Goal: Task Accomplishment & Management: Manage account settings

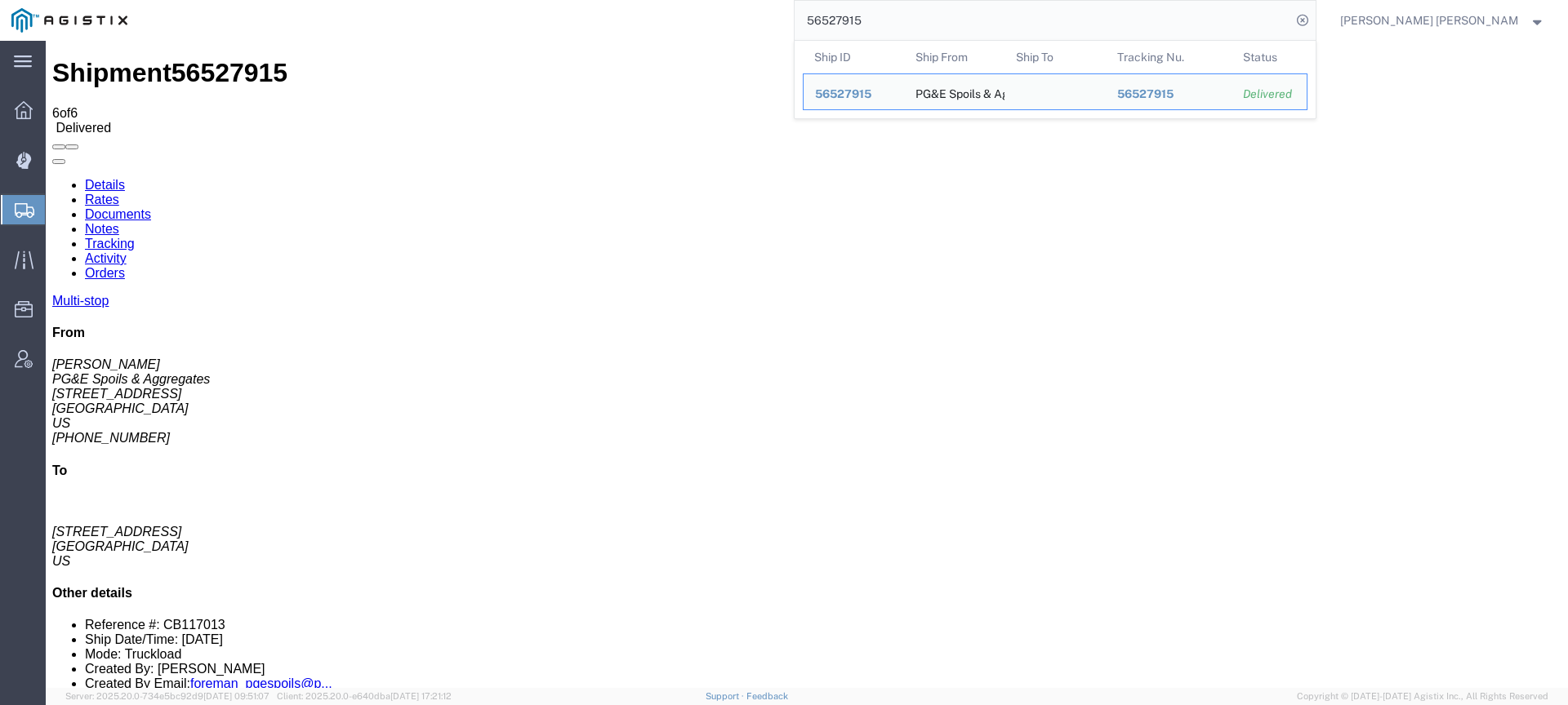
click at [837, 15] on div "56527915 Ship ID Ship From Ship To Tracking Nu. Status Ship ID 56527915 Ship Fr…" at bounding box center [728, 20] width 1178 height 41
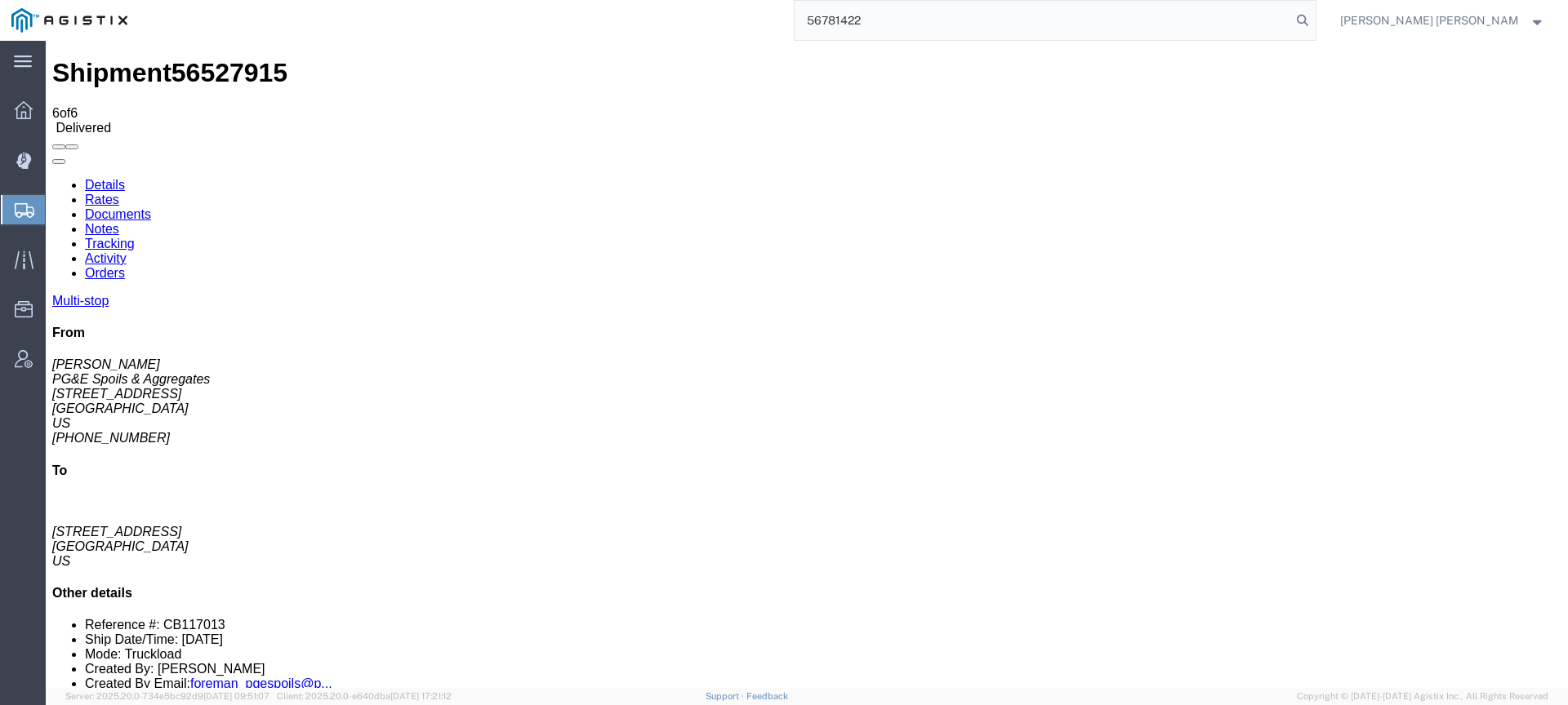
type input "56781422"
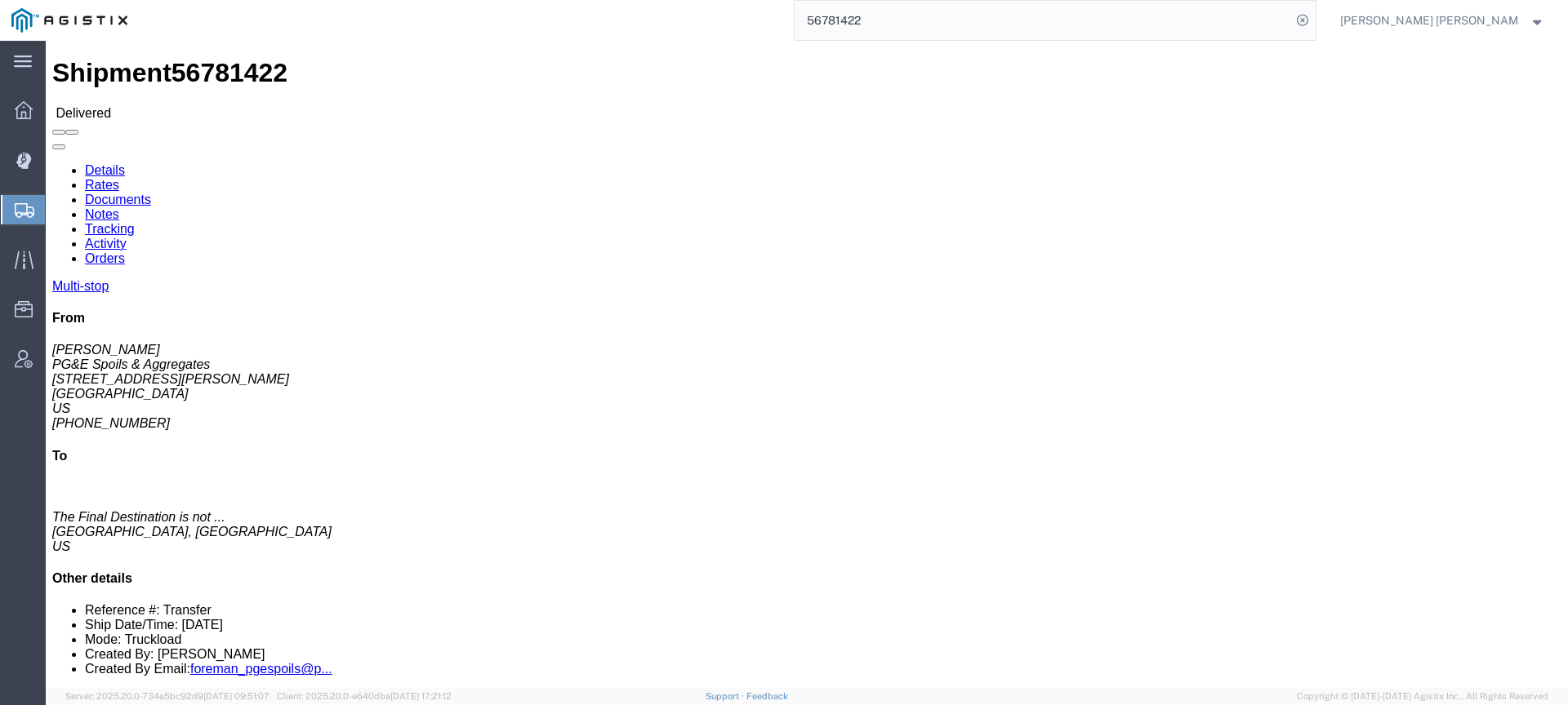
click link "Documents"
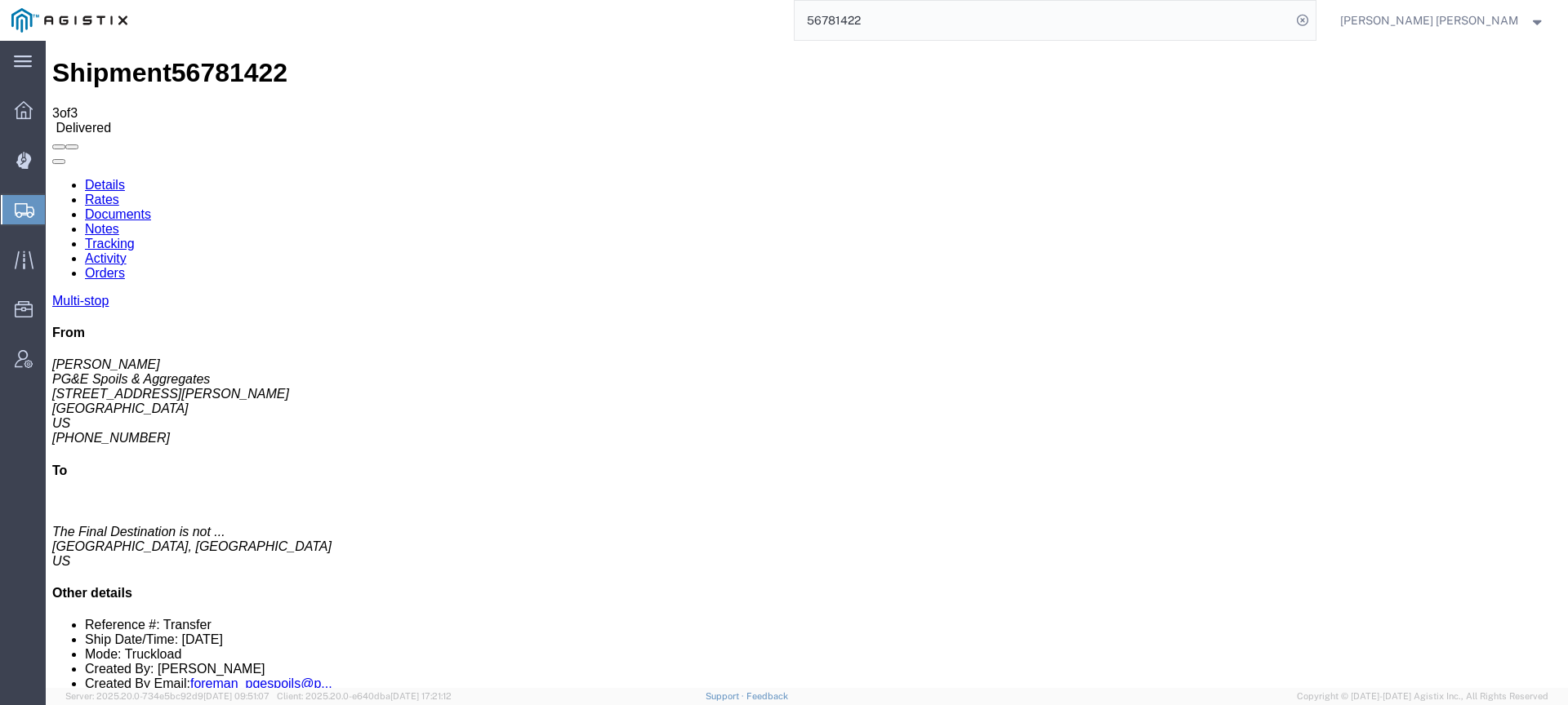
checkbox input "true"
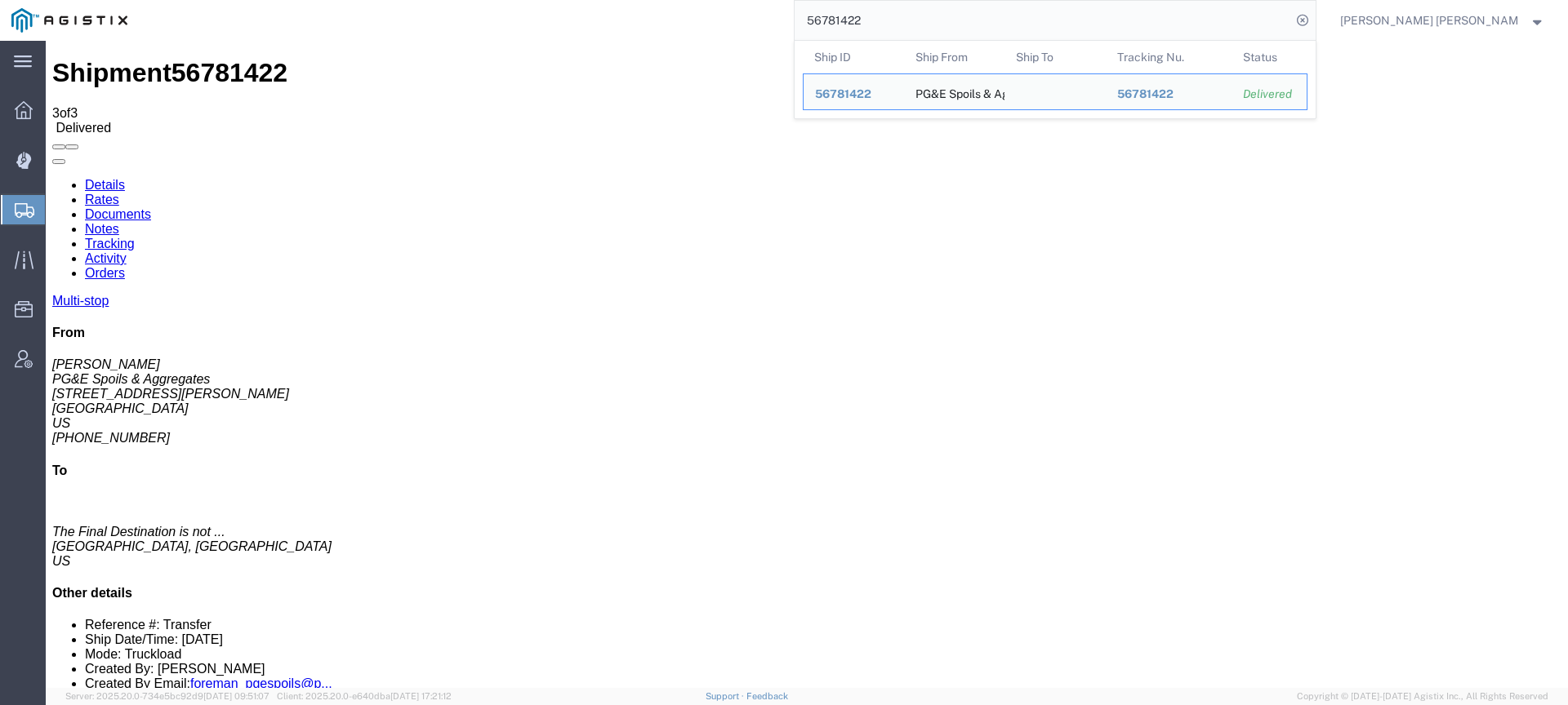
drag, startPoint x: 987, startPoint y: 28, endPoint x: 856, endPoint y: 7, distance: 132.7
click at [856, 7] on div "56781422 Ship ID Ship From Ship To Tracking Nu. Status Ship ID 56781422 Ship Fr…" at bounding box center [728, 20] width 1178 height 41
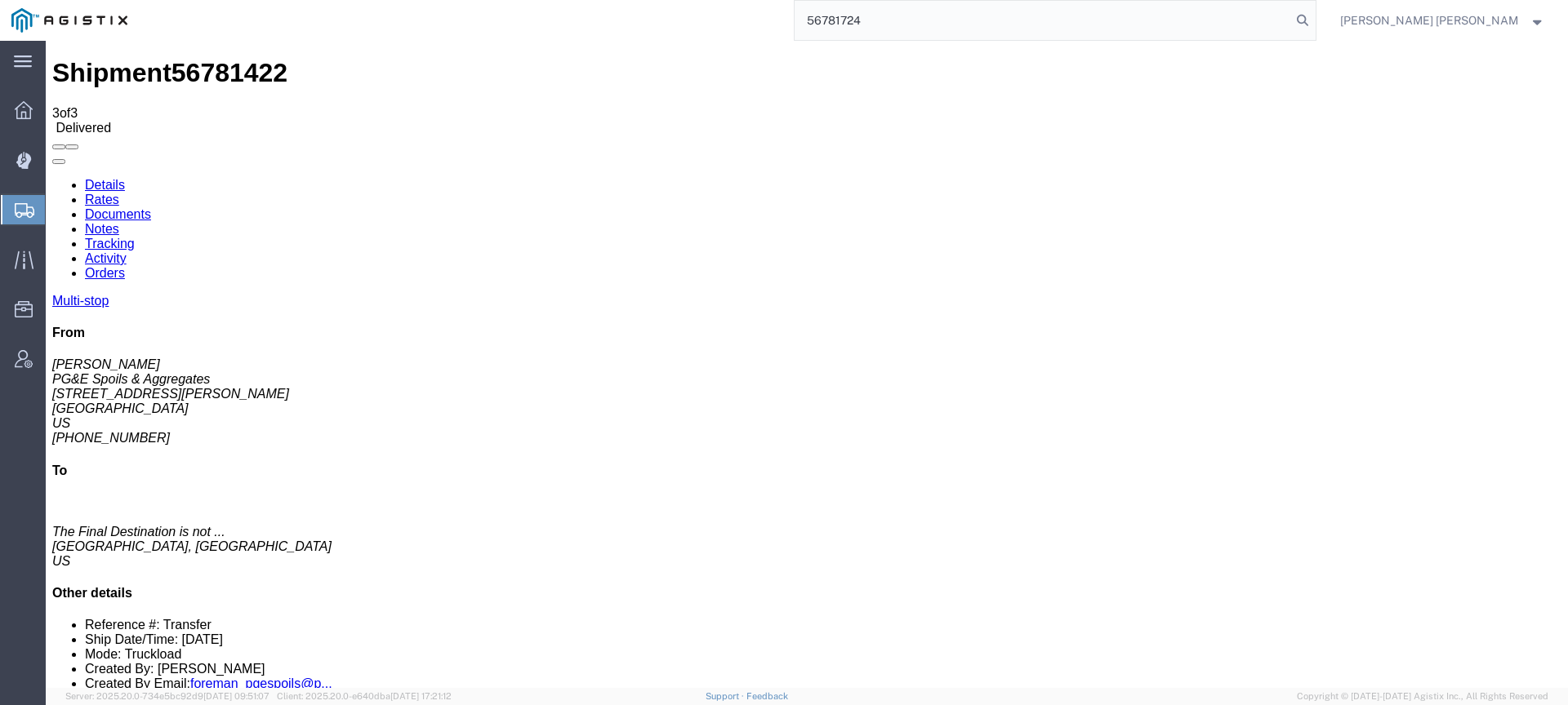
type input "56781724"
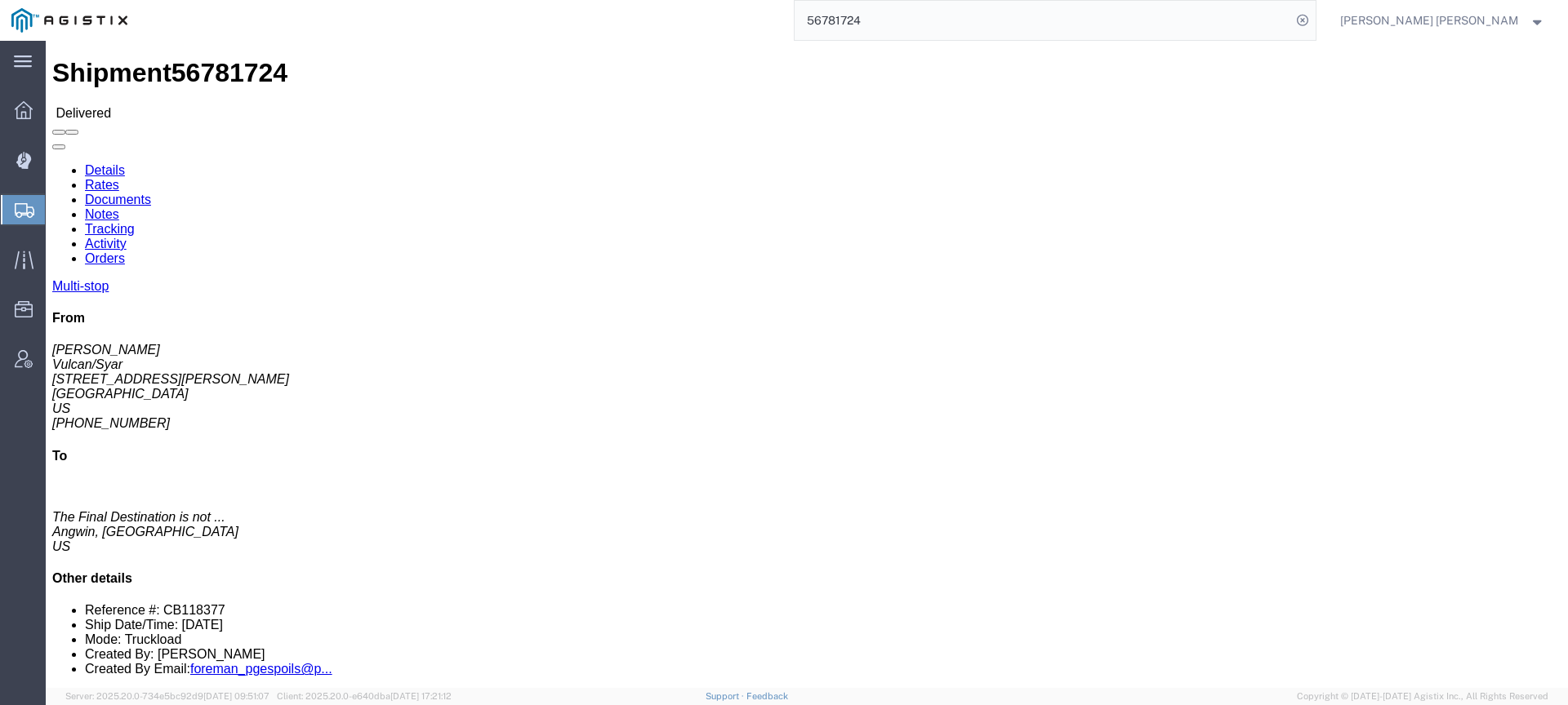
click link "Documents"
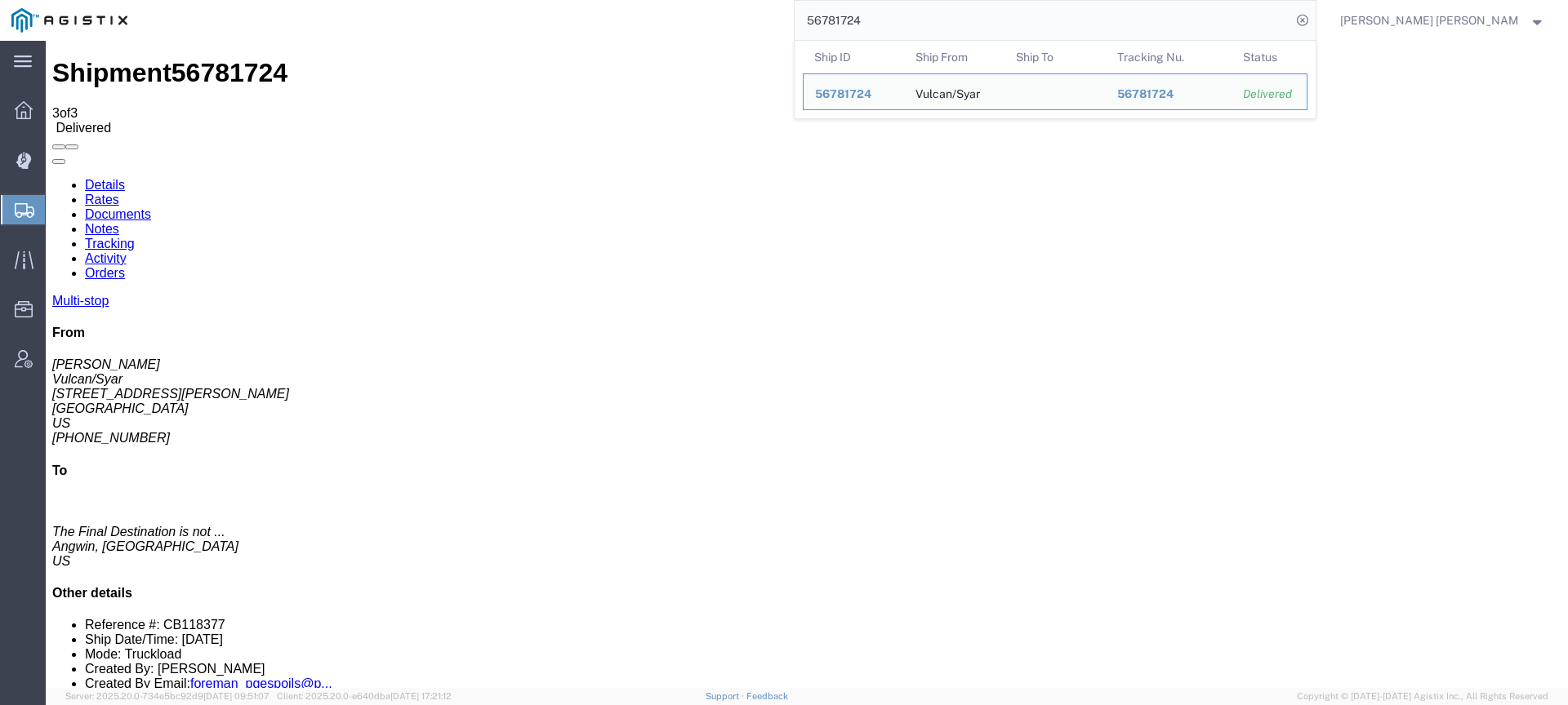
drag, startPoint x: 940, startPoint y: 23, endPoint x: 750, endPoint y: 13, distance: 190.3
click at [755, 17] on div "56781724 Ship ID Ship From Ship To Tracking Nu. Status Ship ID 56781724 Ship Fr…" at bounding box center [728, 20] width 1178 height 41
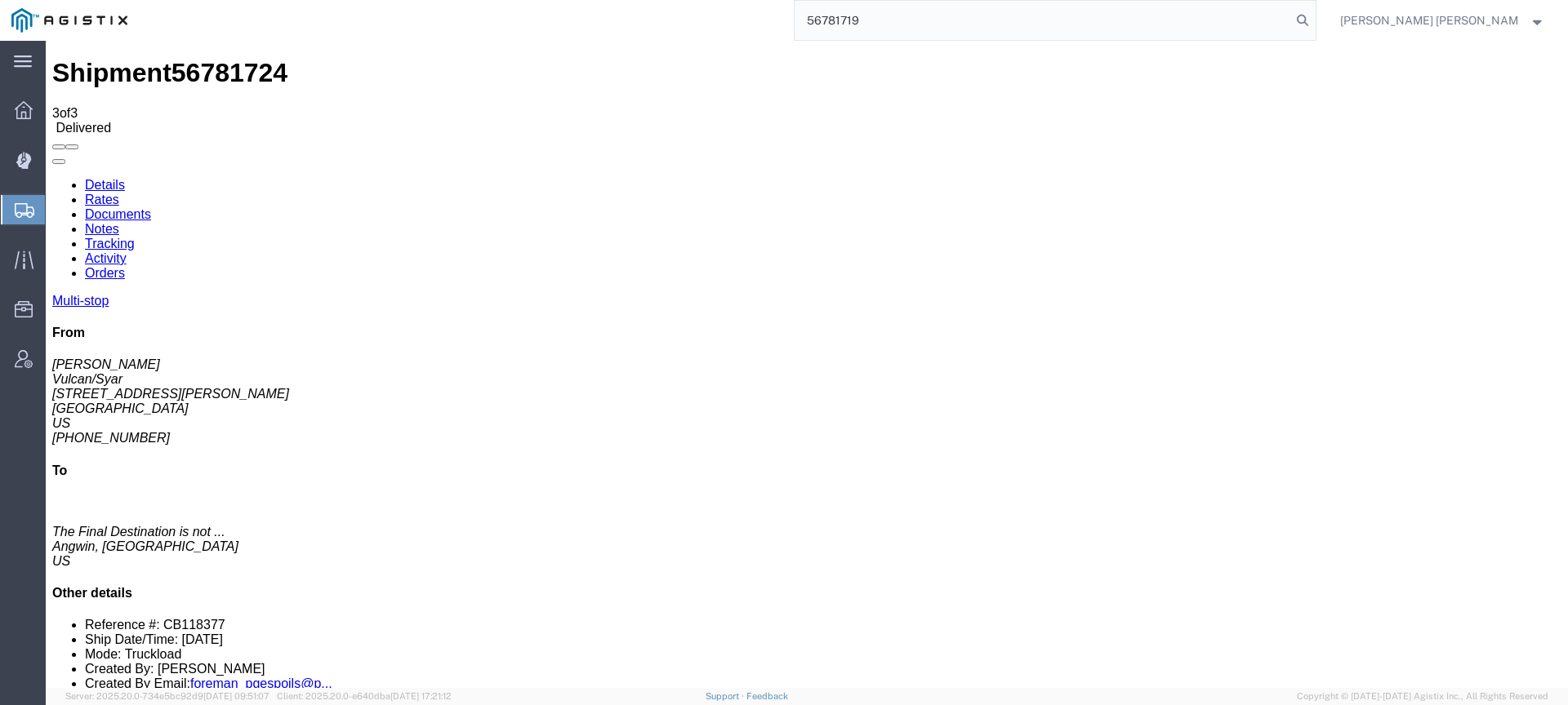
type input "56781719"
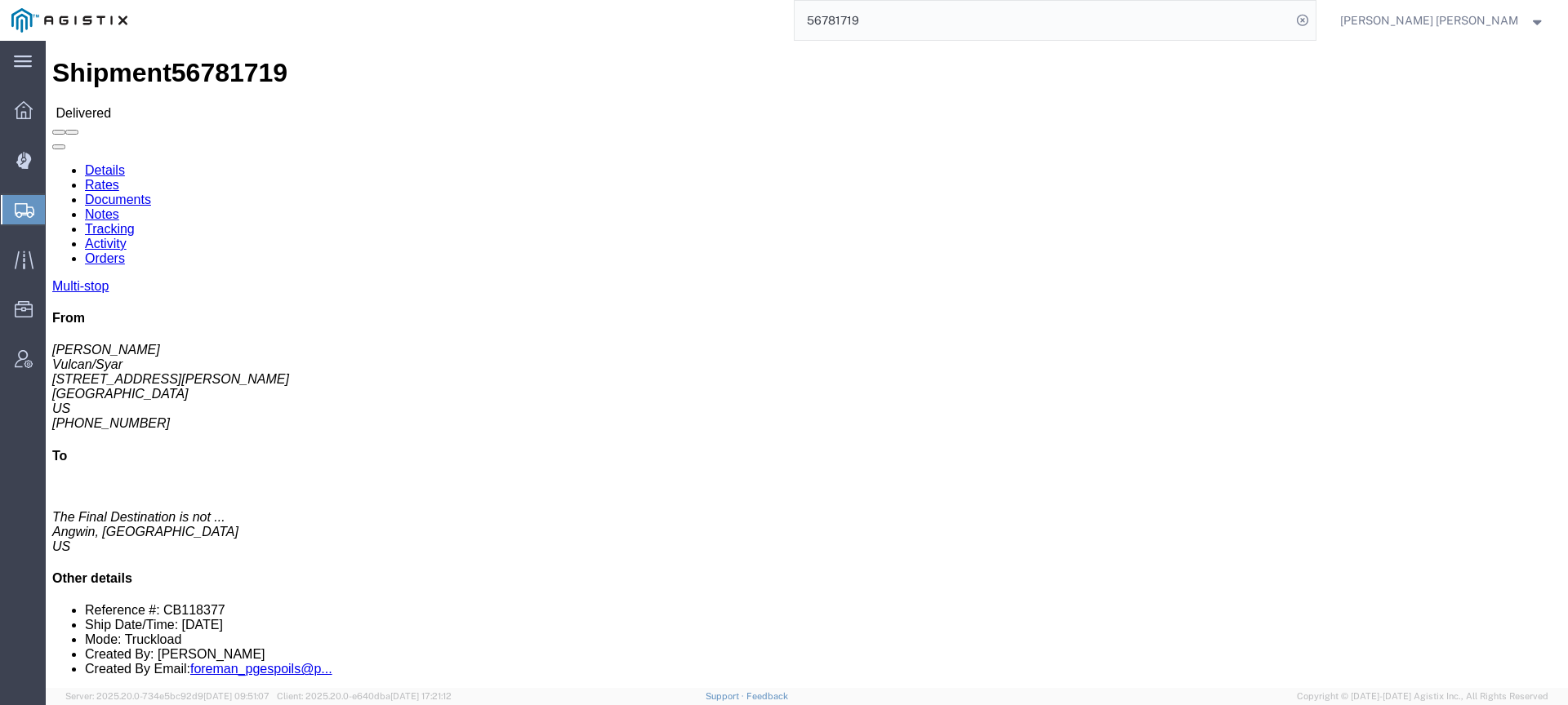
click link "Documents"
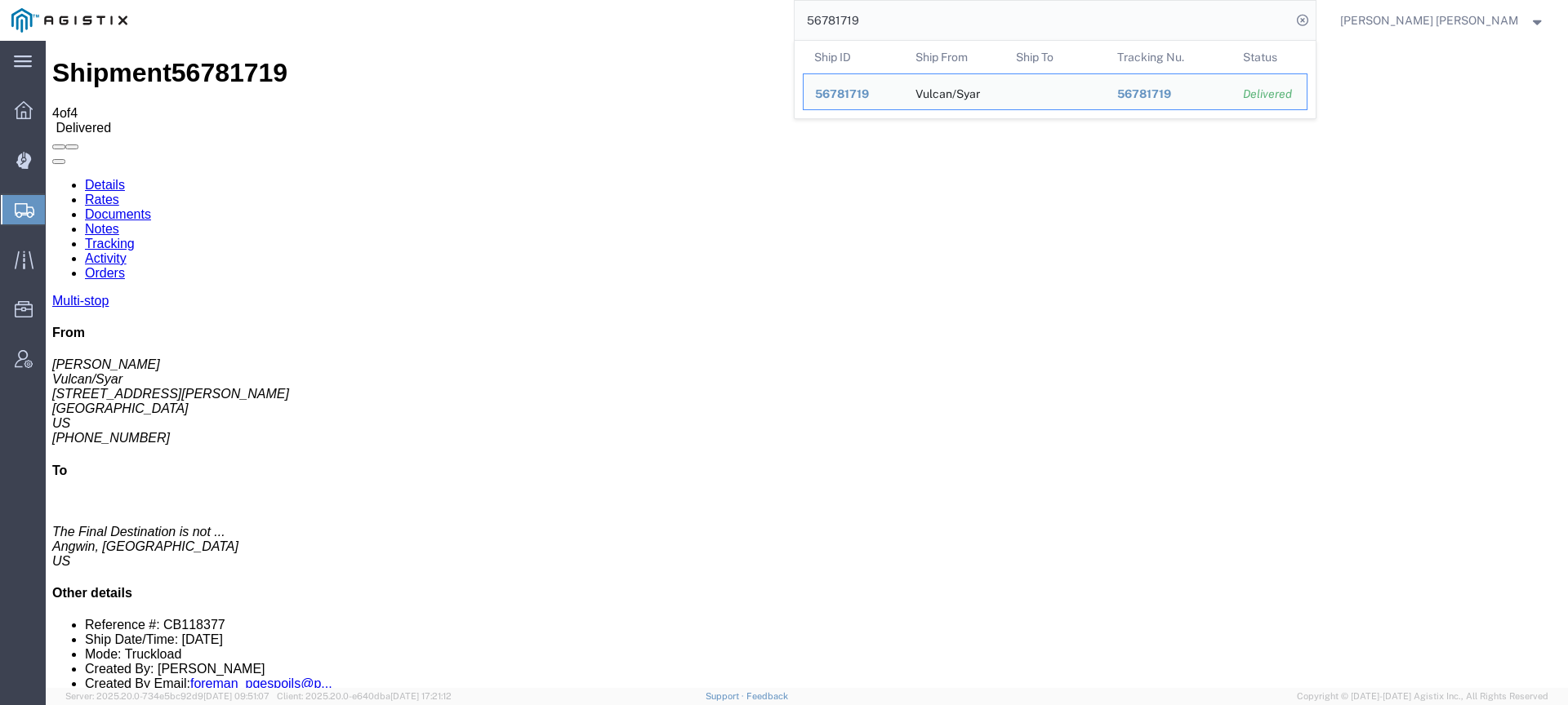
drag, startPoint x: 977, startPoint y: 24, endPoint x: 849, endPoint y: 3, distance: 129.7
click at [850, 3] on div "56781719 Ship ID Ship From Ship To Tracking Nu. Status Ship ID 56781719 Ship Fr…" at bounding box center [728, 20] width 1178 height 41
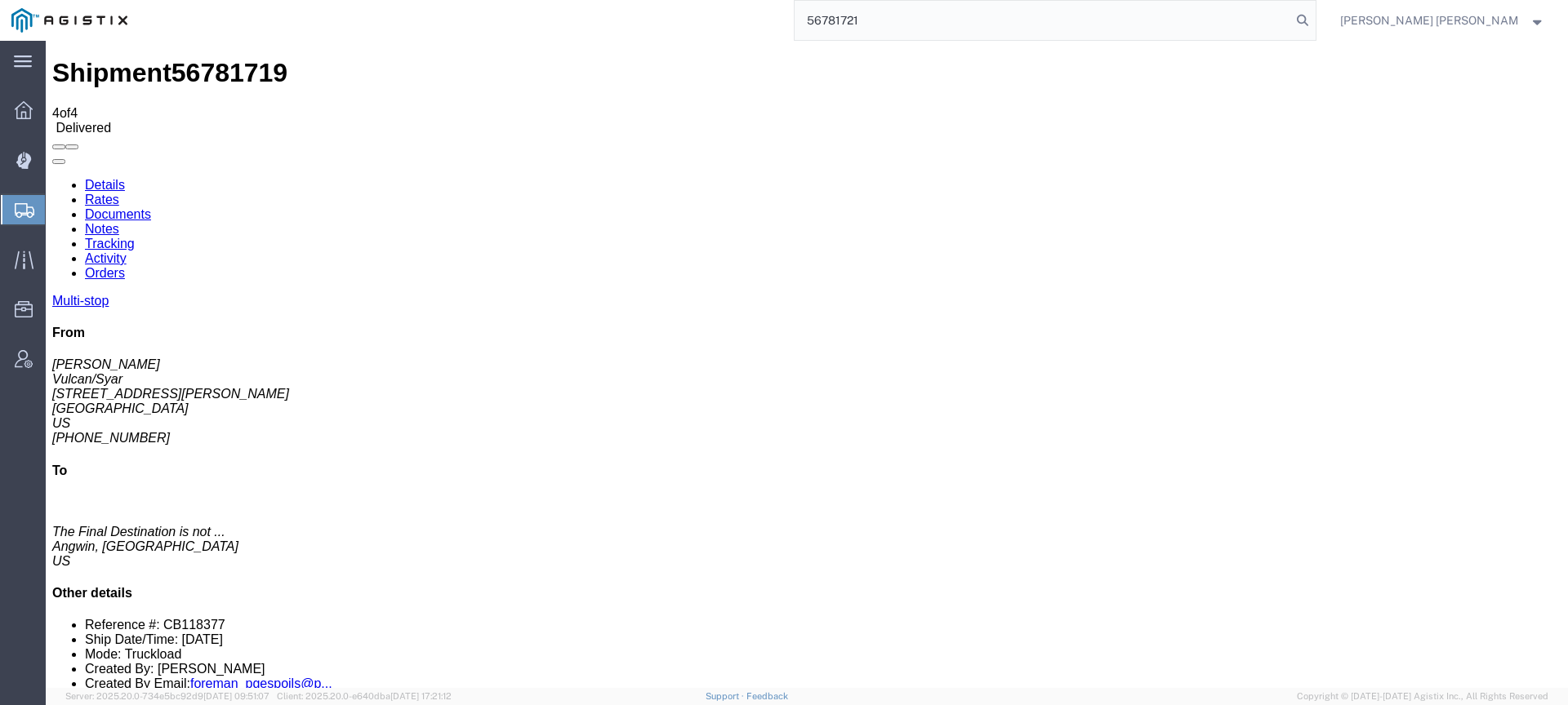
type input "56781721"
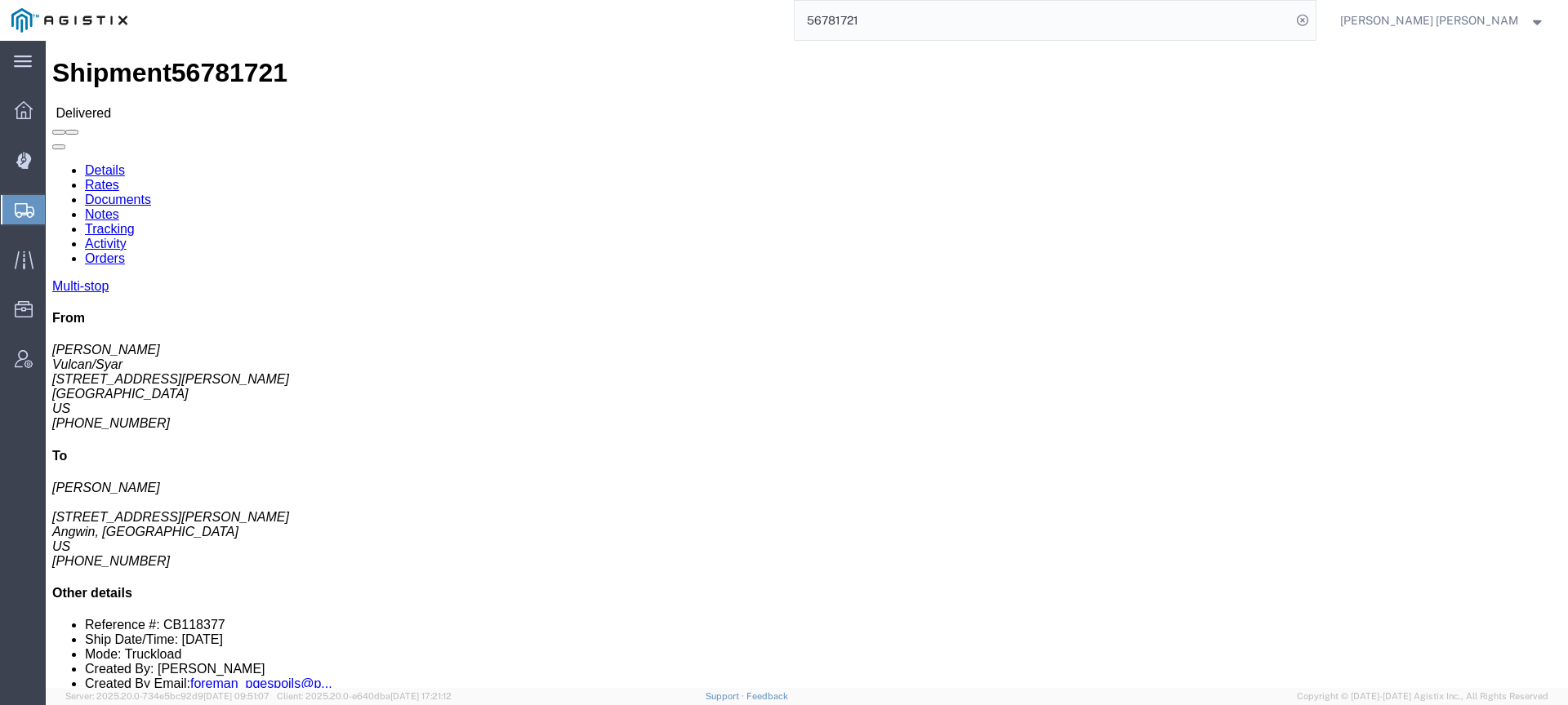
click link "Documents"
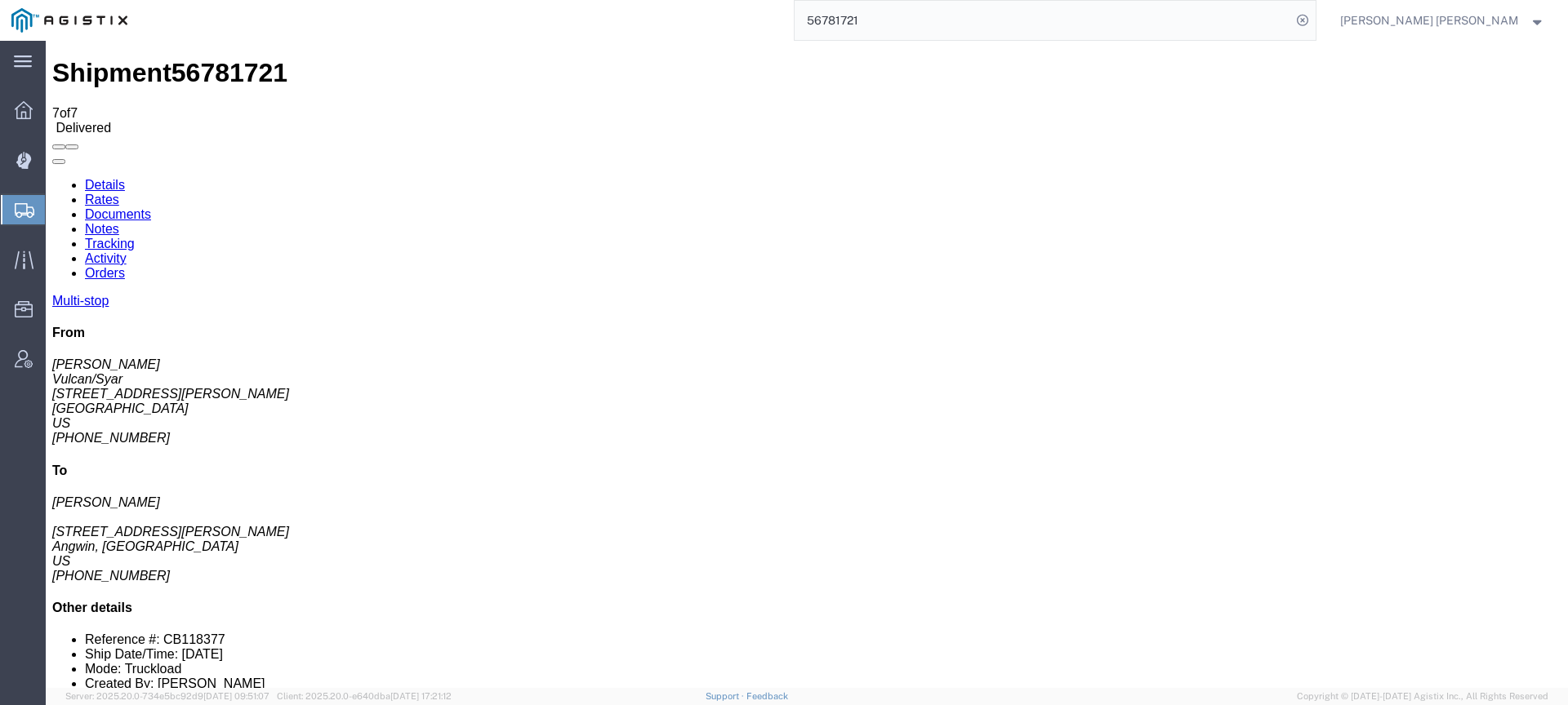
checkbox input "true"
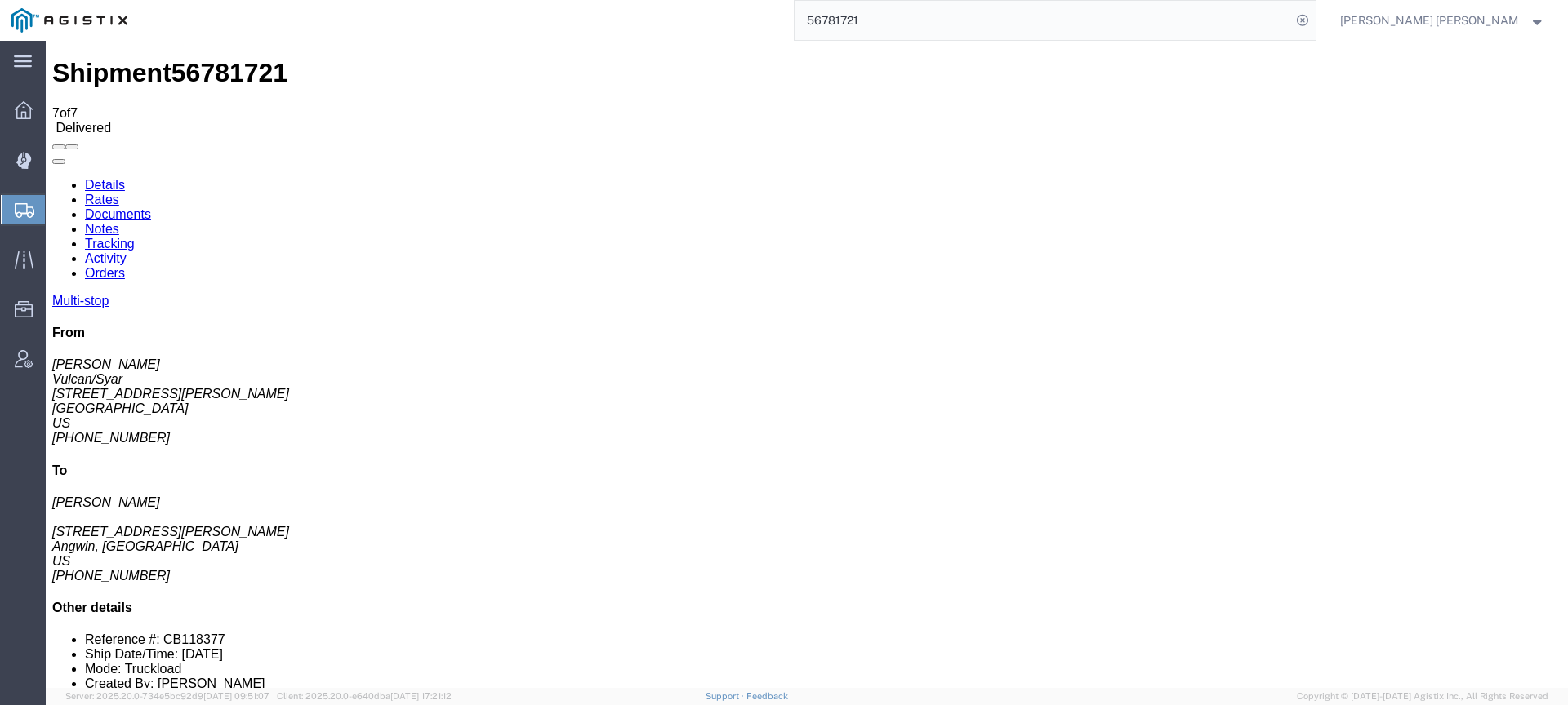
checkbox input "true"
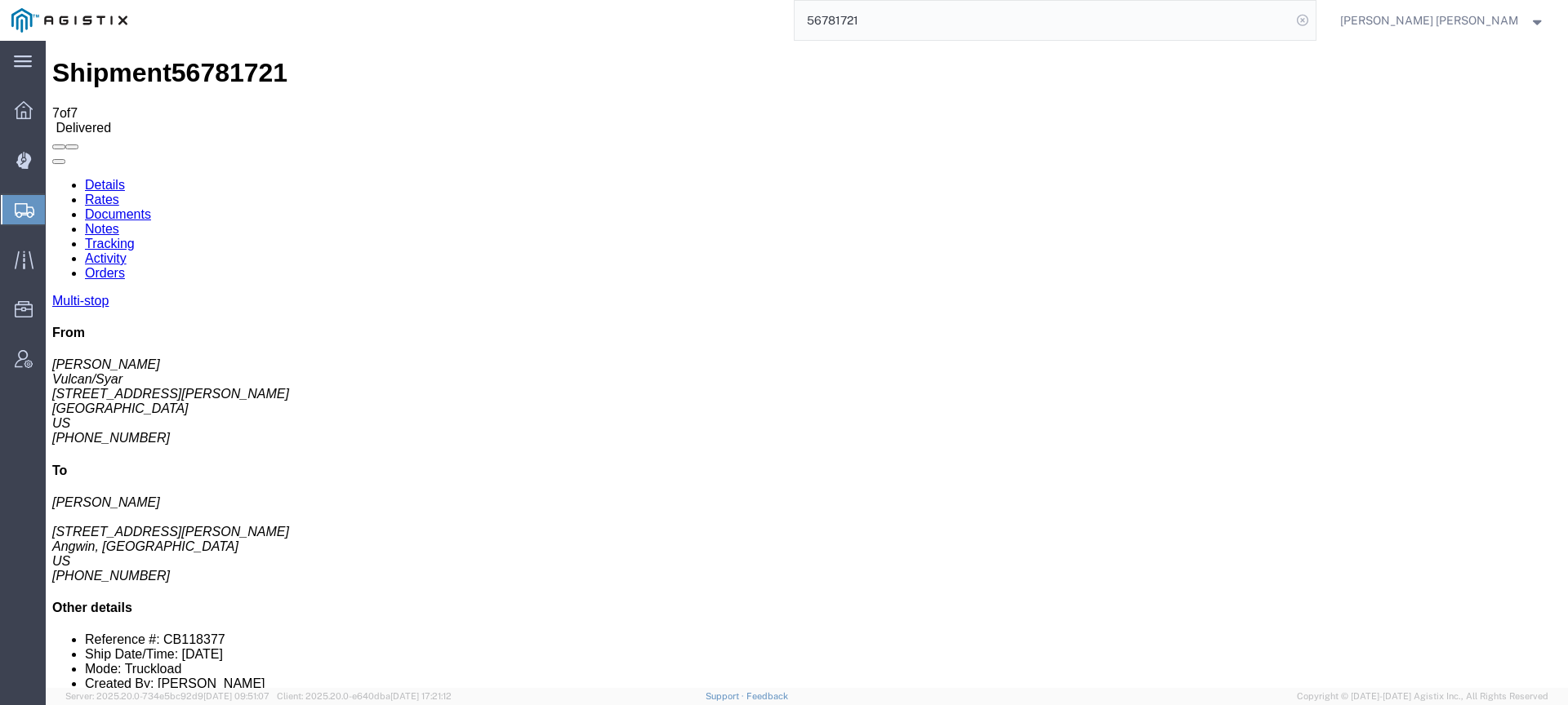
click at [1314, 17] on icon at bounding box center [1302, 20] width 23 height 23
click at [1314, 18] on icon at bounding box center [1302, 20] width 23 height 23
click at [1269, 21] on input "search" at bounding box center [1043, 20] width 496 height 39
paste input "56896235"
type input "56896235"
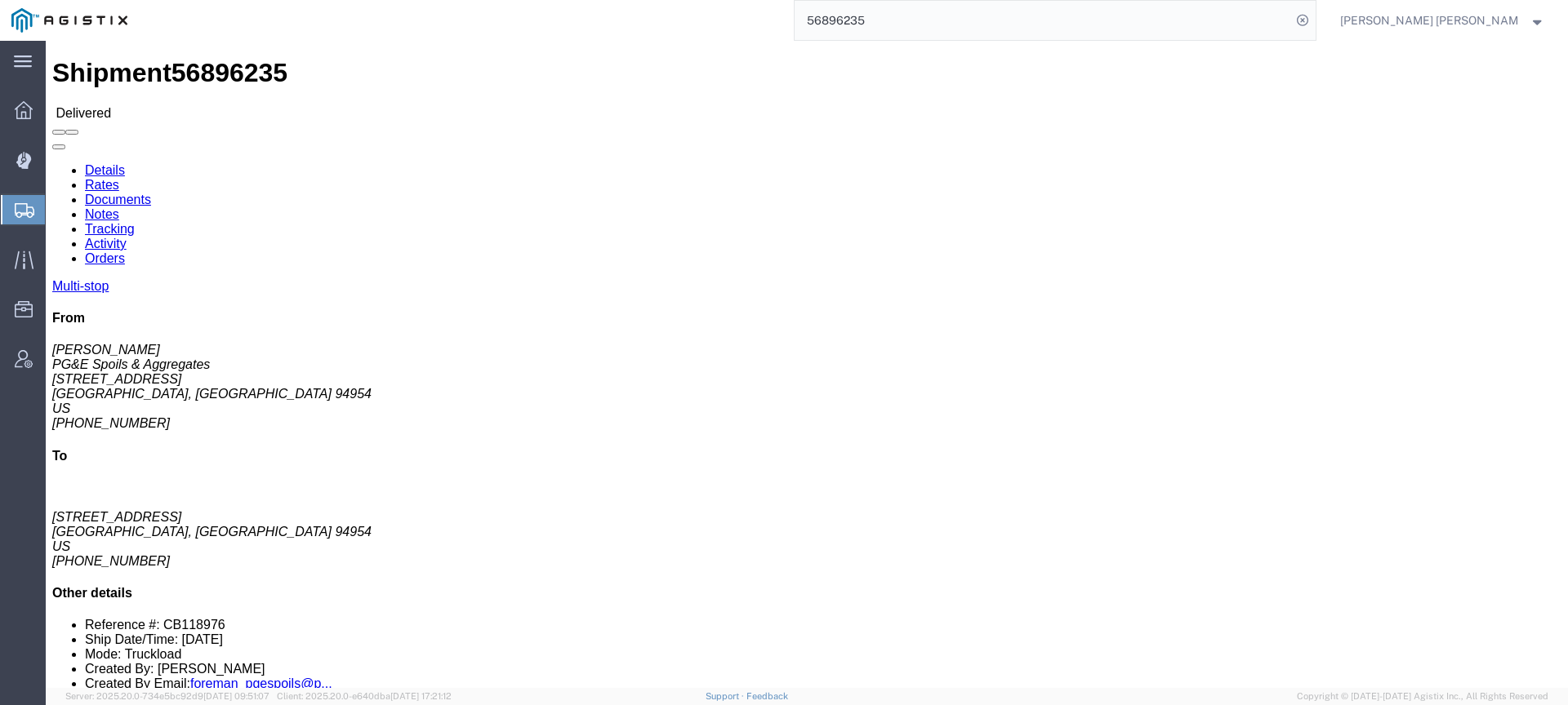
click link "Documents"
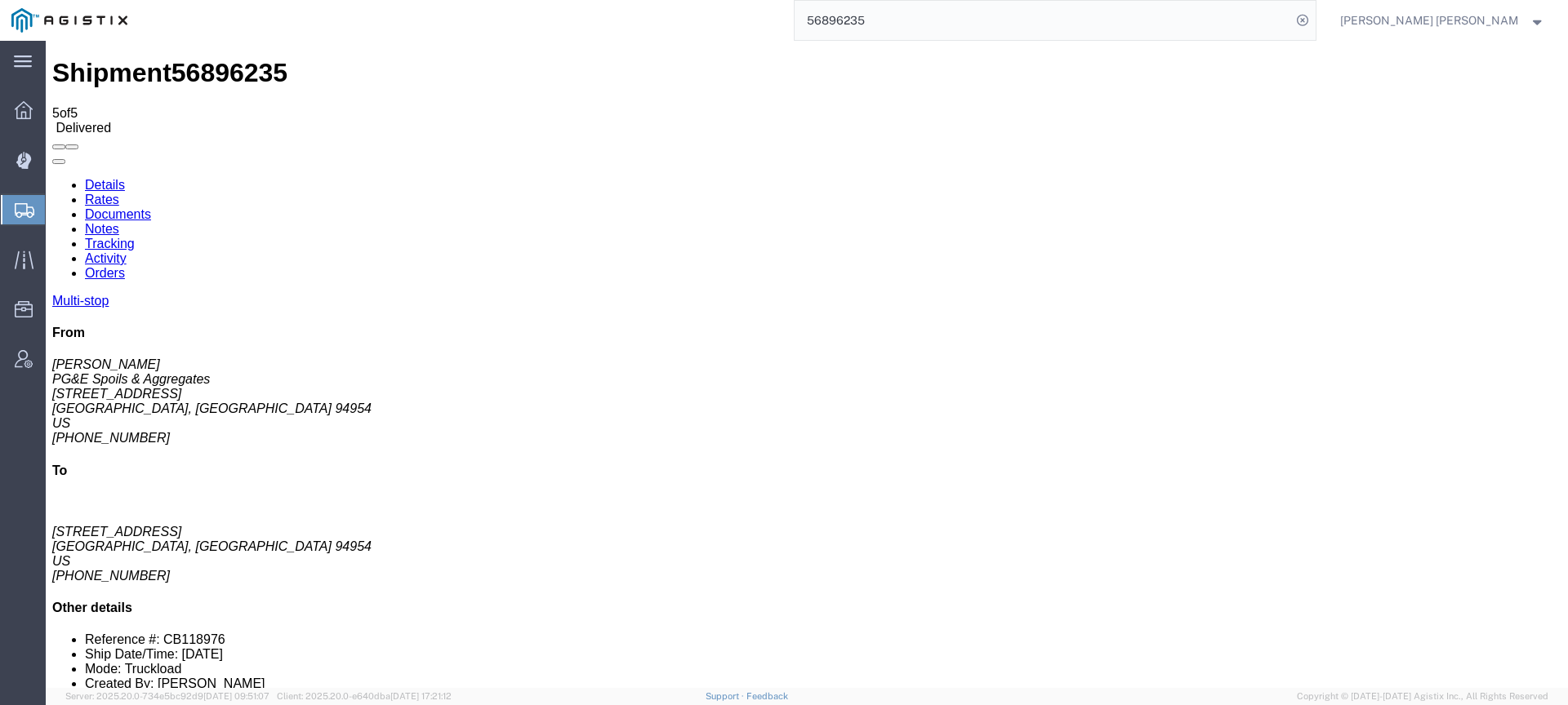
checkbox input "true"
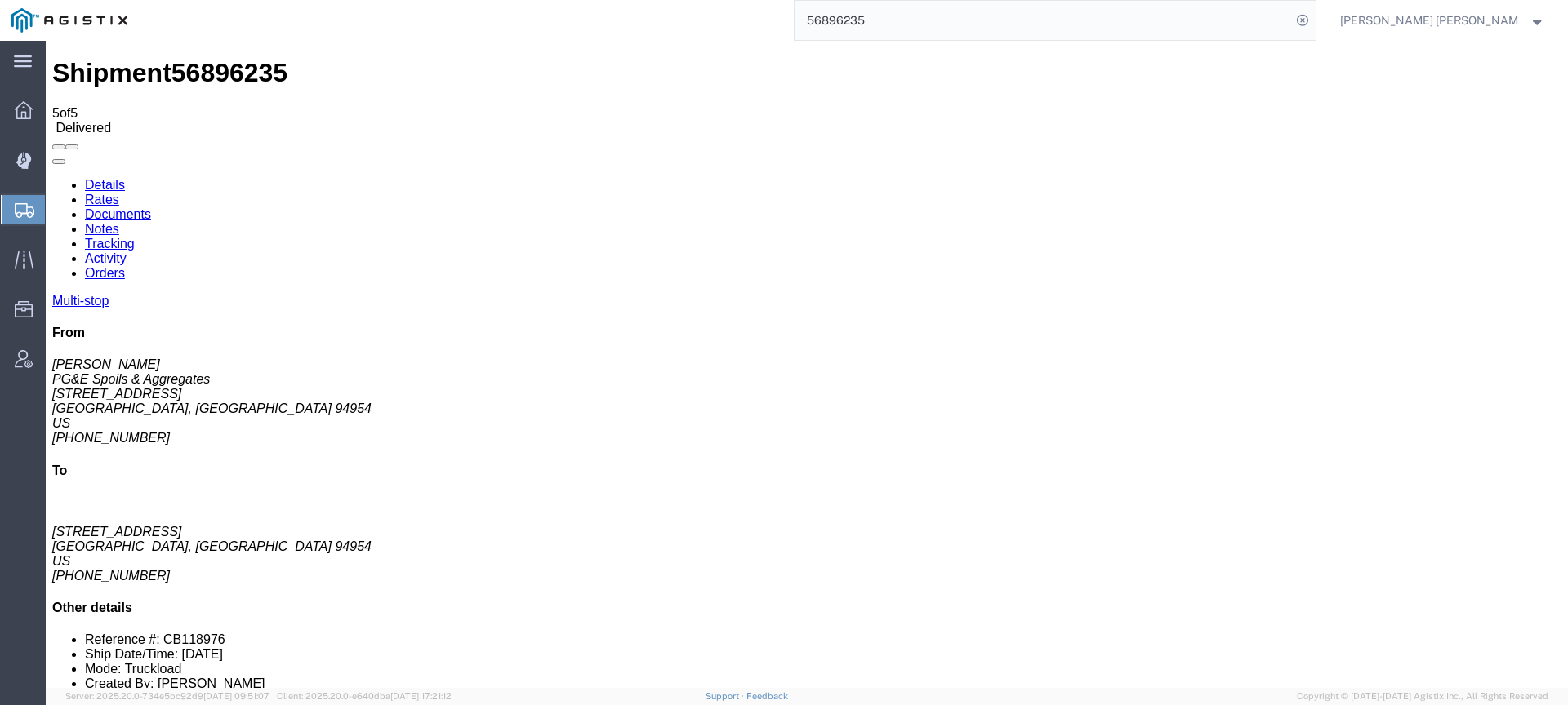
checkbox input "true"
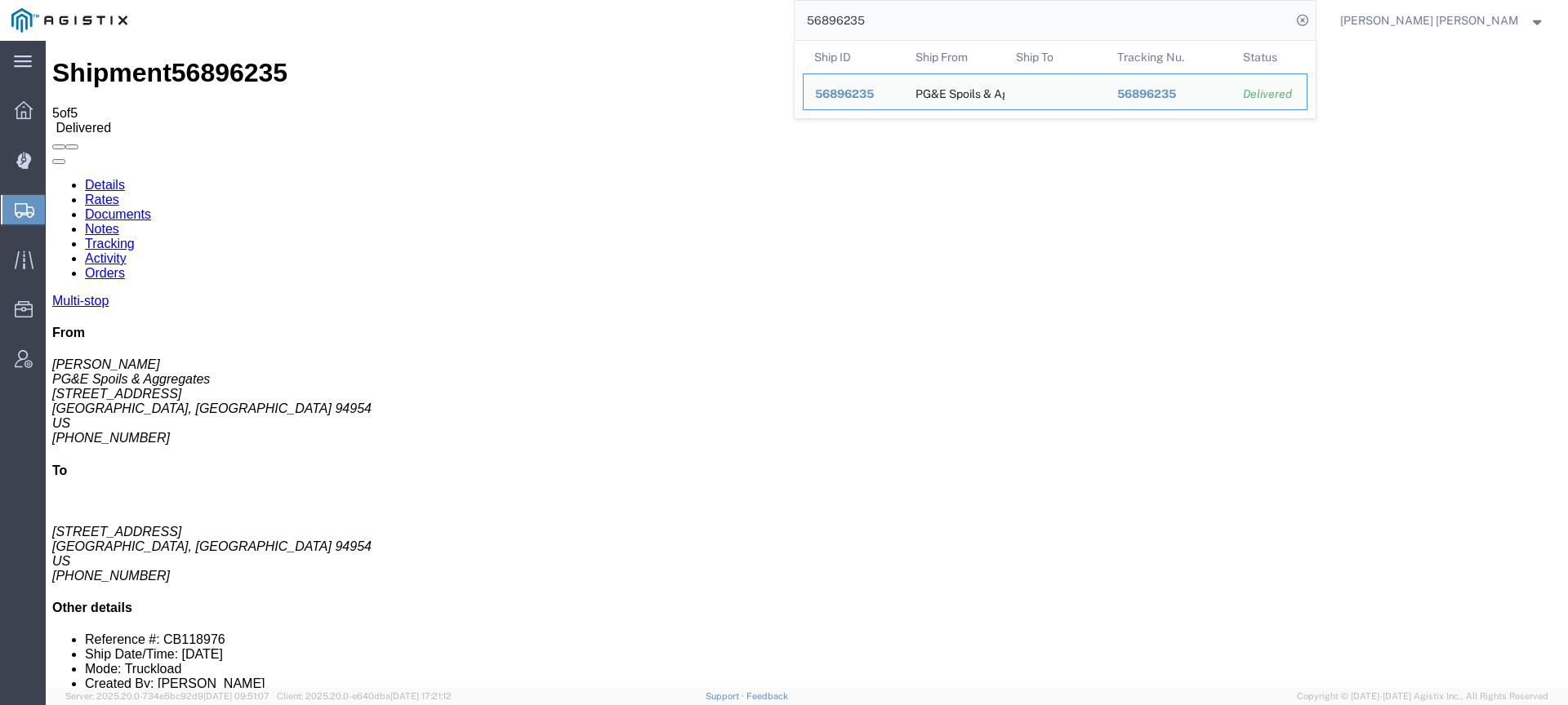
drag, startPoint x: 967, startPoint y: 23, endPoint x: 858, endPoint y: 7, distance: 110.2
click at [864, 7] on div "56896235 Ship ID Ship From Ship To Tracking Nu. Status Ship ID 56896235 Ship Fr…" at bounding box center [728, 20] width 1178 height 41
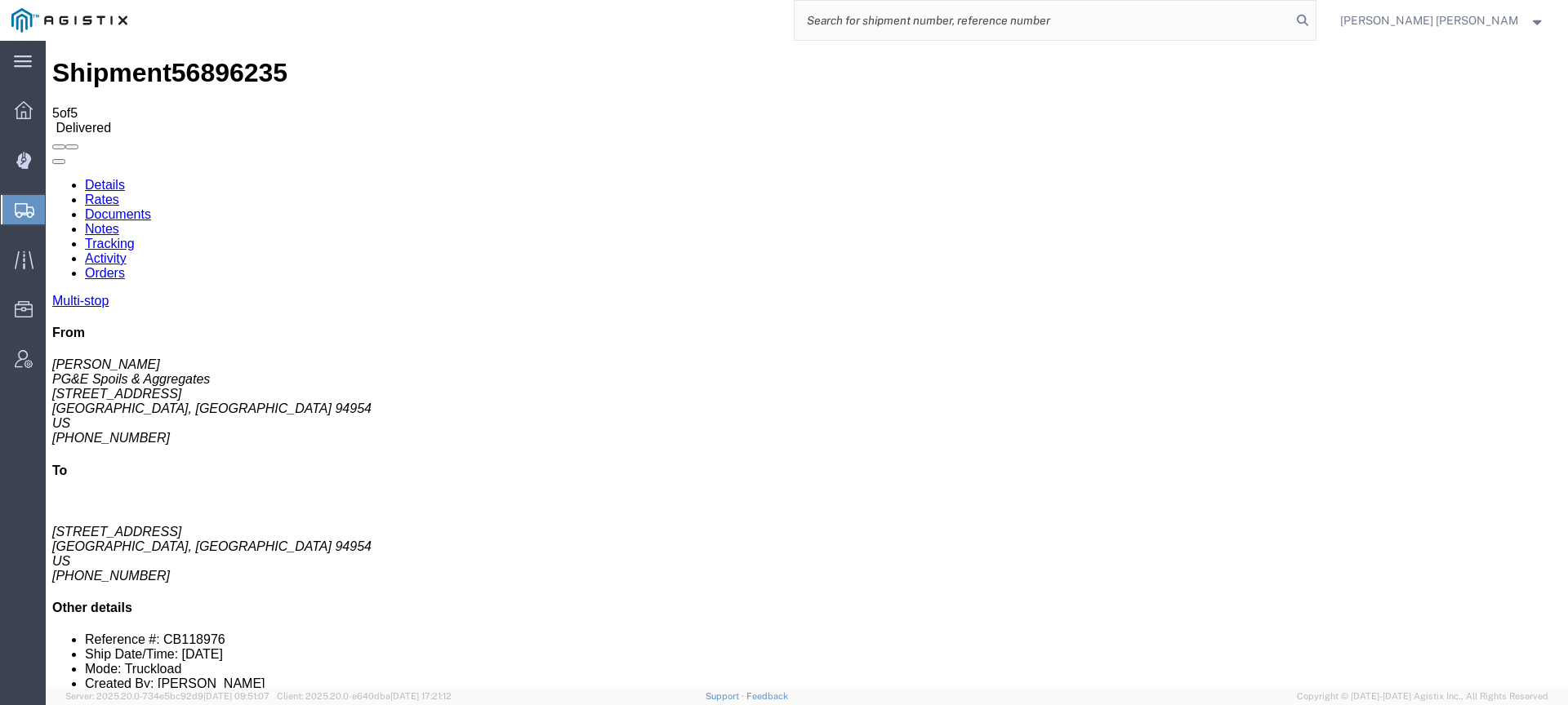
paste input "56898822"
type input "56898822"
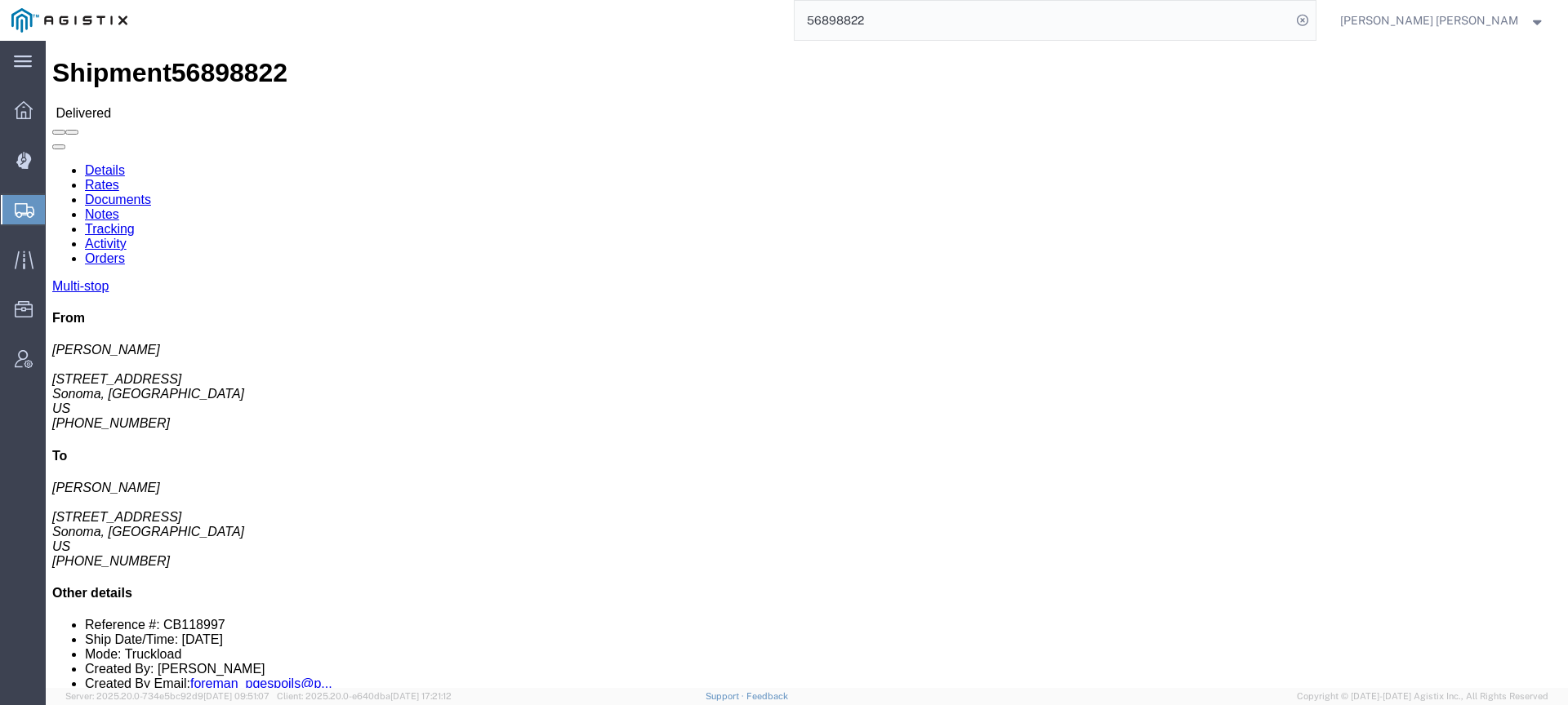
click link "Documents"
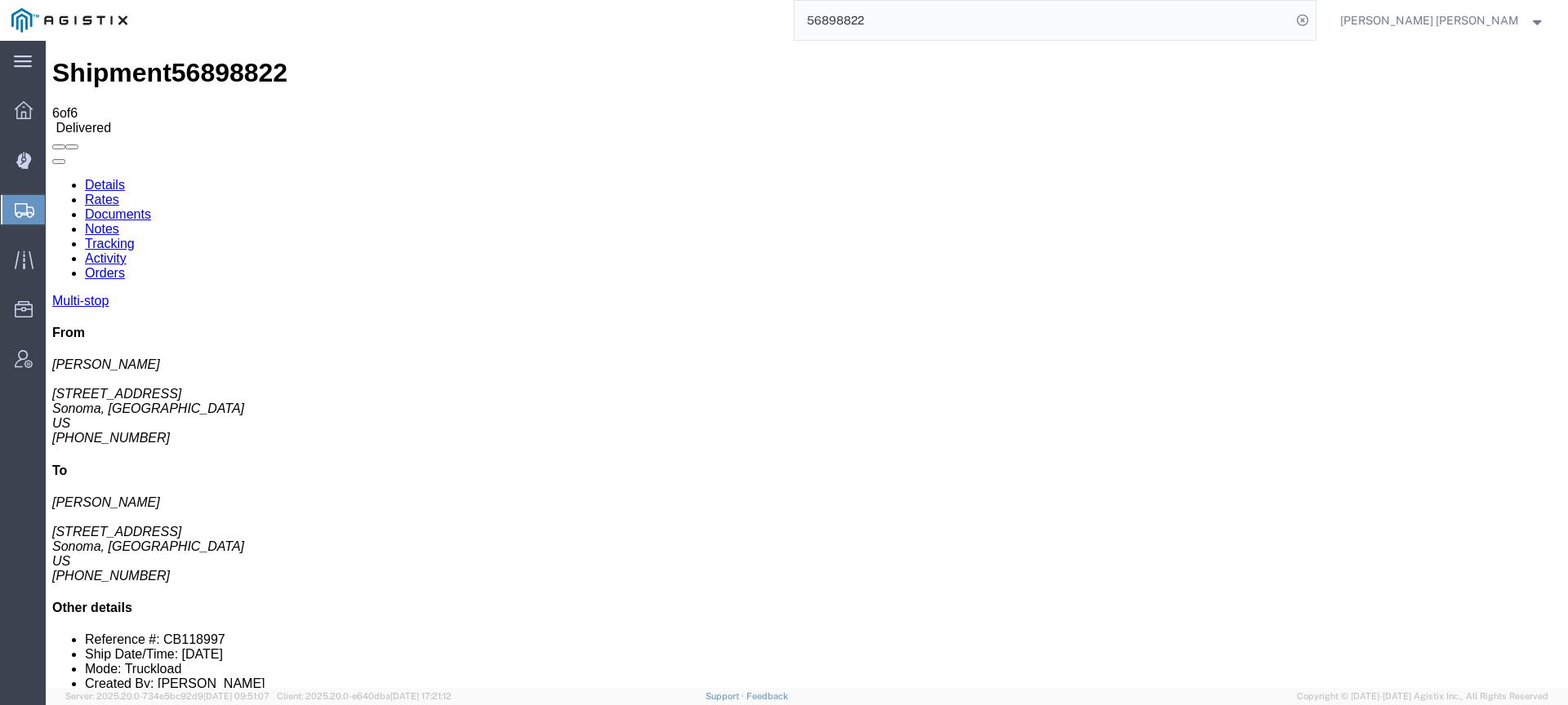
checkbox input "true"
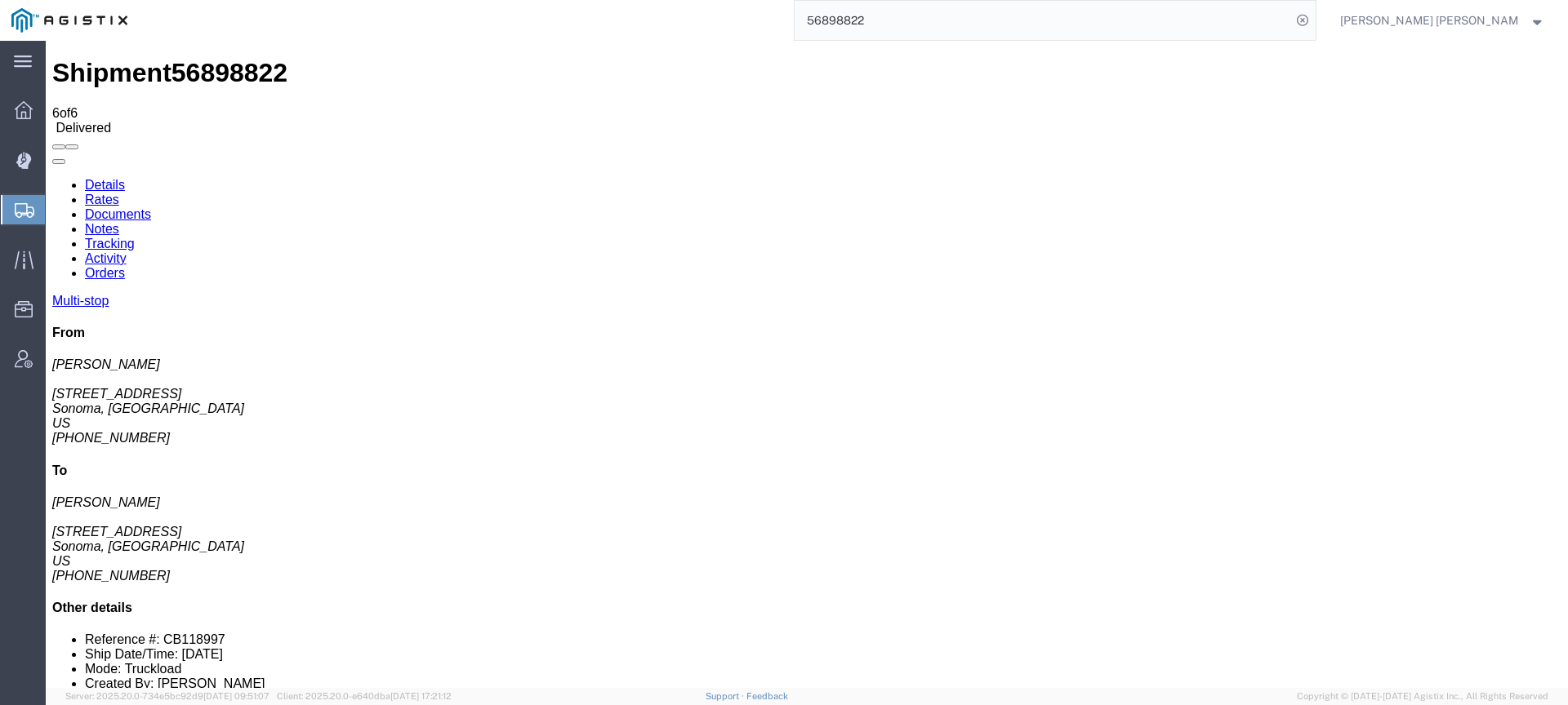
checkbox input "true"
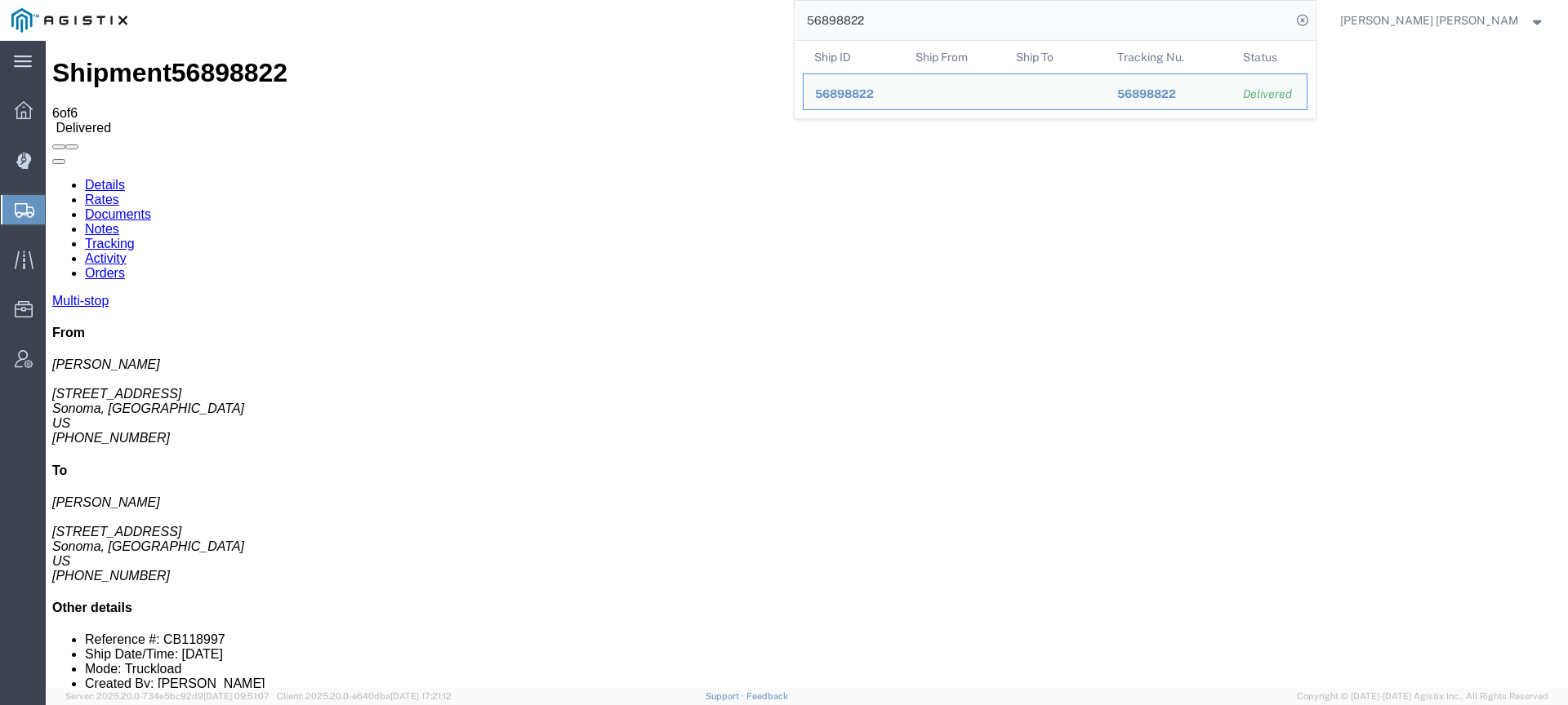
drag, startPoint x: 989, startPoint y: 23, endPoint x: 804, endPoint y: 0, distance: 186.4
click at [807, 1] on div "56898822 Ship ID Ship From Ship To Tracking Nu. Status Ship ID 56898822 Ship Fr…" at bounding box center [728, 20] width 1178 height 41
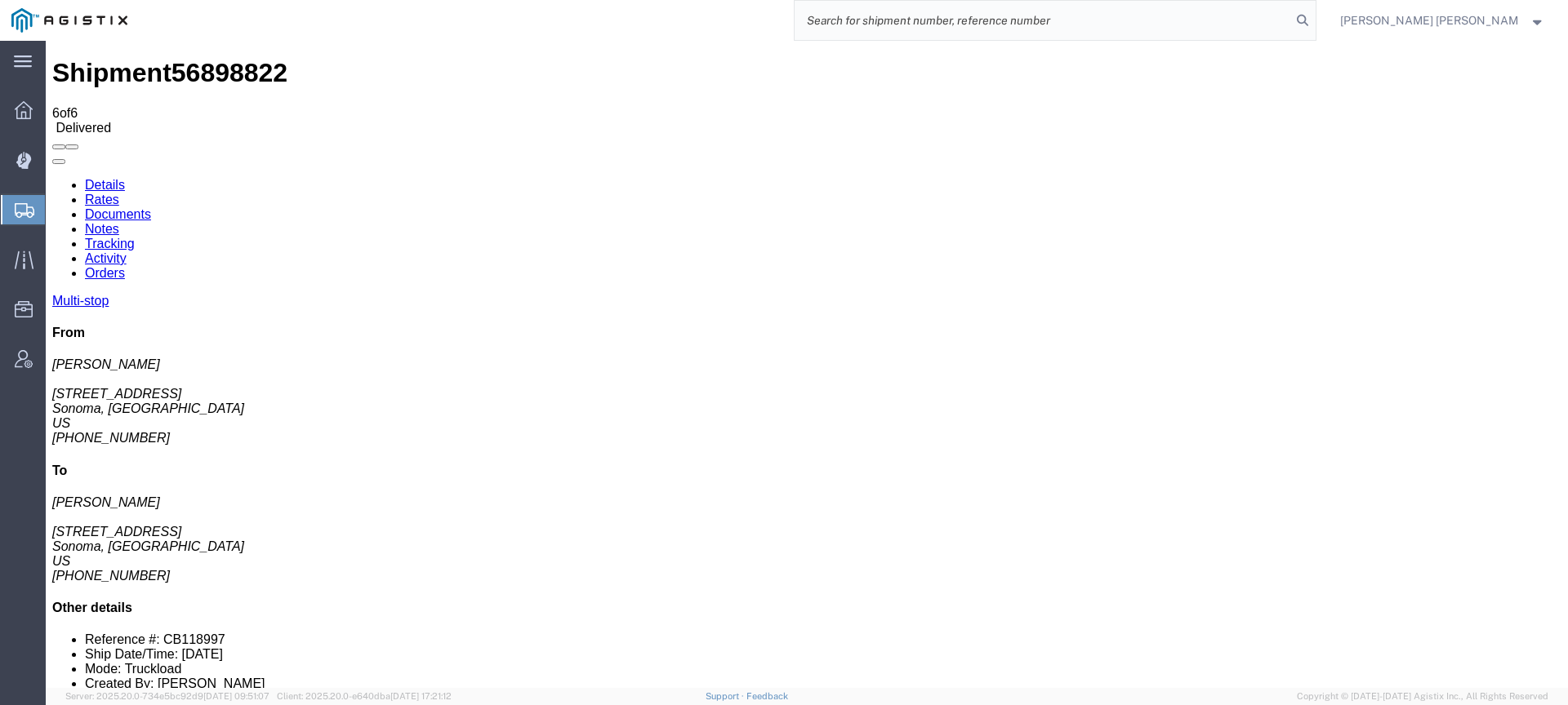
paste input "56882331"
type input "56882331"
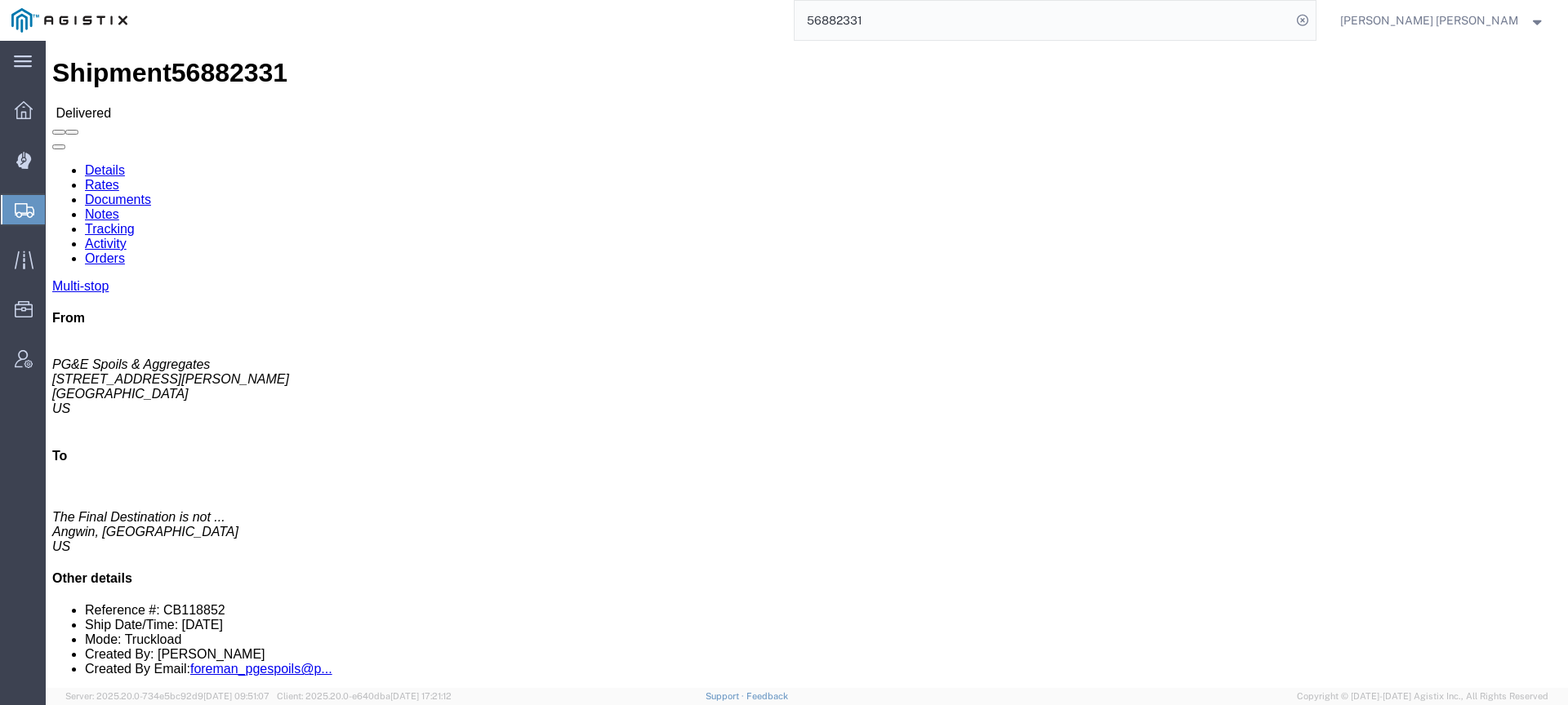
click link "Documents"
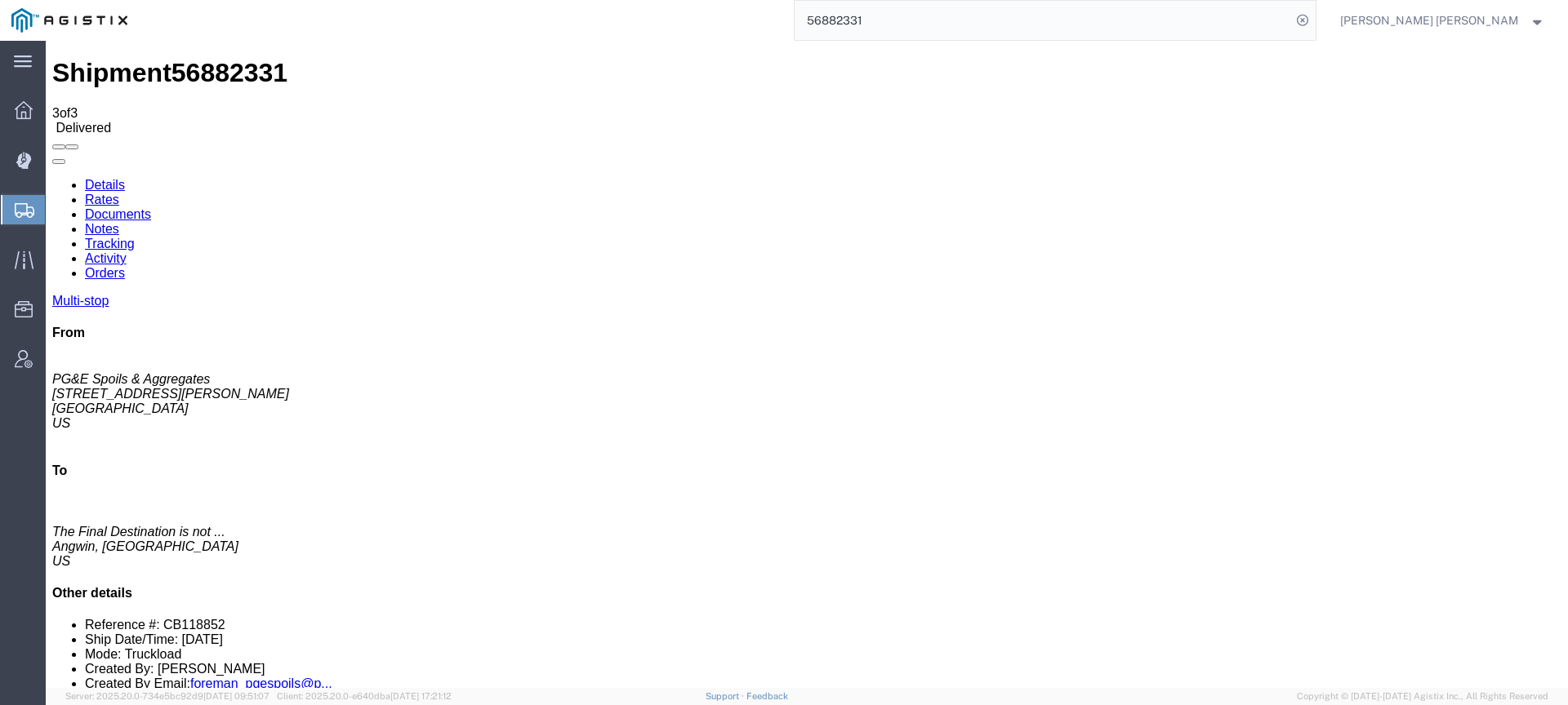
checkbox input "true"
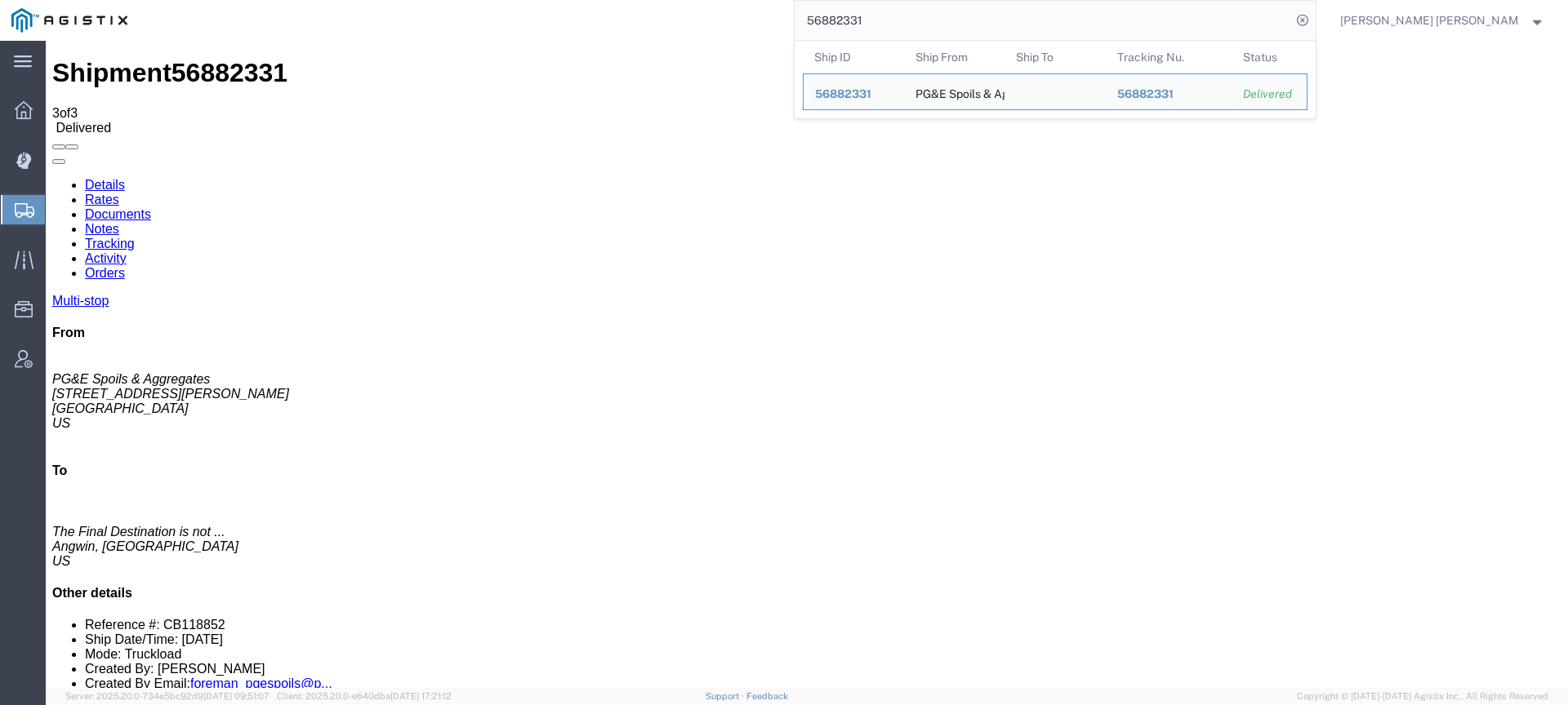
drag, startPoint x: 961, startPoint y: 22, endPoint x: 832, endPoint y: 11, distance: 129.5
click at [834, 12] on div "56882331 Ship ID Ship From Ship To Tracking Nu. Status Ship ID 56882331 Ship Fr…" at bounding box center [728, 20] width 1178 height 41
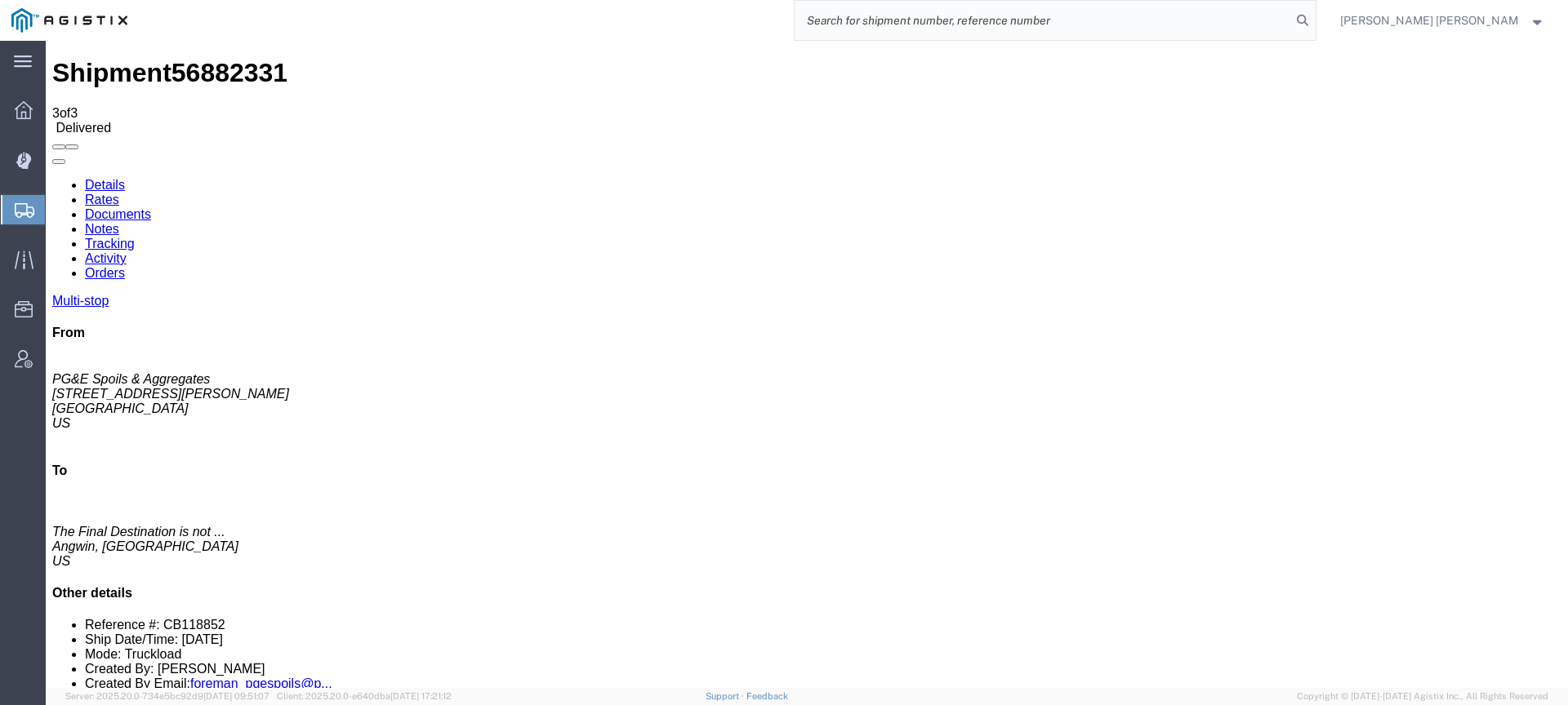
paste input "56882327"
type input "56882327"
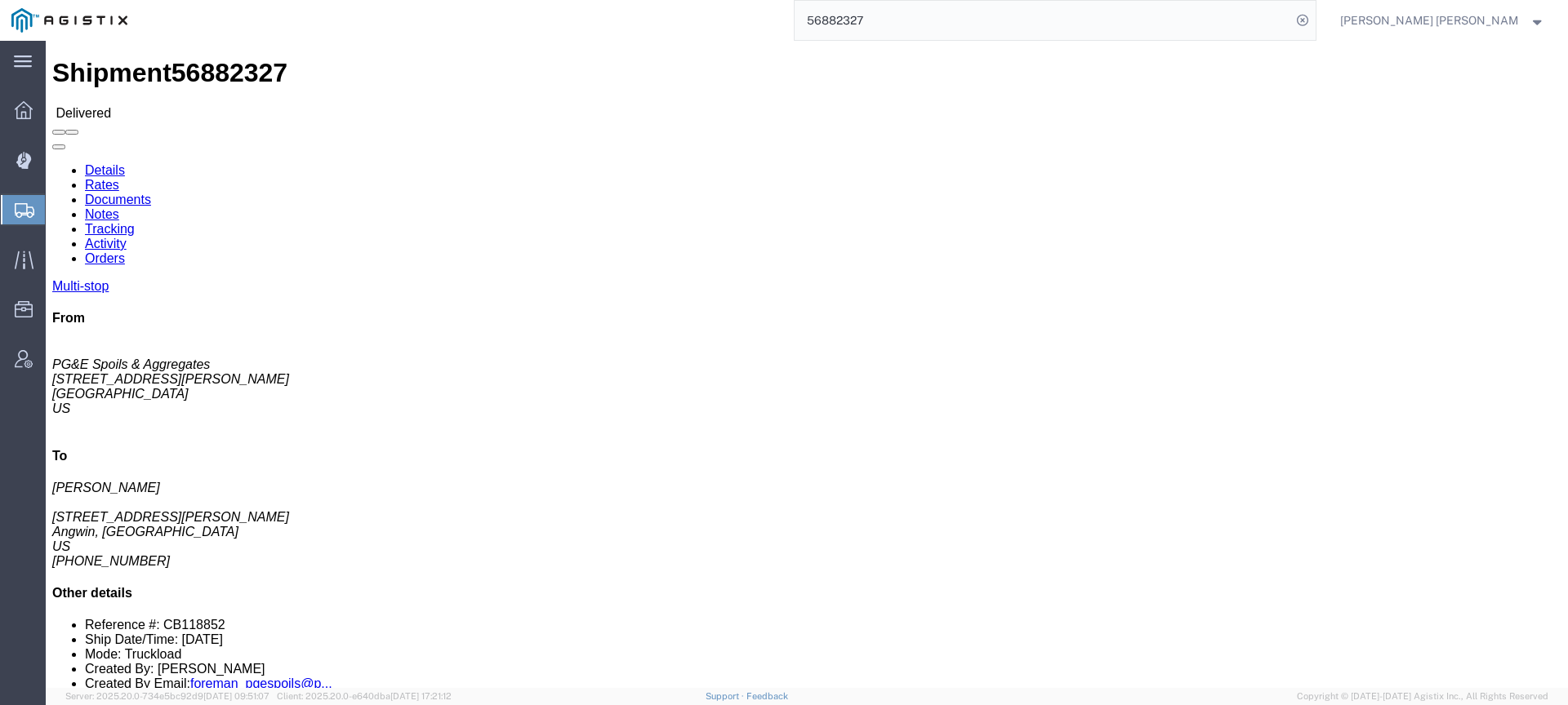
click link "Documents"
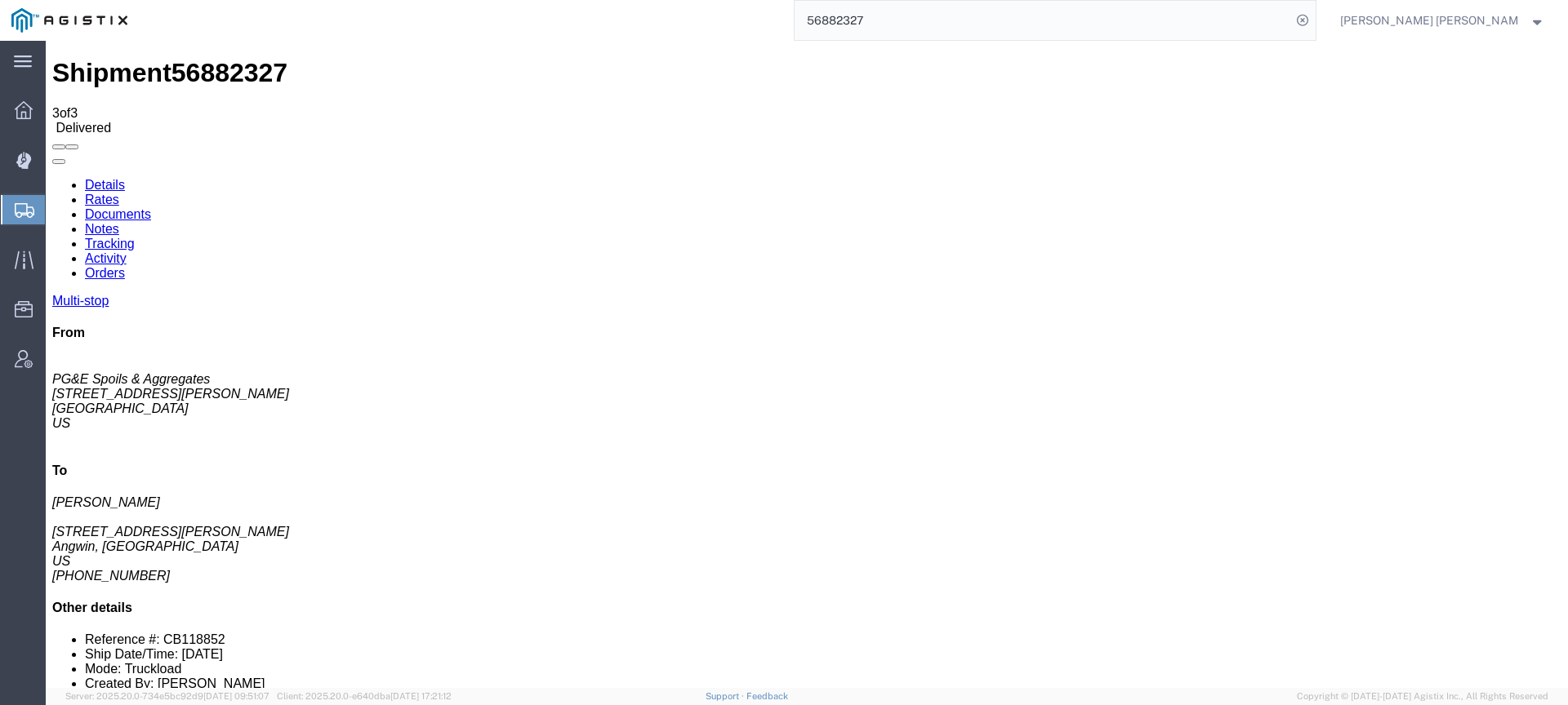
checkbox input "true"
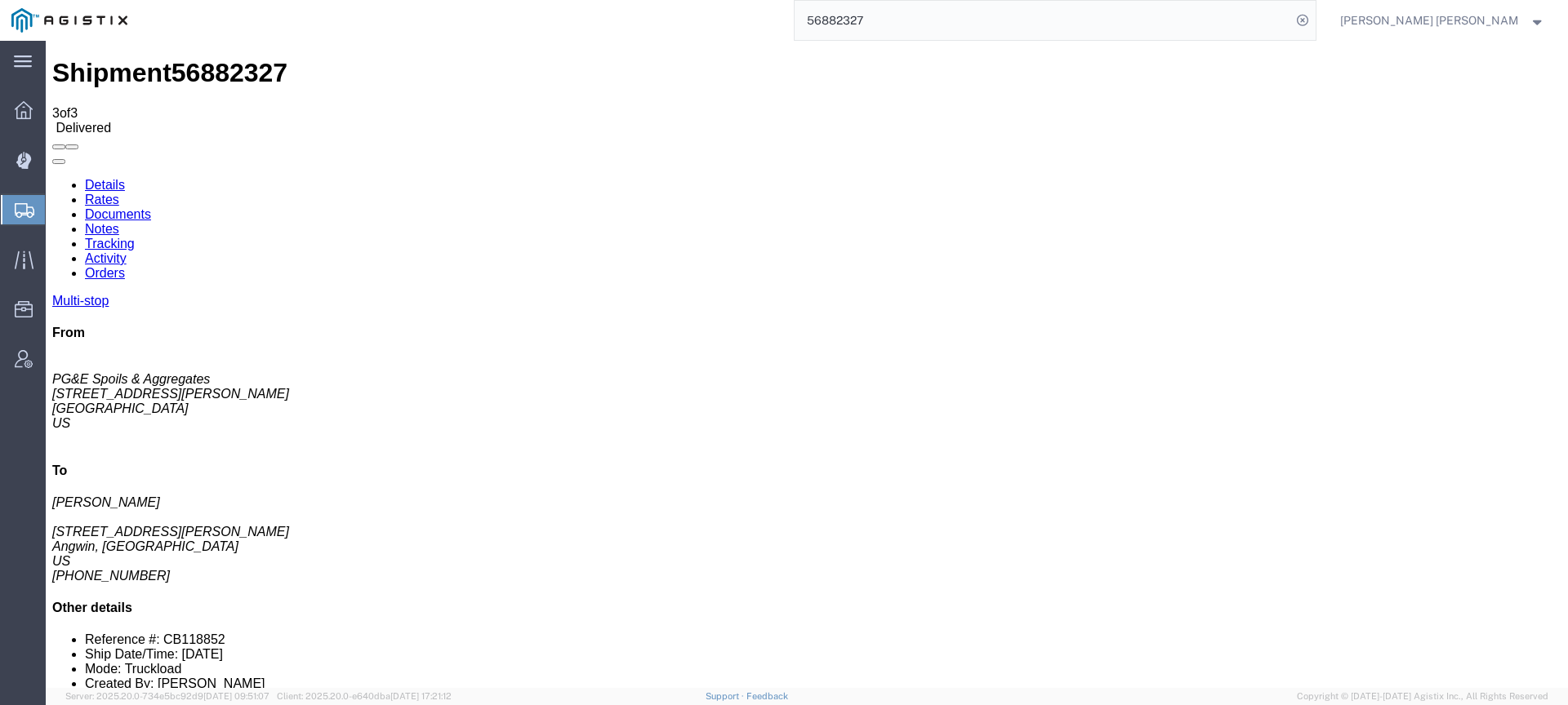
click at [962, 23] on input "56882327" at bounding box center [1043, 20] width 496 height 39
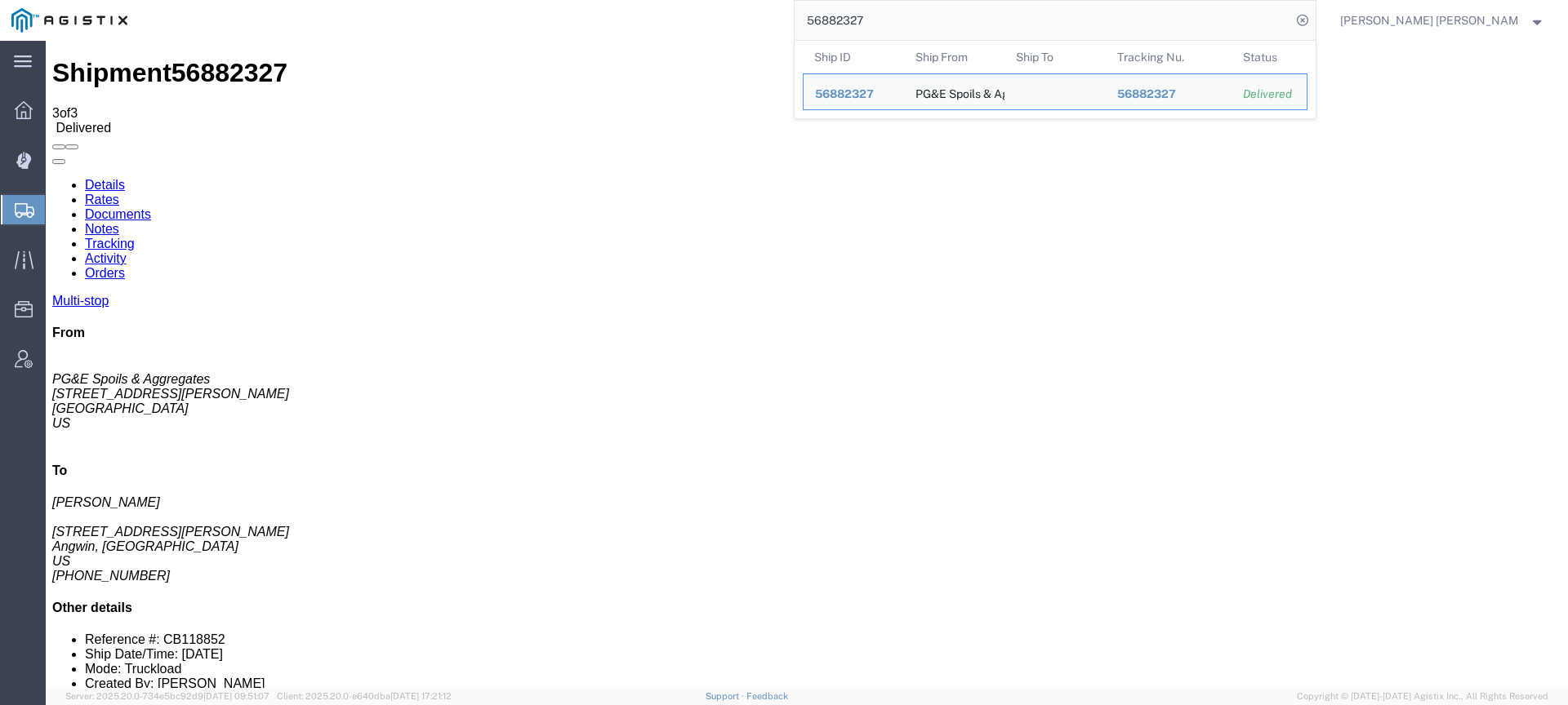
drag, startPoint x: 823, startPoint y: 16, endPoint x: 802, endPoint y: 16, distance: 21.0
click at [802, 16] on div "56882327 Ship ID Ship From Ship To Tracking Nu. Status Ship ID 56882327 Ship Fr…" at bounding box center [728, 20] width 1178 height 41
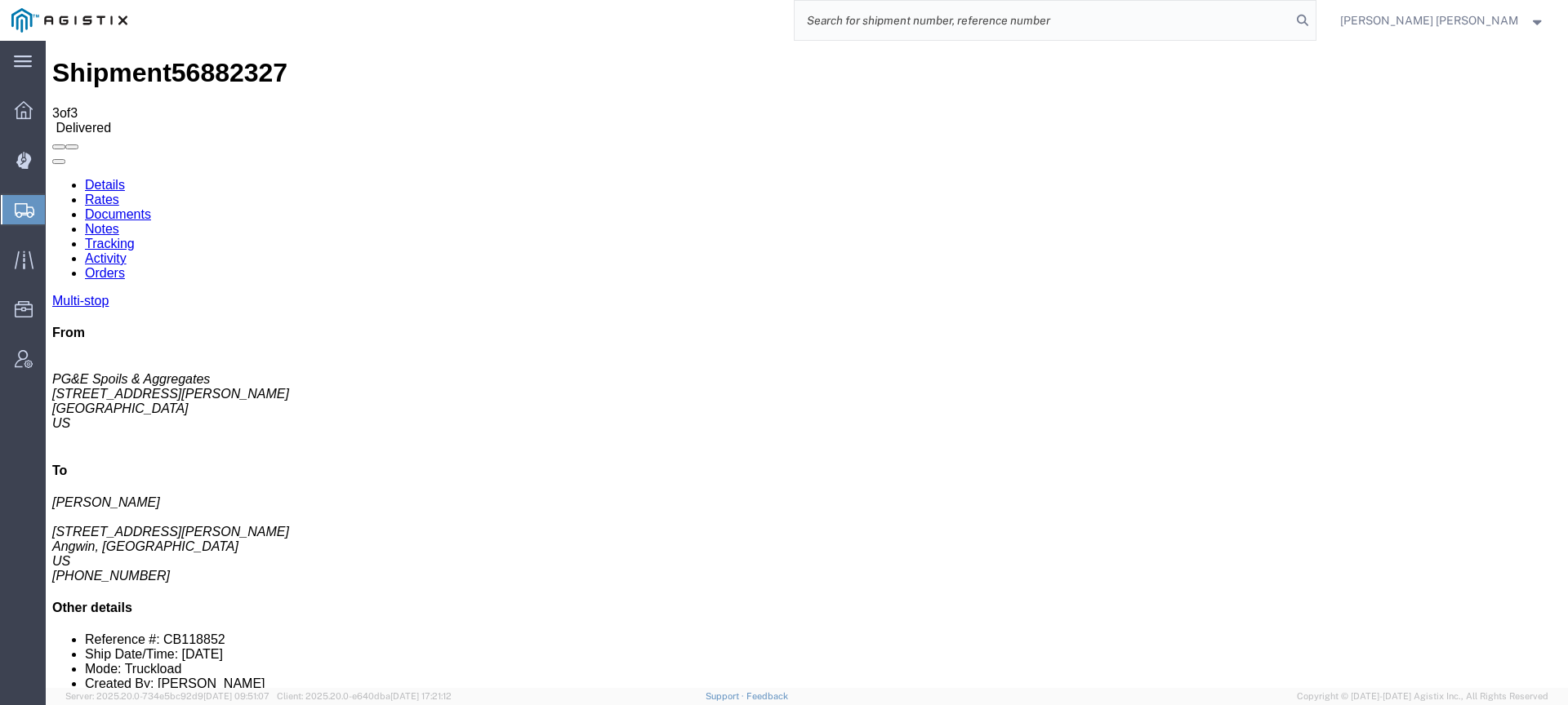
paste input "56898822"
type input "56898822"
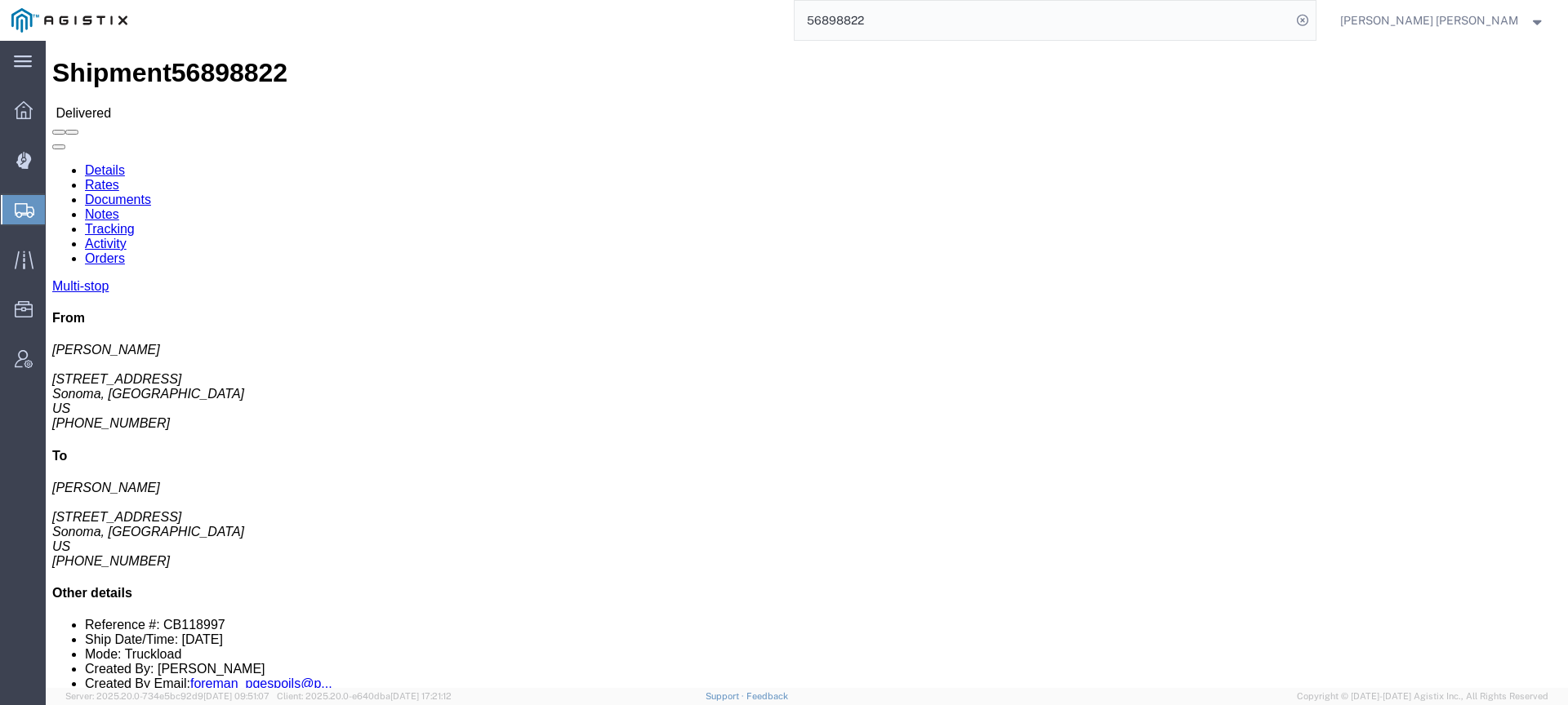
click link "Documents"
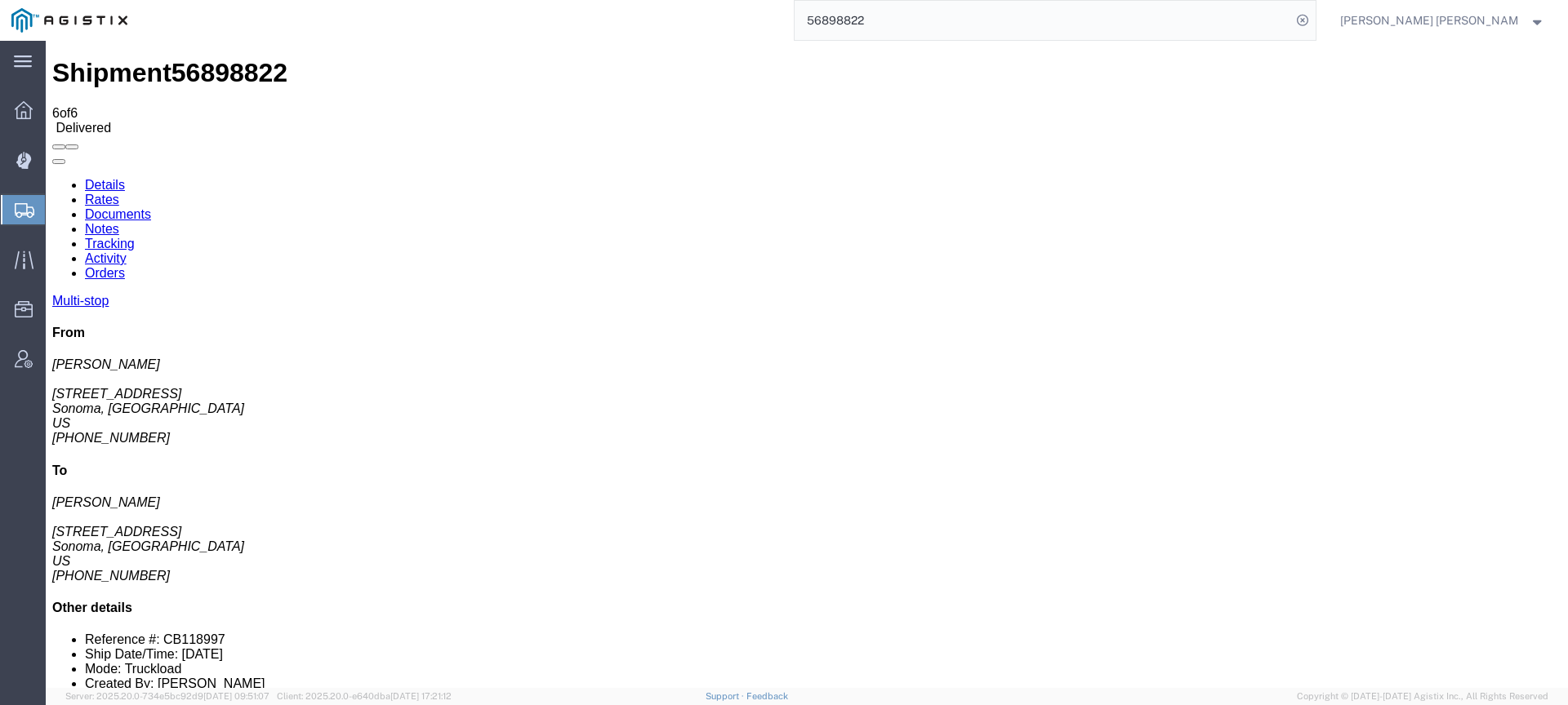
checkbox input "true"
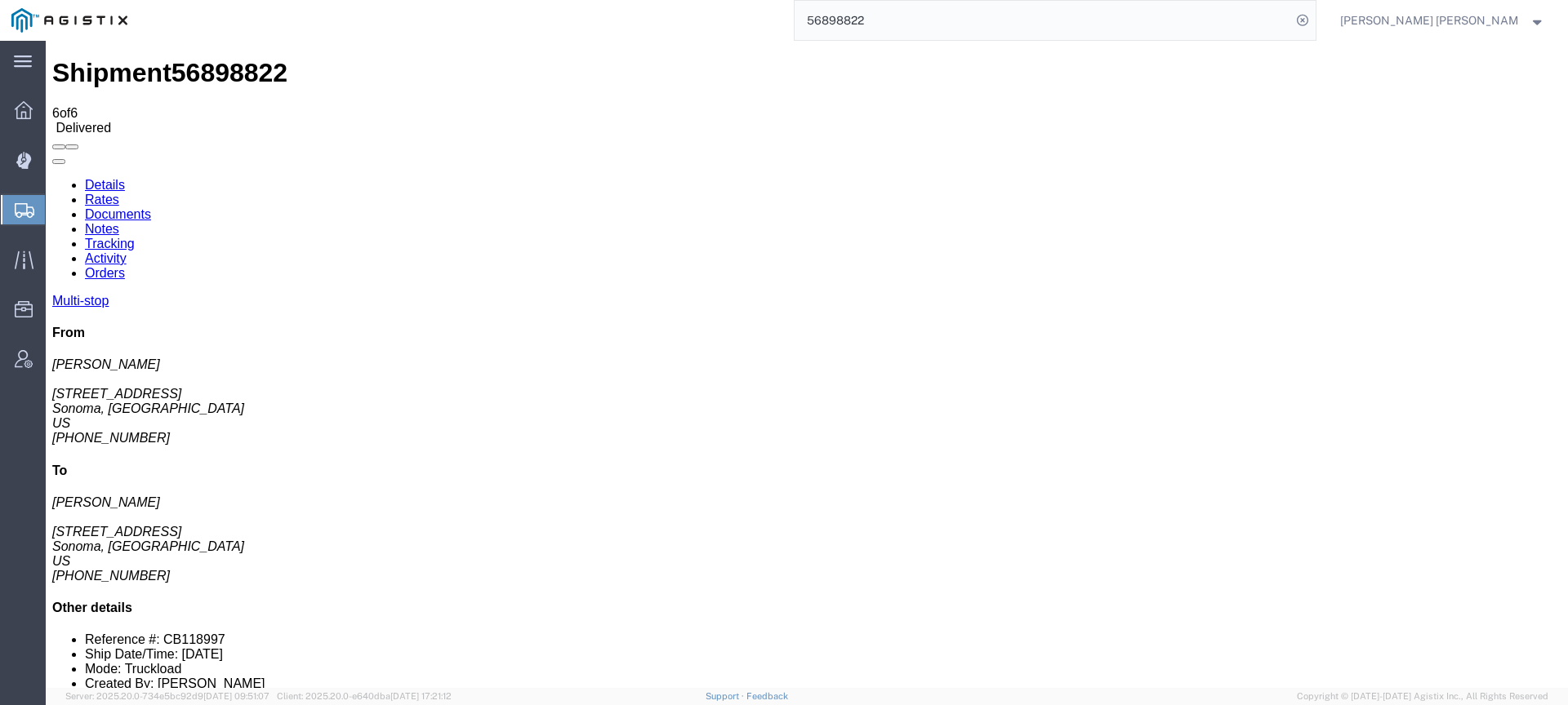
checkbox input "true"
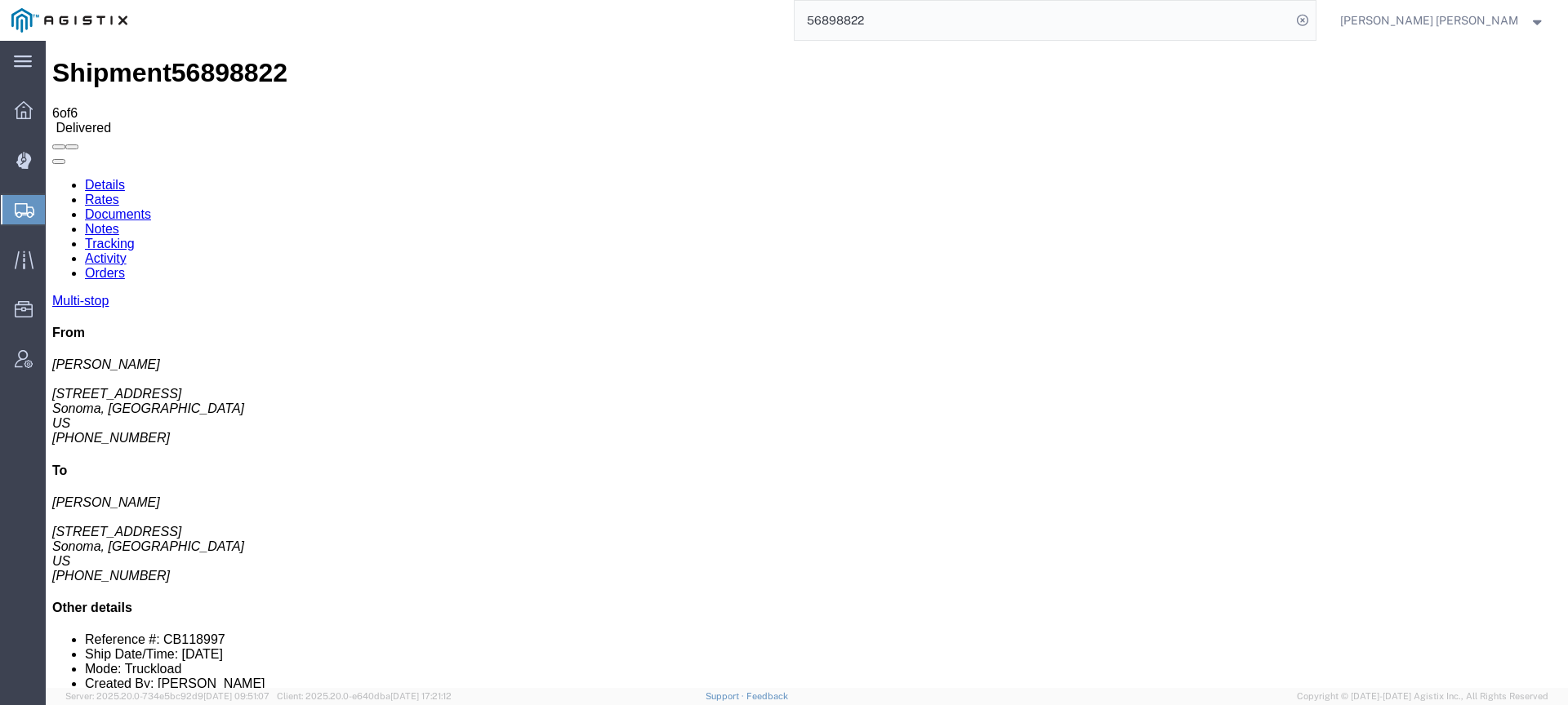
click at [982, 13] on input "56898822" at bounding box center [1043, 20] width 496 height 39
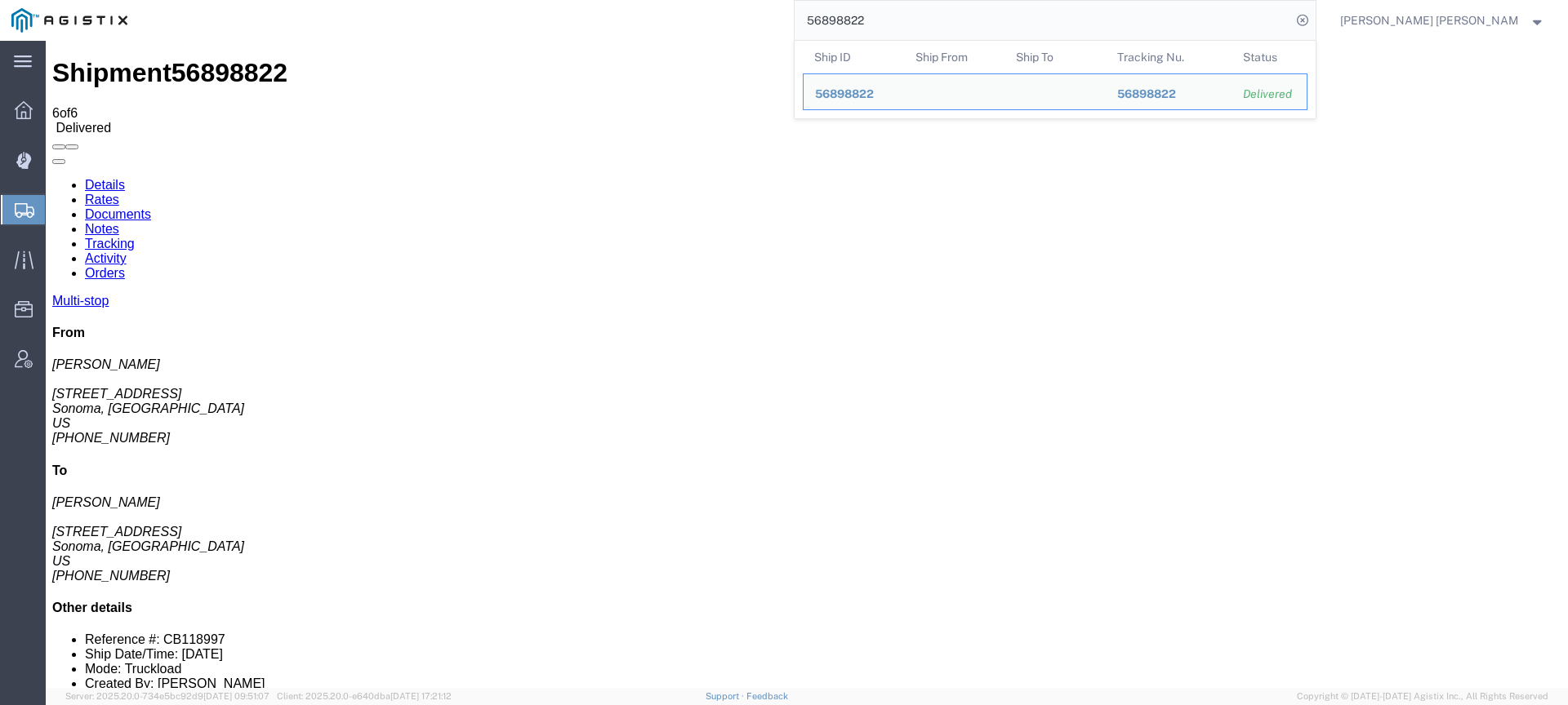
drag, startPoint x: 889, startPoint y: 17, endPoint x: 782, endPoint y: 18, distance: 107.0
click at [781, 24] on div "56898822 Ship ID Ship From Ship To Tracking Nu. Status Ship ID 56898822 Ship Fr…" at bounding box center [728, 20] width 1178 height 41
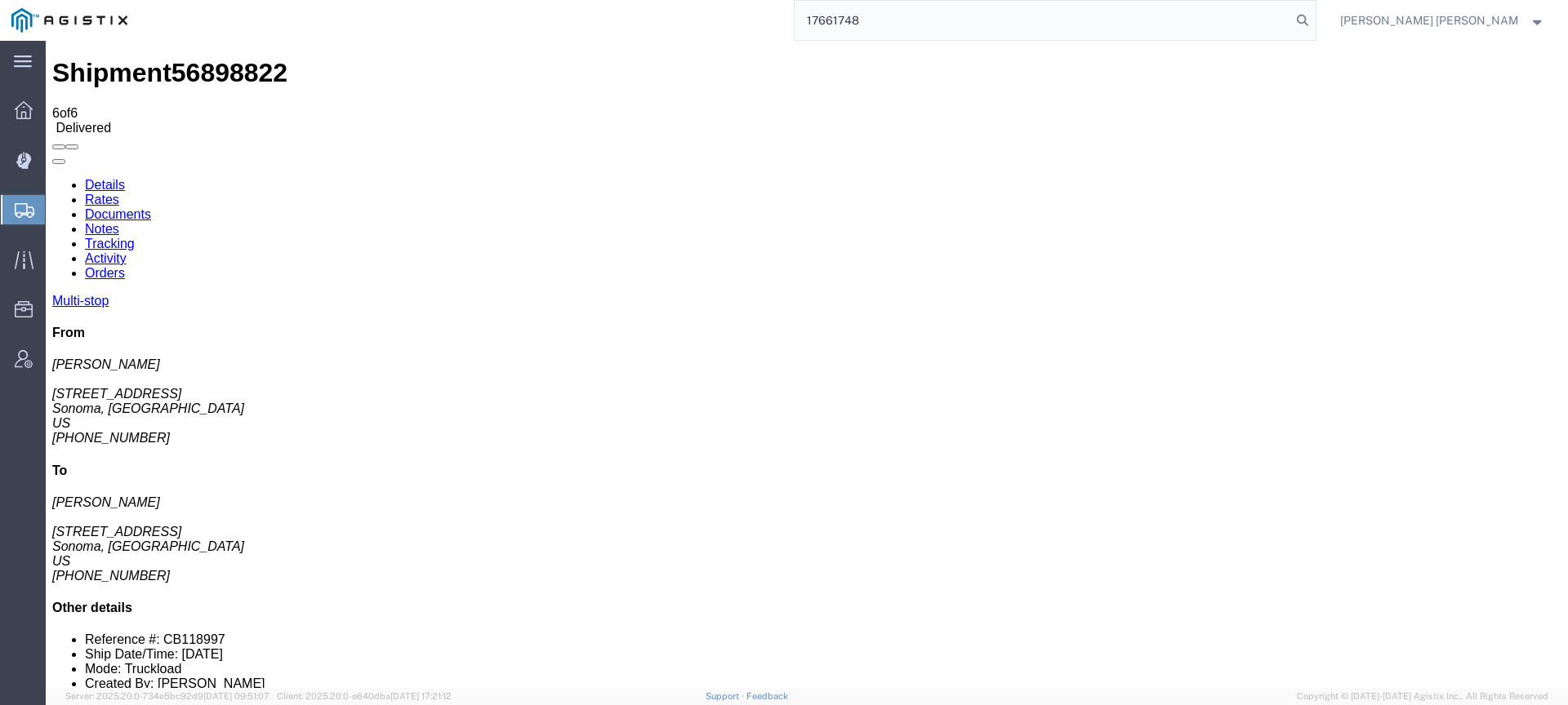
type input "17661748"
click at [74, 29] on img at bounding box center [69, 20] width 116 height 24
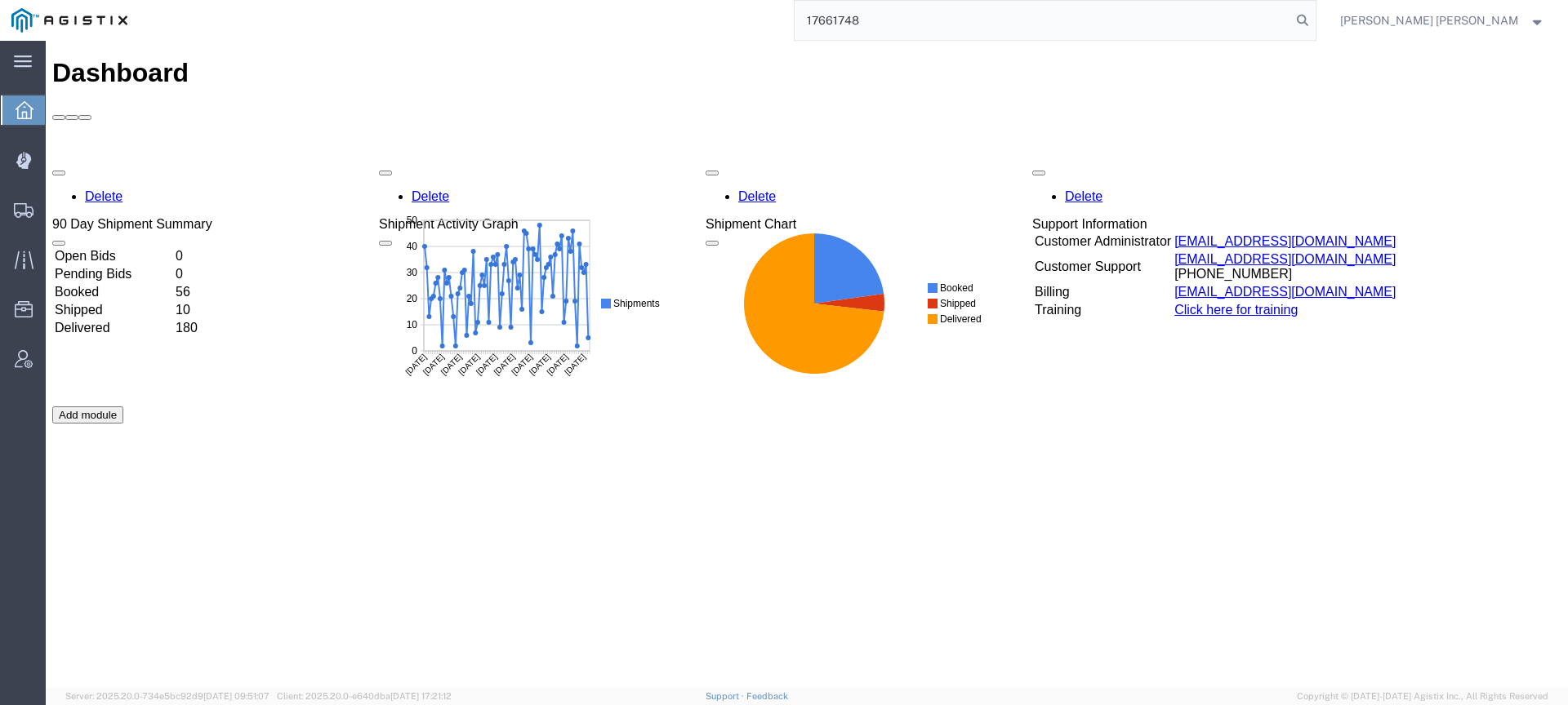
drag, startPoint x: 951, startPoint y: 18, endPoint x: 825, endPoint y: 11, distance: 126.2
click at [828, 12] on div "17661748" at bounding box center [728, 20] width 1178 height 41
paste input "56732525"
type input "56732525"
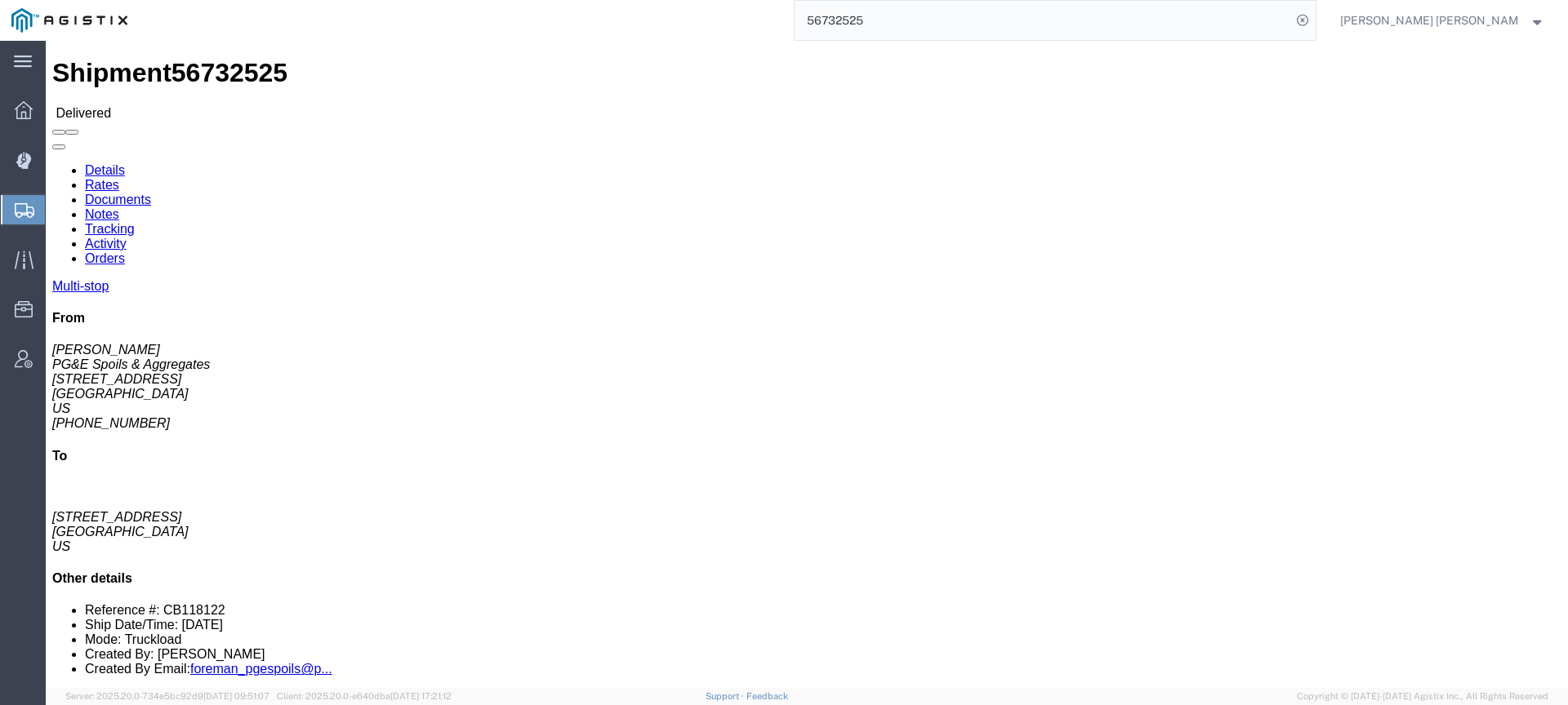
click link "Documents"
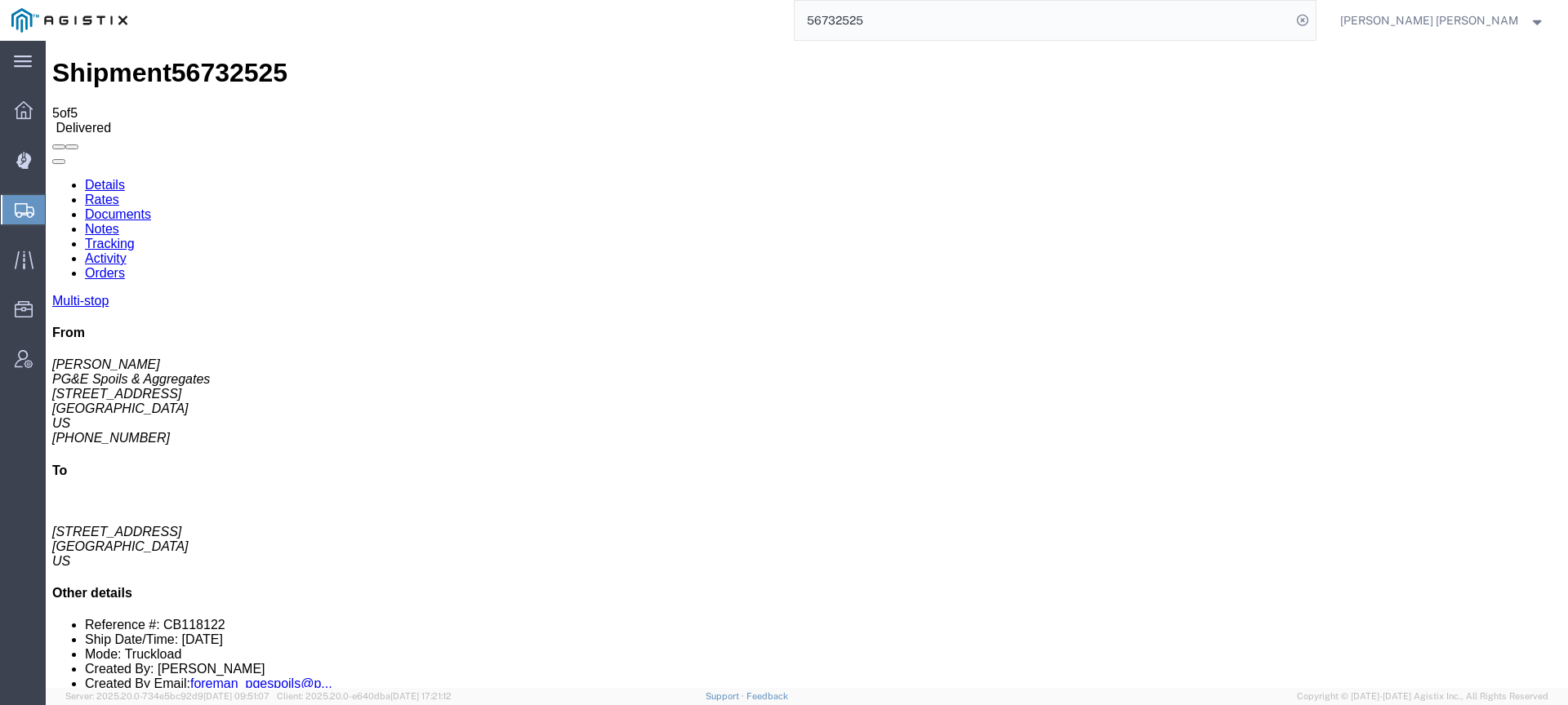
checkbox input "true"
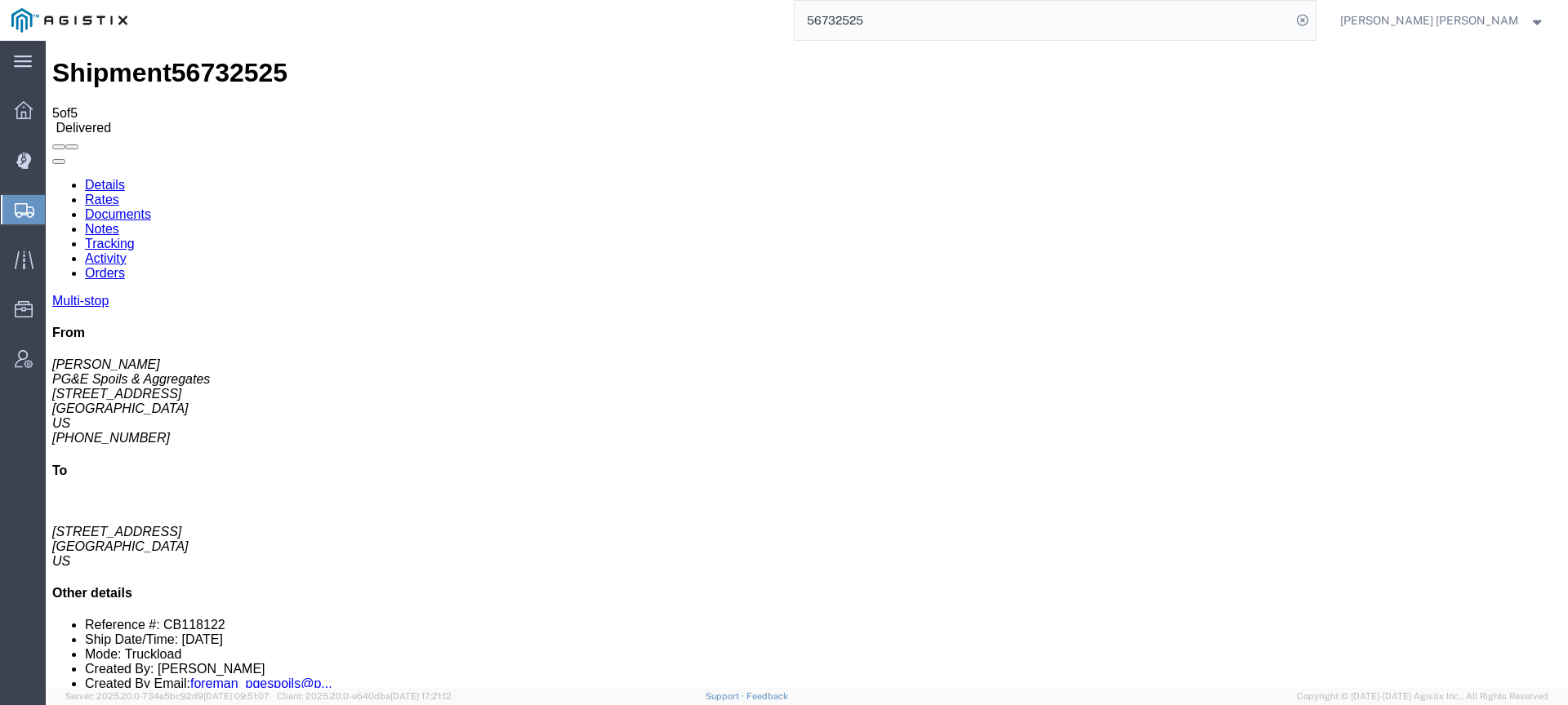
checkbox input "true"
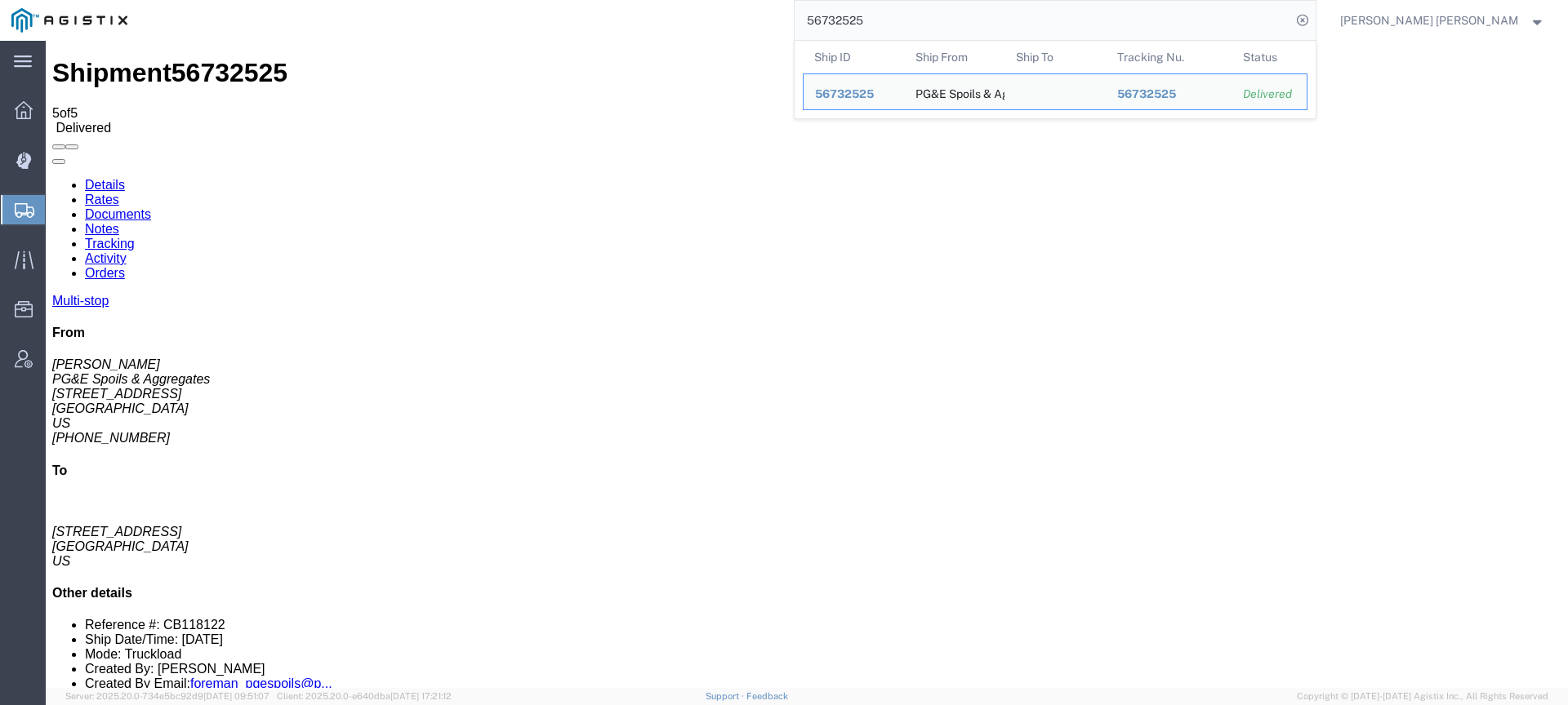
drag, startPoint x: 951, startPoint y: 17, endPoint x: 817, endPoint y: 6, distance: 134.5
click at [822, 6] on div "56732525 Ship ID Ship From Ship To Tracking Nu. Status Ship ID 56732525 Ship Fr…" at bounding box center [728, 20] width 1178 height 41
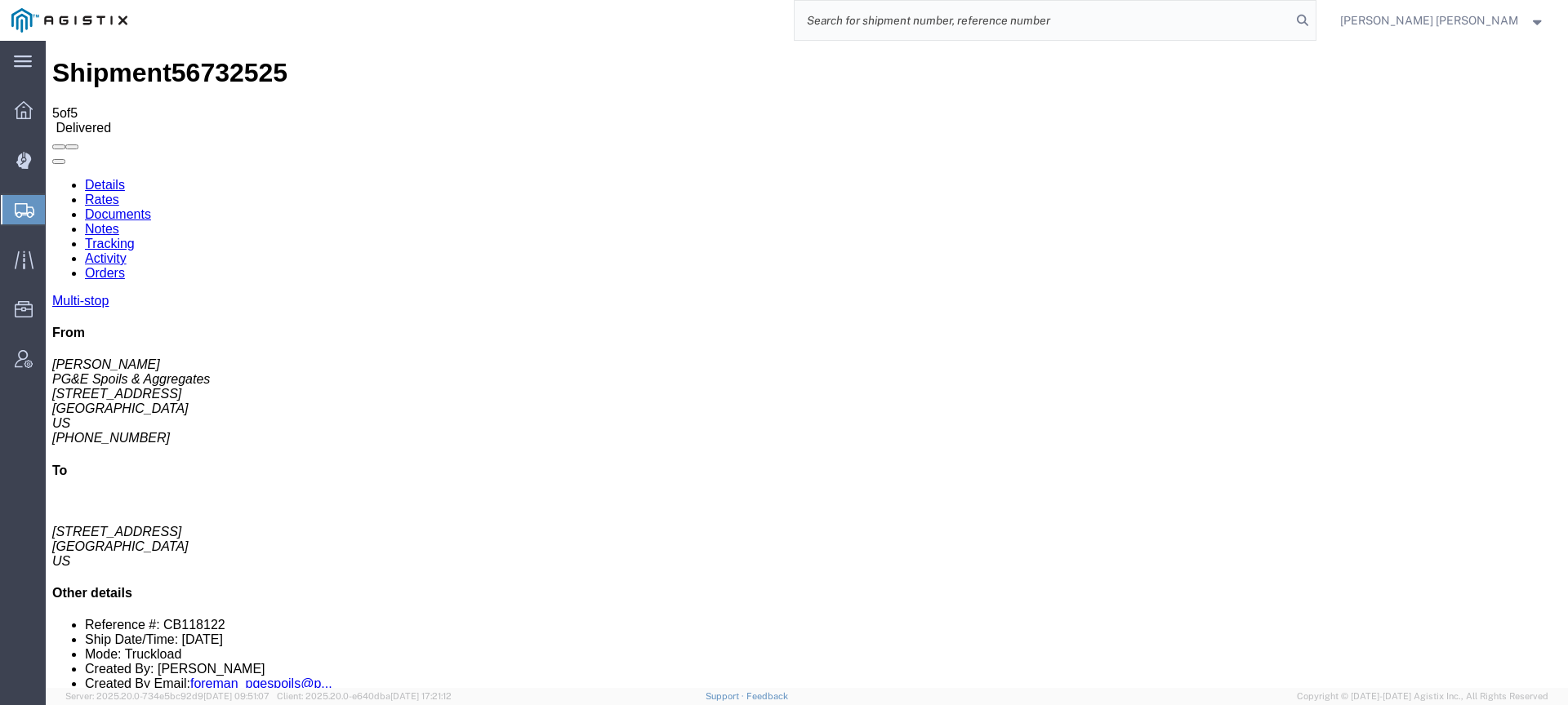
paste input "56732558"
type input "56732558"
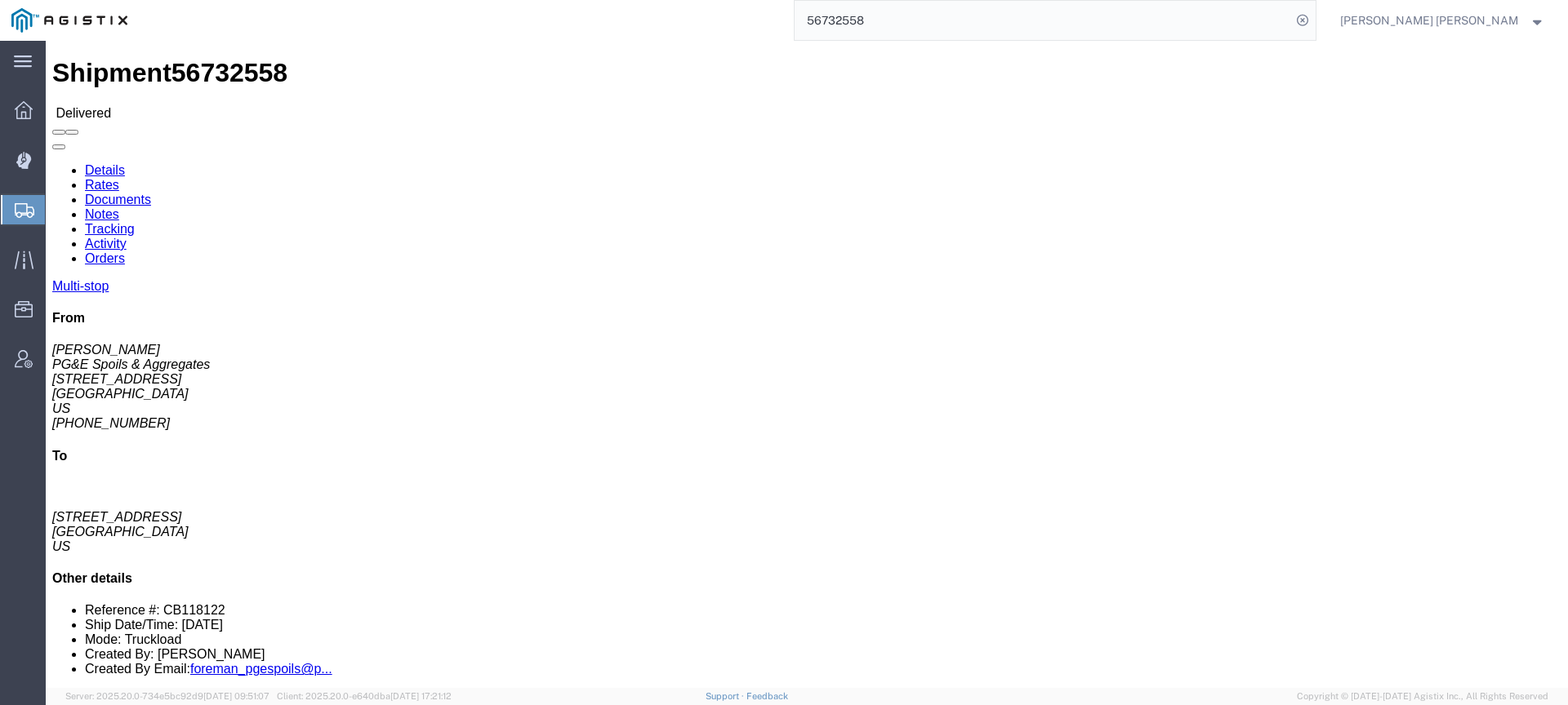
click link "Documents"
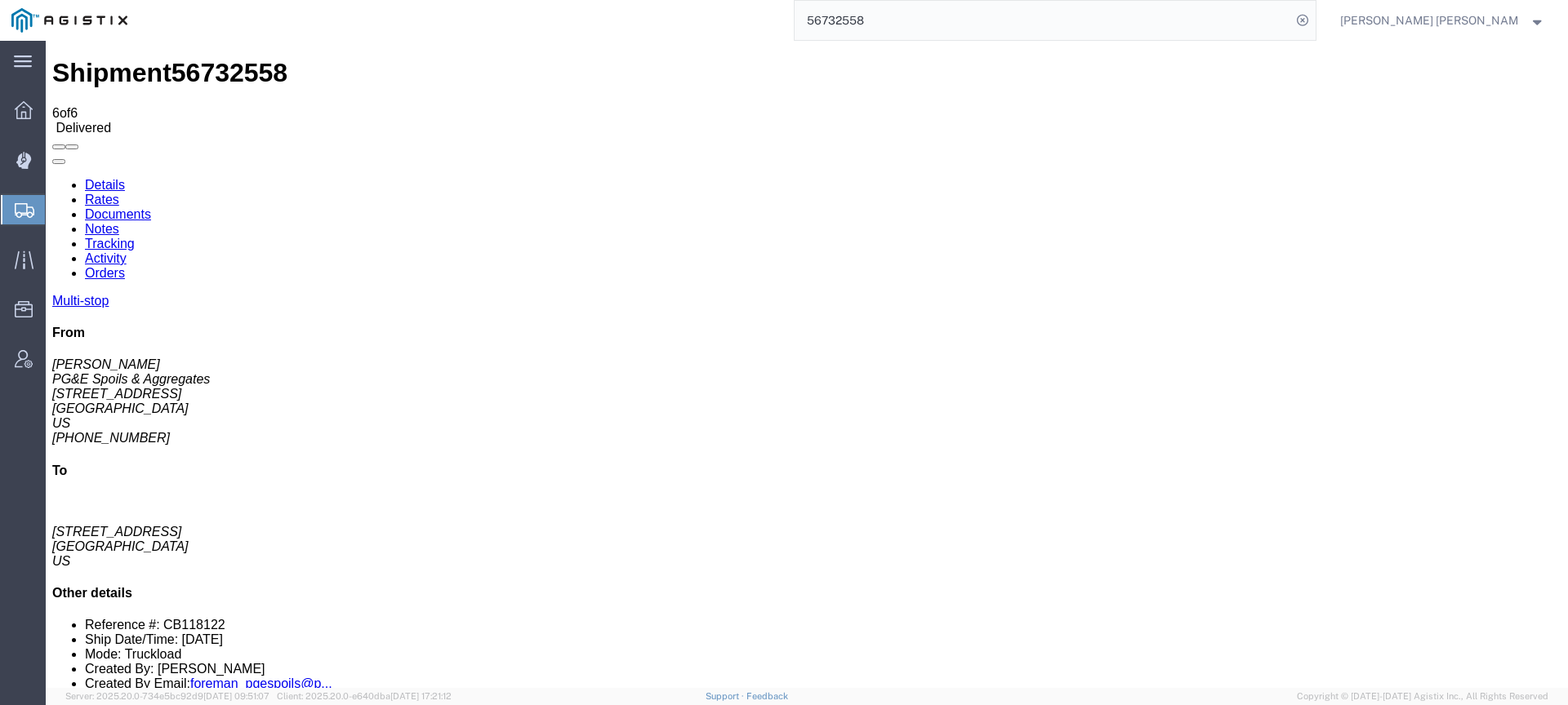
checkbox input "true"
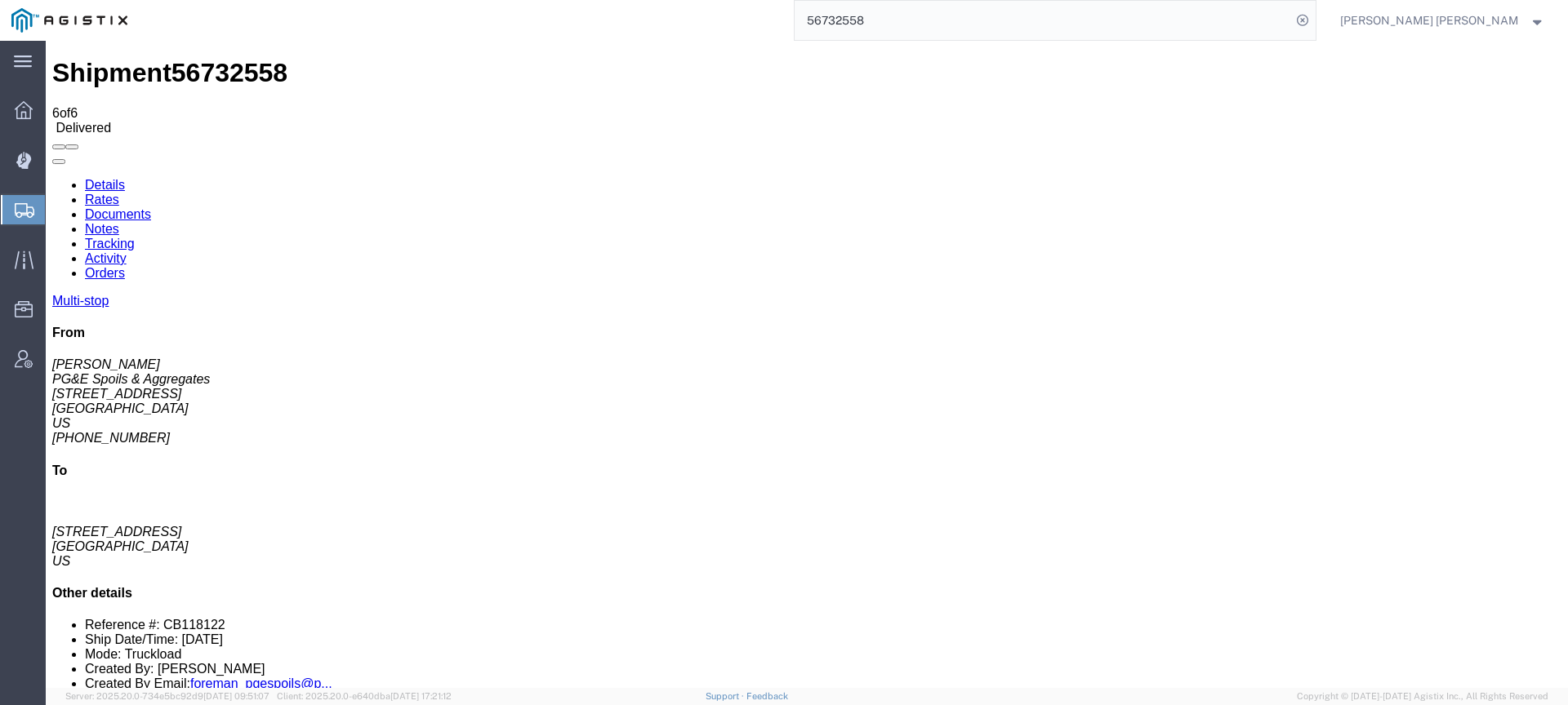
checkbox input "true"
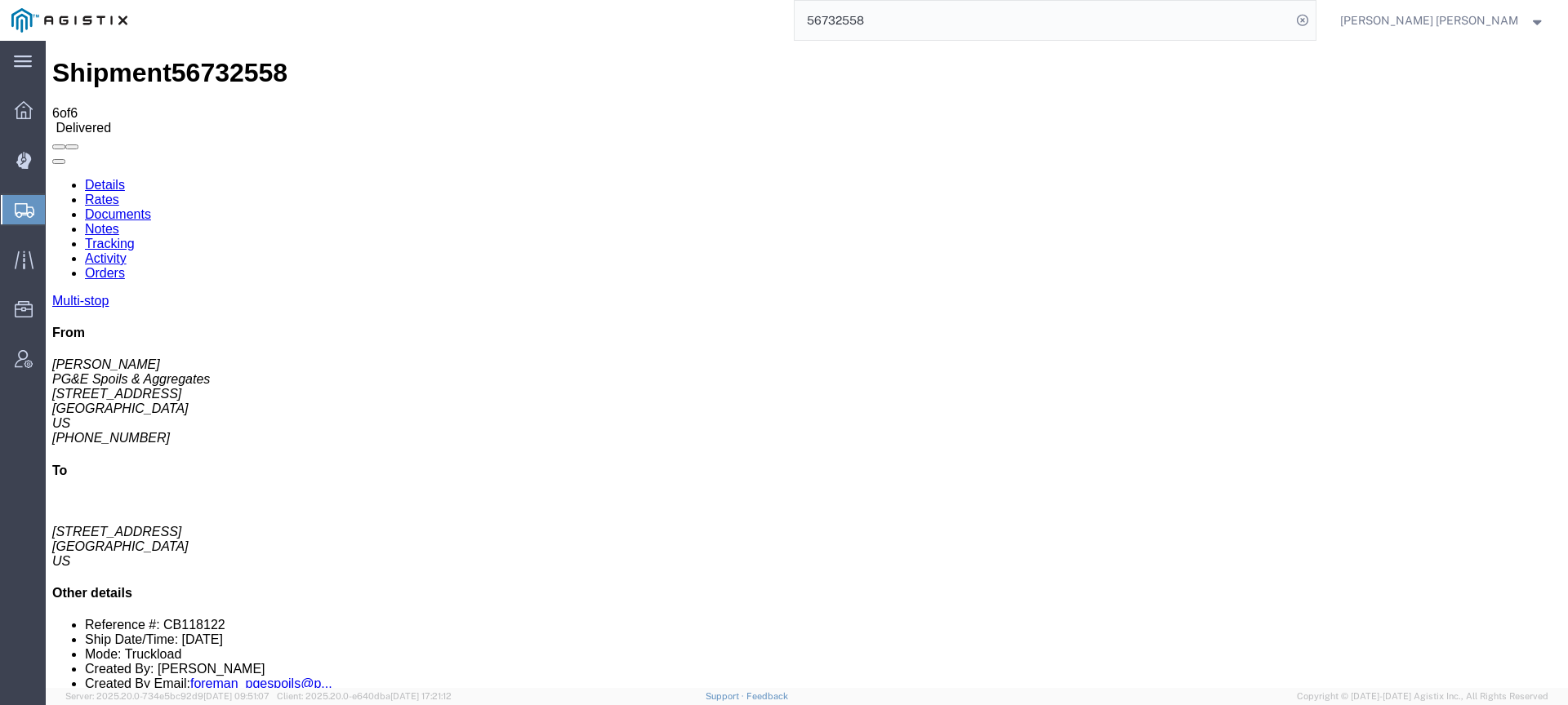
drag, startPoint x: 963, startPoint y: 23, endPoint x: 856, endPoint y: 17, distance: 107.2
click at [856, 17] on div "56732558" at bounding box center [728, 20] width 1178 height 41
paste input "56733667"
type input "56733667"
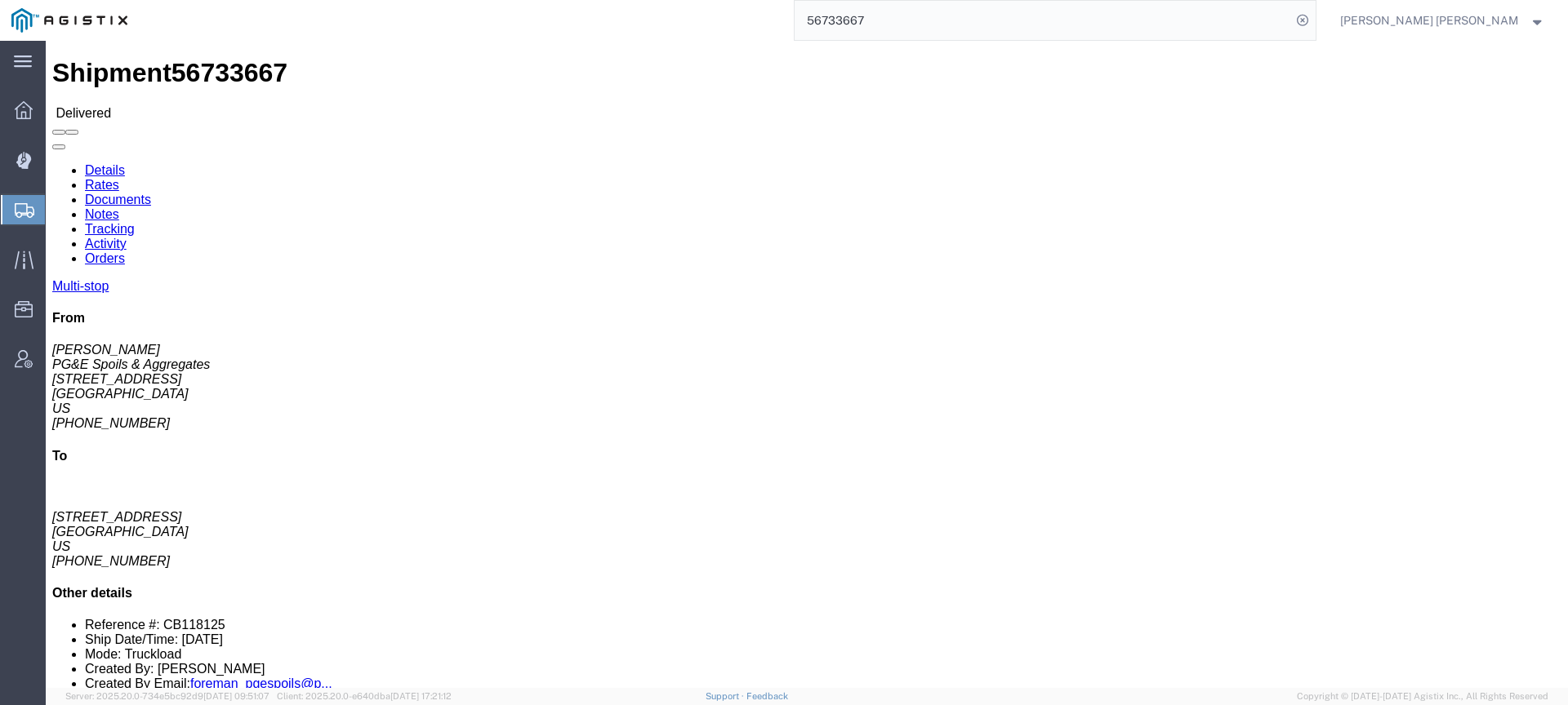
click link "Documents"
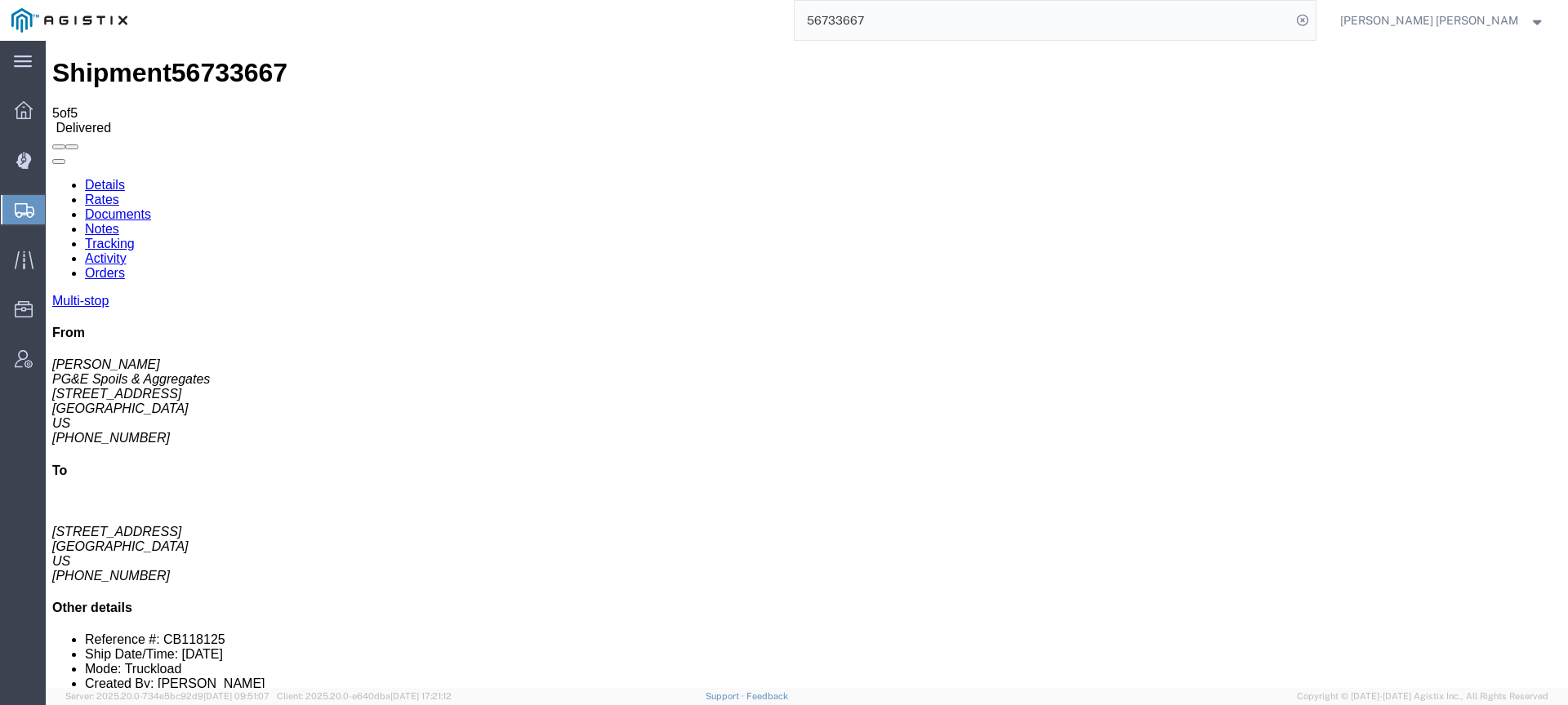
checkbox input "true"
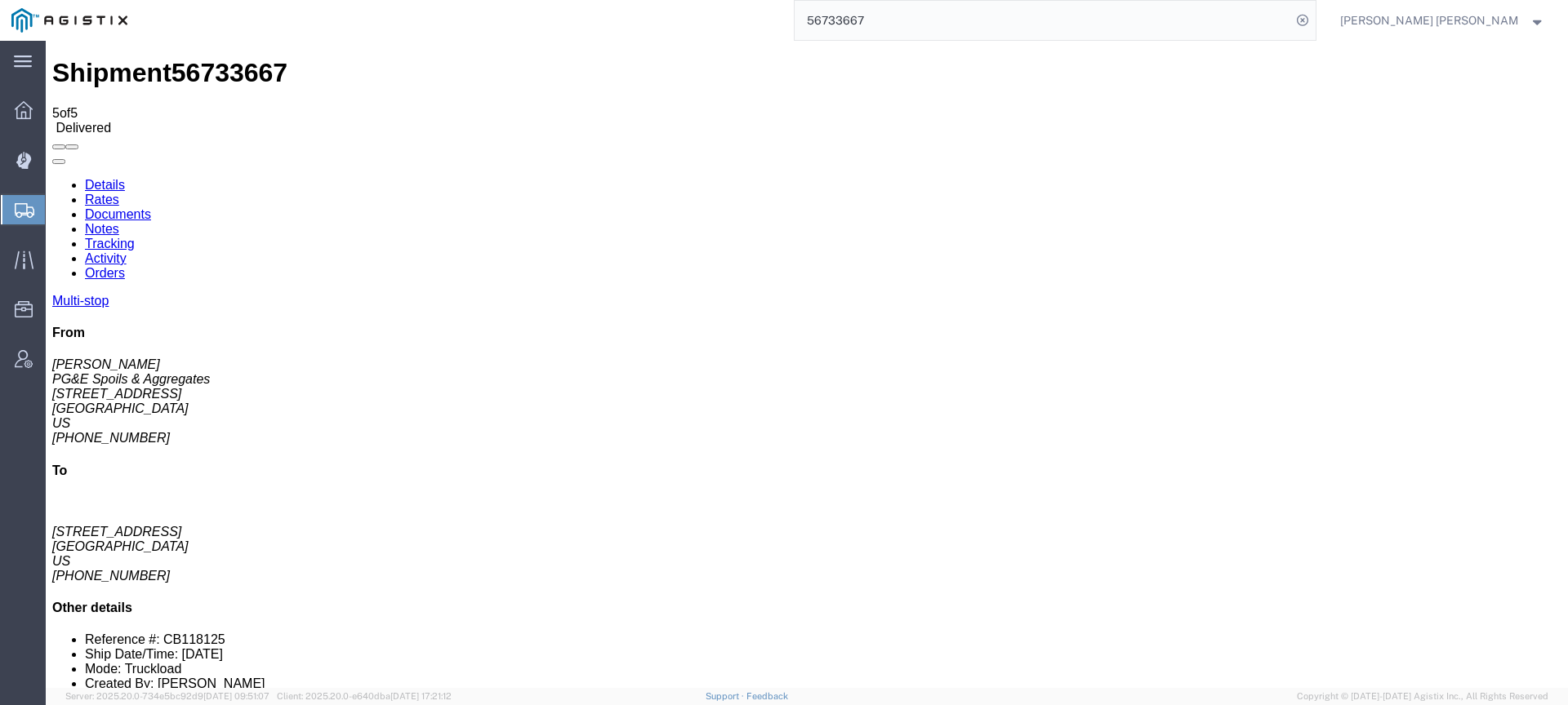
checkbox input "true"
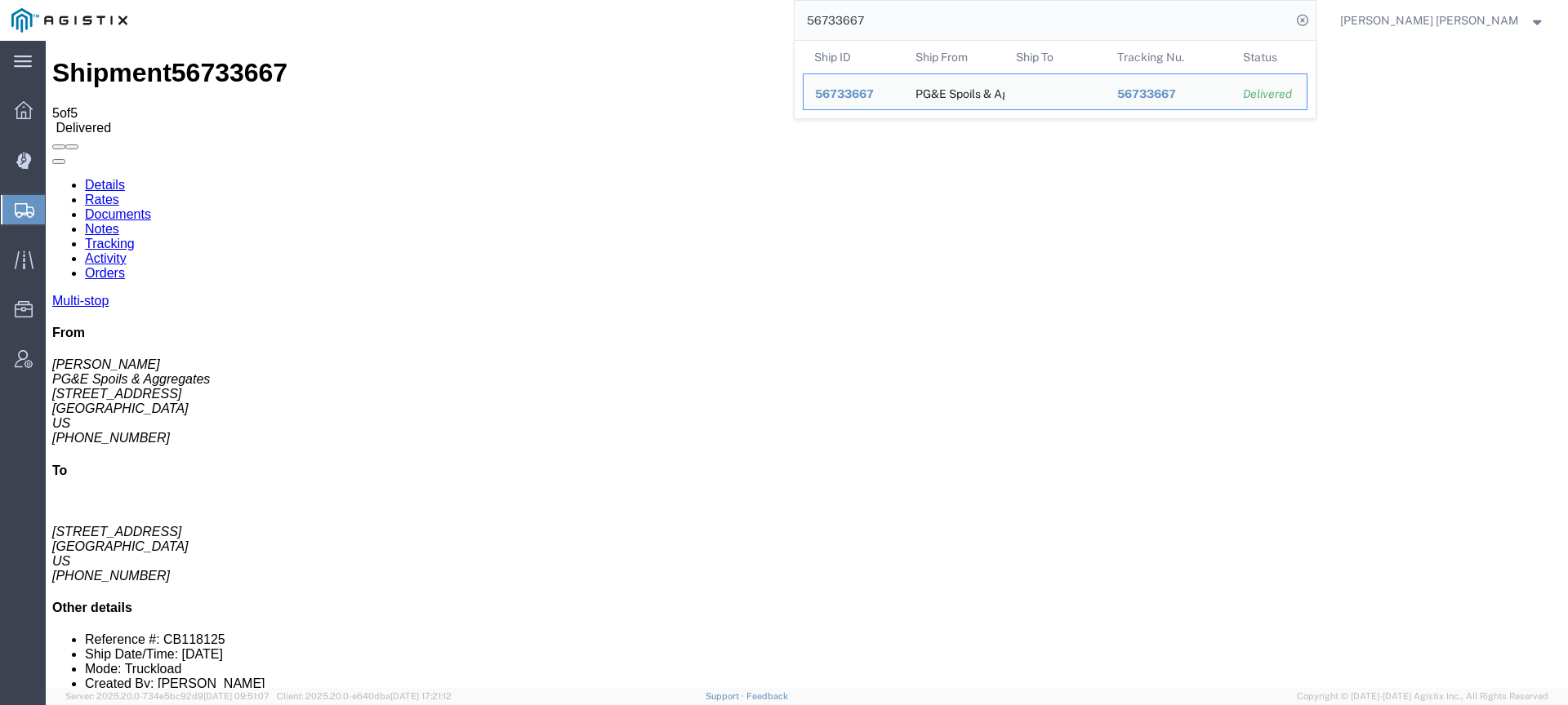
drag, startPoint x: 939, startPoint y: 19, endPoint x: 799, endPoint y: 7, distance: 140.5
click at [799, 7] on div "56733667 Ship ID Ship From Ship To Tracking Nu. Status Ship ID 56733667 Ship Fr…" at bounding box center [728, 20] width 1178 height 41
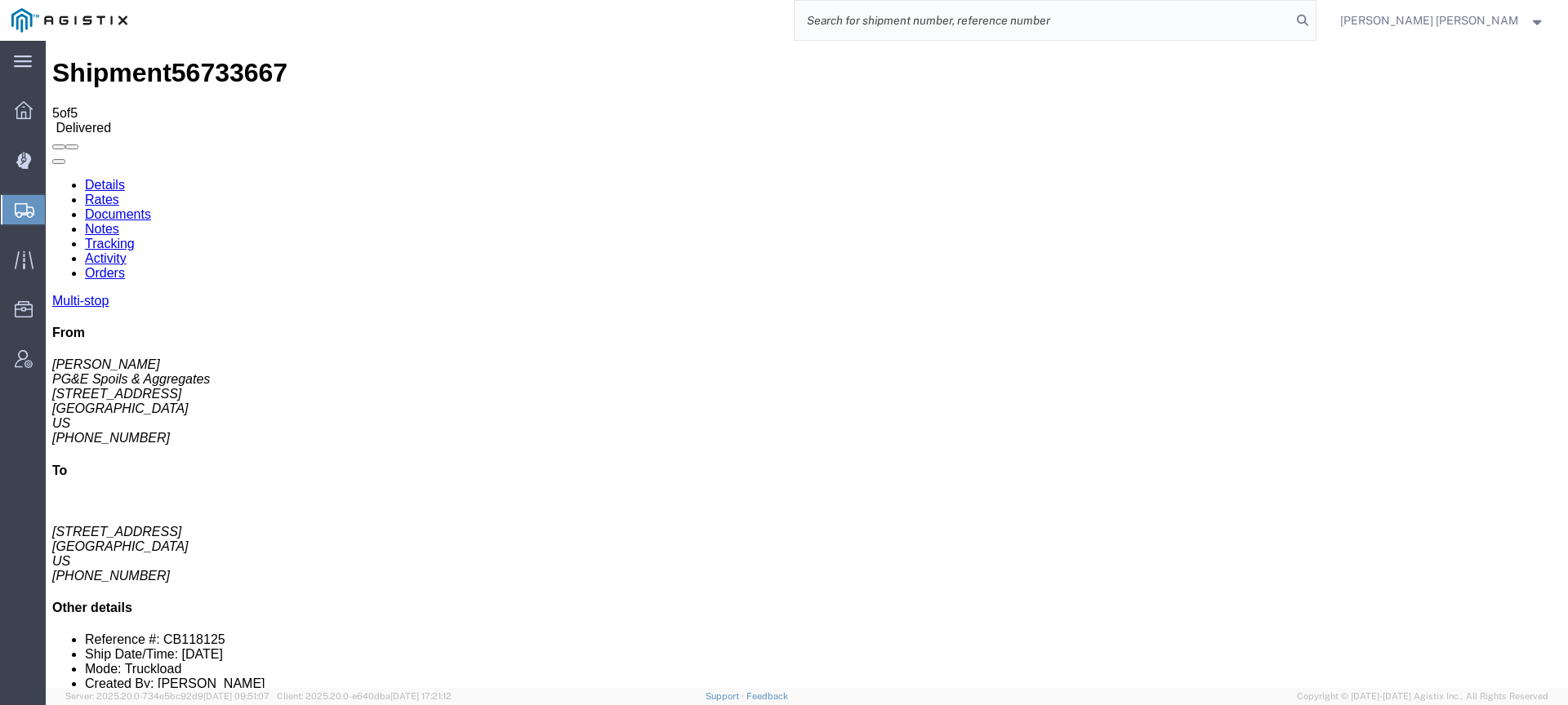
paste input "56733675"
type input "56733675"
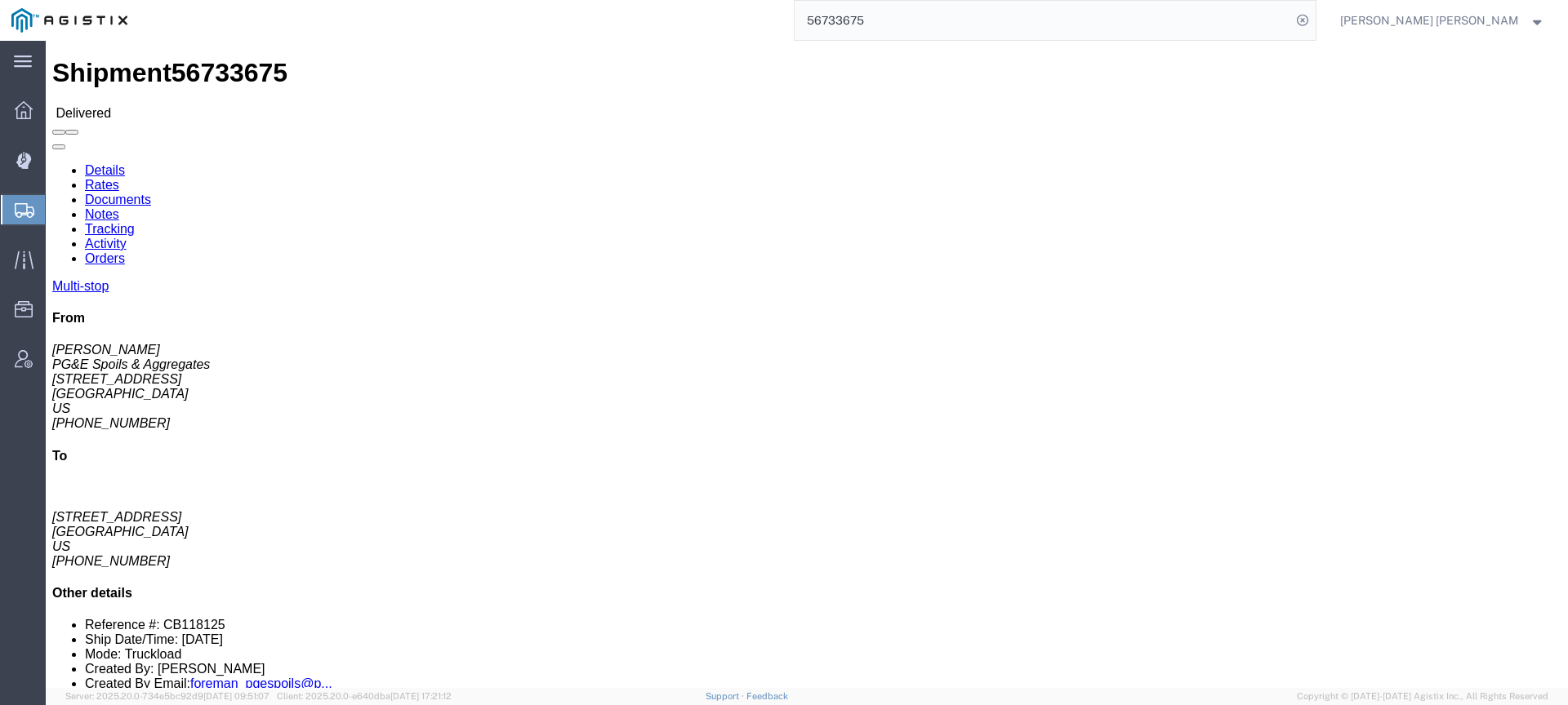
click link "Documents"
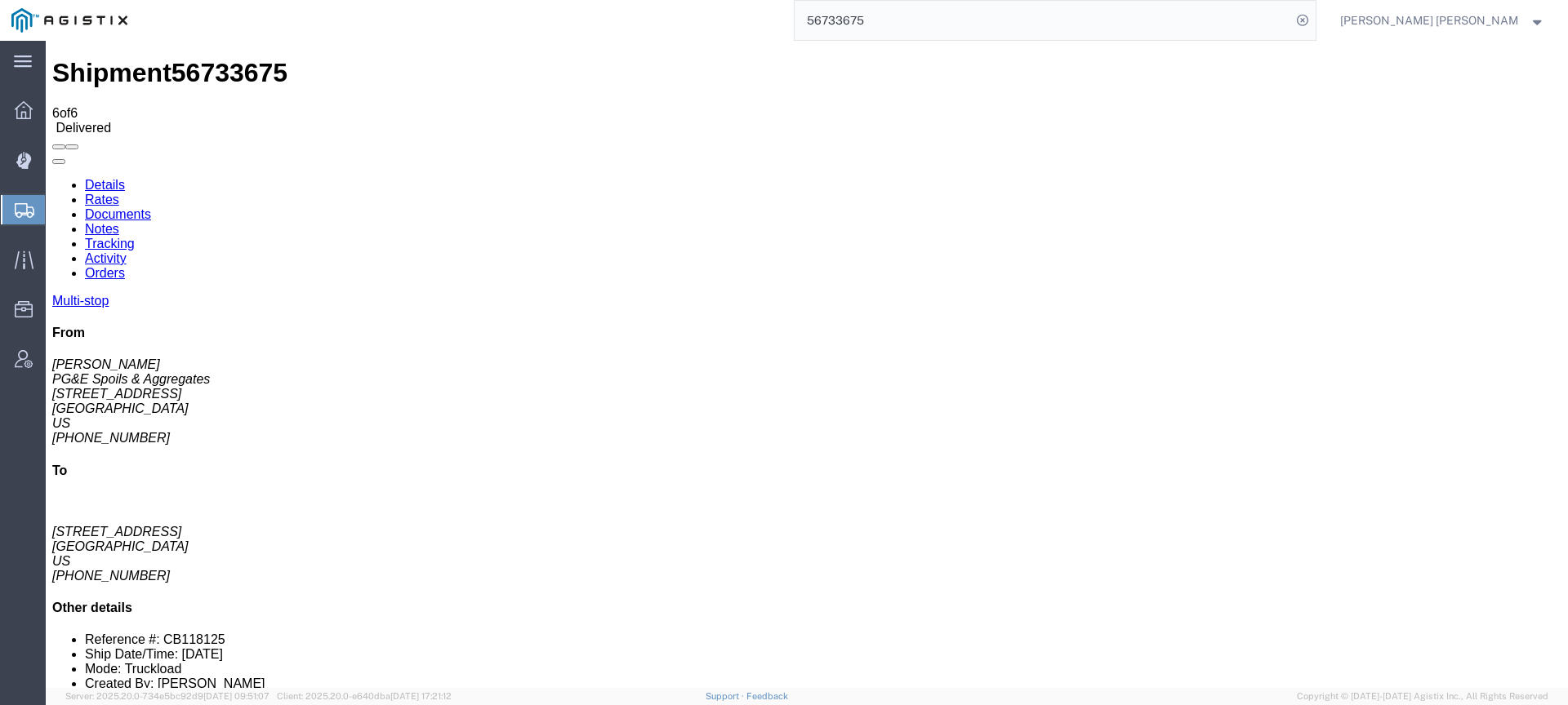
checkbox input "true"
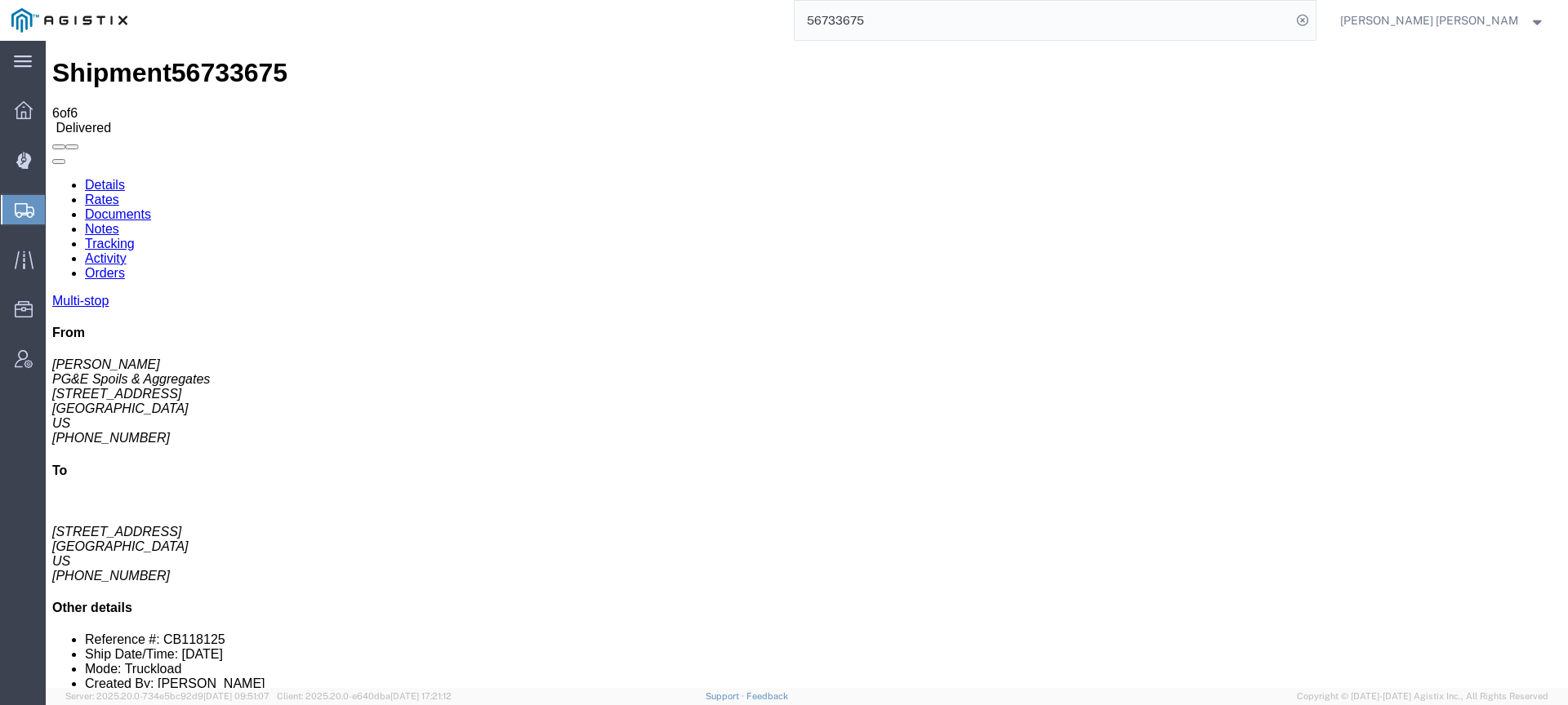
checkbox input "true"
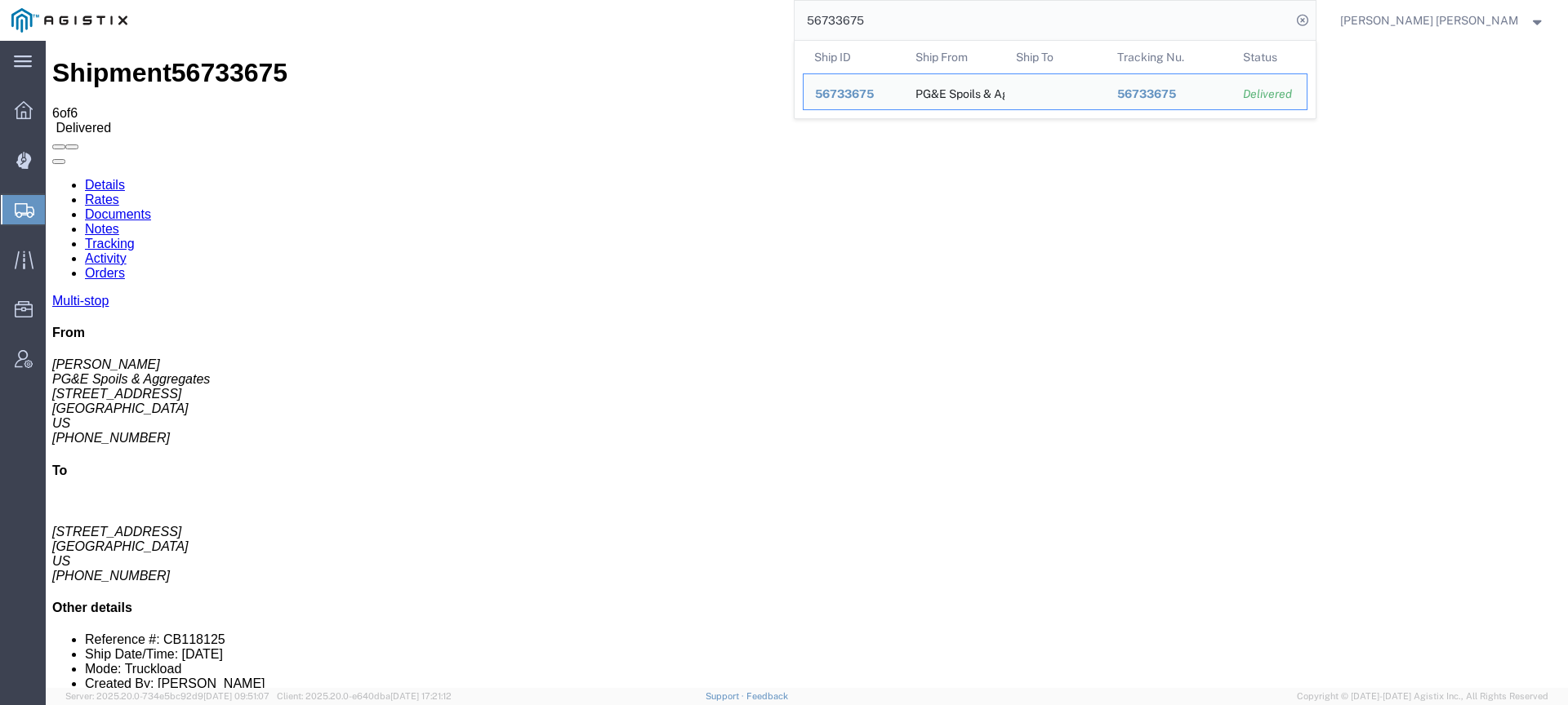
drag, startPoint x: 966, startPoint y: 18, endPoint x: 839, endPoint y: 9, distance: 127.3
click at [839, 9] on div "56733675 Ship ID Ship From Ship To Tracking Nu. Status Ship ID 56733675 Ship Fr…" at bounding box center [728, 20] width 1178 height 41
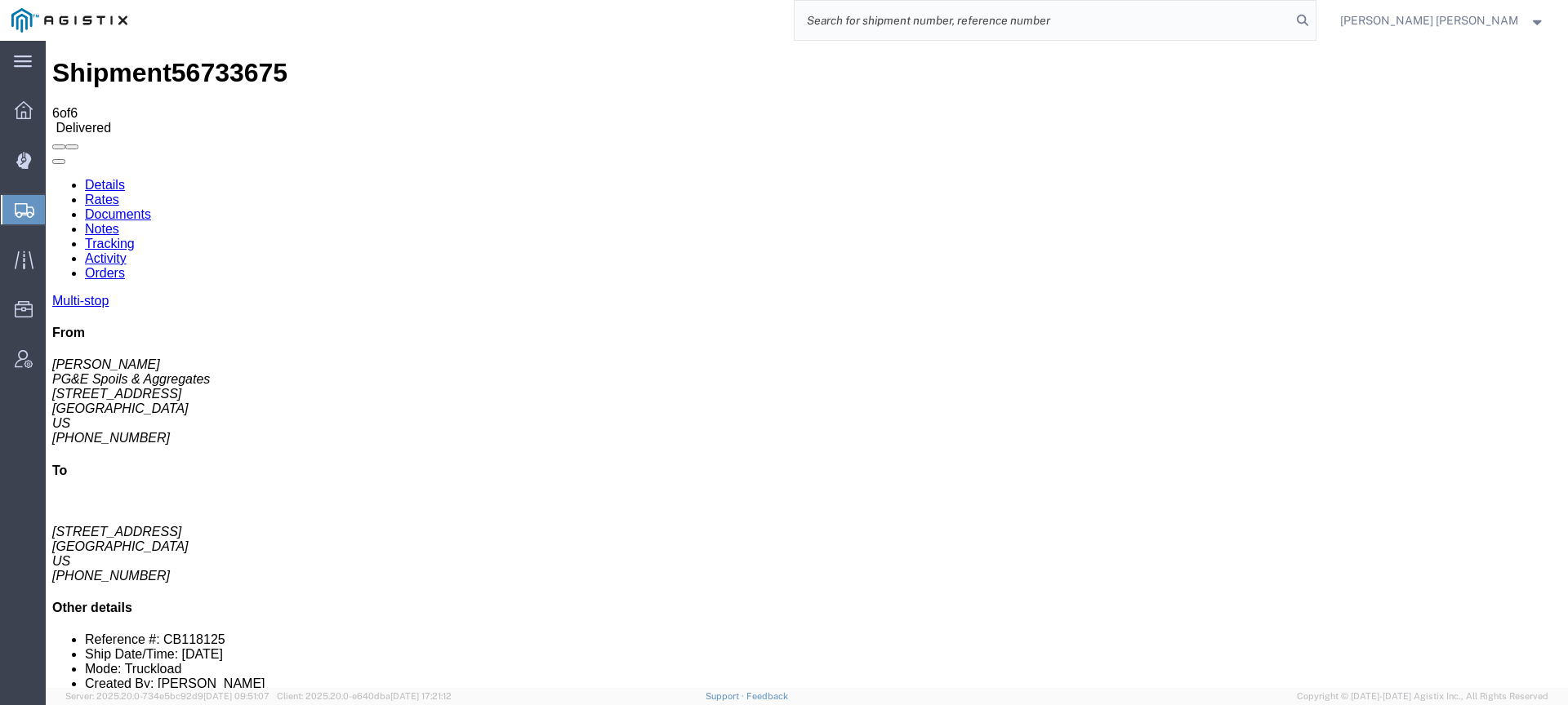
paste input "56898295"
type input "56898295"
click at [1314, 17] on icon at bounding box center [1302, 20] width 23 height 23
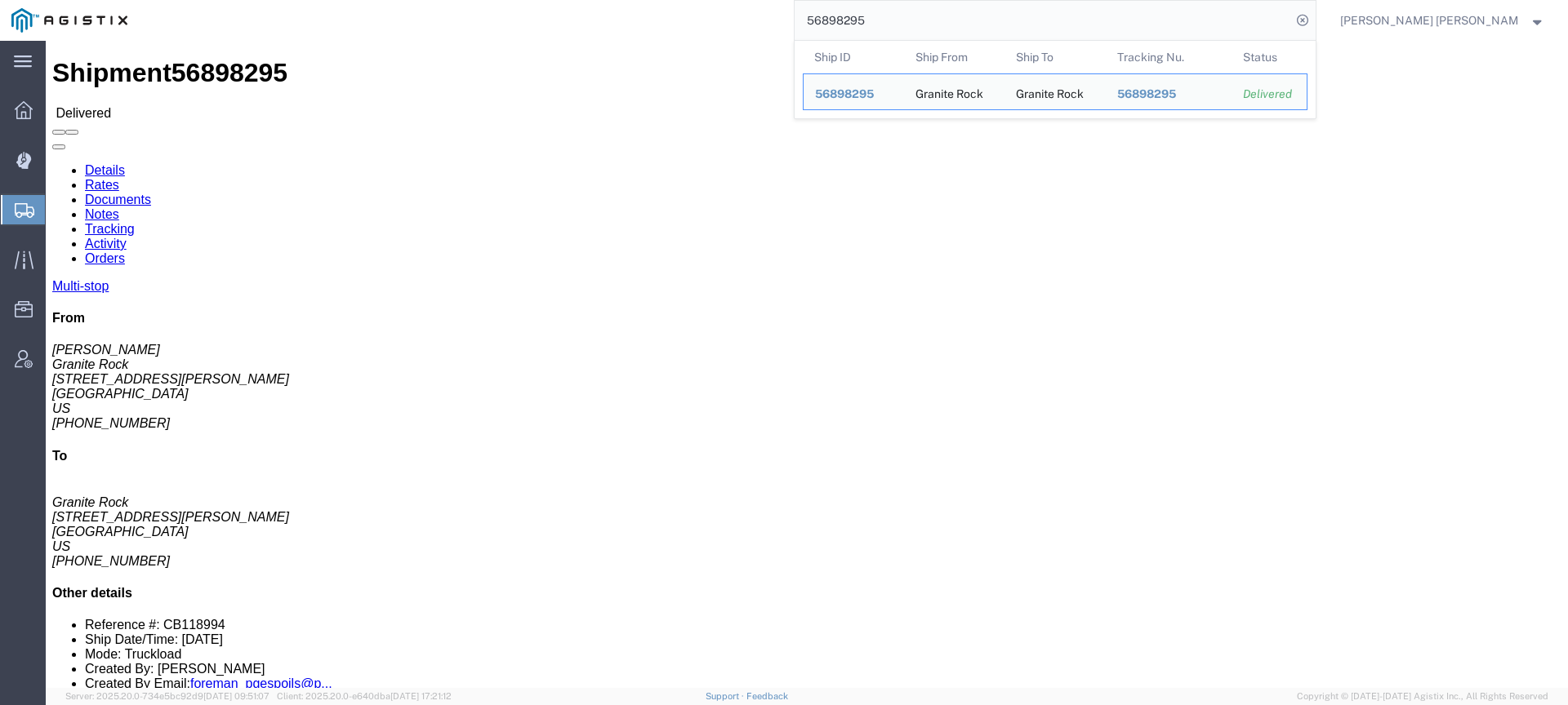
click link "Documents"
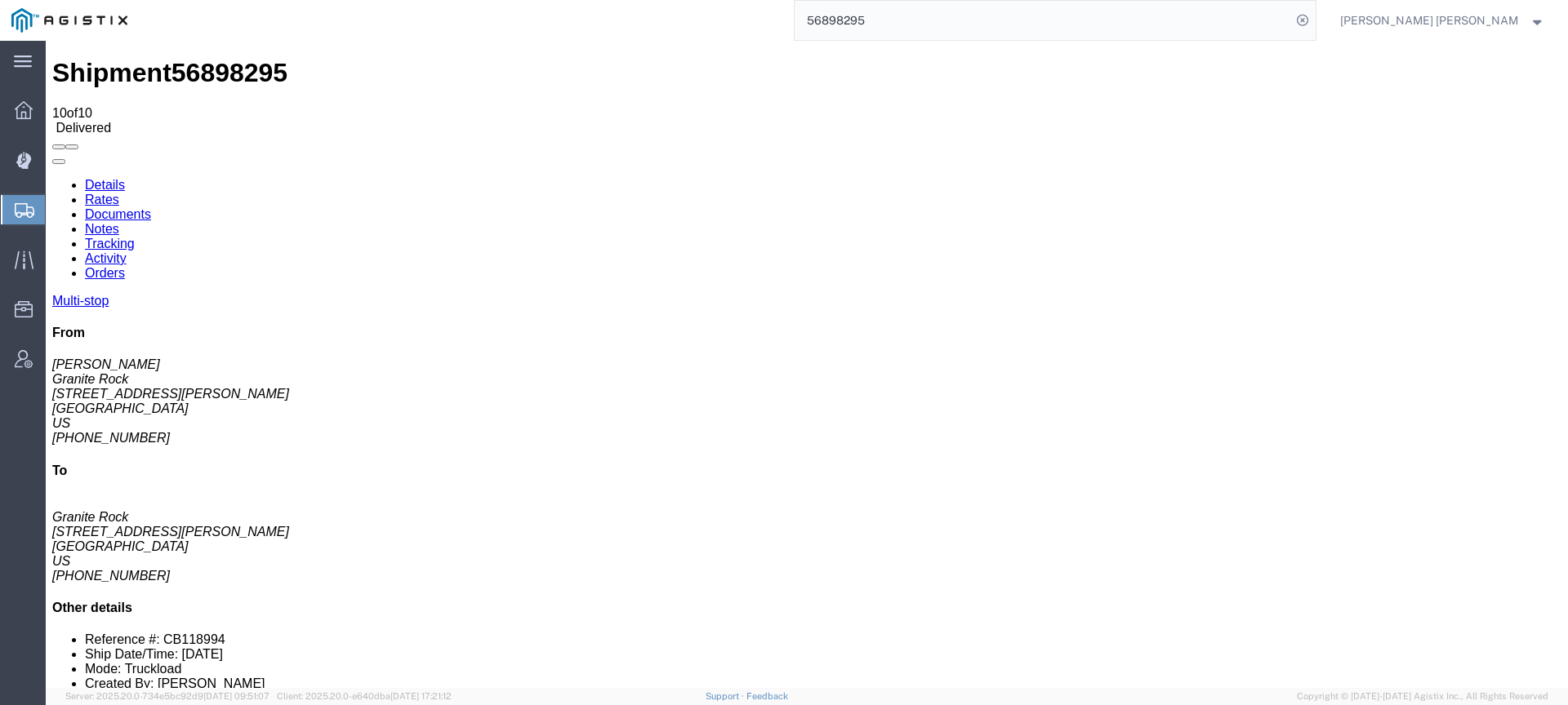
checkbox input "true"
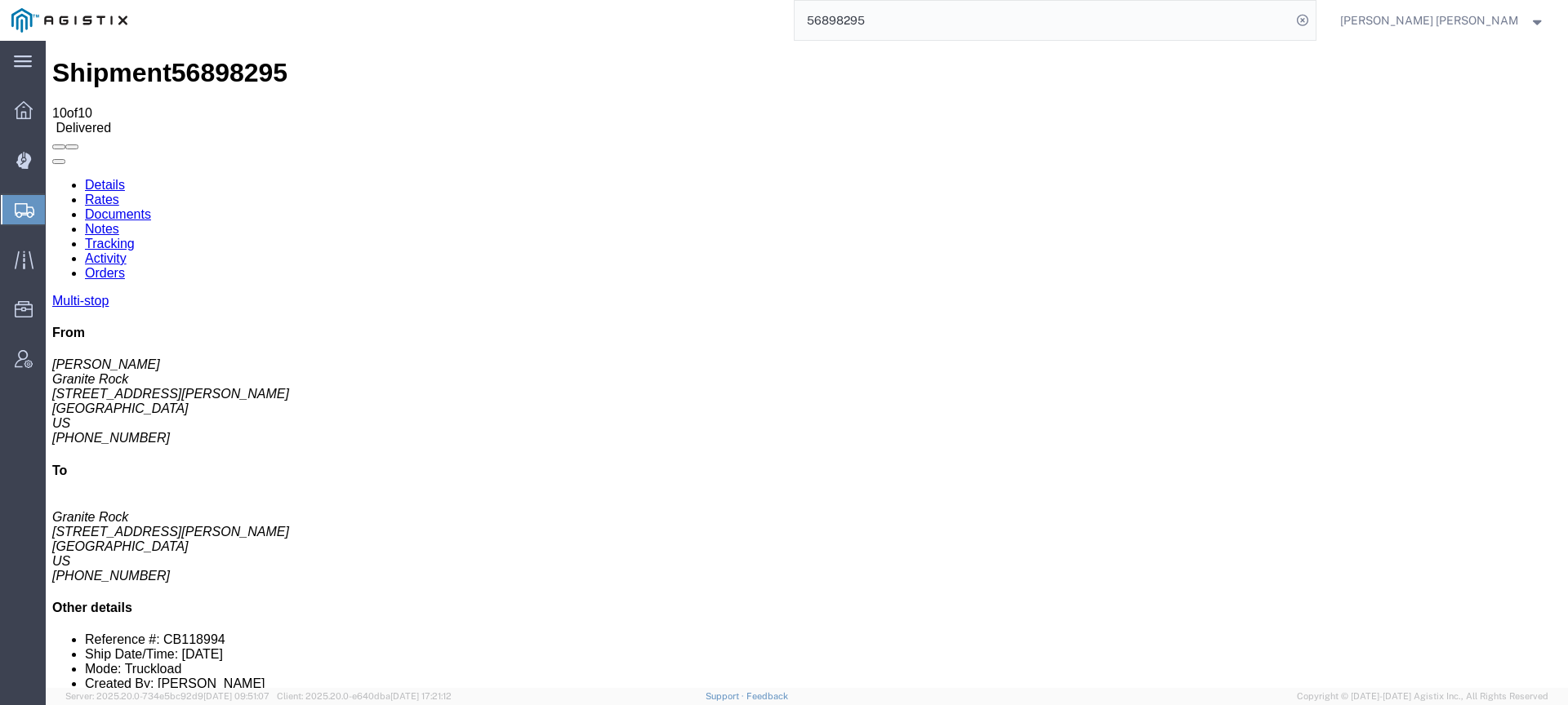
checkbox input "true"
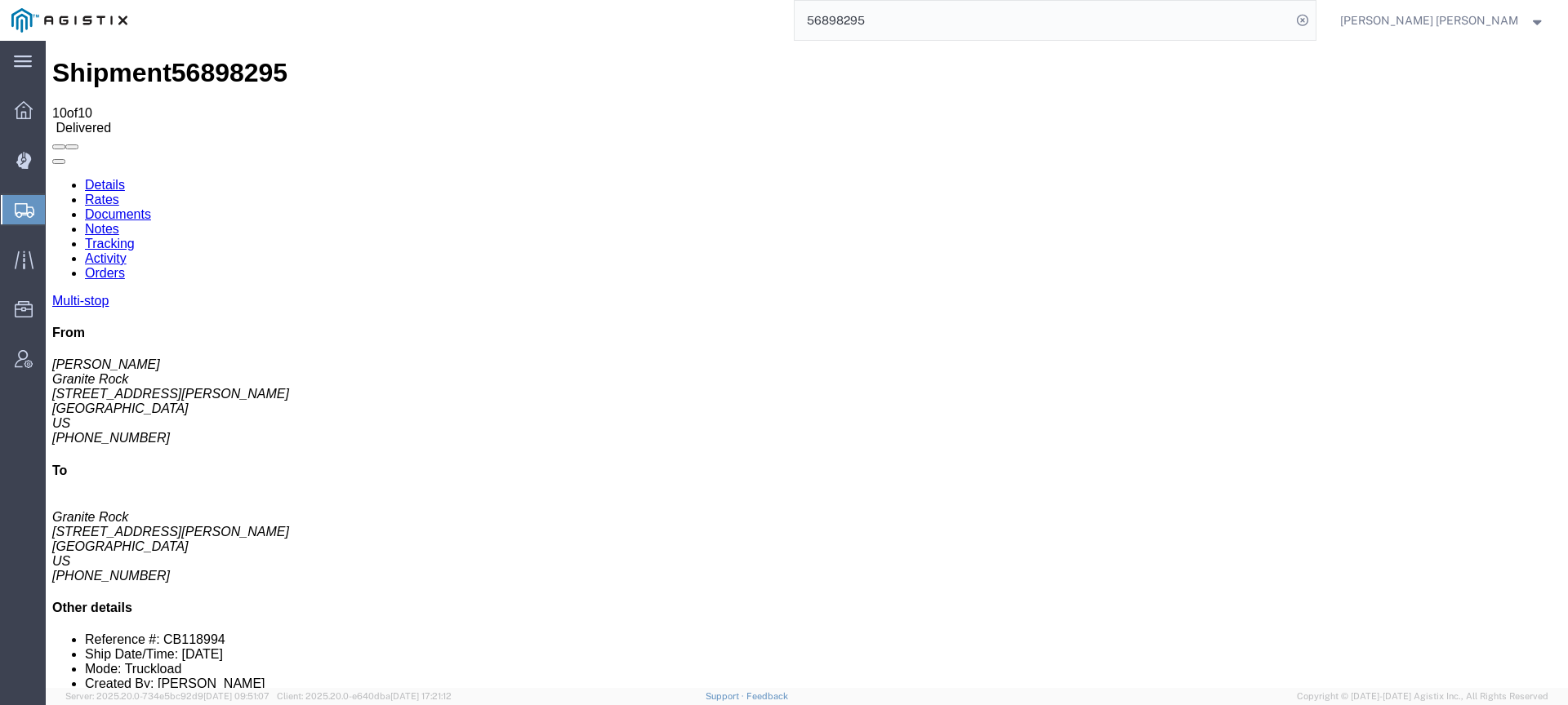
checkbox input "true"
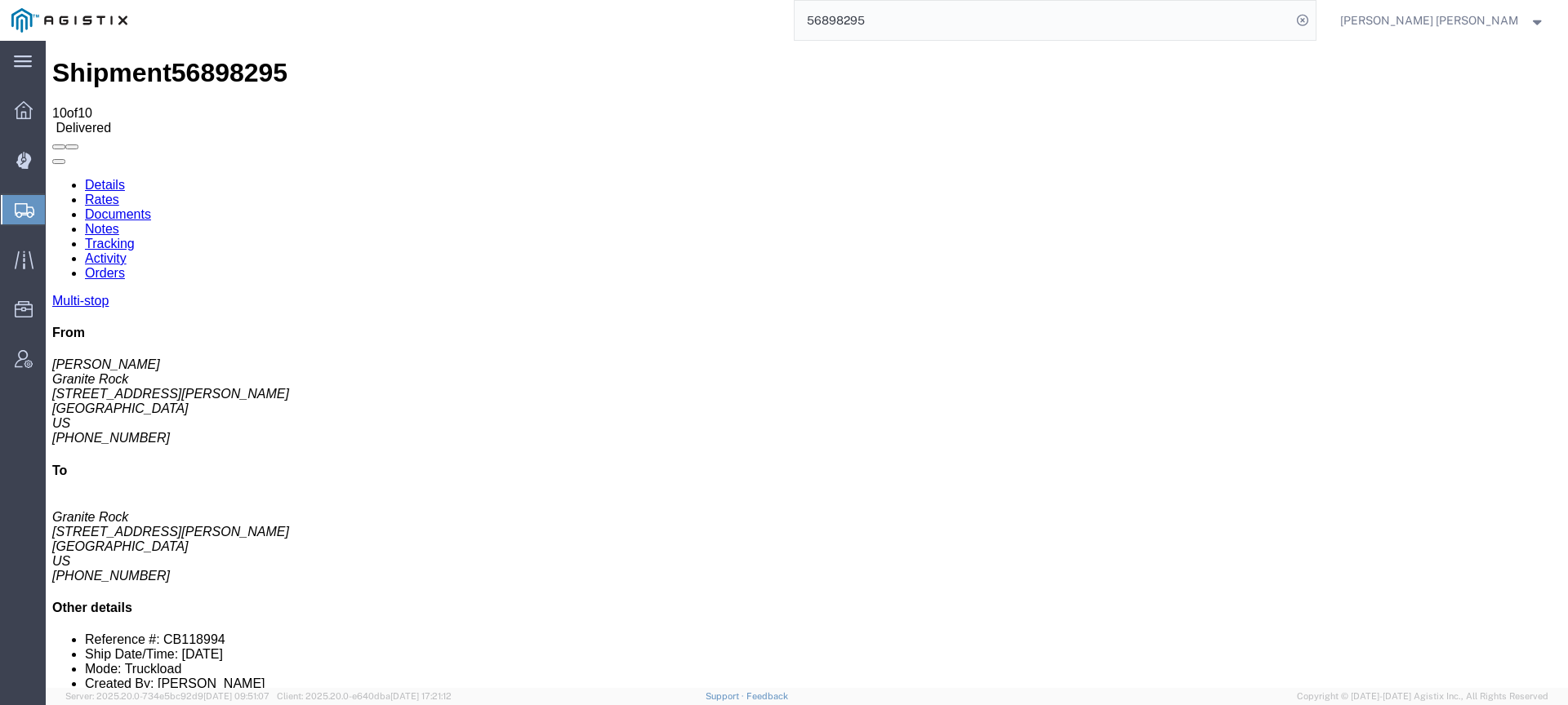
checkbox input "true"
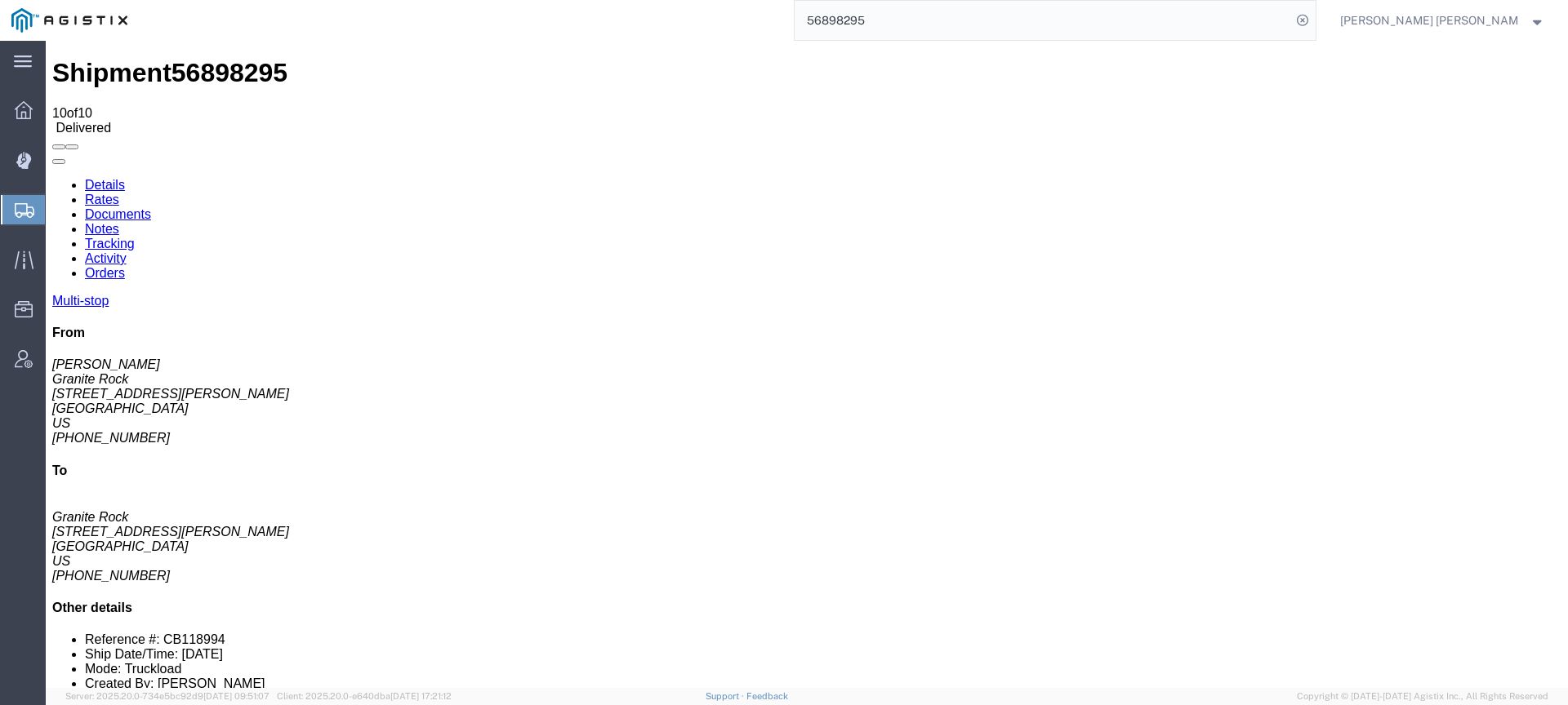
click at [982, 11] on input "56898295" at bounding box center [1043, 20] width 496 height 39
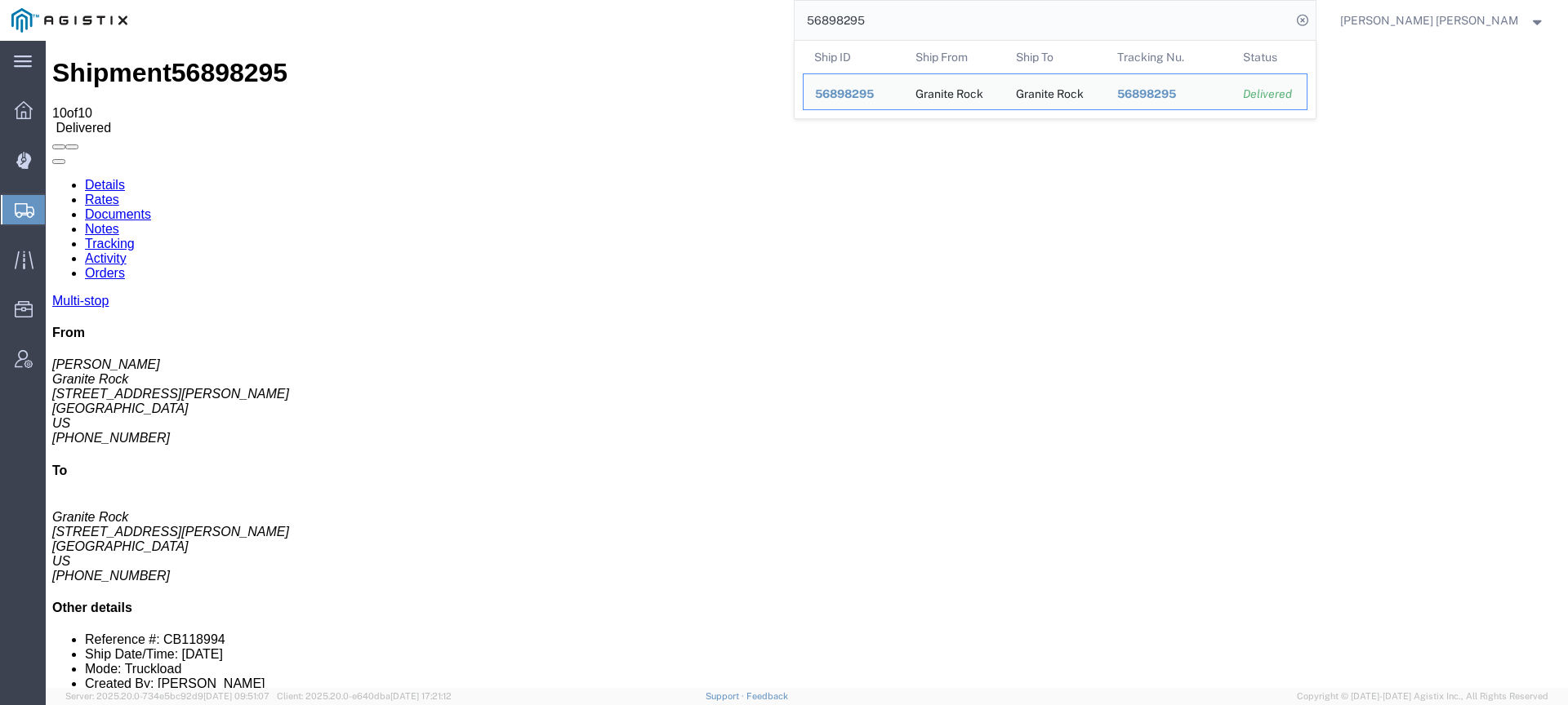
drag, startPoint x: 927, startPoint y: 16, endPoint x: 795, endPoint y: 17, distance: 132.0
click at [837, 17] on div "56898295 Ship ID Ship From Ship To Tracking Nu. Status Ship ID 56898295 Ship Fr…" at bounding box center [728, 20] width 1178 height 41
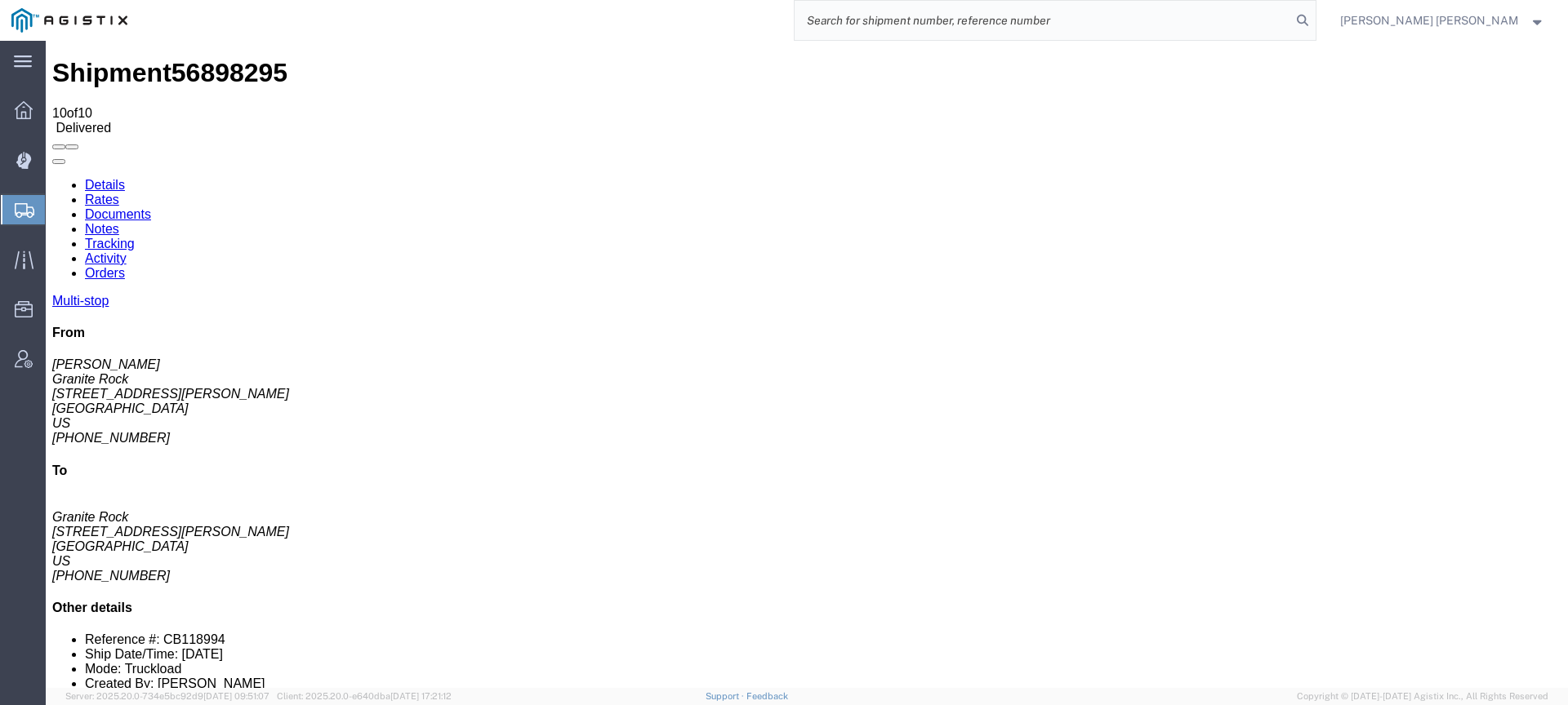
paste input "56781422"
type input "56781422"
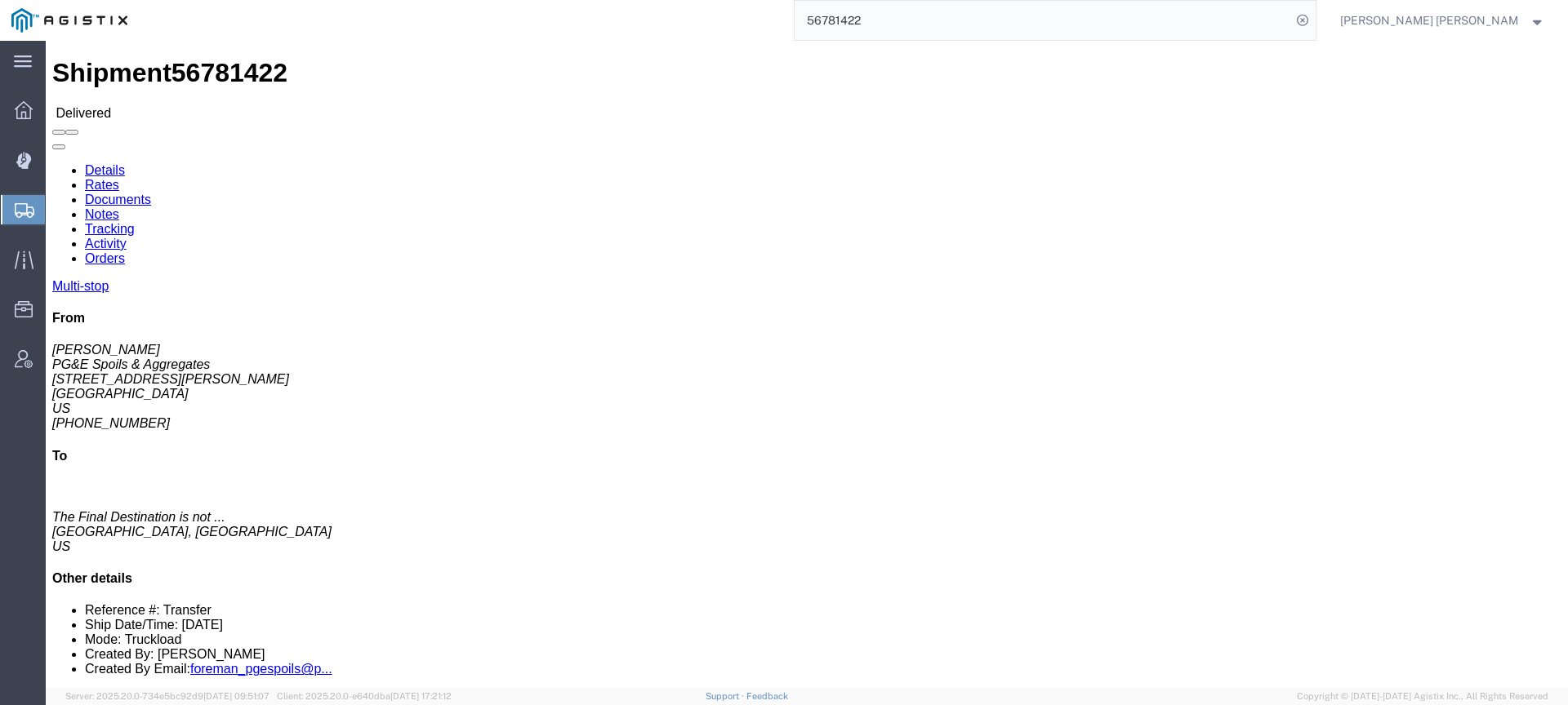
click link "Documents"
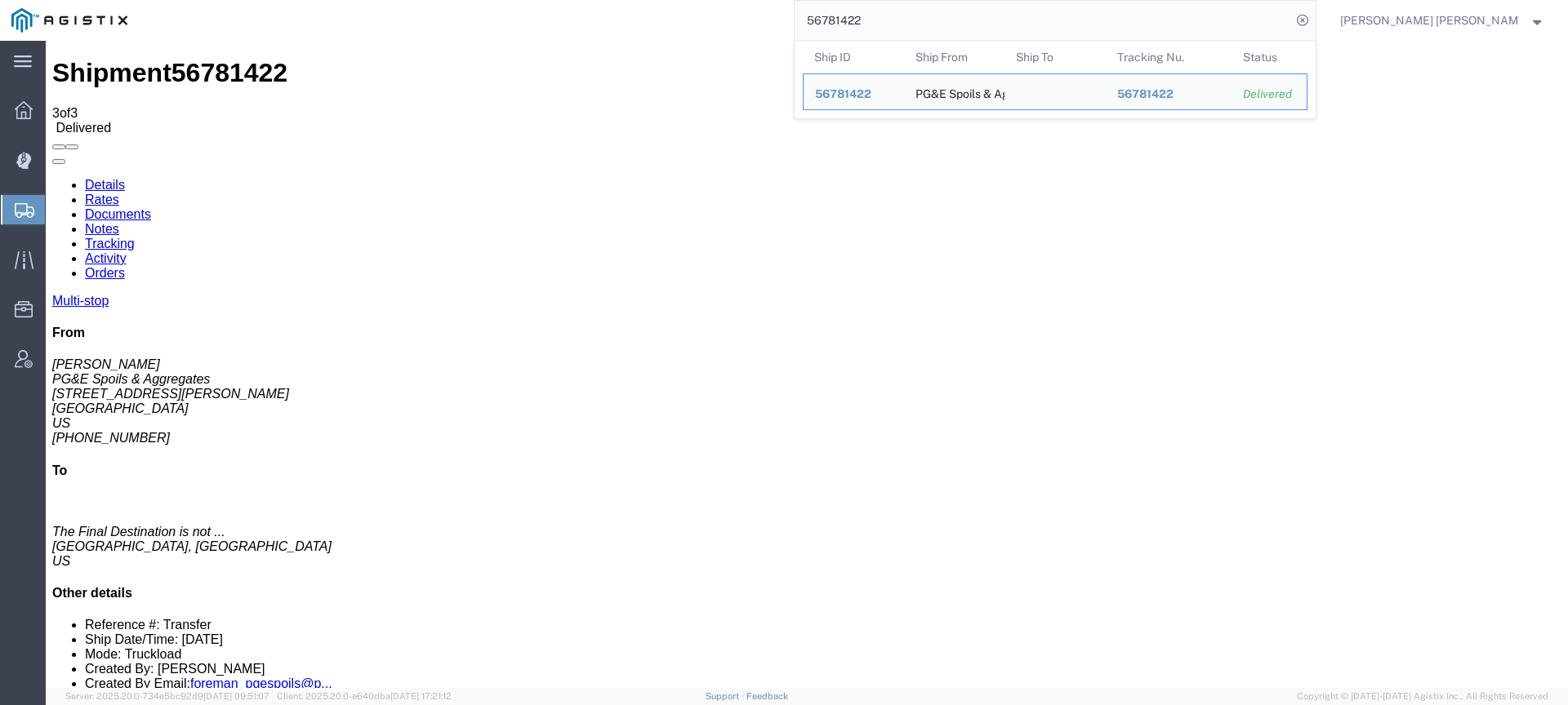
drag, startPoint x: 970, startPoint y: 15, endPoint x: 806, endPoint y: 13, distance: 164.0
click at [815, 13] on div "56781422 Ship ID Ship From Ship To Tracking Nu. Status Ship ID 56781422 Ship Fr…" at bounding box center [728, 20] width 1178 height 41
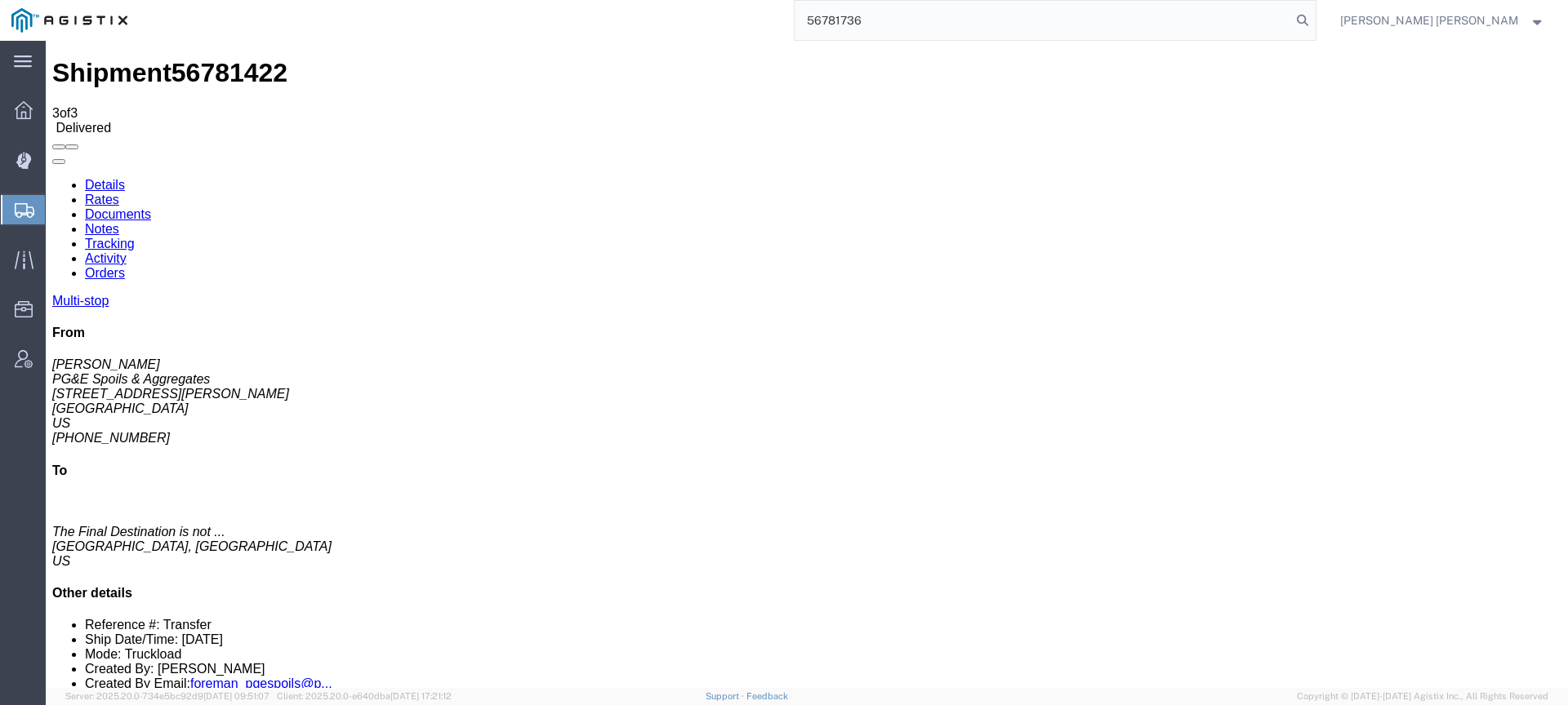
type input "56781736"
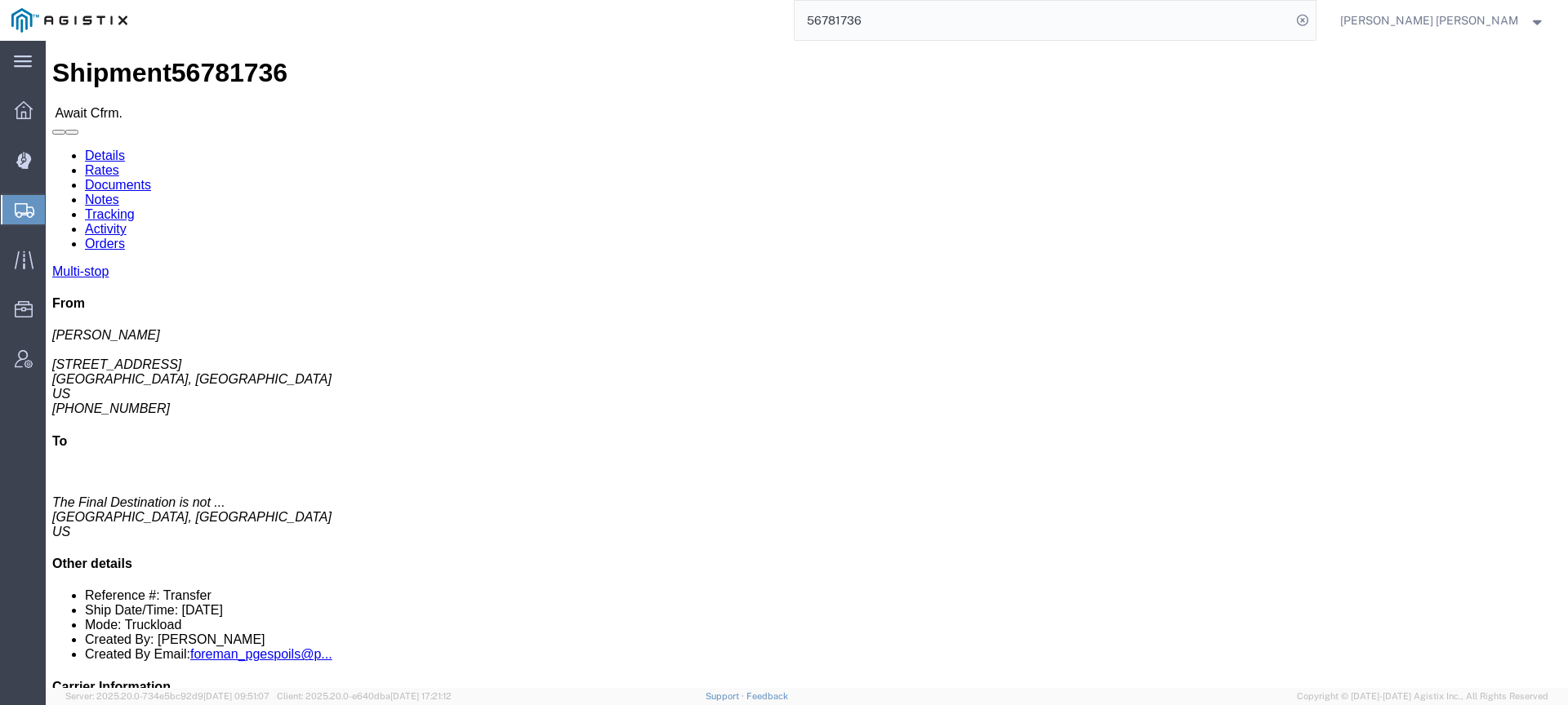
click link "Documents"
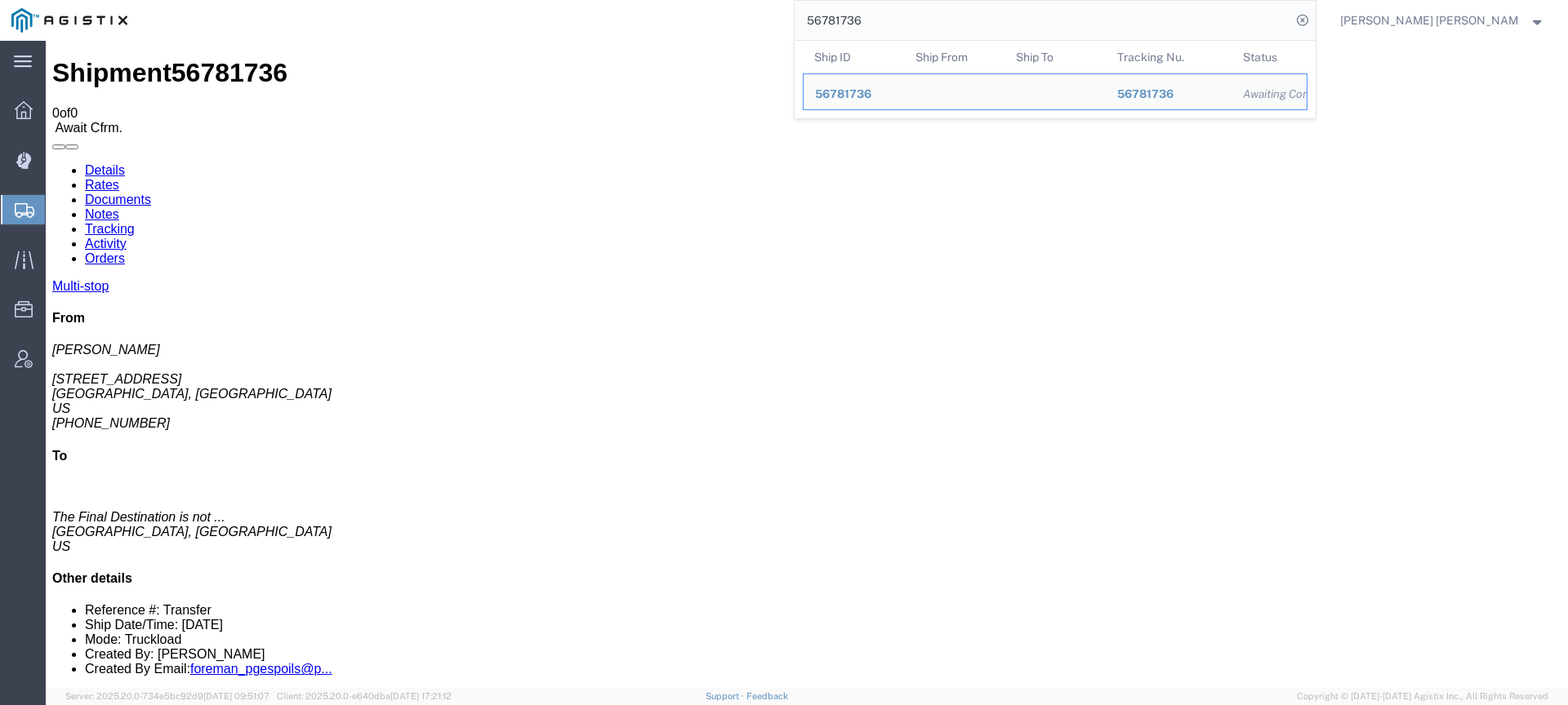
drag, startPoint x: 970, startPoint y: 16, endPoint x: 850, endPoint y: 19, distance: 120.0
click at [859, 22] on div "56781736 Ship ID Ship From Ship To Tracking Nu. Status Ship ID 56781736 Ship Fr…" at bounding box center [728, 20] width 1178 height 41
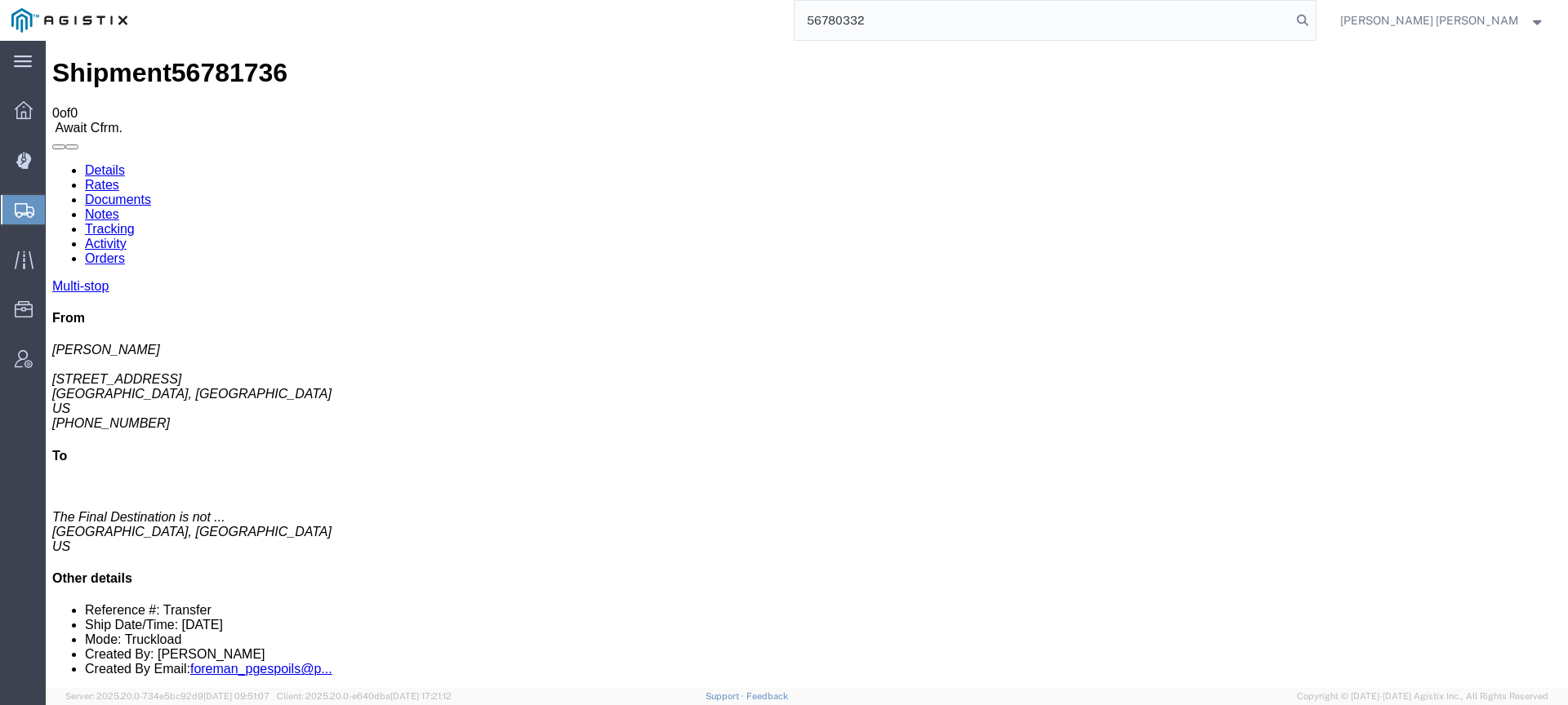
type input "56780332"
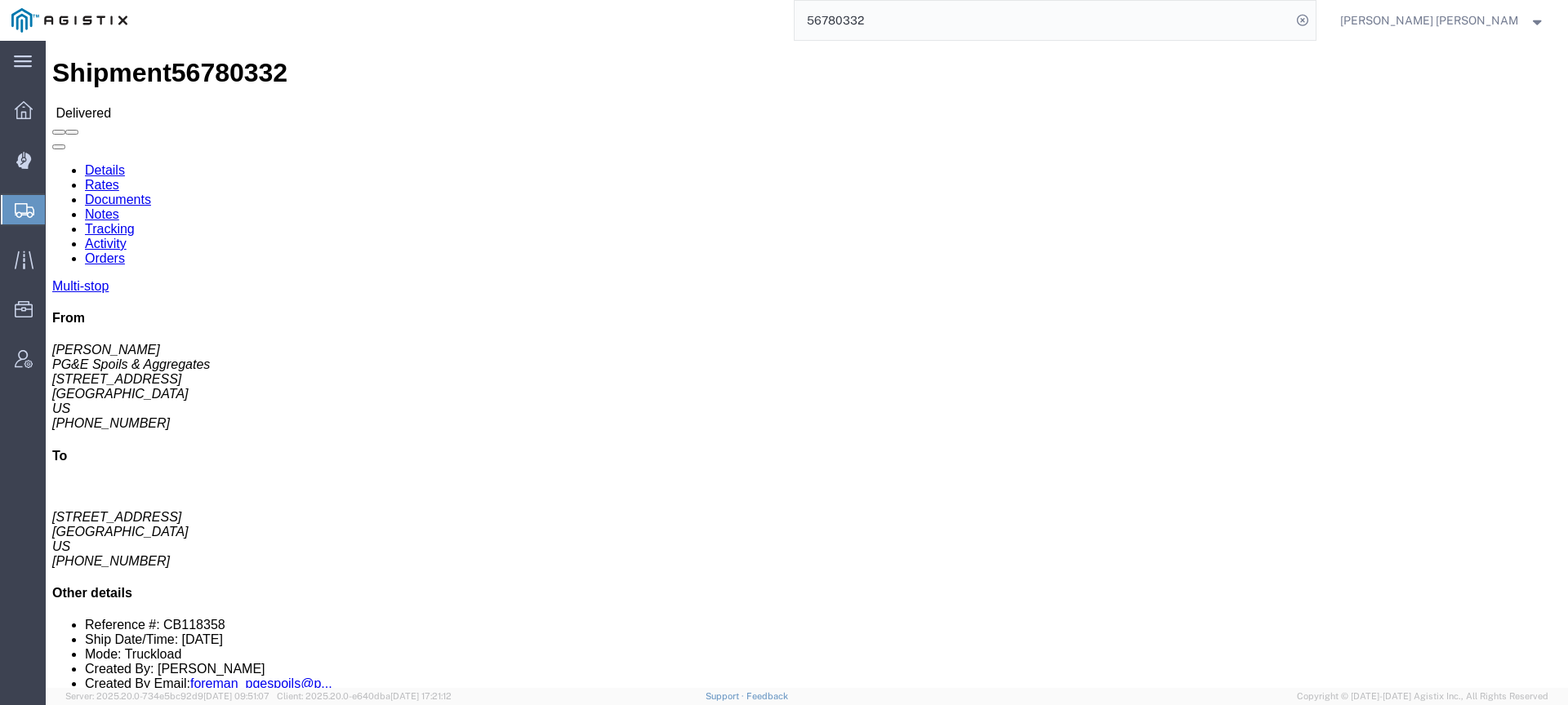
click link "Documents"
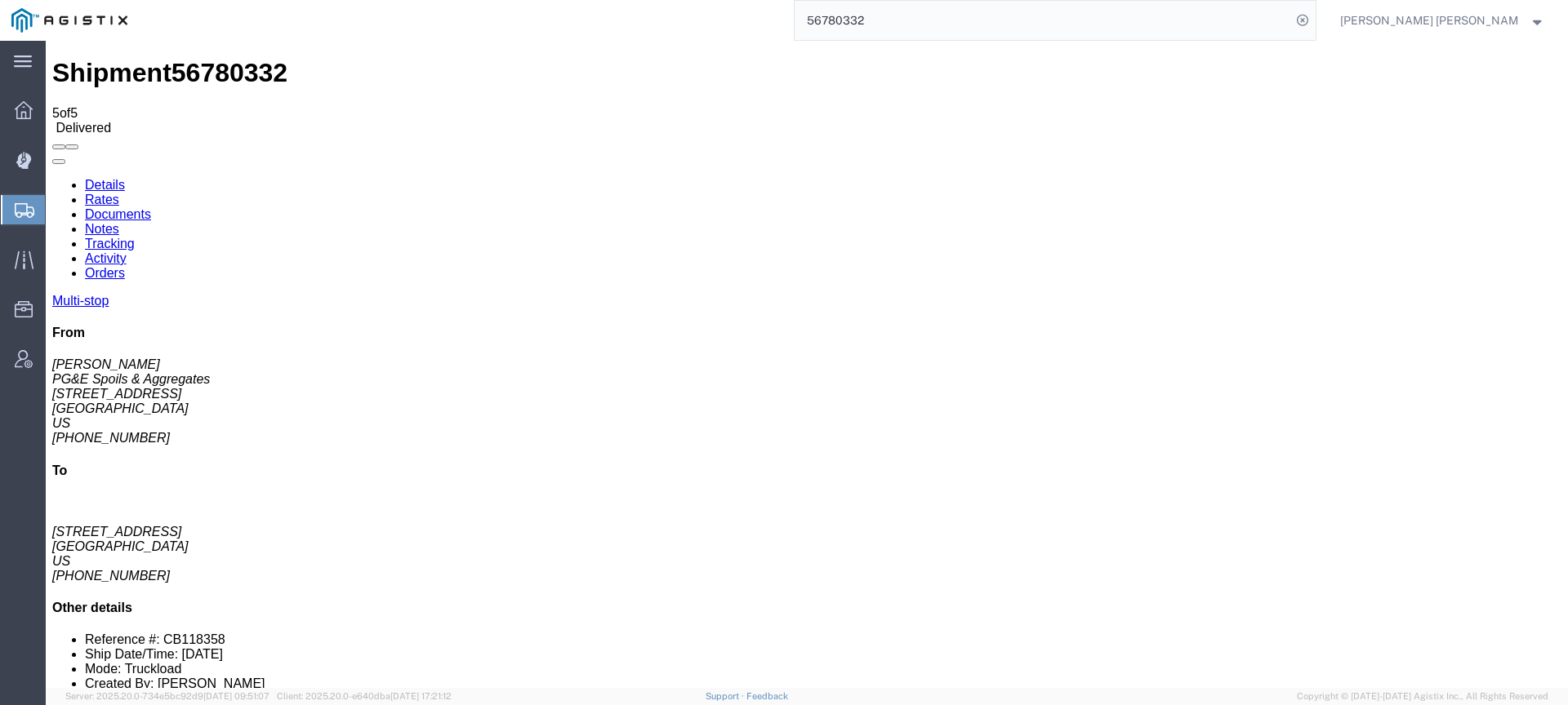
checkbox input "true"
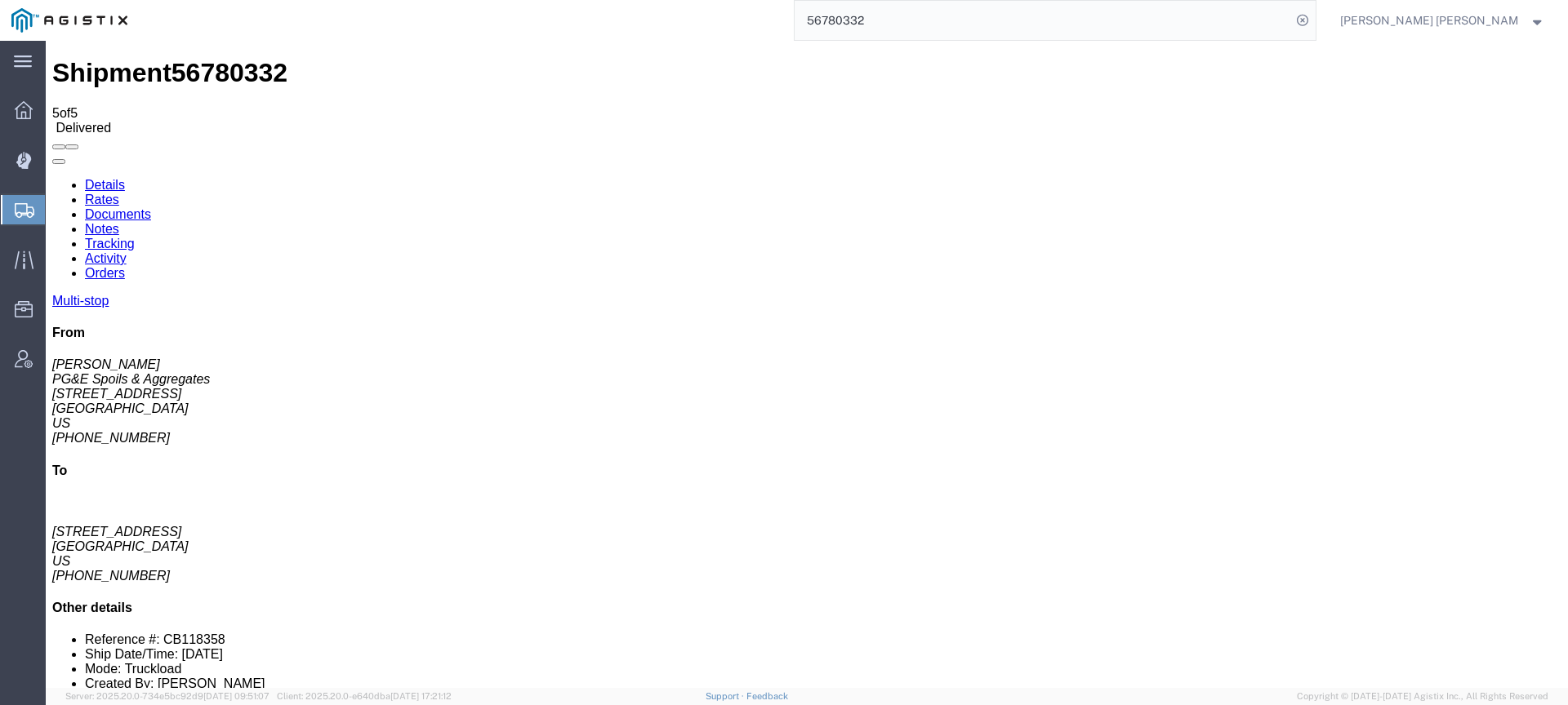
checkbox input "true"
drag, startPoint x: 861, startPoint y: 15, endPoint x: 819, endPoint y: 13, distance: 42.0
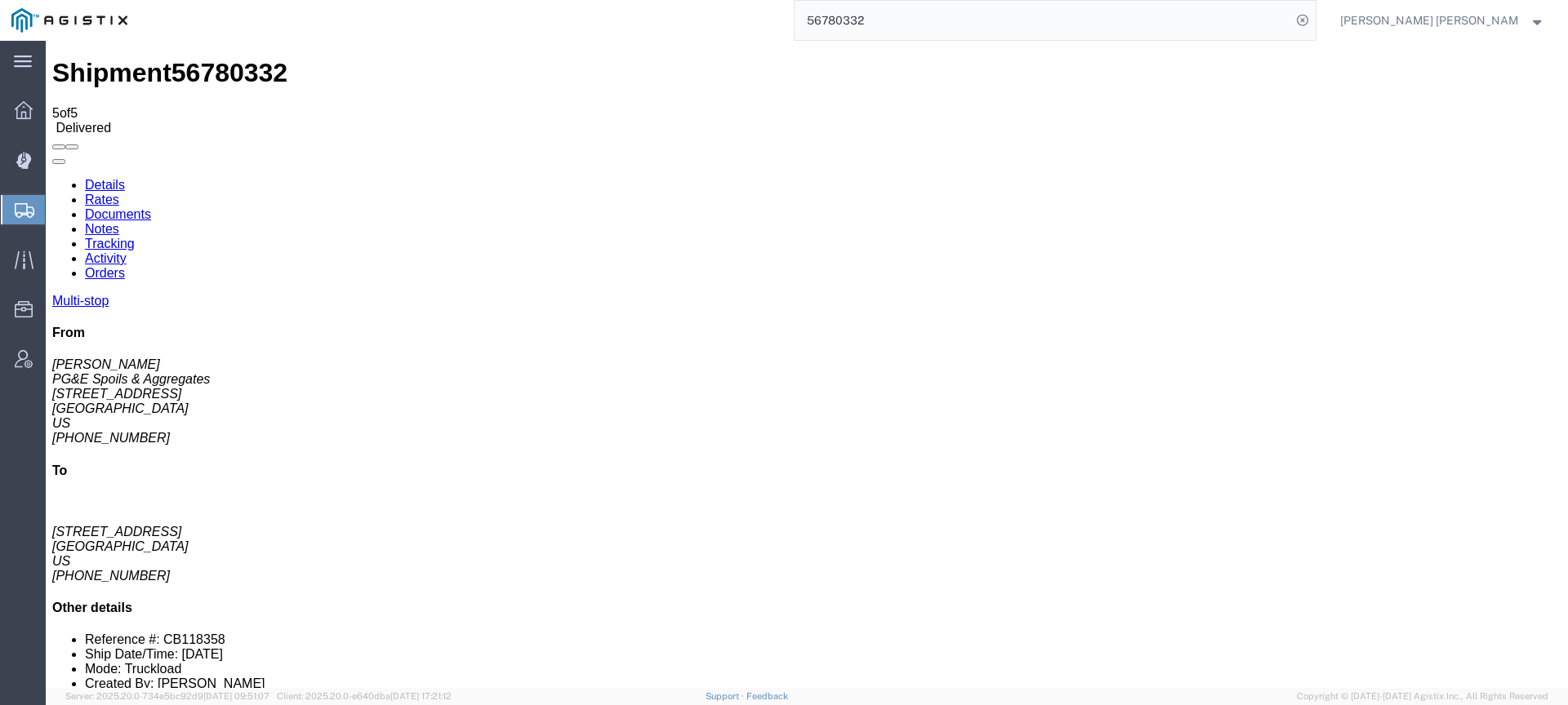
click at [822, 13] on div "56780332" at bounding box center [728, 20] width 1178 height 41
paste input "56780335"
type input "56780335"
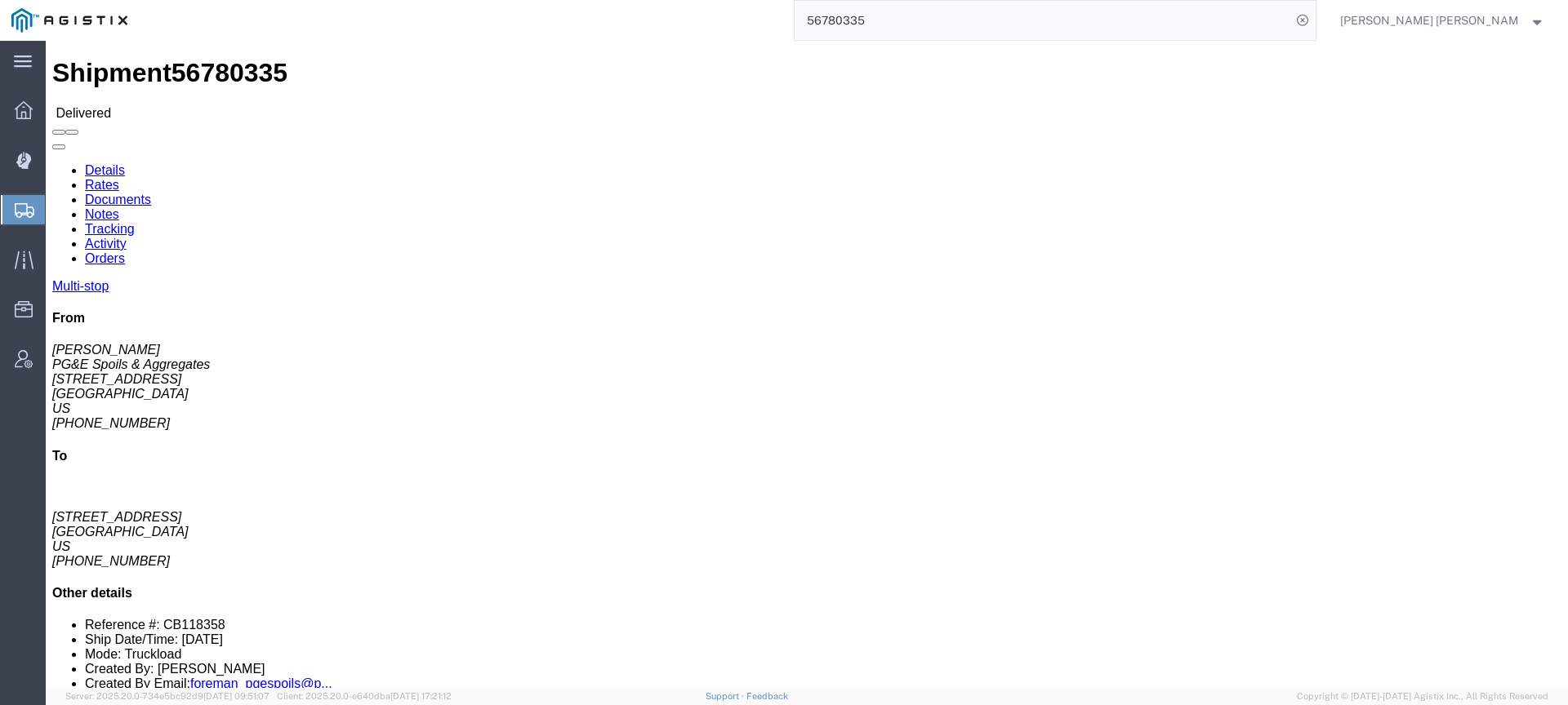
click link "Documents"
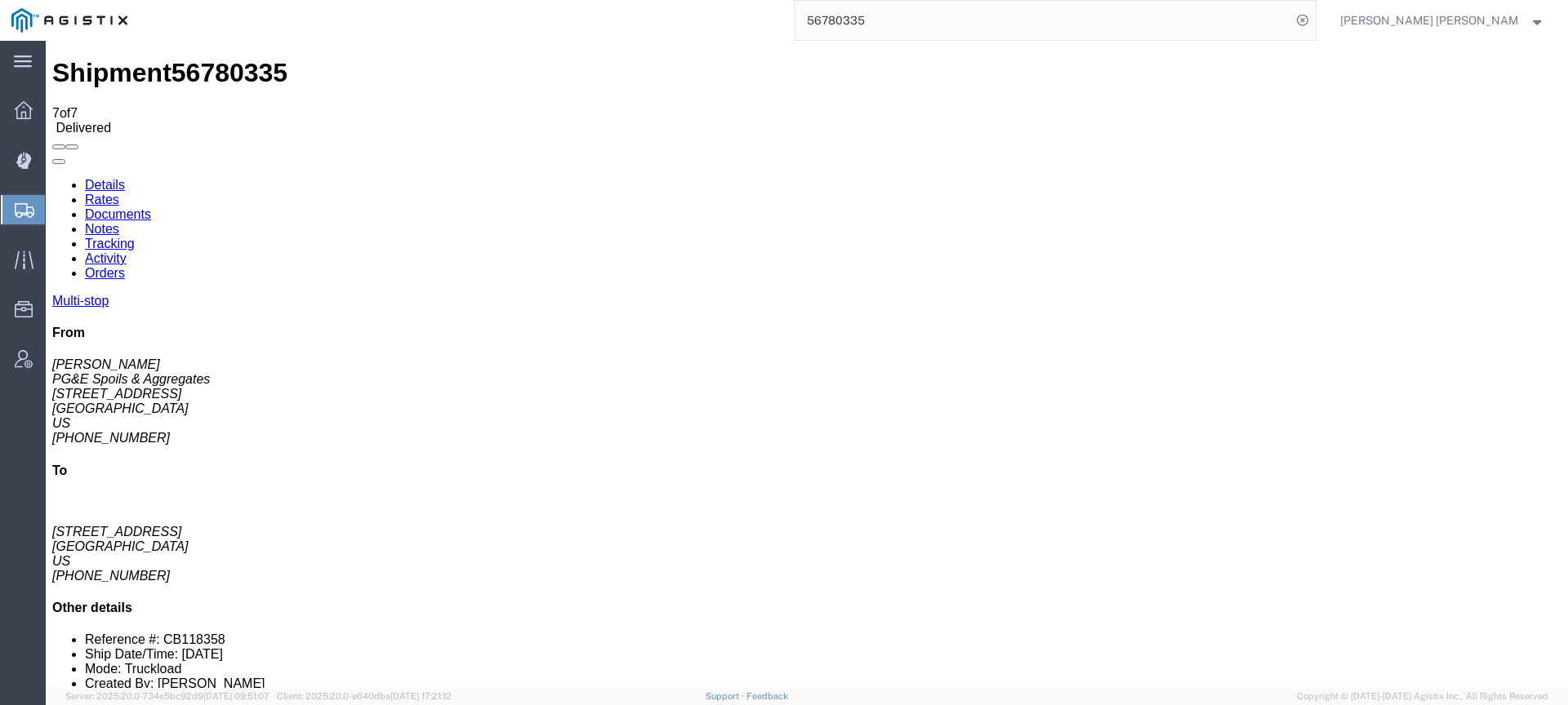
checkbox input "true"
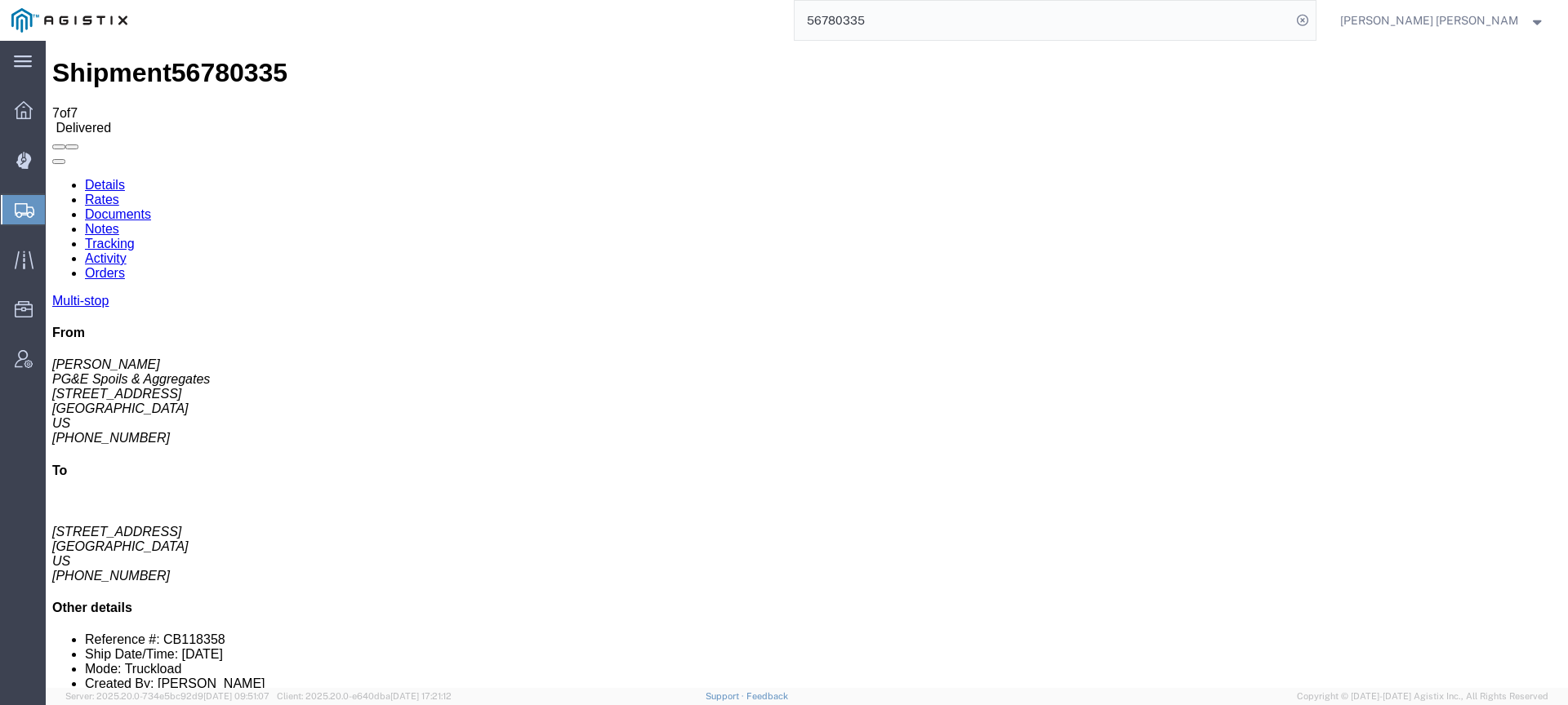
checkbox input "true"
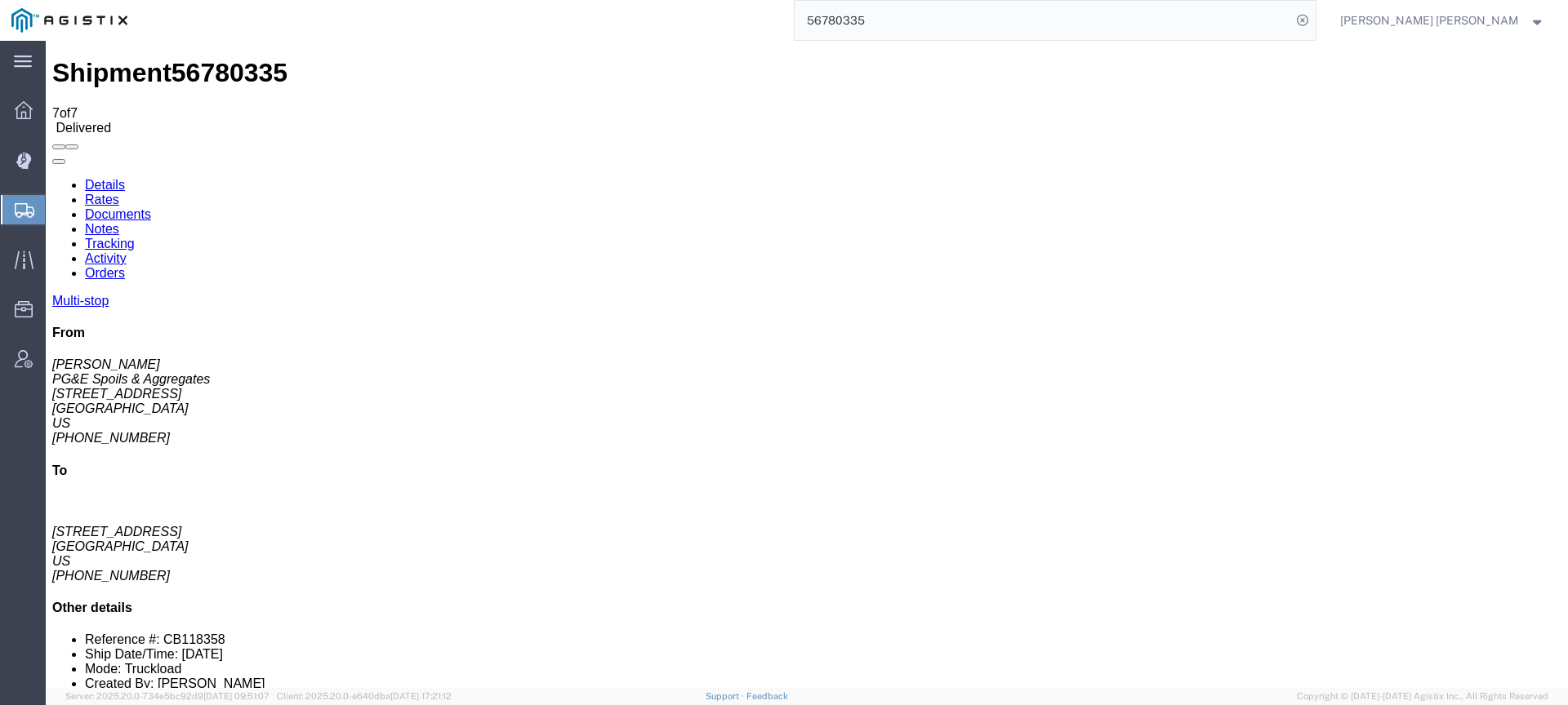
checkbox input "true"
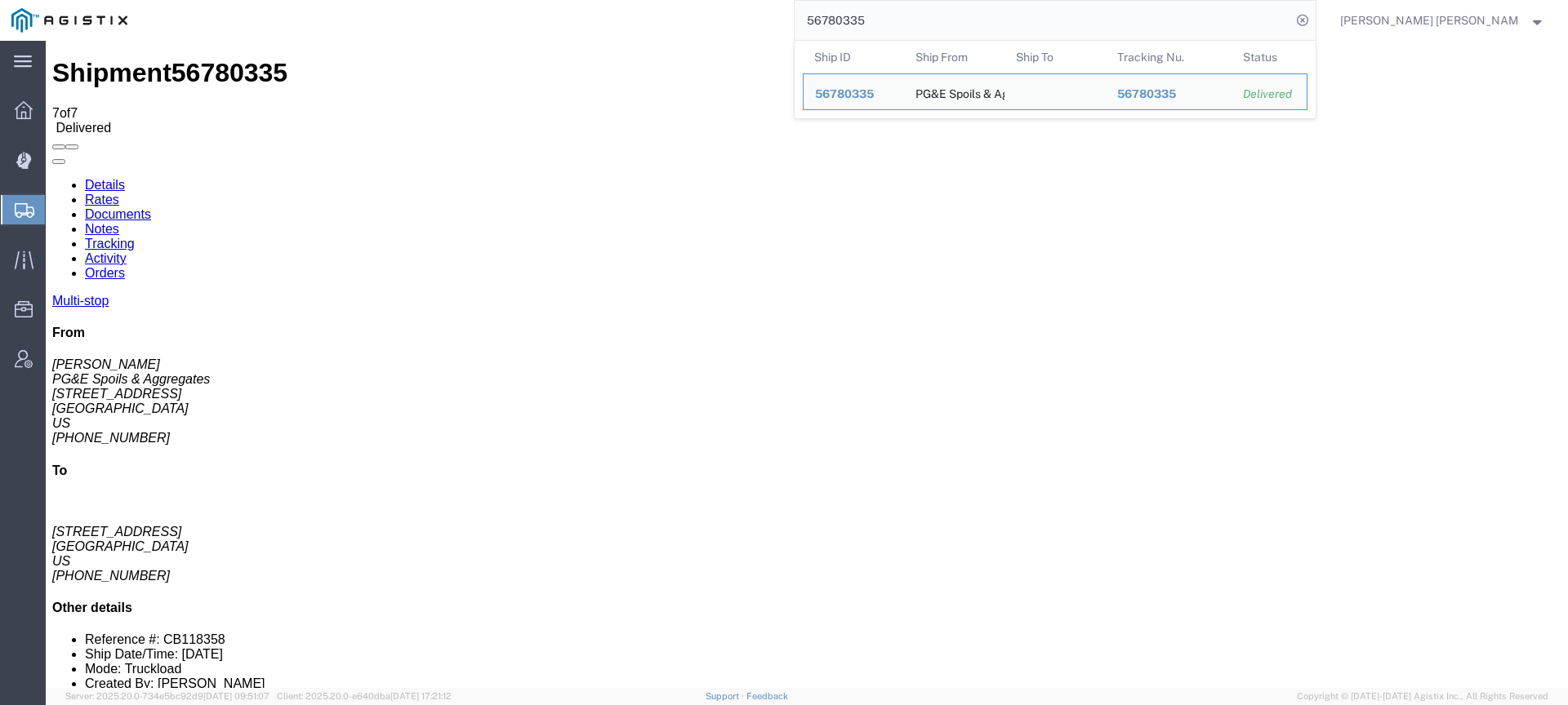
drag, startPoint x: 973, startPoint y: 21, endPoint x: 842, endPoint y: 2, distance: 132.4
click at [844, 3] on div "56780335 Ship ID Ship From Ship To Tracking Nu. Status Ship ID 56780335 Ship Fr…" at bounding box center [728, 20] width 1178 height 41
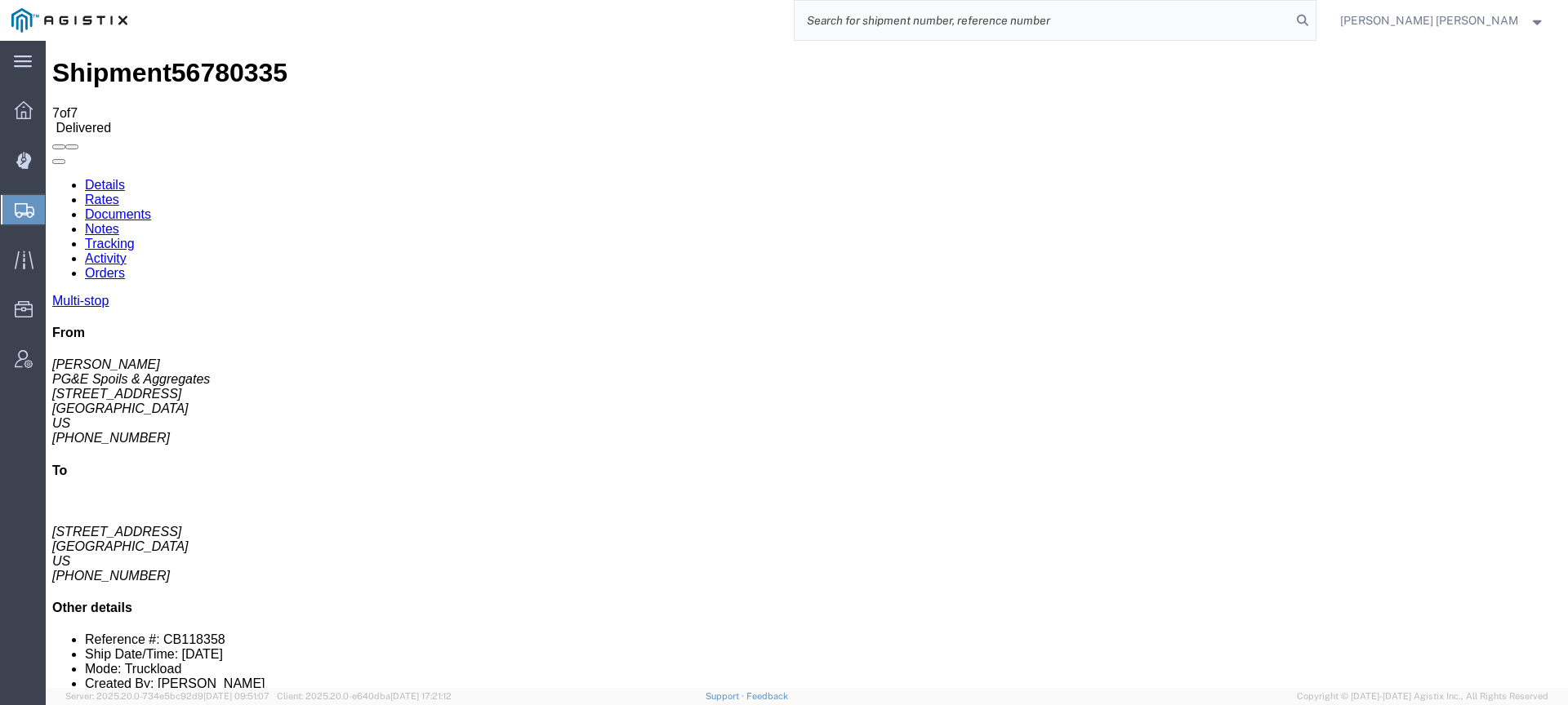
paste input "56780338"
type input "56780338"
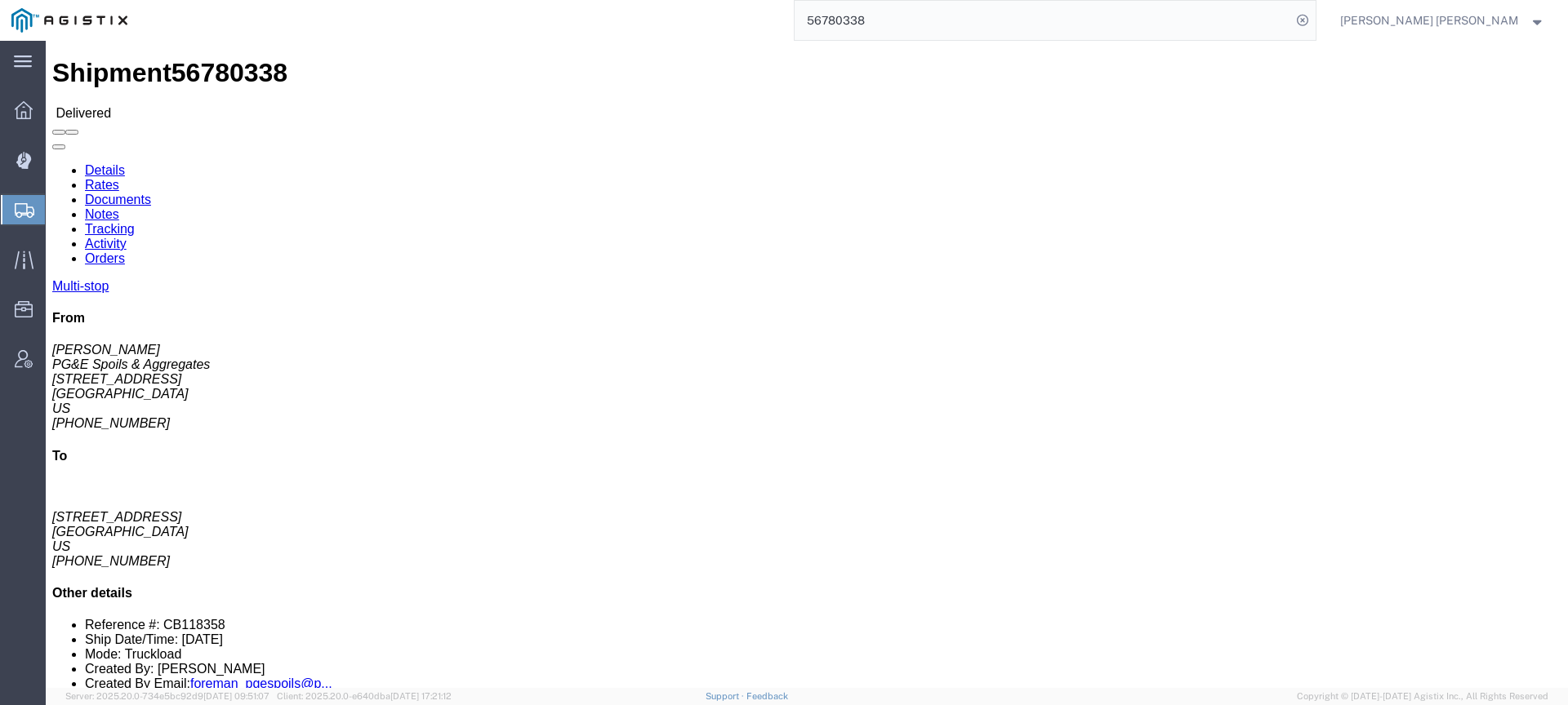
click link "Documents"
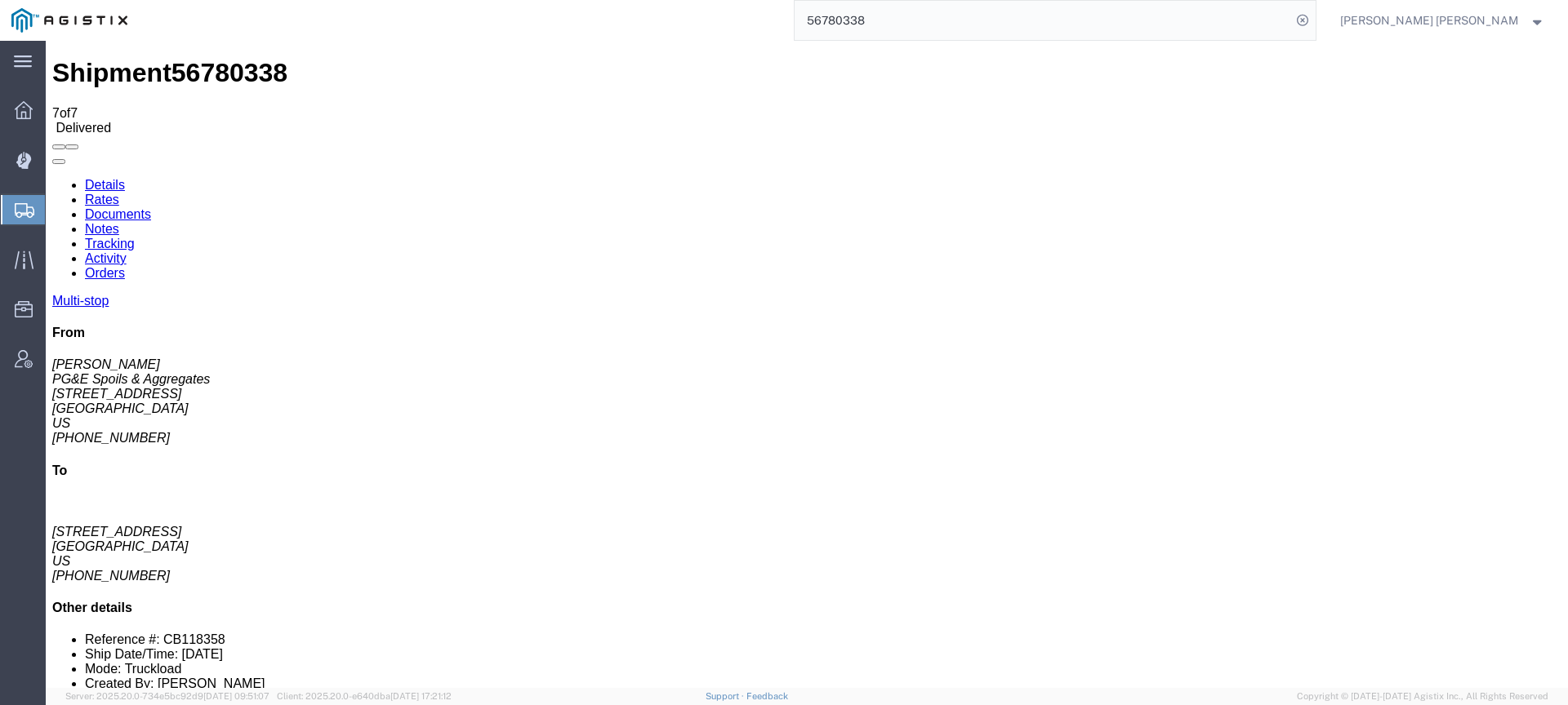
checkbox input "true"
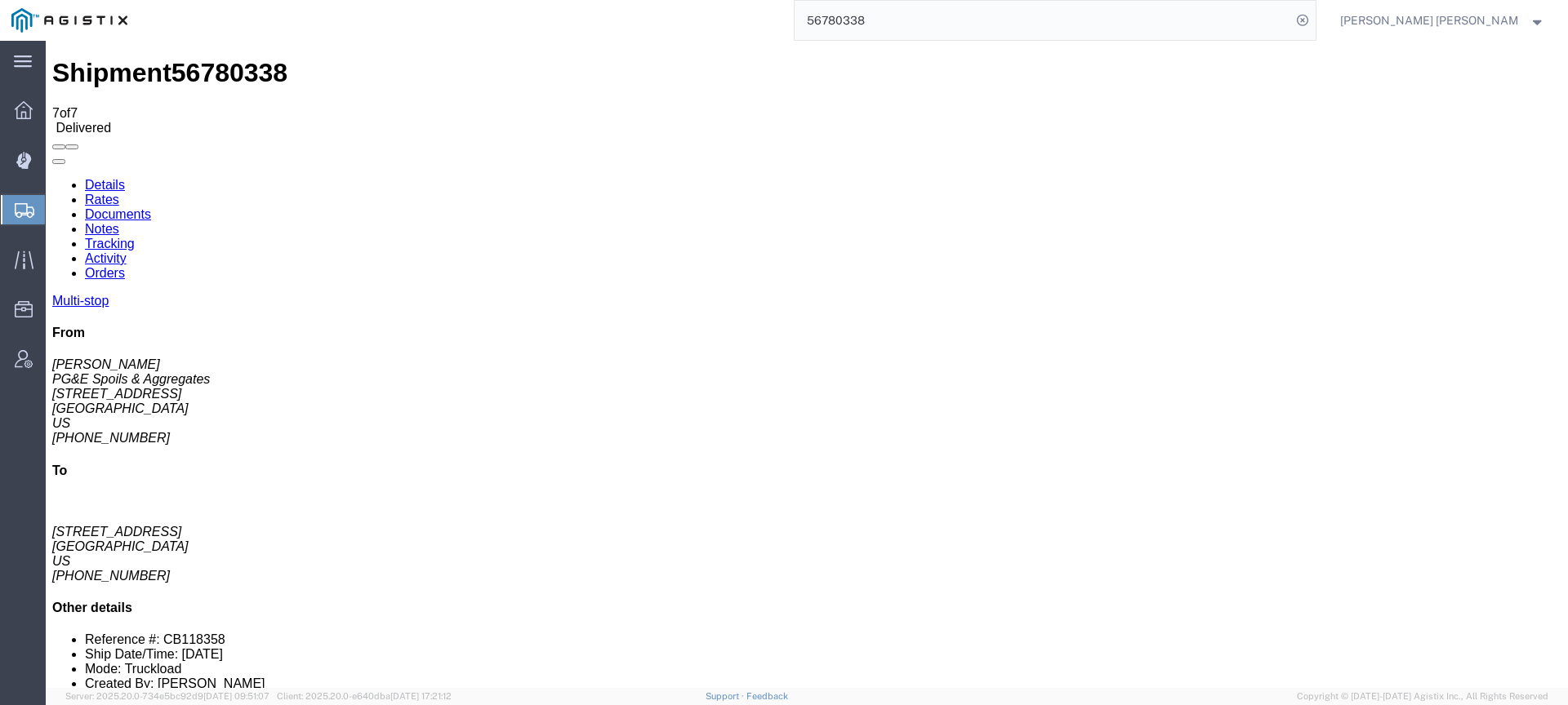
checkbox input "true"
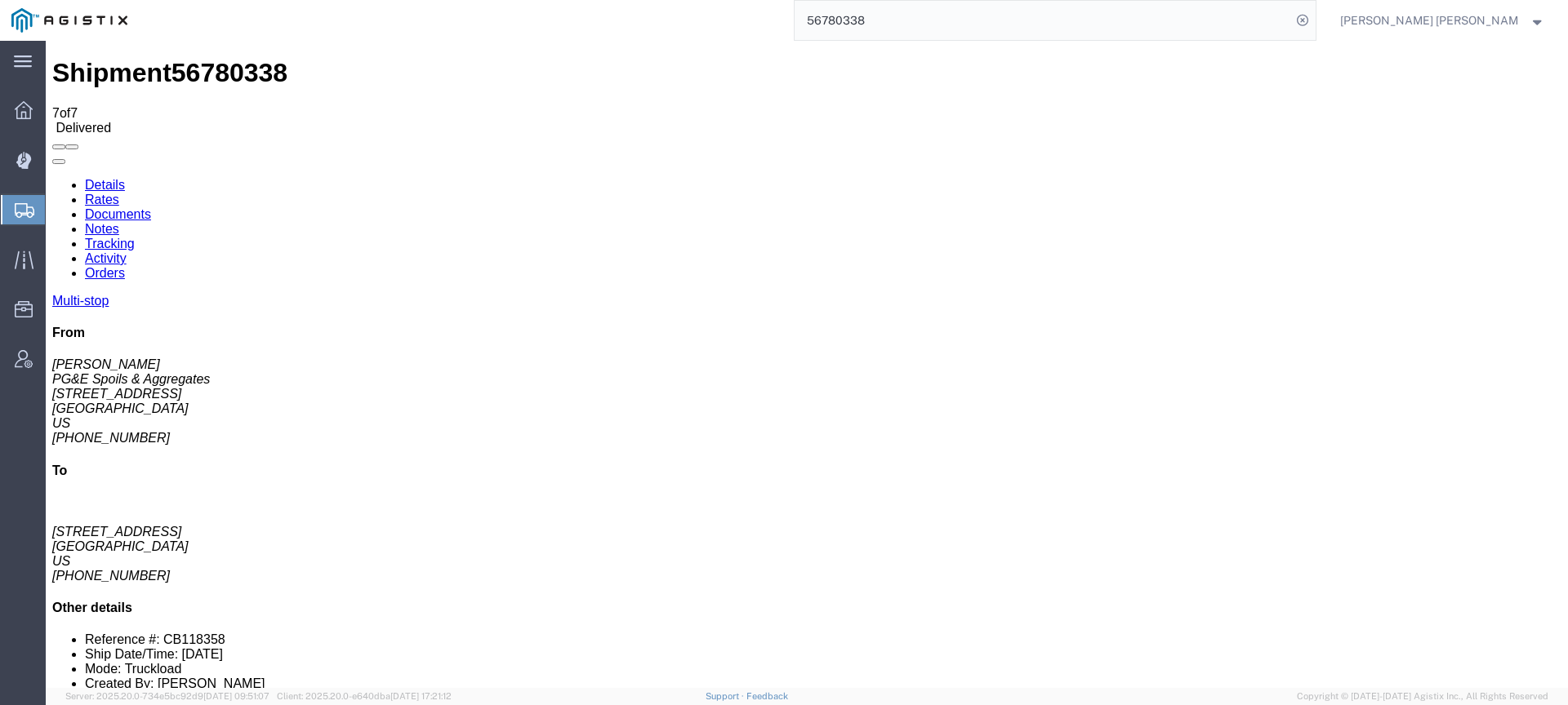
checkbox input "true"
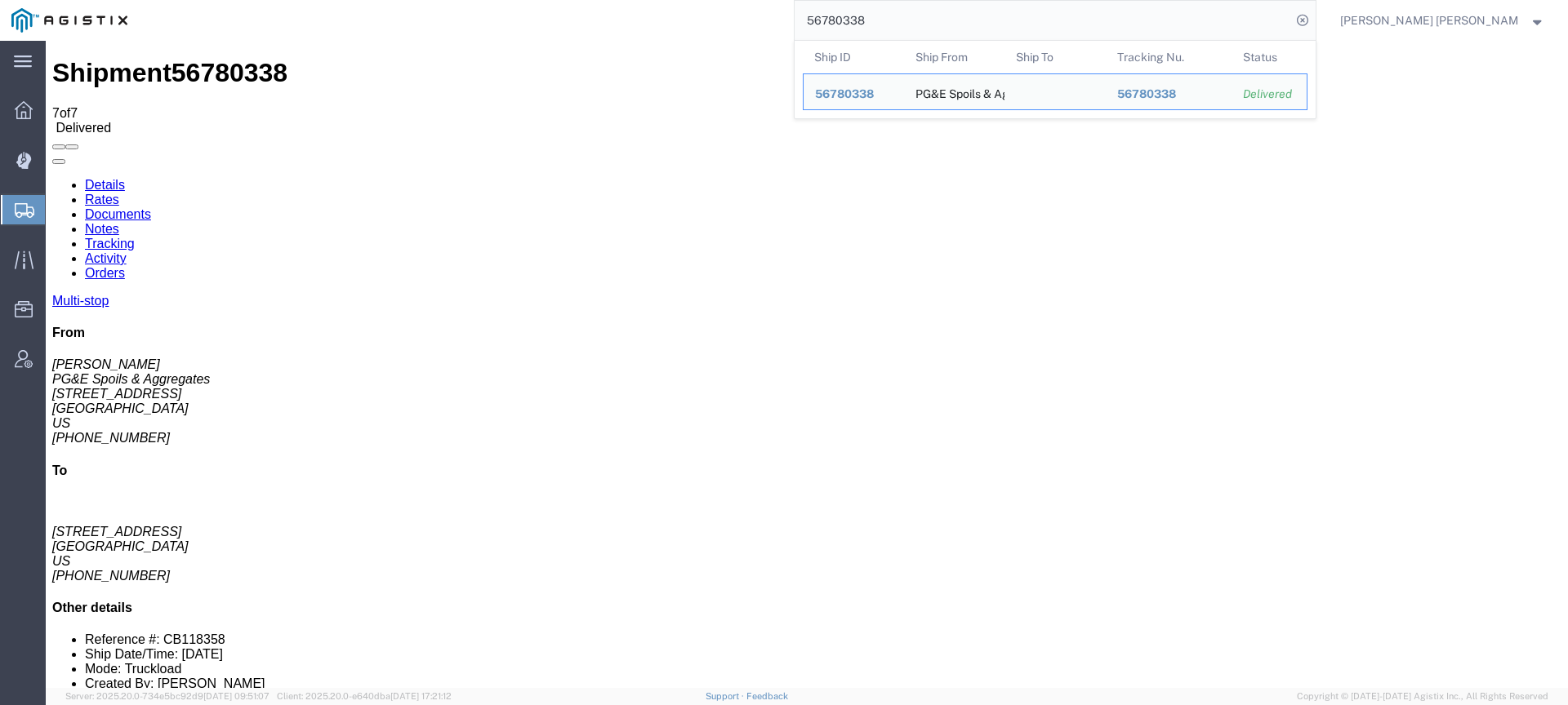
drag, startPoint x: 935, startPoint y: 15, endPoint x: 751, endPoint y: -8, distance: 185.4
click at [751, 0] on html "main_menu Created with Sketch. Collapse Menu Dashboard Dispatch Manager Shipmen…" at bounding box center [784, 352] width 1568 height 705
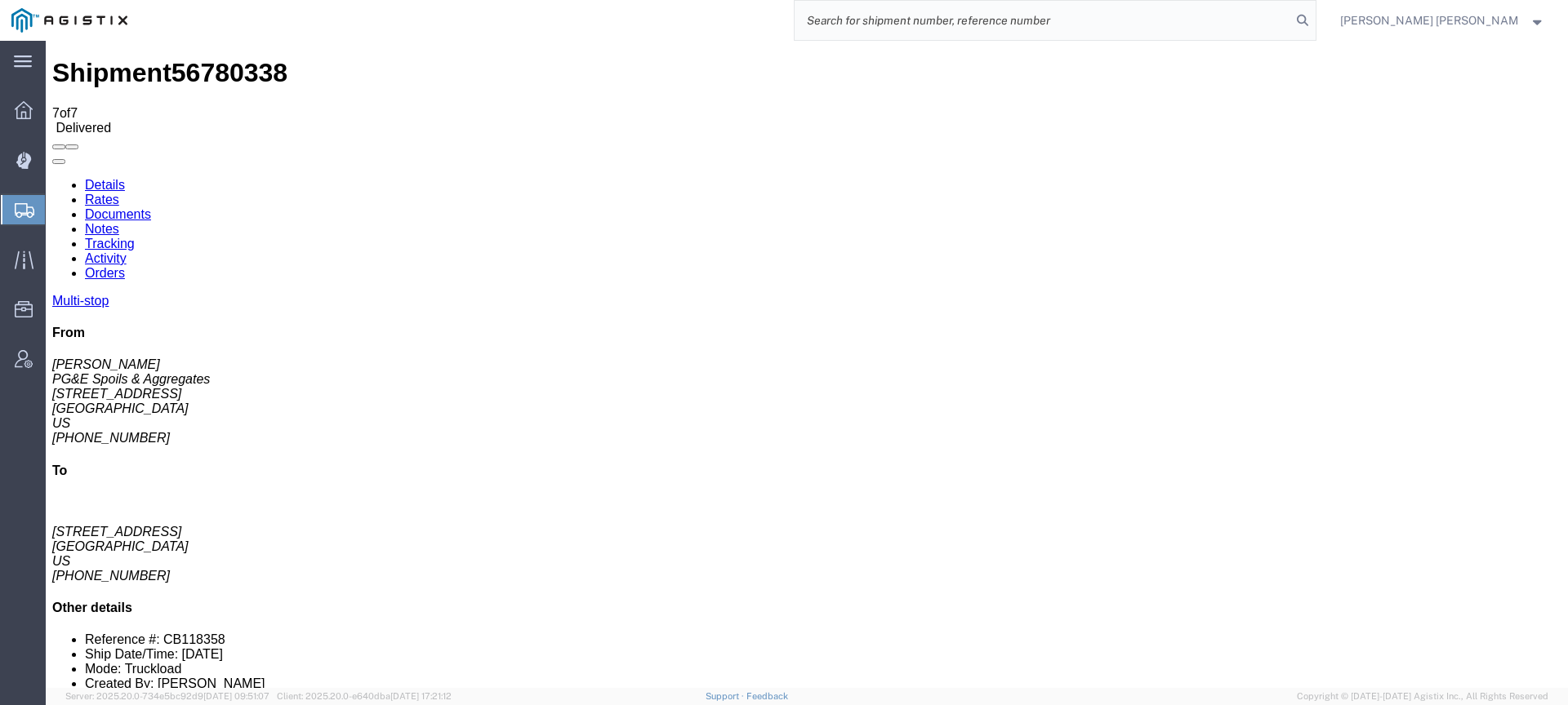
click at [1047, 23] on input "search" at bounding box center [1043, 20] width 496 height 39
paste input "56967484"
type input "56967484"
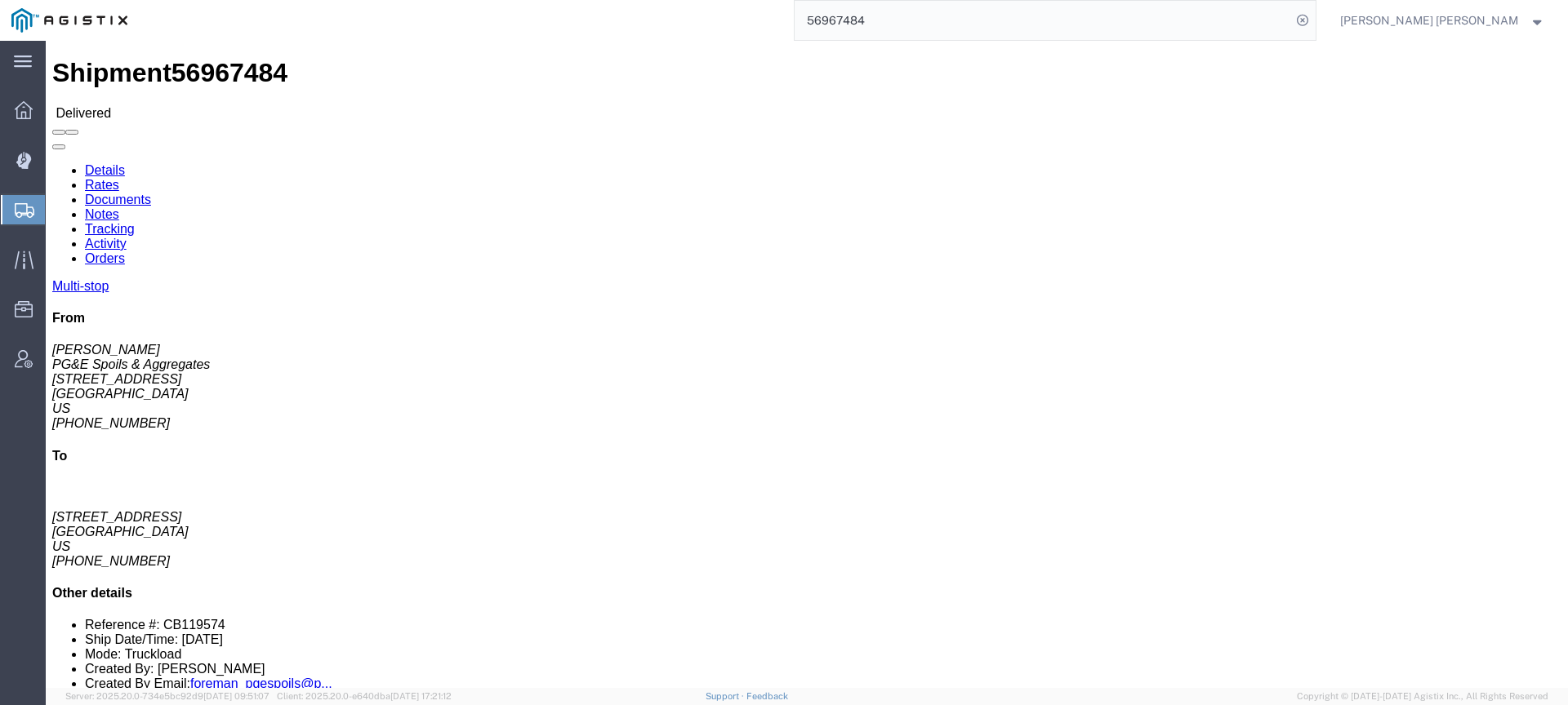
click link "Documents"
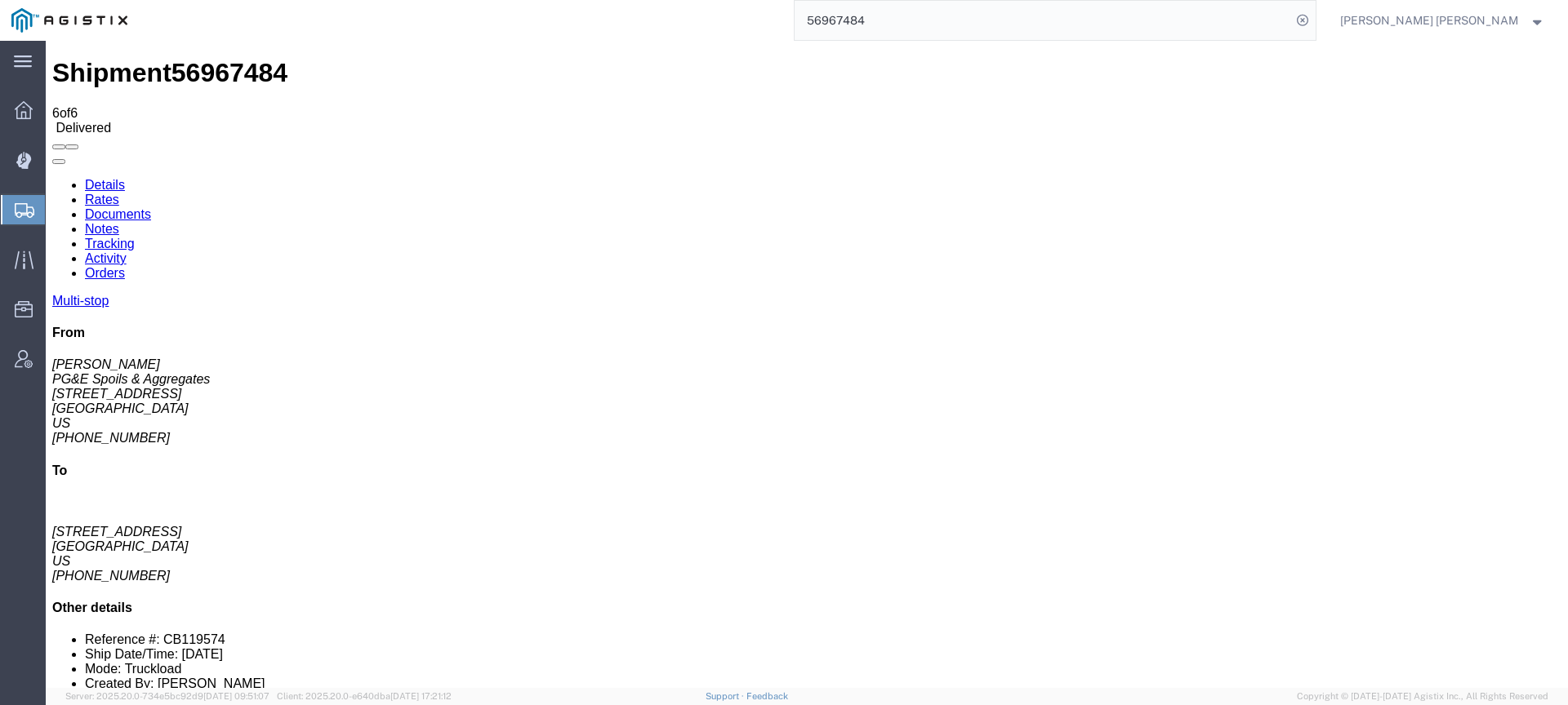
checkbox input "true"
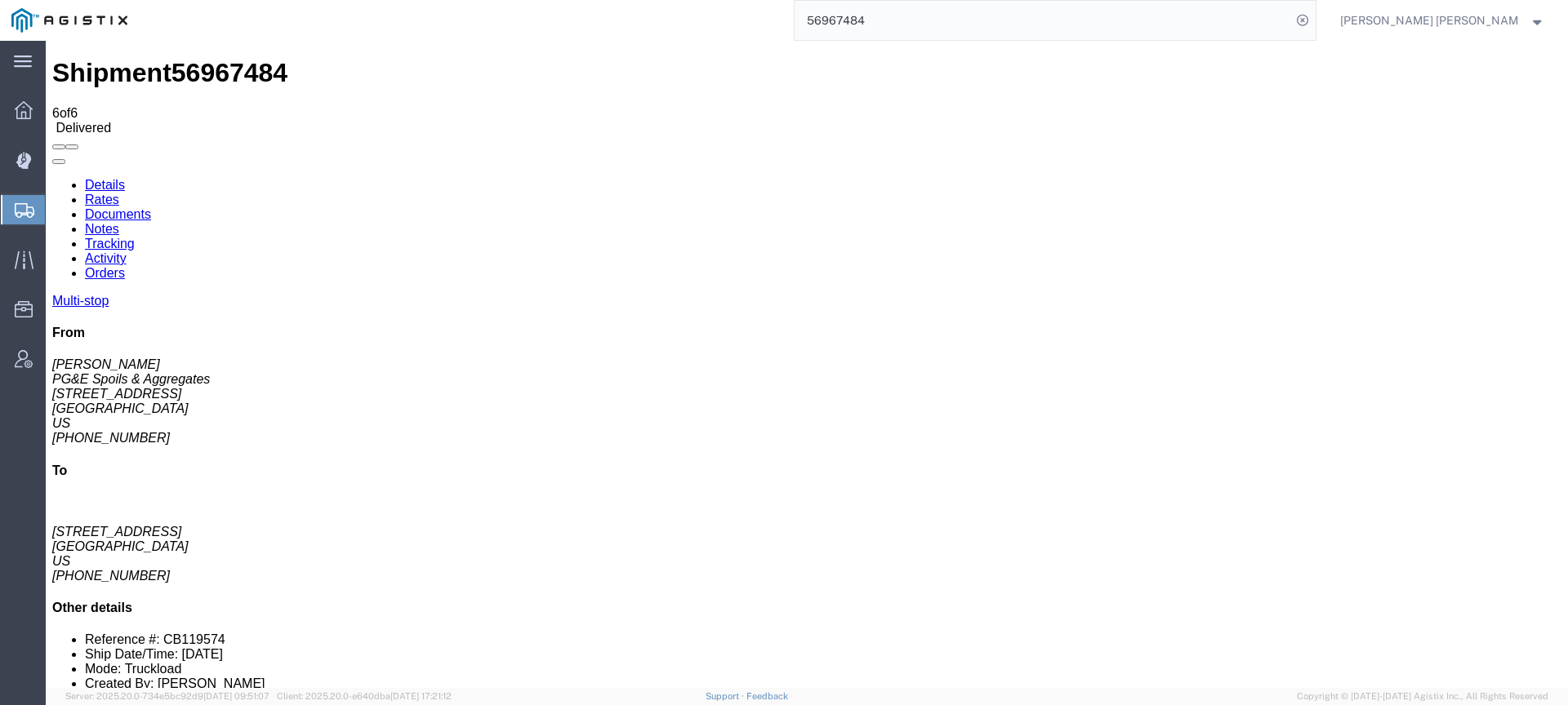
checkbox input "true"
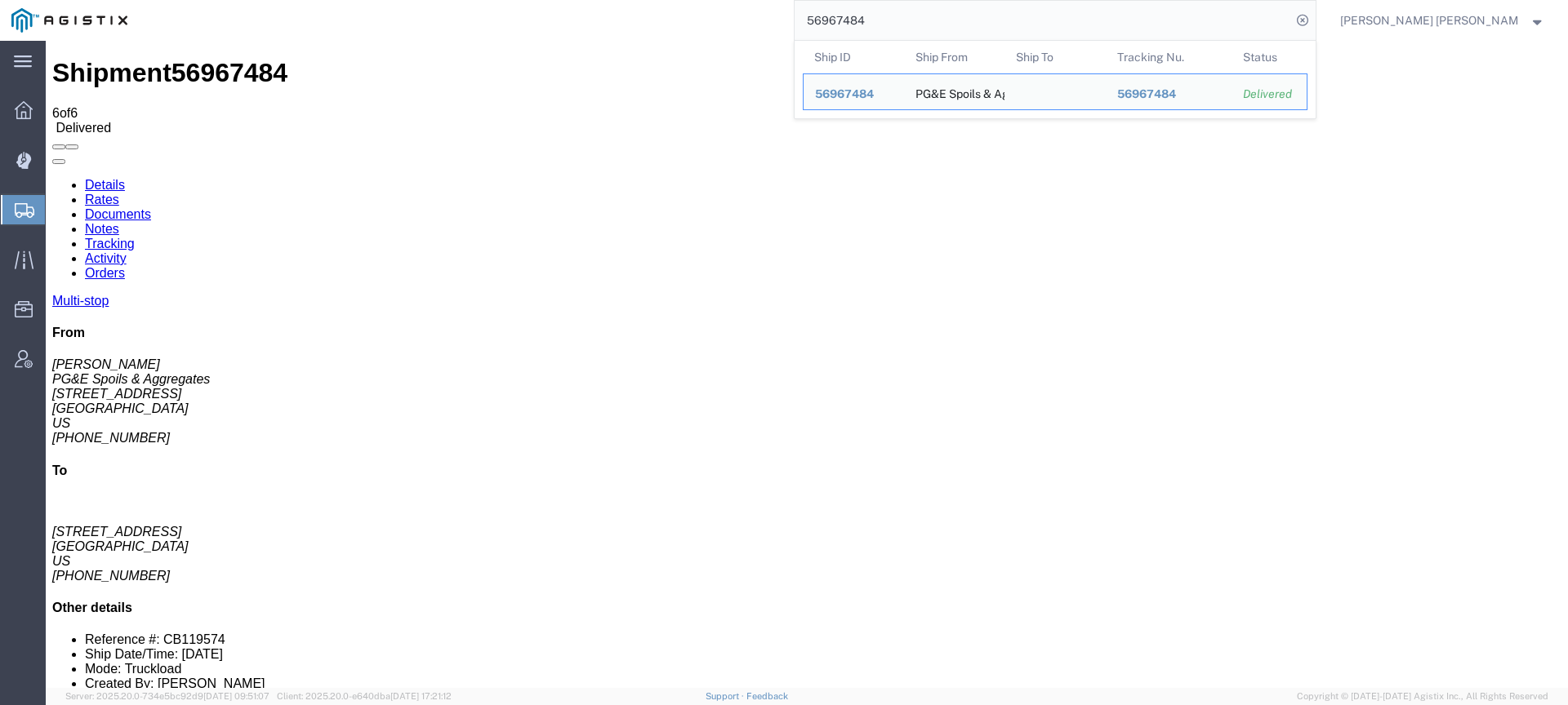
drag, startPoint x: 931, startPoint y: 18, endPoint x: 810, endPoint y: 13, distance: 121.1
click at [811, 13] on div "56967484 Ship ID Ship From Ship To Tracking Nu. Status Ship ID 56967484 Ship Fr…" at bounding box center [728, 20] width 1178 height 41
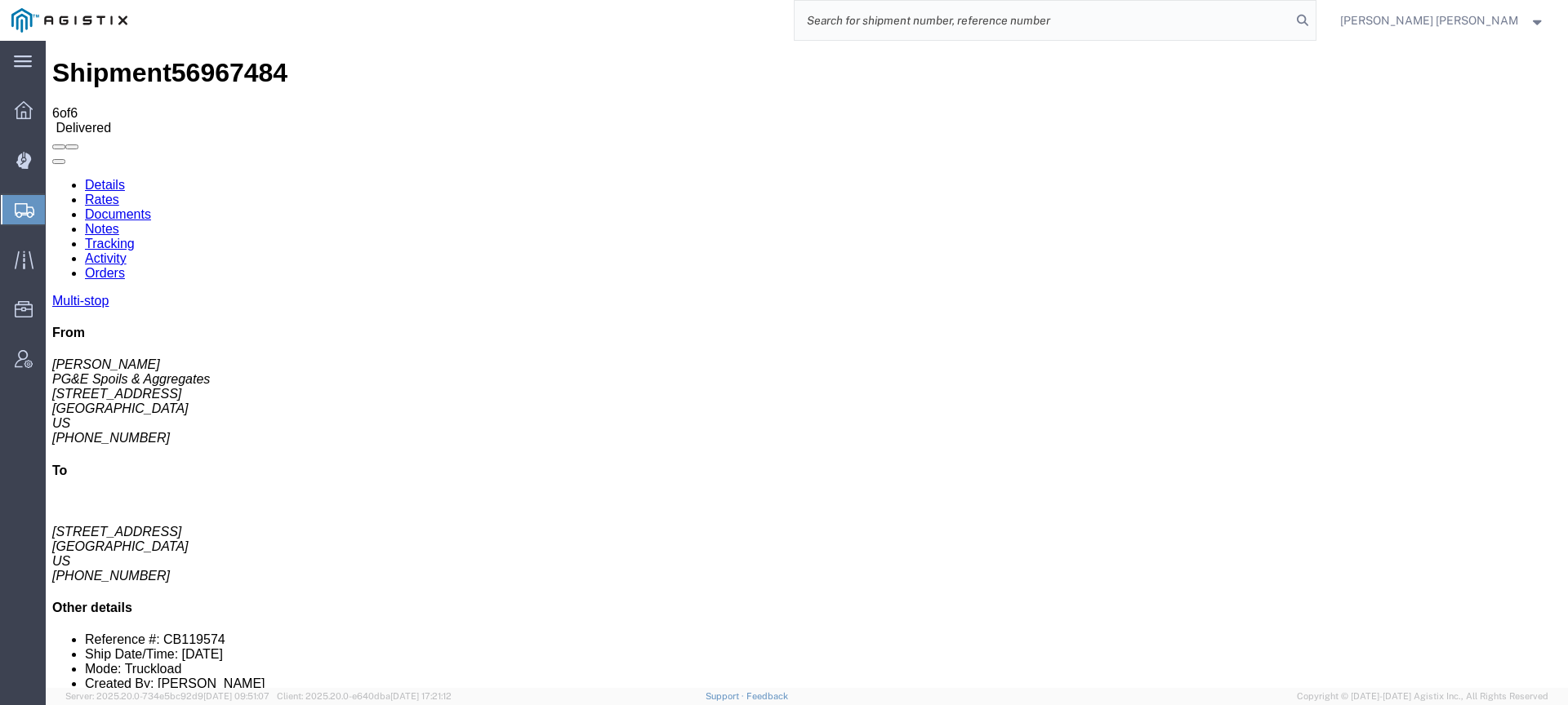
paste input "56967482"
type input "56967482"
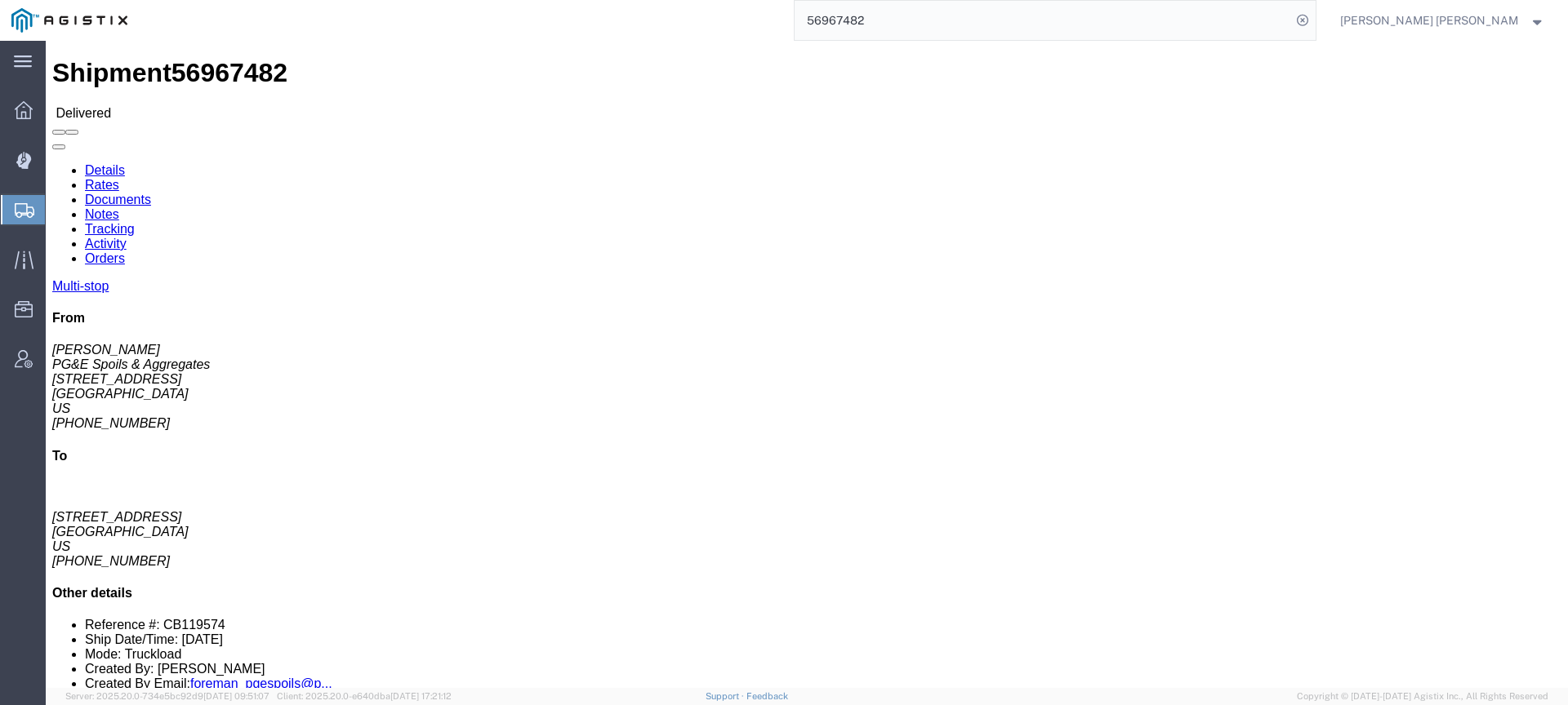
click link "Documents"
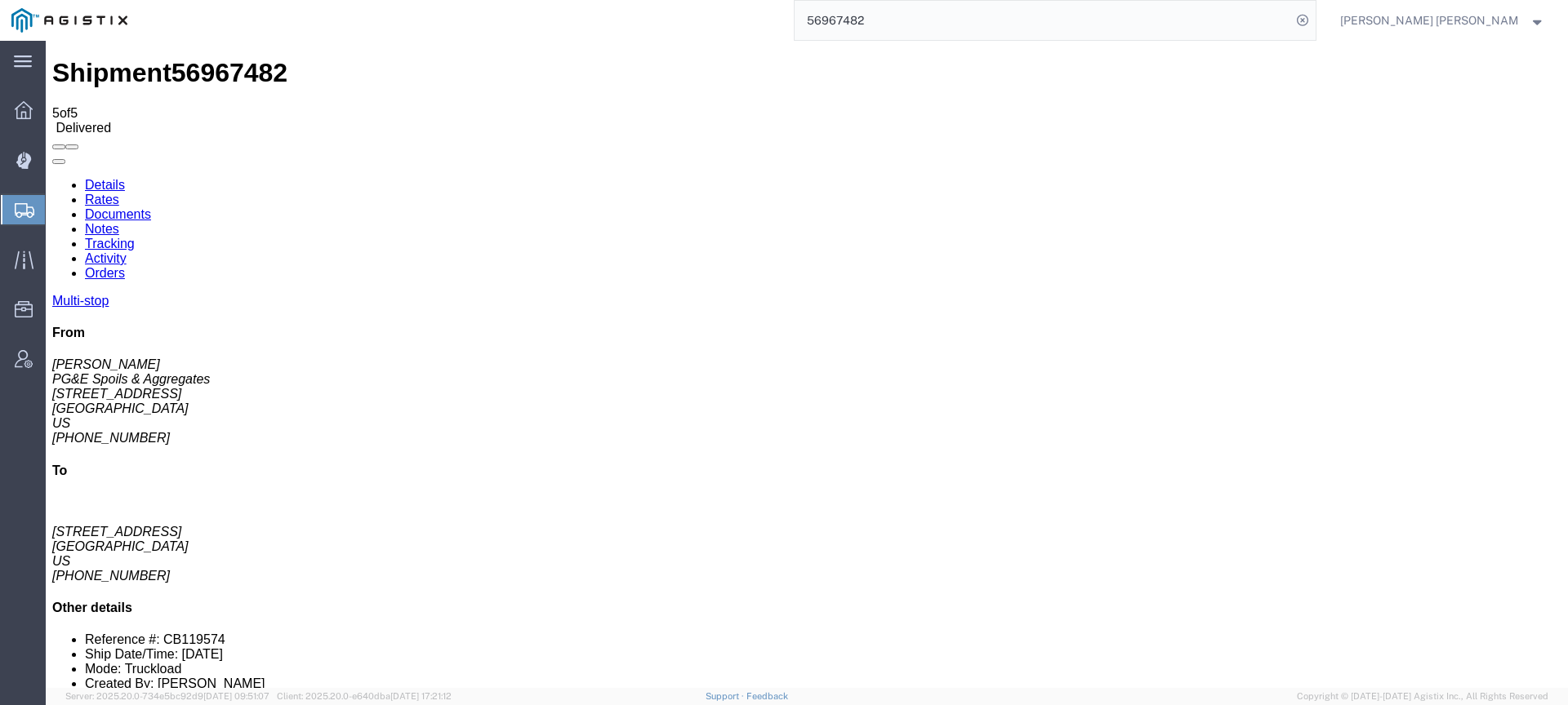
checkbox input "true"
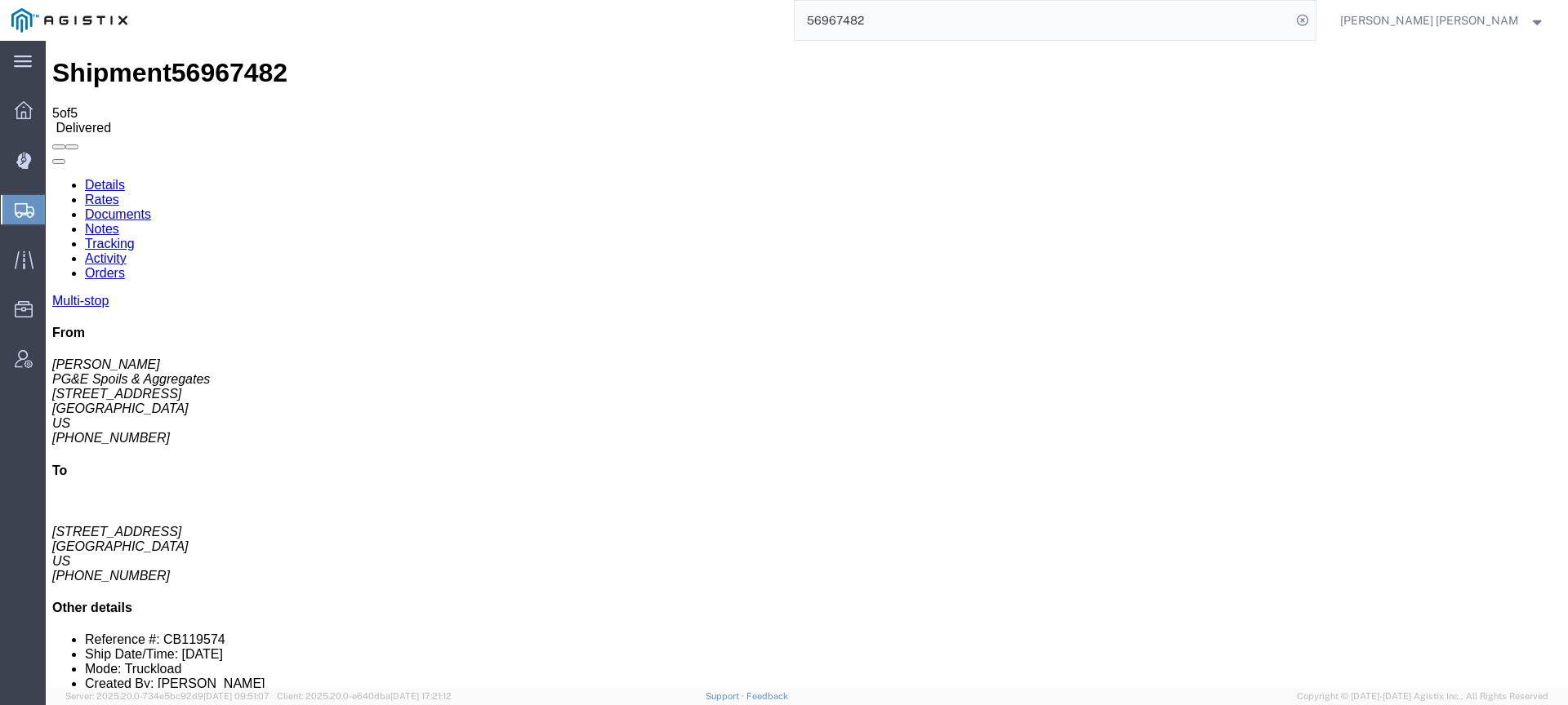
checkbox input "true"
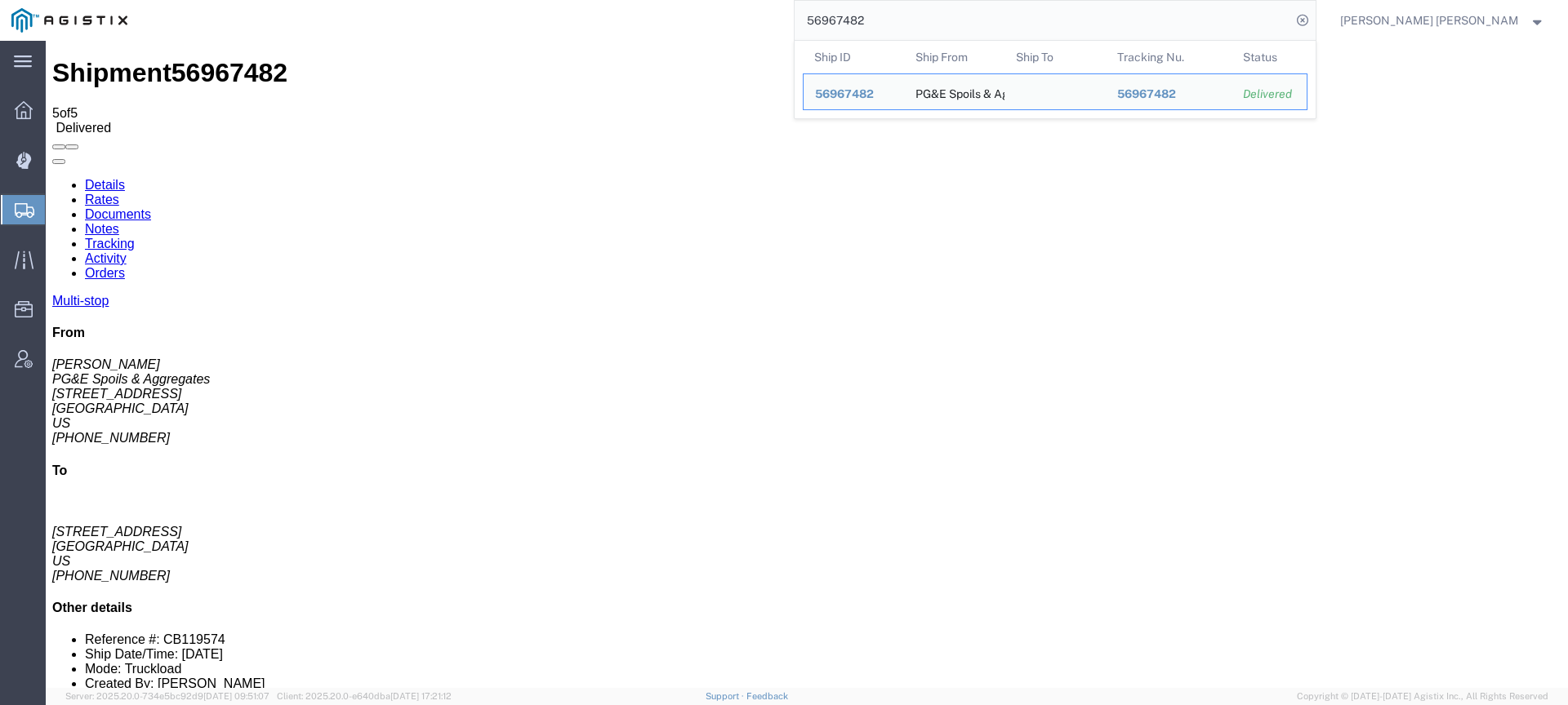
drag, startPoint x: 993, startPoint y: 25, endPoint x: 830, endPoint y: 23, distance: 163.0
click at [830, 23] on div "56967482 Ship ID Ship From Ship To Tracking Nu. Status Ship ID 56967482 Ship Fr…" at bounding box center [728, 20] width 1178 height 41
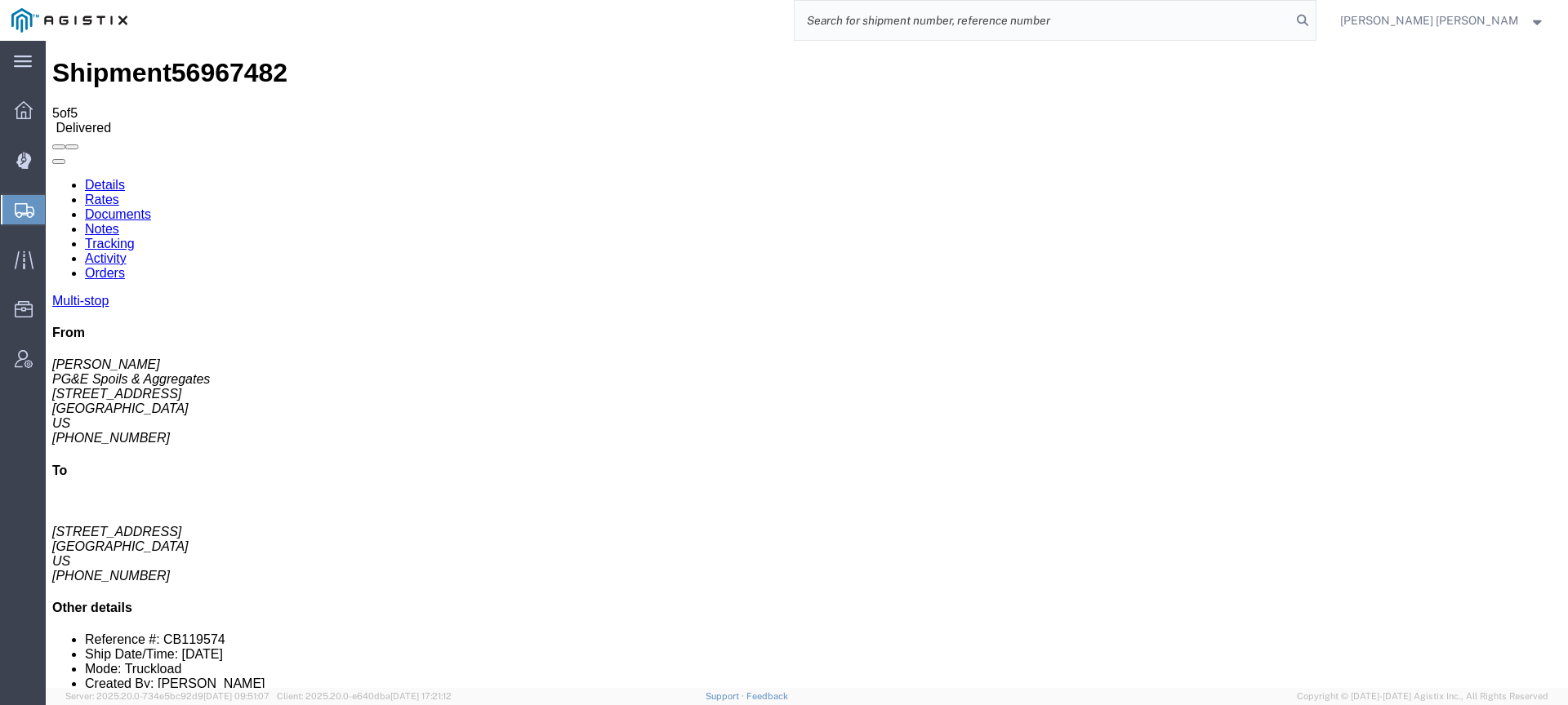
paste input "56967486"
type input "56967486"
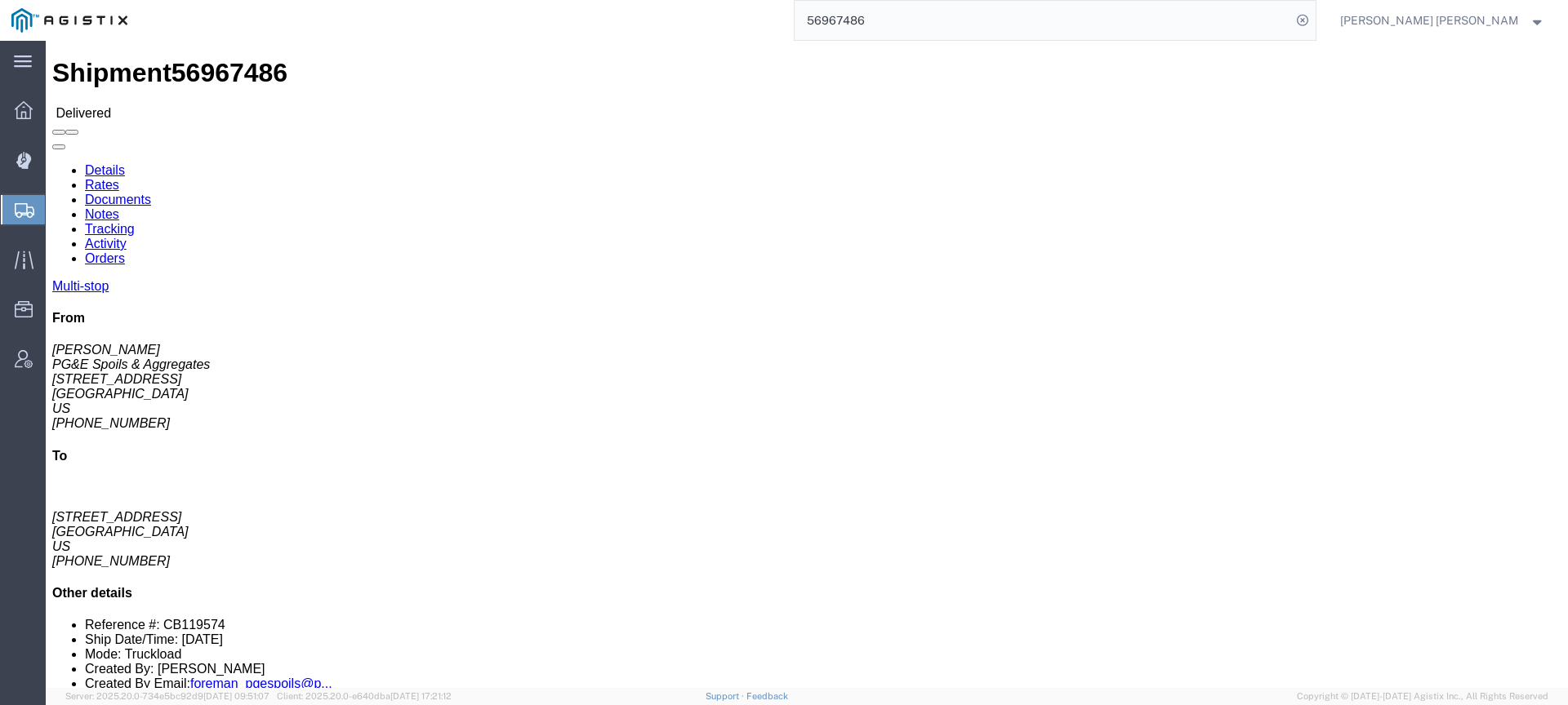
click link "Documents"
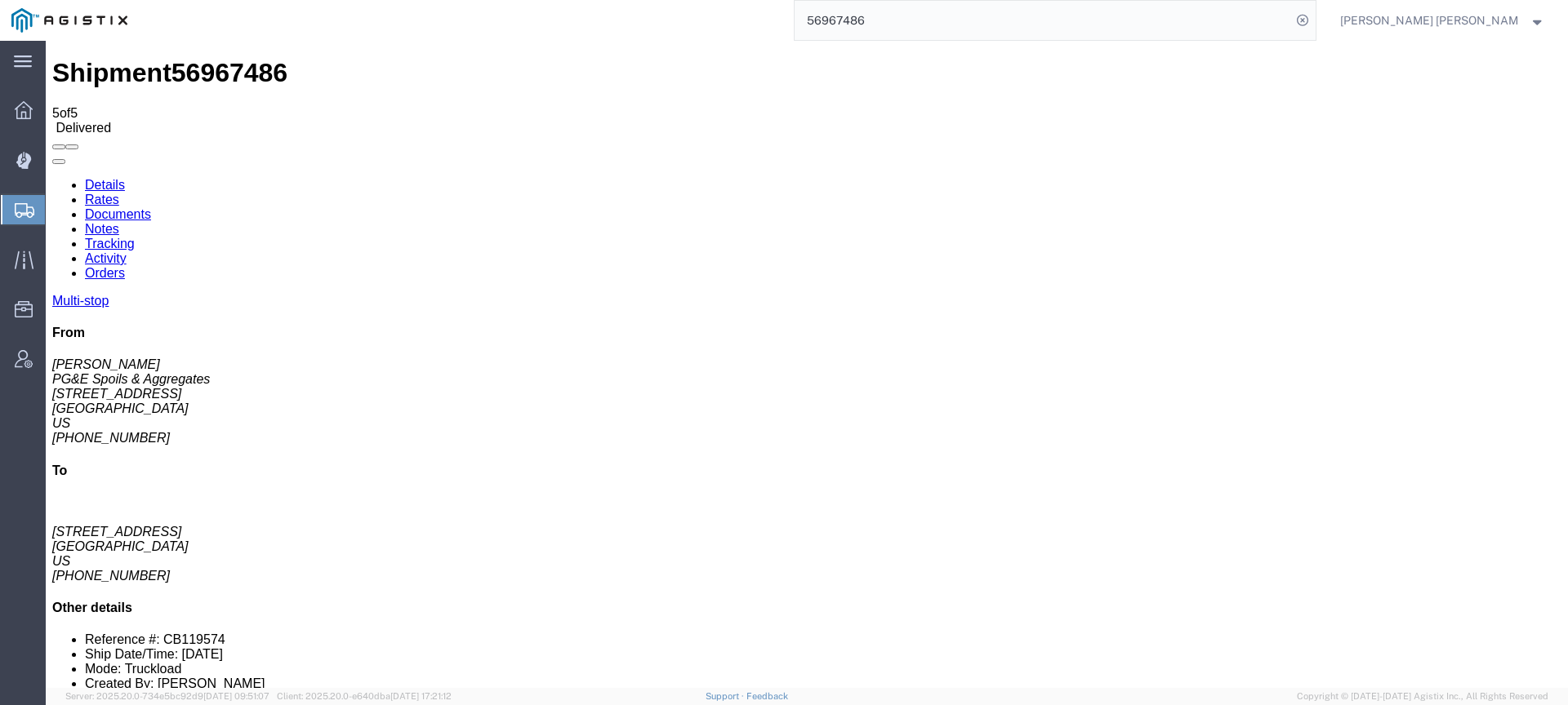
checkbox input "true"
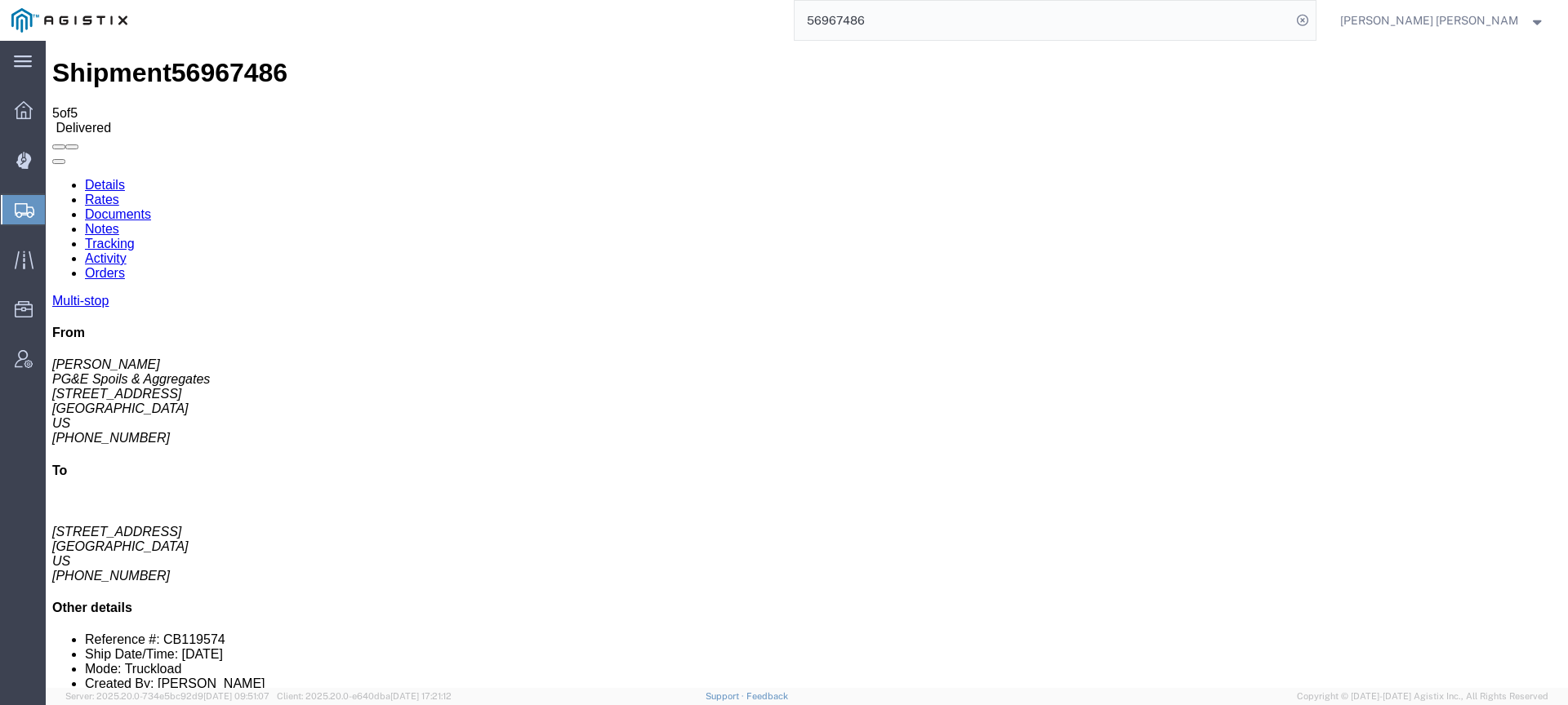
checkbox input "true"
drag, startPoint x: 947, startPoint y: 21, endPoint x: 807, endPoint y: 12, distance: 140.3
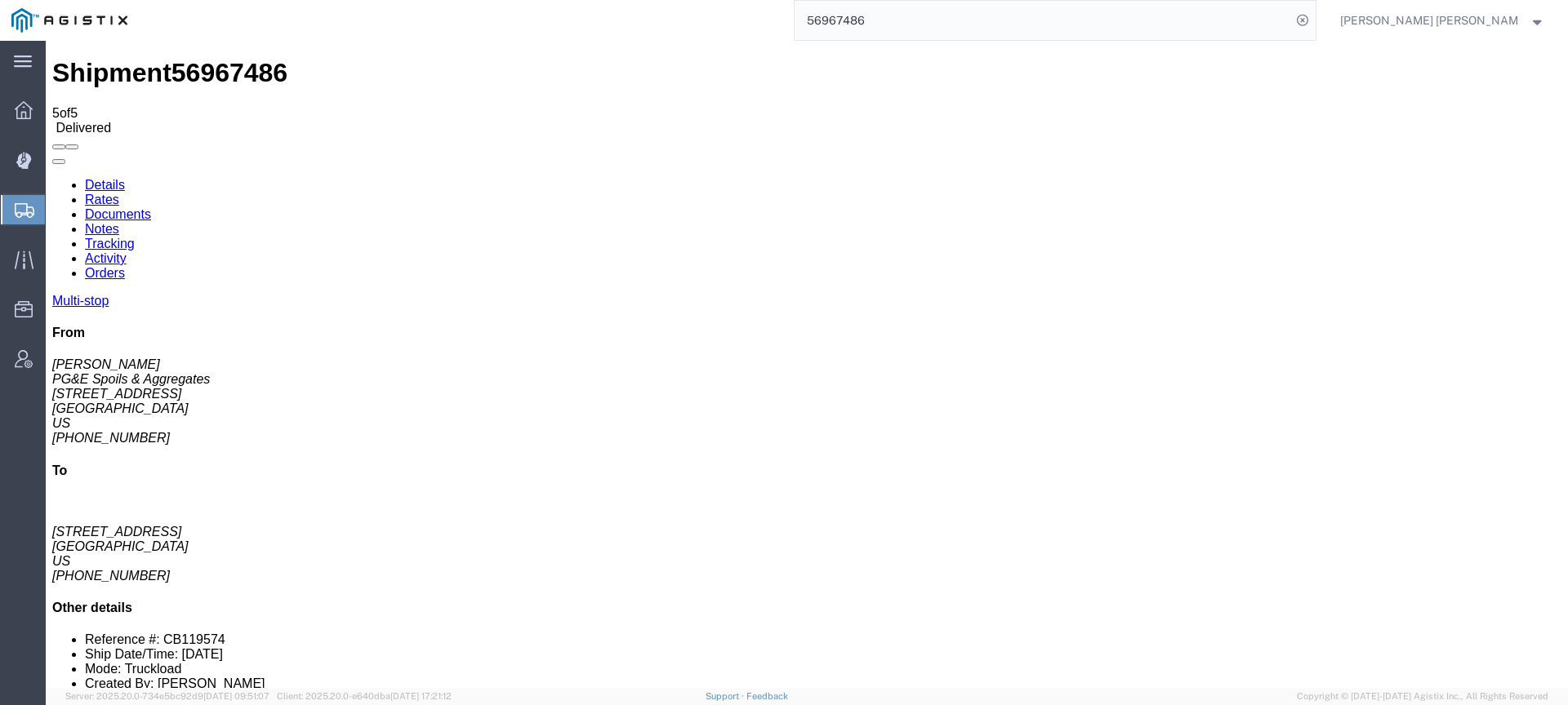
click at [807, 12] on div "56967486" at bounding box center [728, 20] width 1178 height 41
paste input "56967494"
type input "56967494"
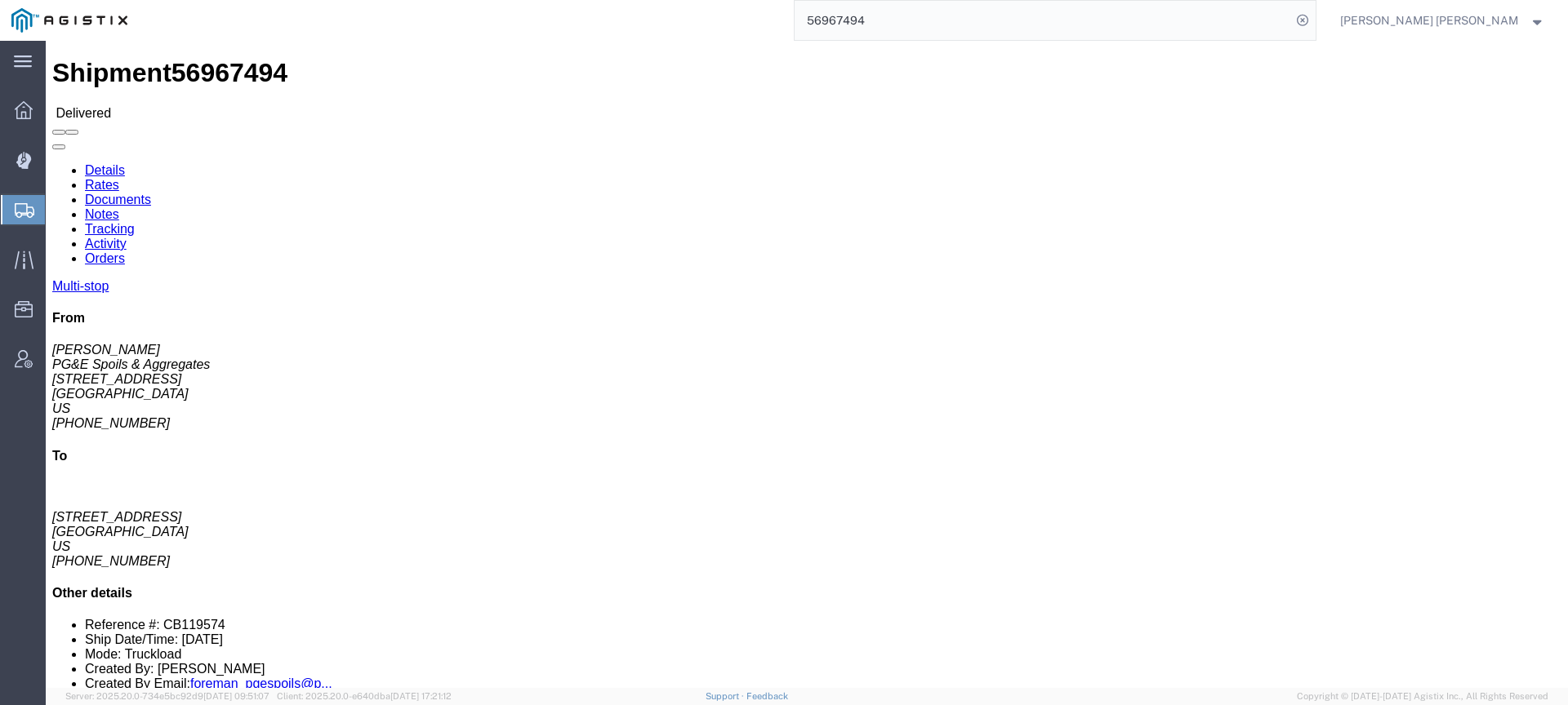
click link "Documents"
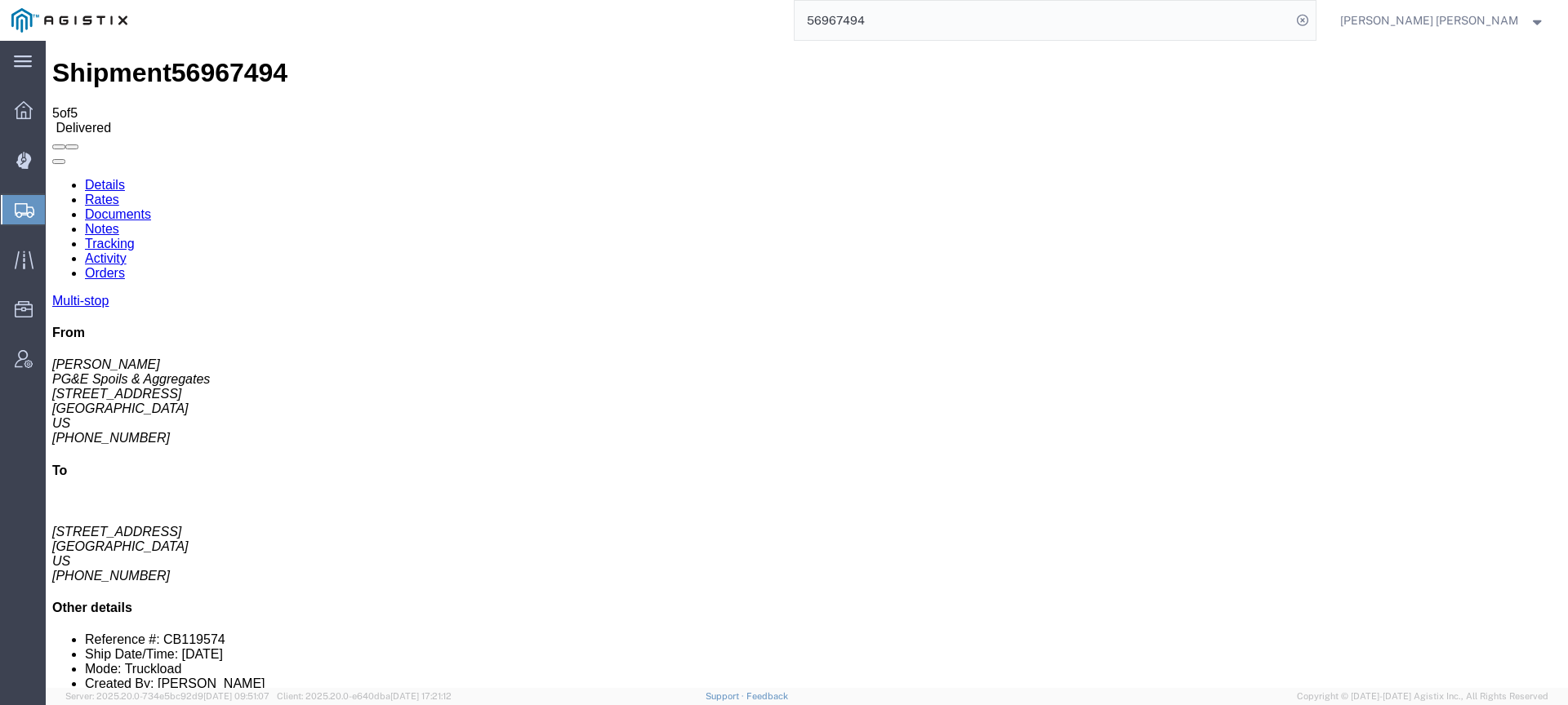
checkbox input "true"
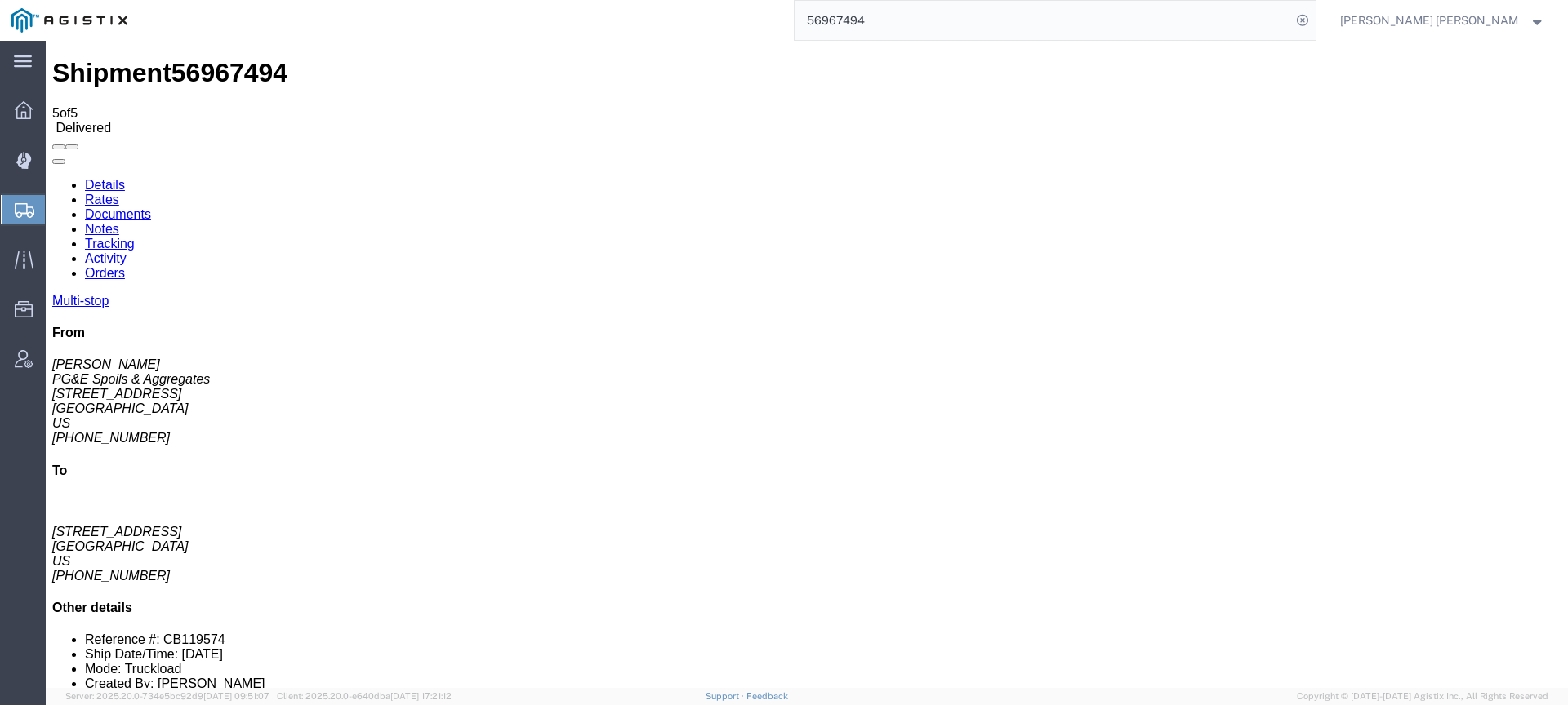
checkbox input "true"
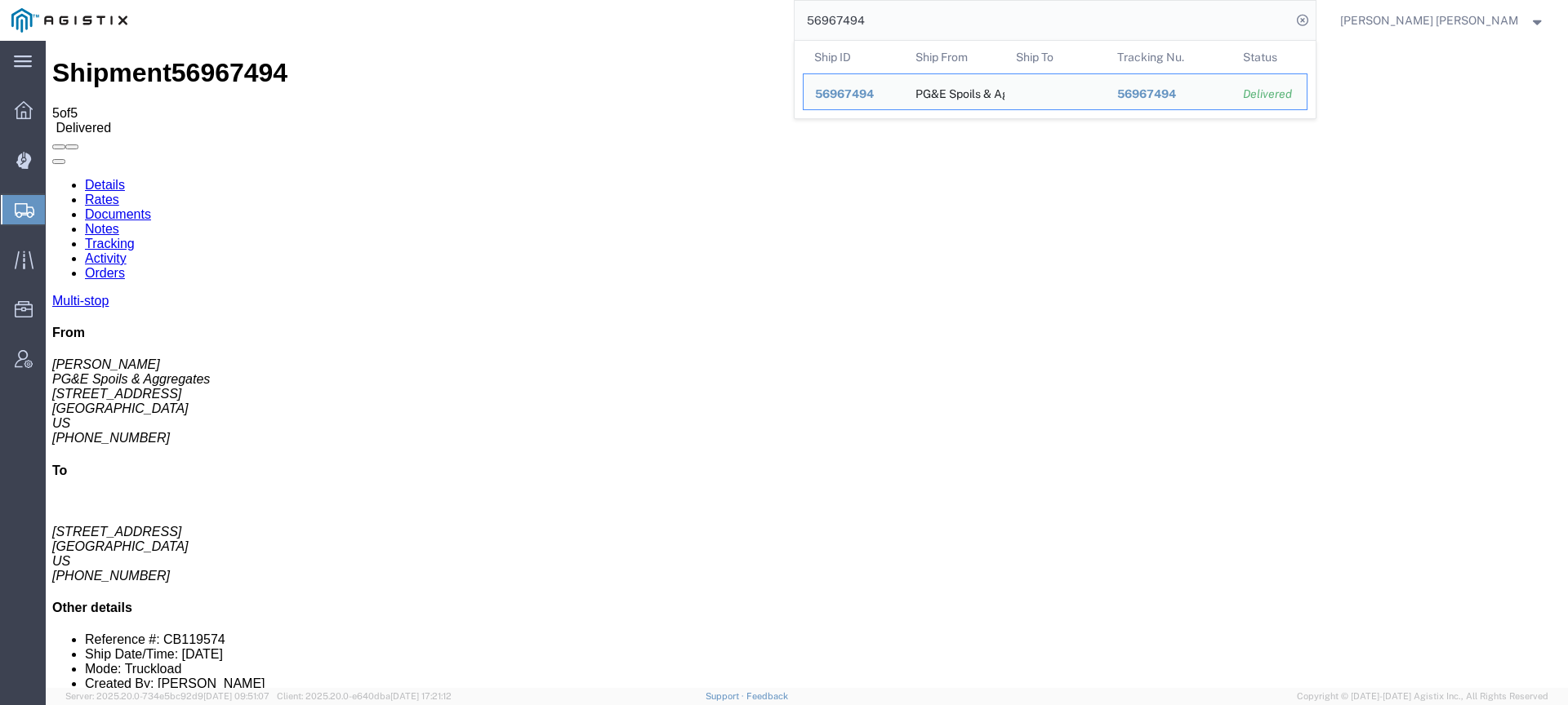
drag, startPoint x: 950, startPoint y: 23, endPoint x: 833, endPoint y: 19, distance: 117.1
click at [833, 19] on div "56967494 Ship ID Ship From Ship To Tracking Nu. Status Ship ID 56967494 Ship Fr…" at bounding box center [728, 20] width 1178 height 41
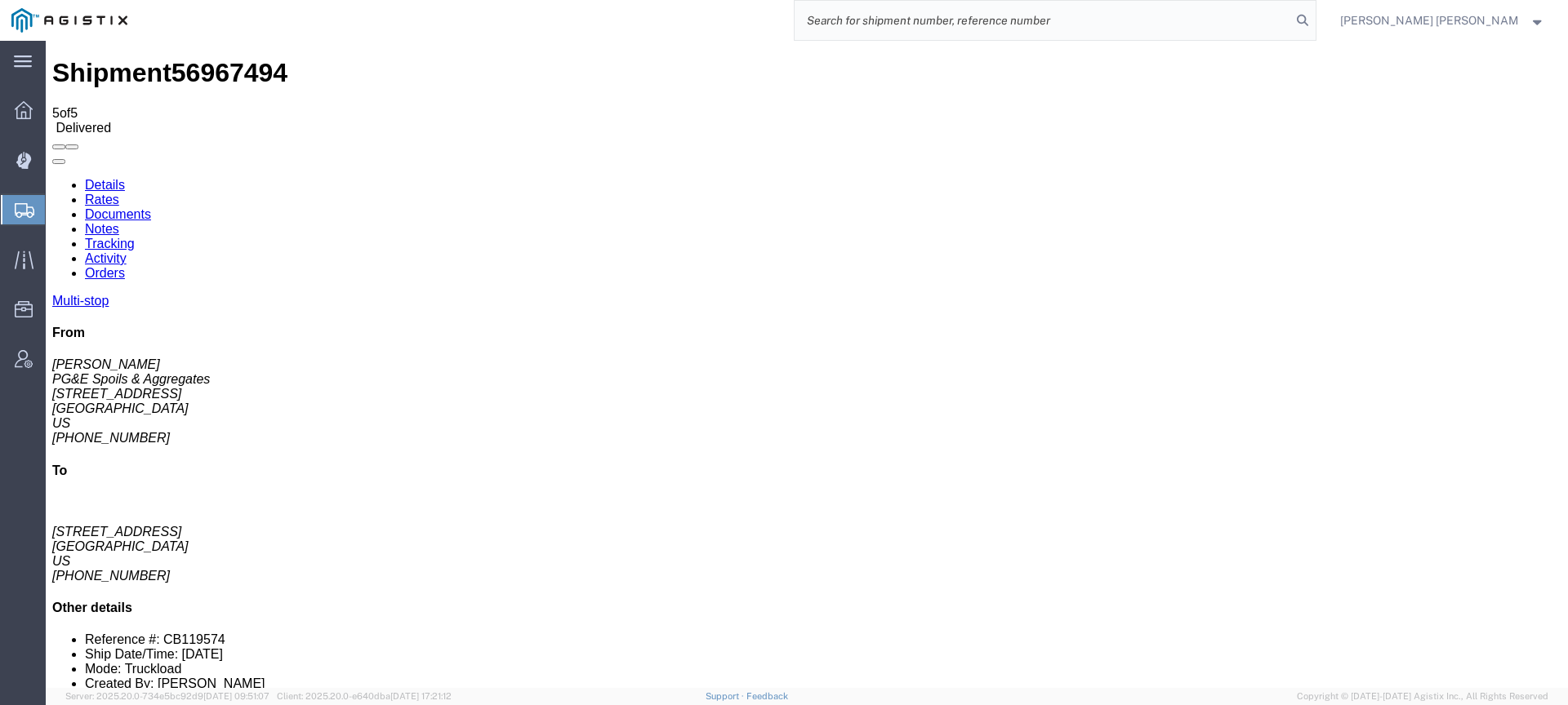
paste input "56967503"
type input "56967503"
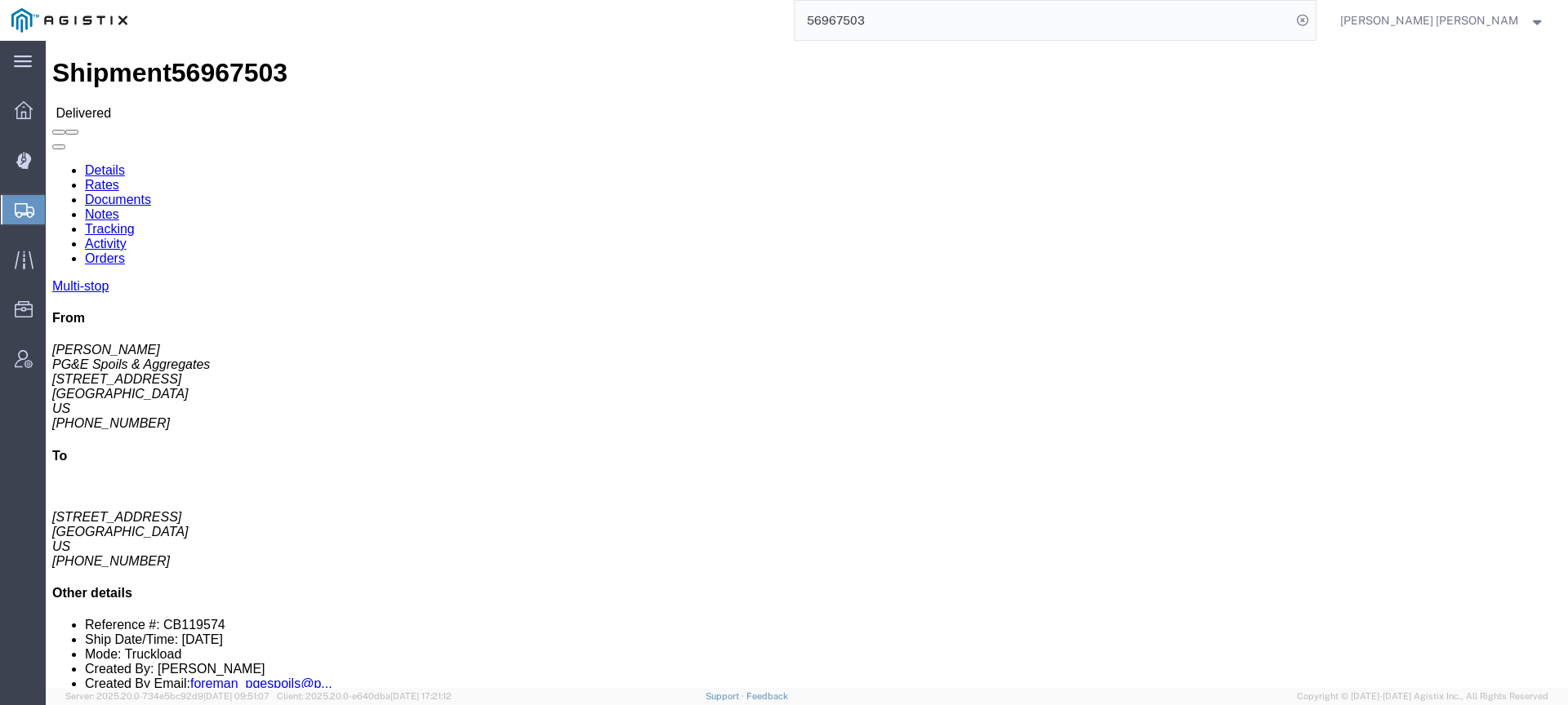
click div
click link "Documents"
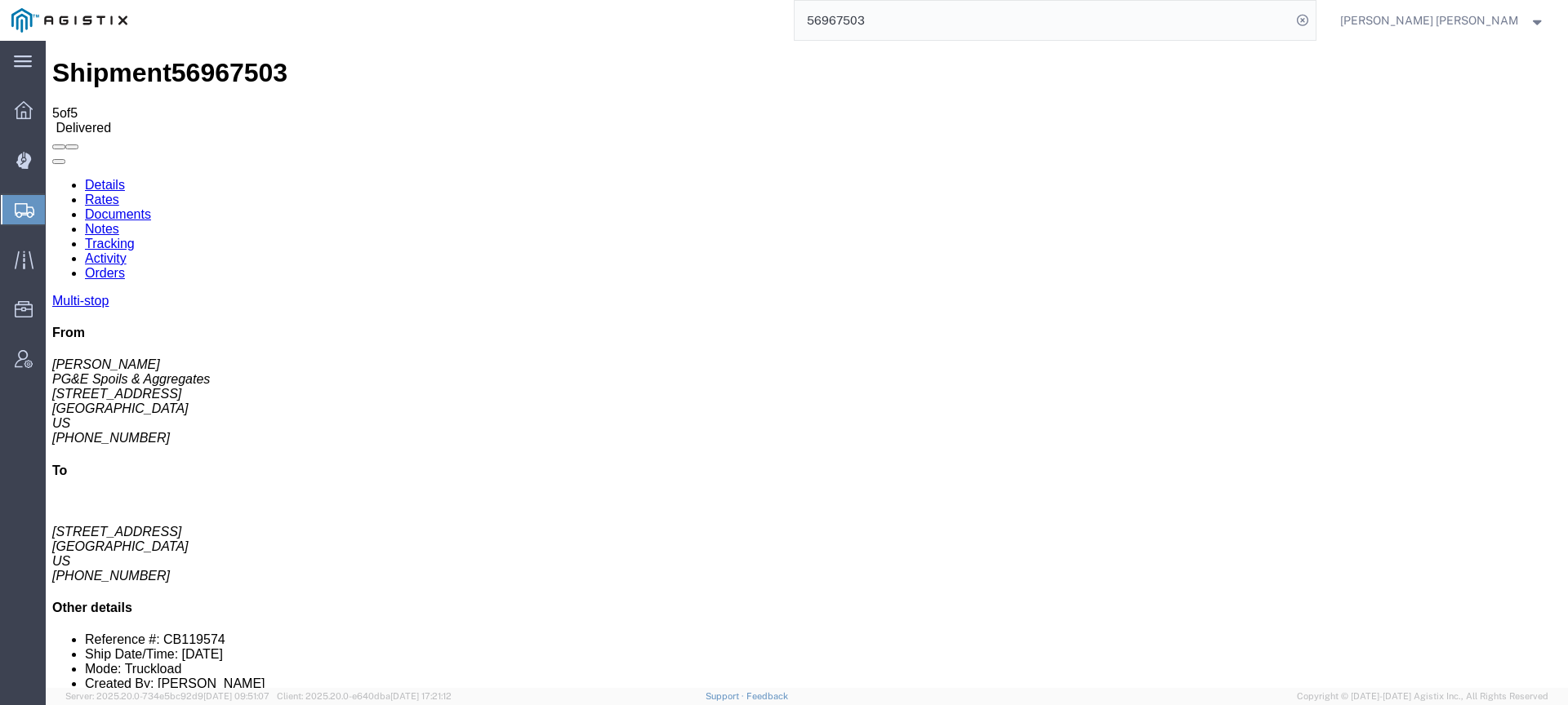
checkbox input "true"
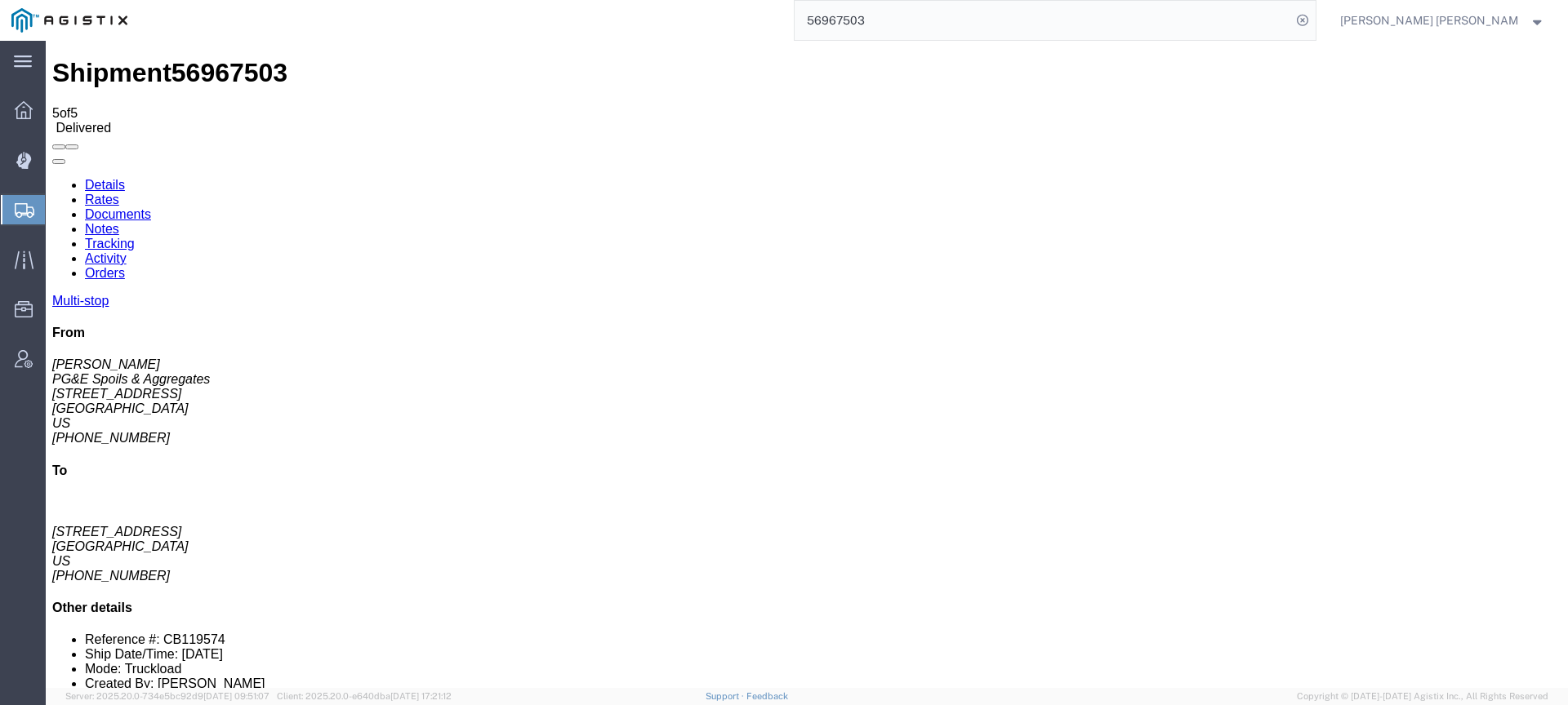
checkbox input "true"
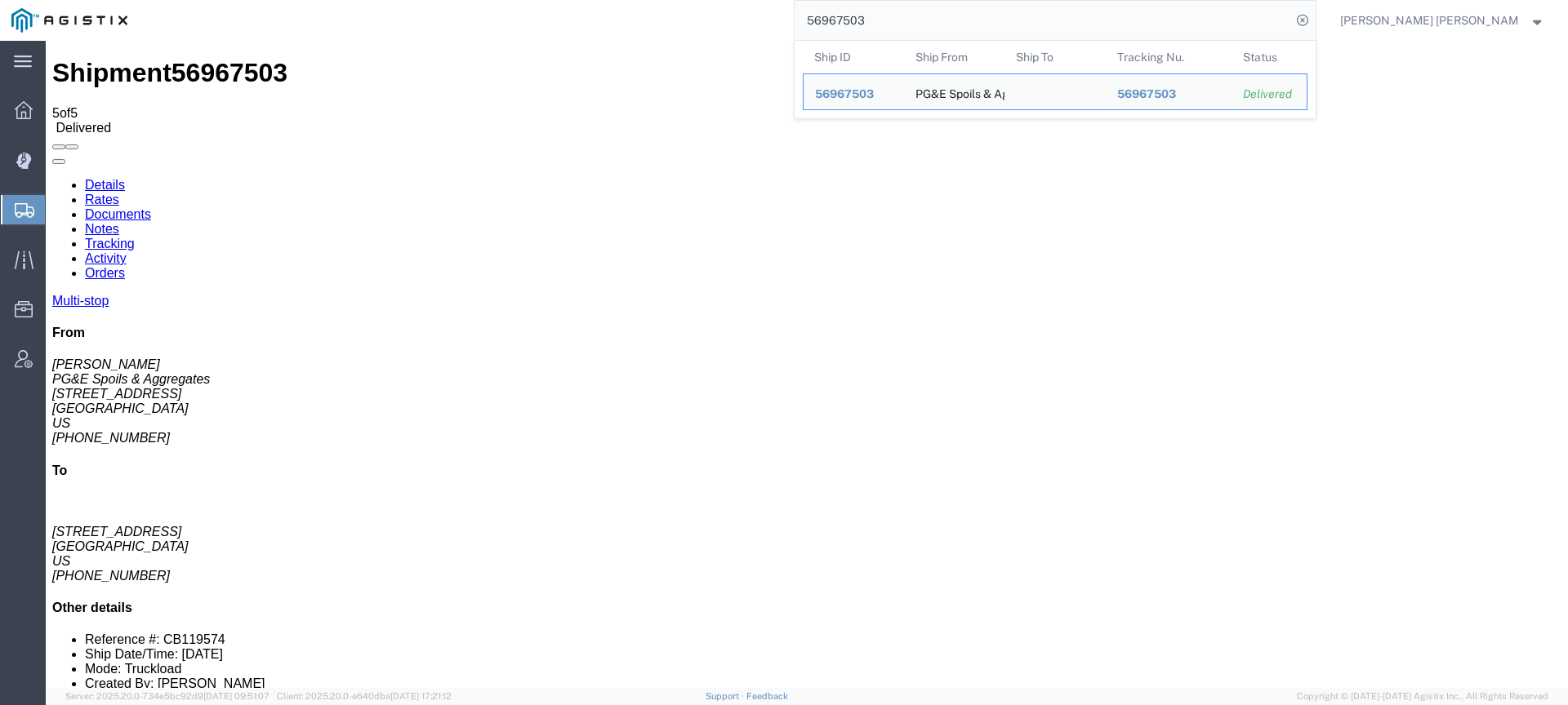
drag, startPoint x: 853, startPoint y: 5, endPoint x: 822, endPoint y: 2, distance: 31.1
click at [823, 1] on div "56967503 Ship ID Ship From Ship To Tracking Nu. Status Ship ID 56967503 Ship Fr…" at bounding box center [728, 20] width 1178 height 41
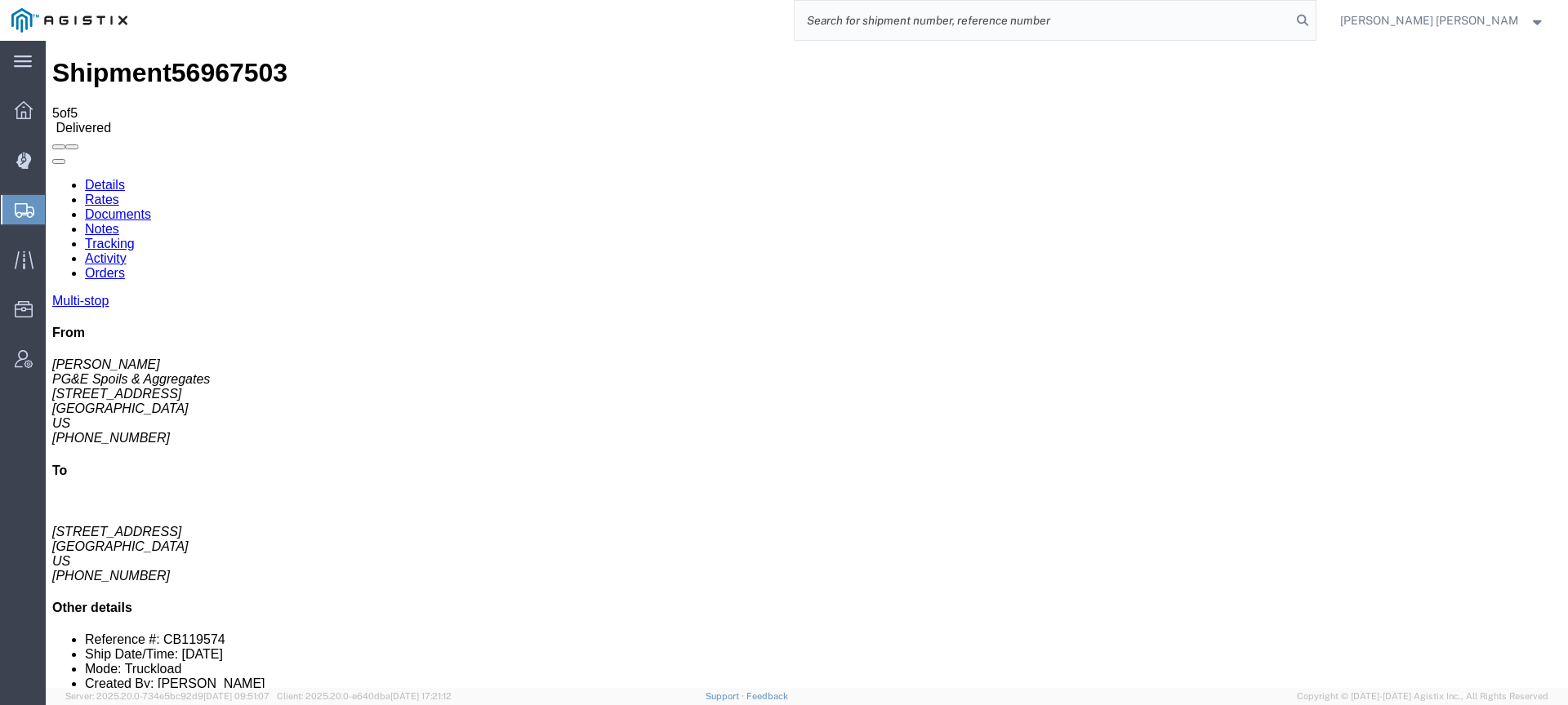
paste input "56781422"
type input "56781422"
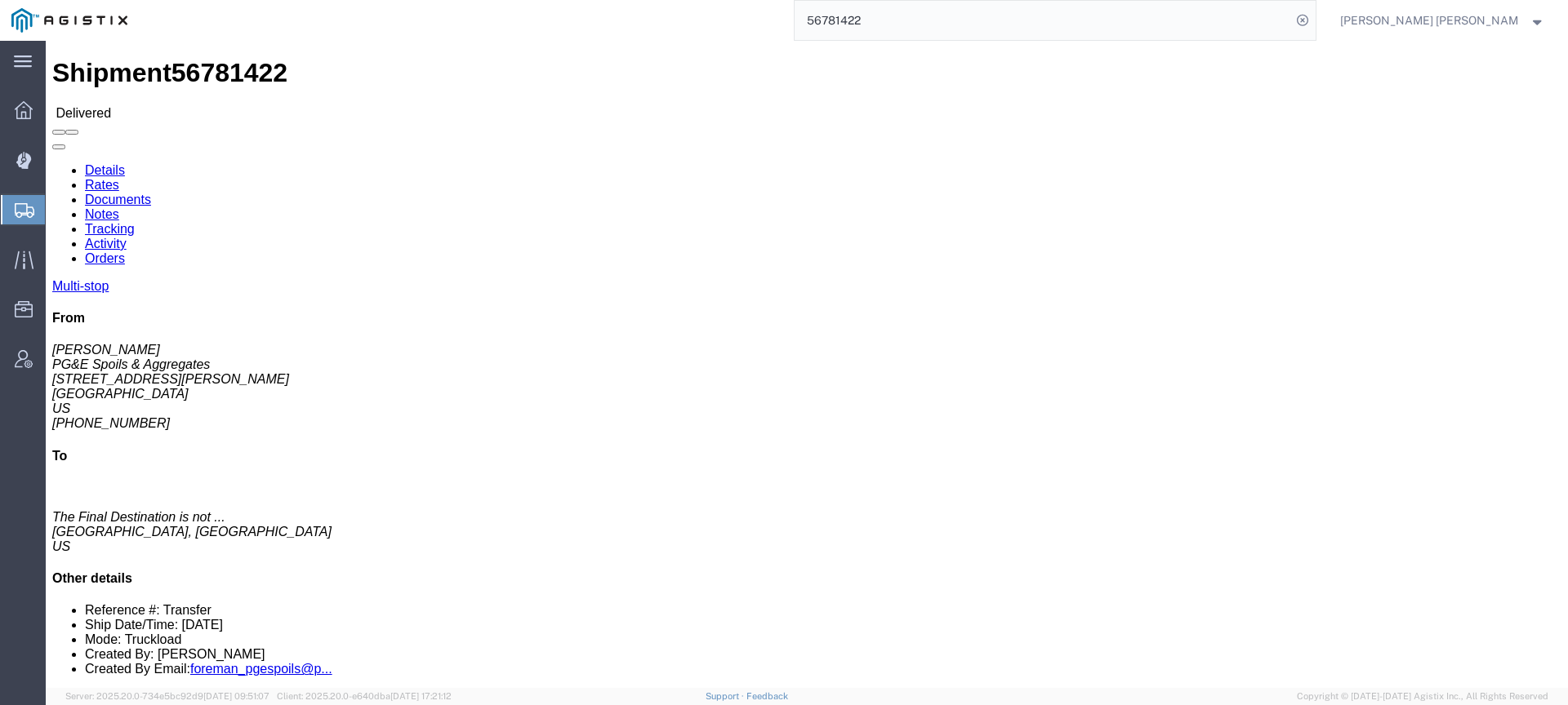
click link "Documents"
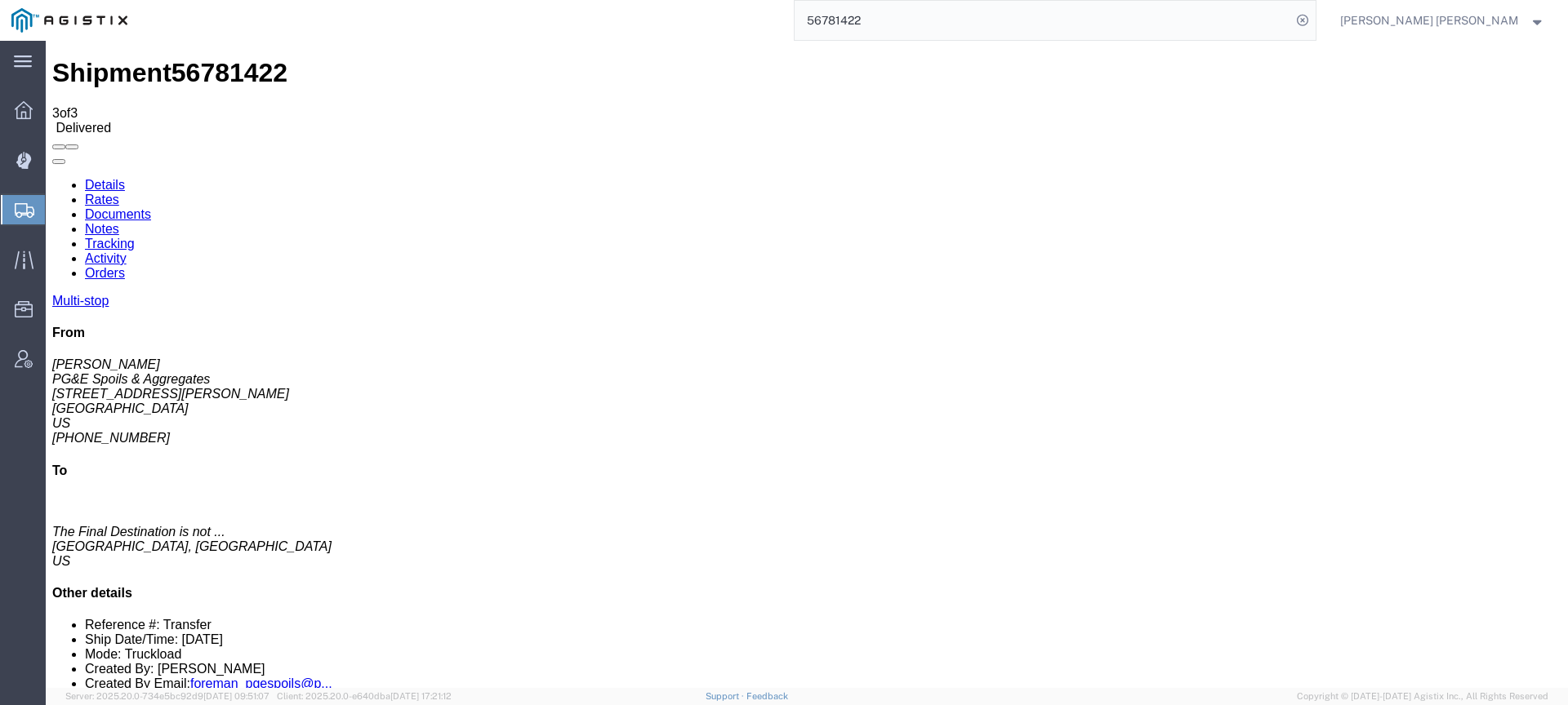
checkbox input "true"
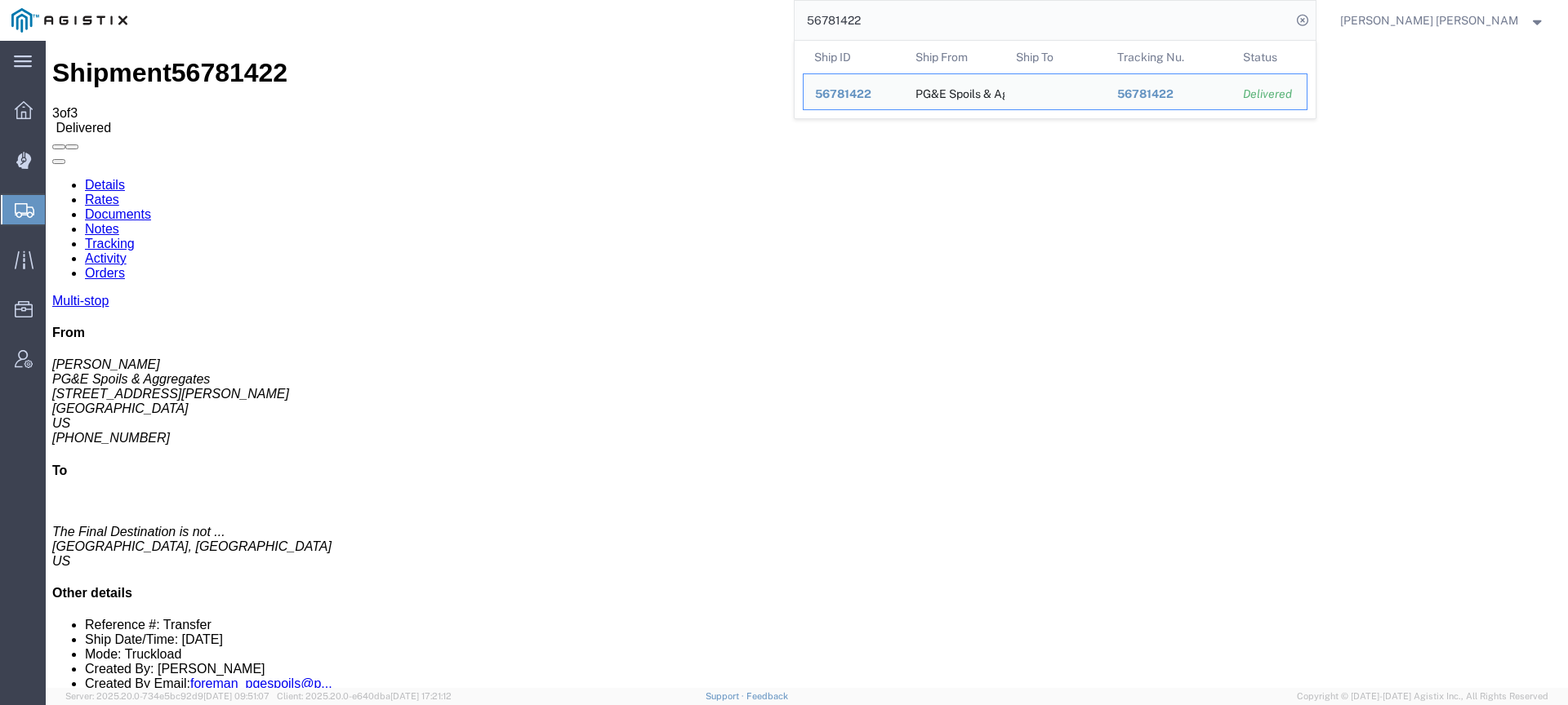
drag, startPoint x: 963, startPoint y: 31, endPoint x: 848, endPoint y: 16, distance: 116.0
click at [848, 16] on div "56781422 Ship ID Ship From Ship To Tracking Nu. Status Ship ID 56781422 Ship Fr…" at bounding box center [728, 20] width 1178 height 41
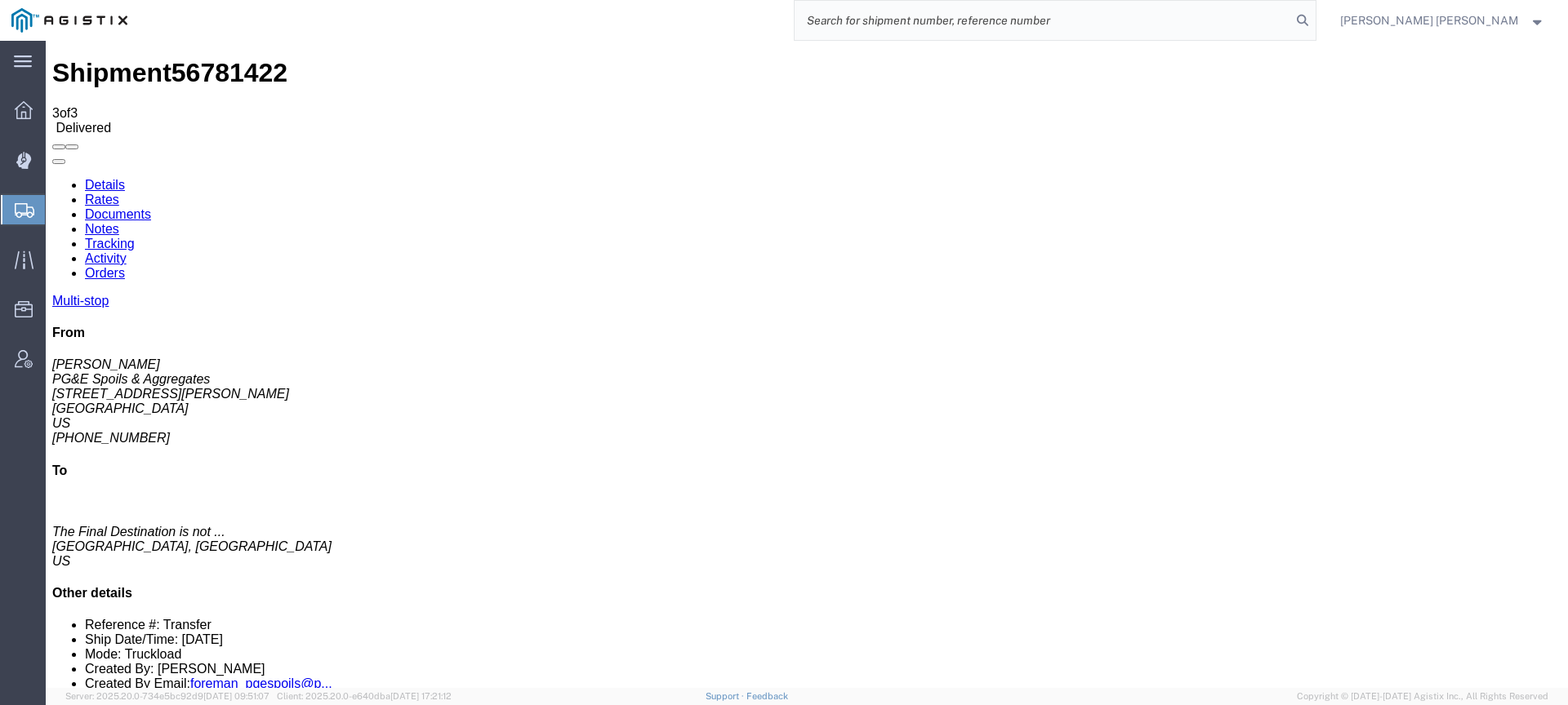
paste input "56898920"
type input "56898920"
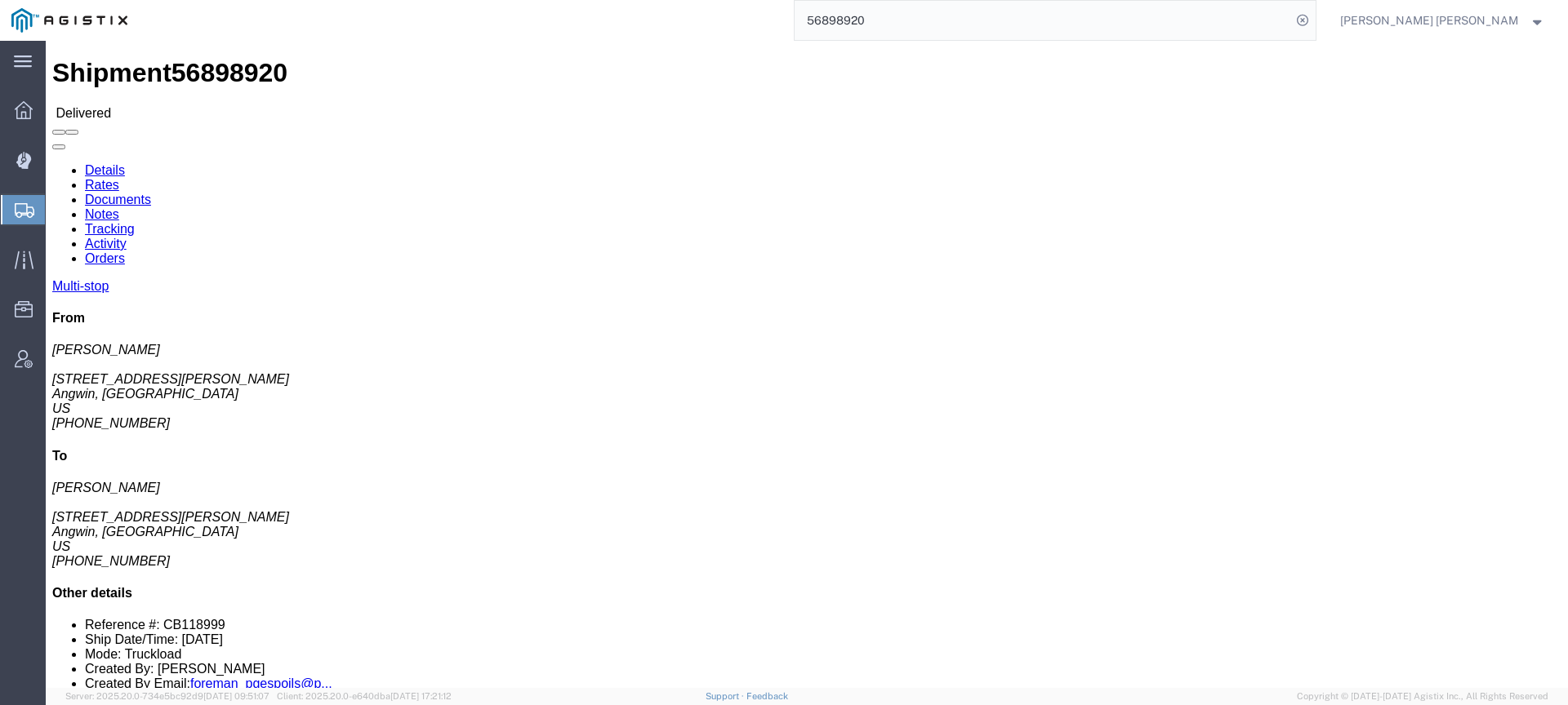
click link "Documents"
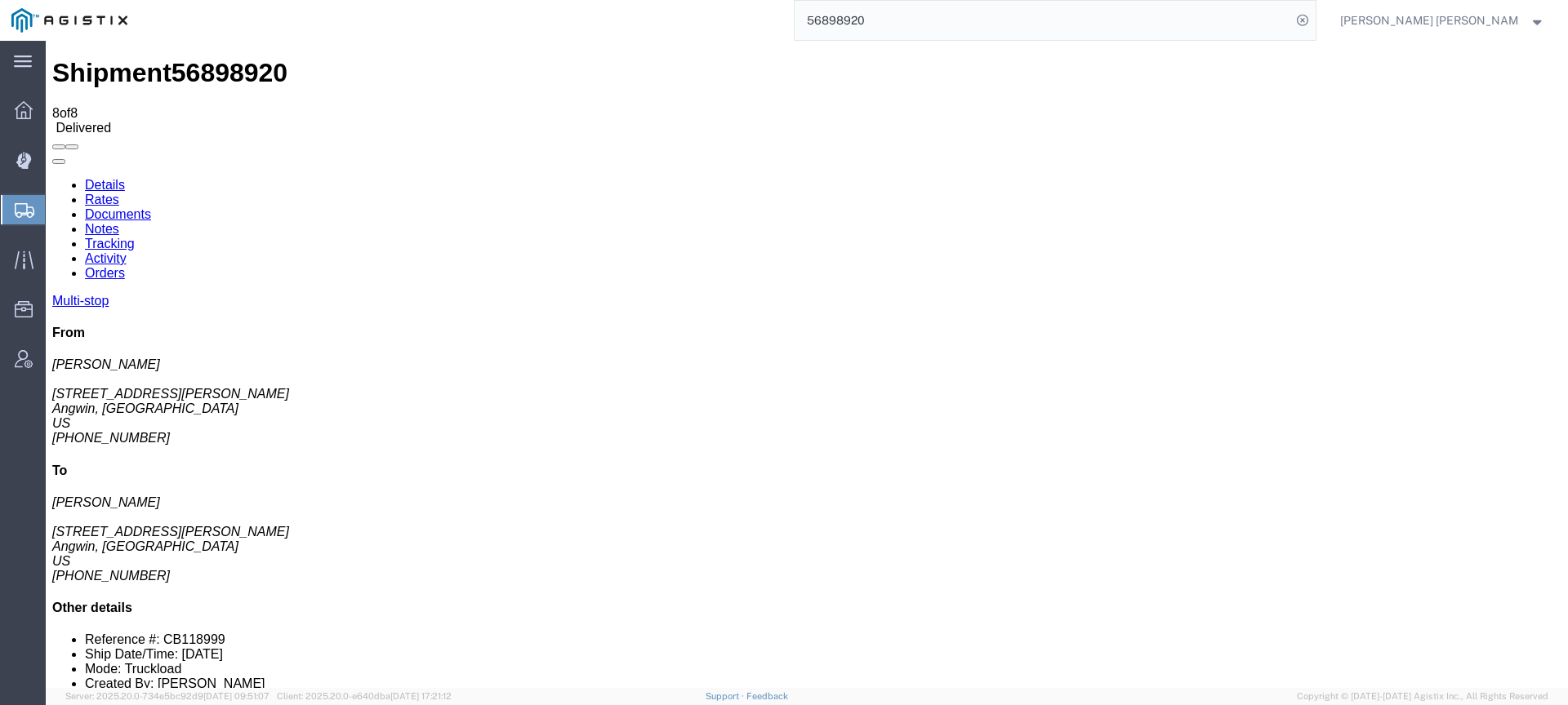
checkbox input "true"
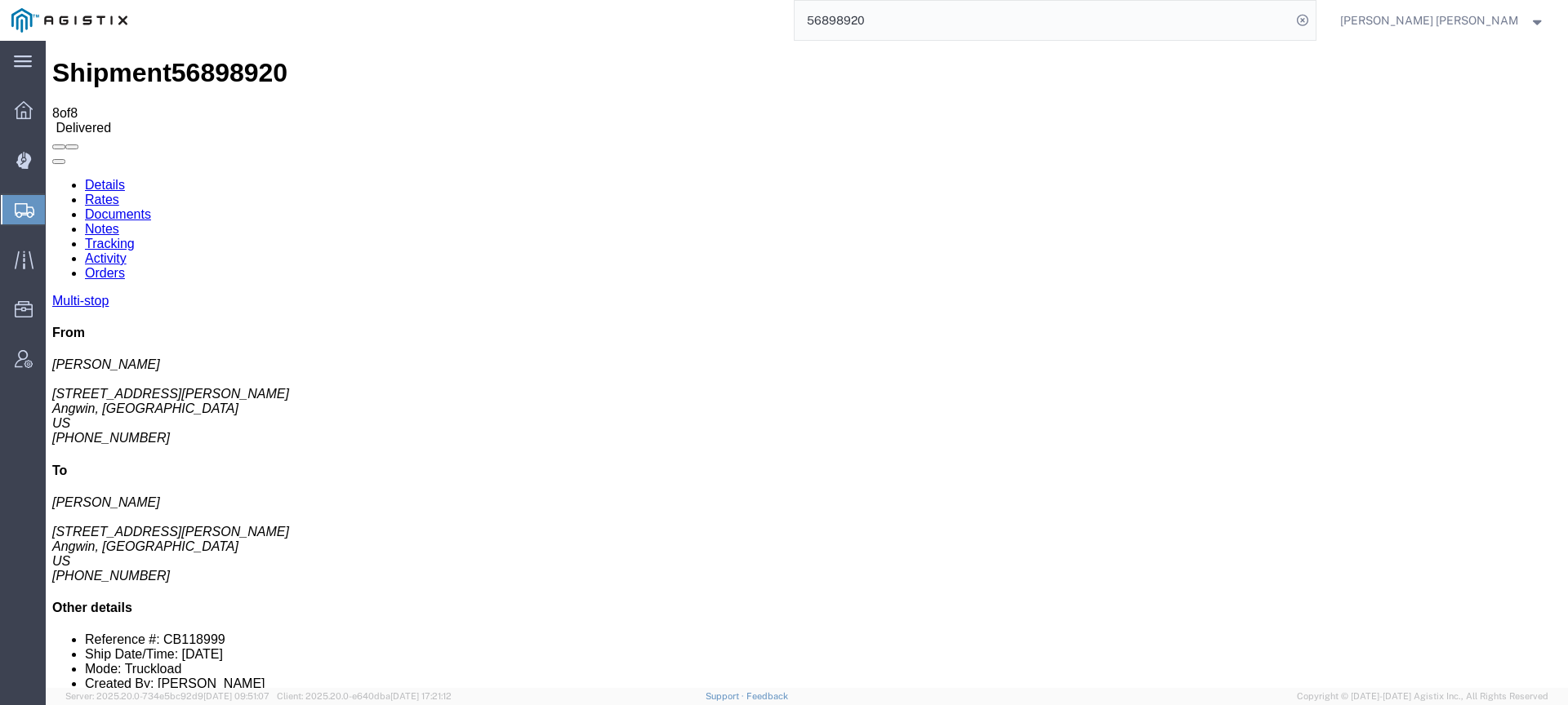
checkbox input "true"
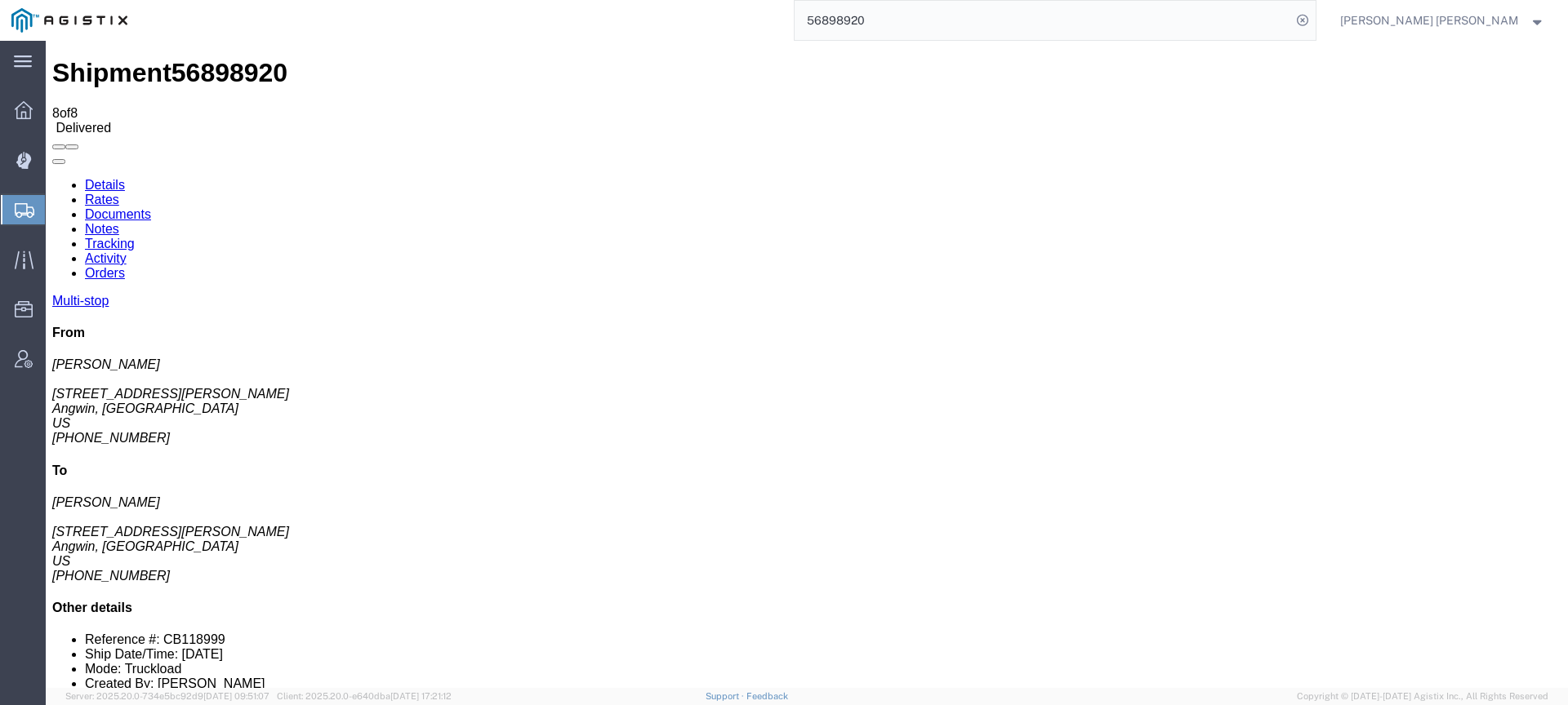
checkbox input "true"
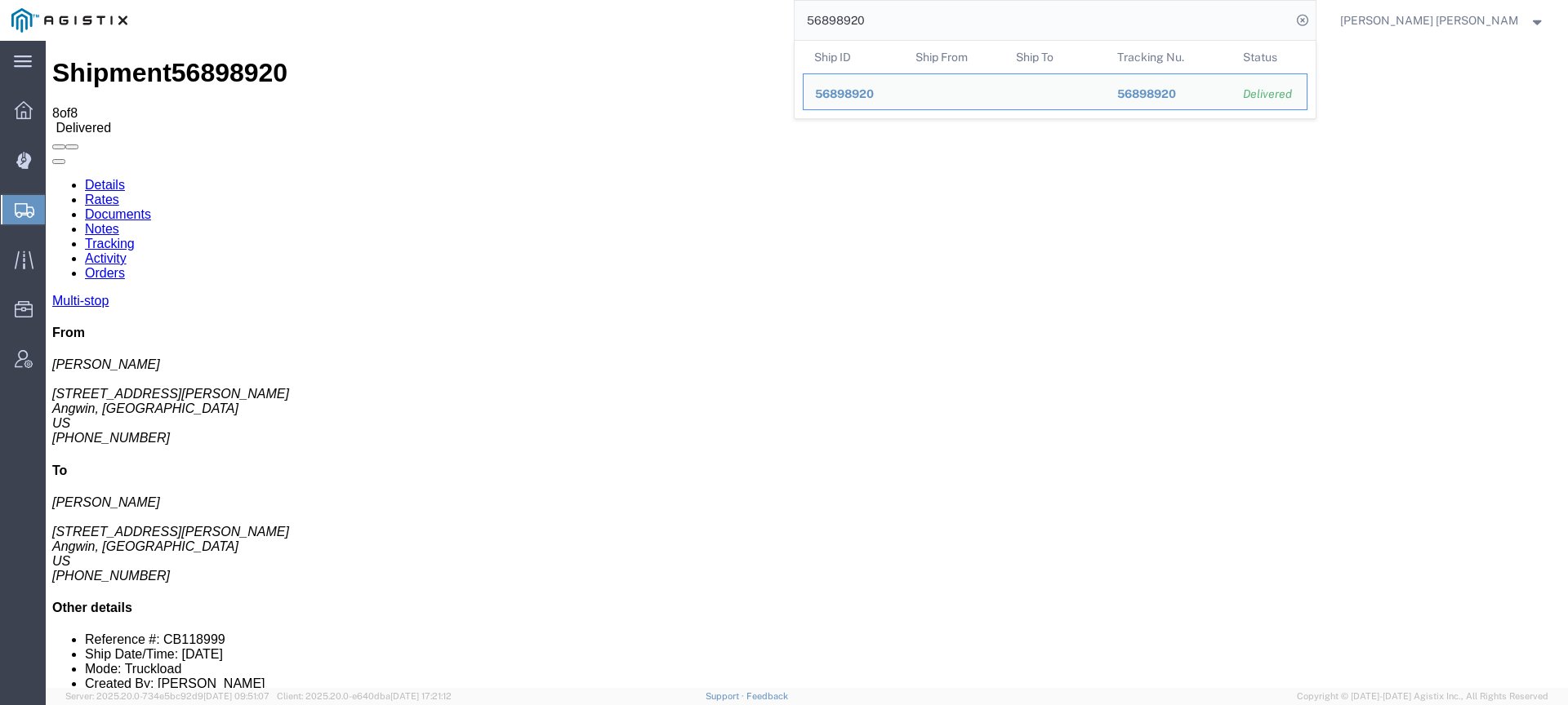
click at [960, 23] on input "56898920" at bounding box center [1043, 20] width 496 height 39
drag, startPoint x: 956, startPoint y: 18, endPoint x: 802, endPoint y: 2, distance: 154.8
click at [802, 3] on div "56898920 Ship ID Ship From Ship To Tracking Nu. Status Ship ID 56898920 Ship Fr…" at bounding box center [728, 20] width 1178 height 41
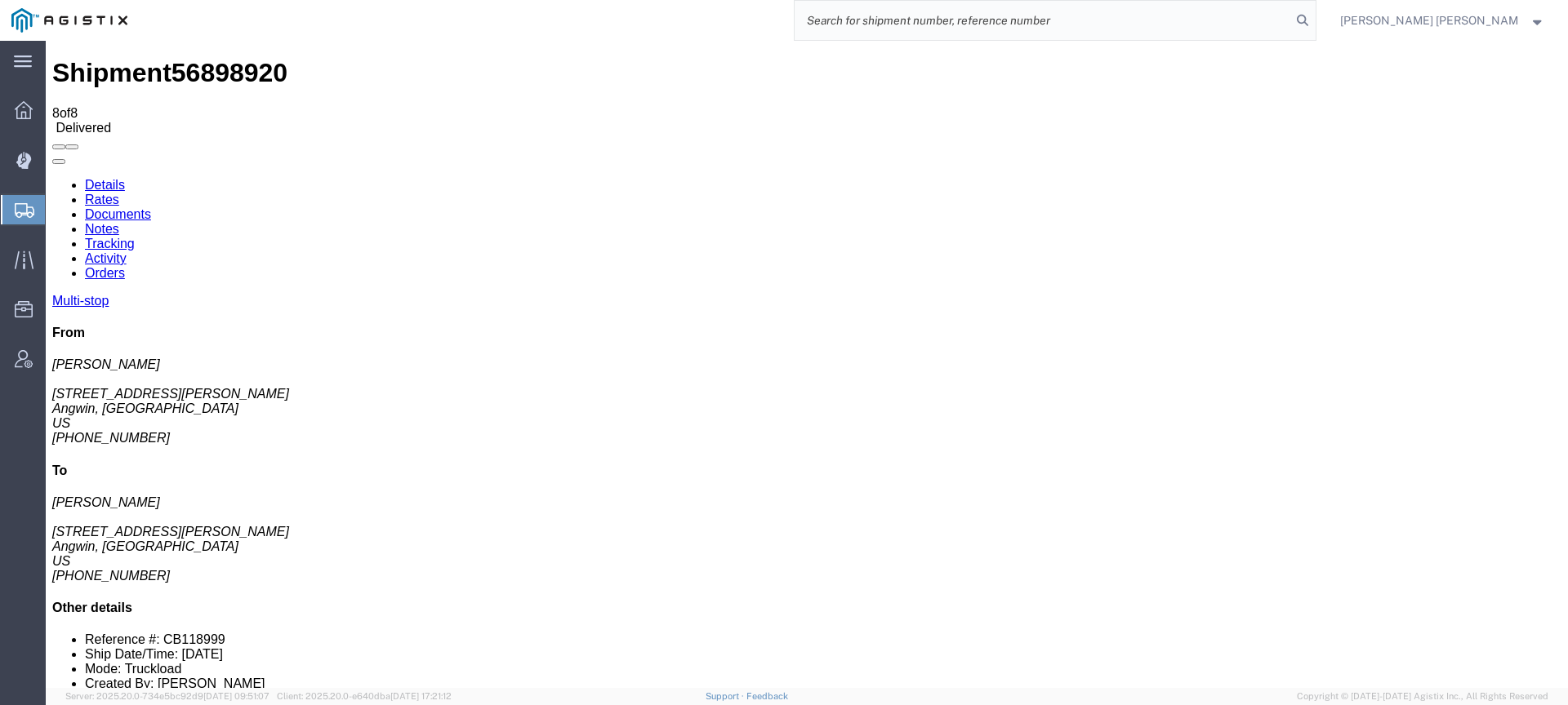
paste input "56898920"
type input "56898920"
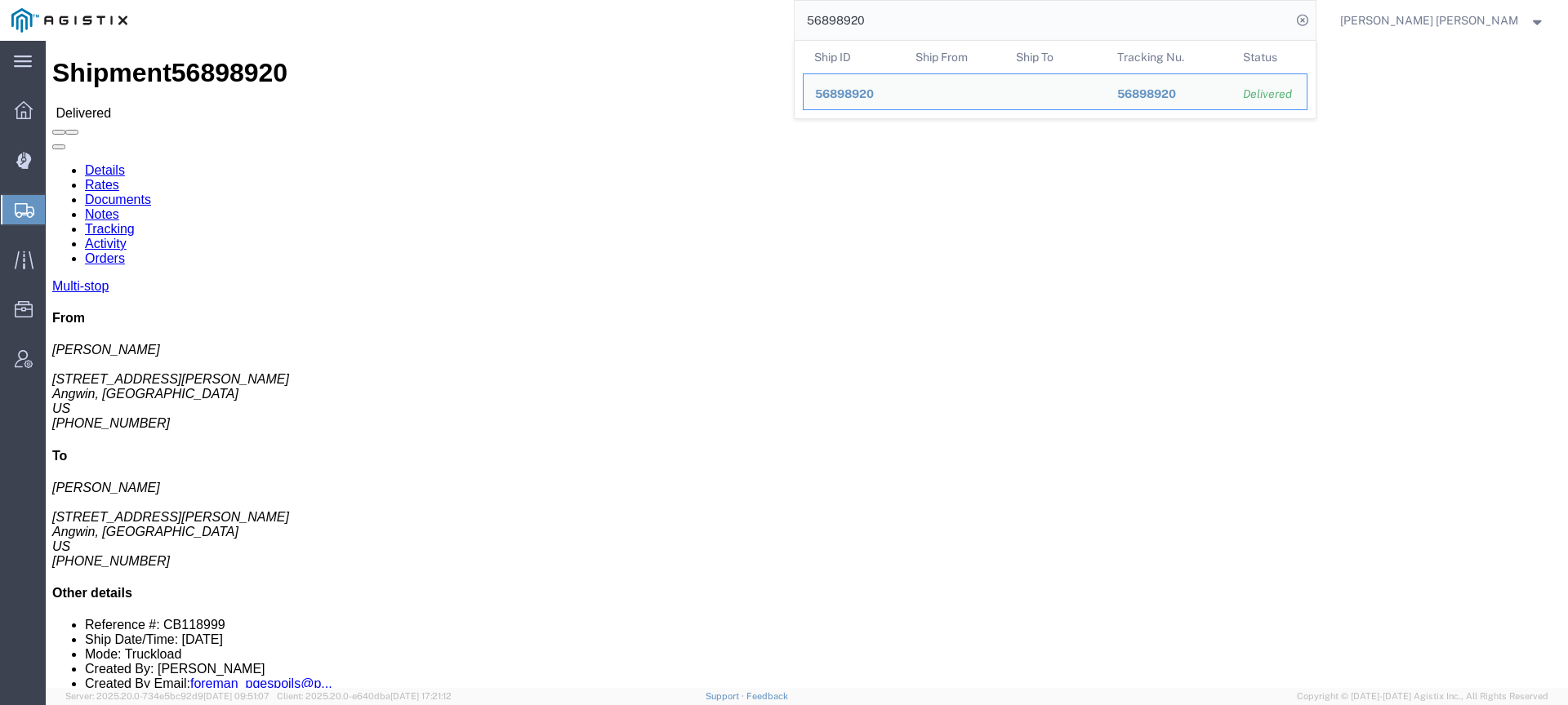
drag, startPoint x: 955, startPoint y: 18, endPoint x: 756, endPoint y: 6, distance: 199.4
click at [756, 5] on div "56898920 Ship ID Ship From Ship To Tracking Nu. Status Ship ID 56898920 Ship Fr…" at bounding box center [728, 20] width 1178 height 41
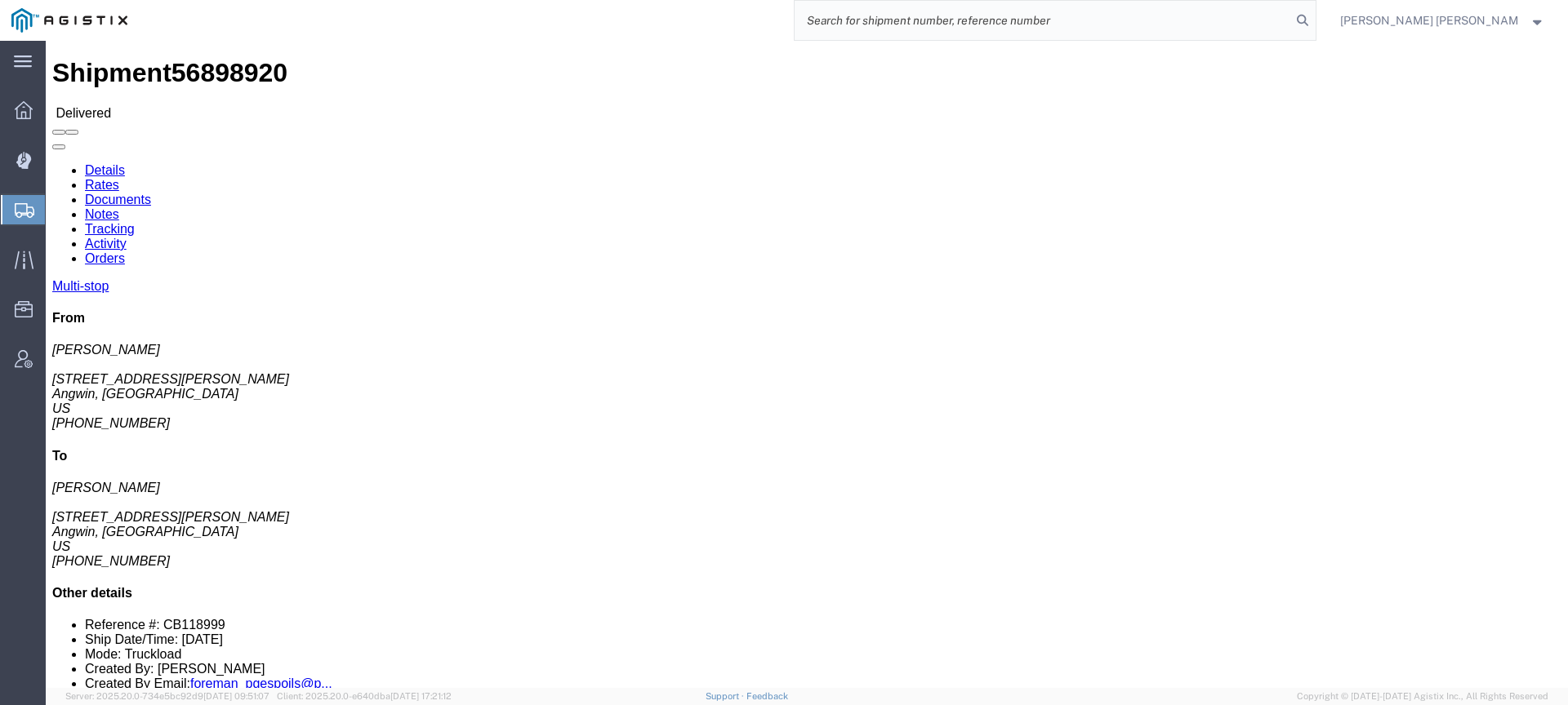
paste input "56898822"
type input "56898822"
click link "Documents"
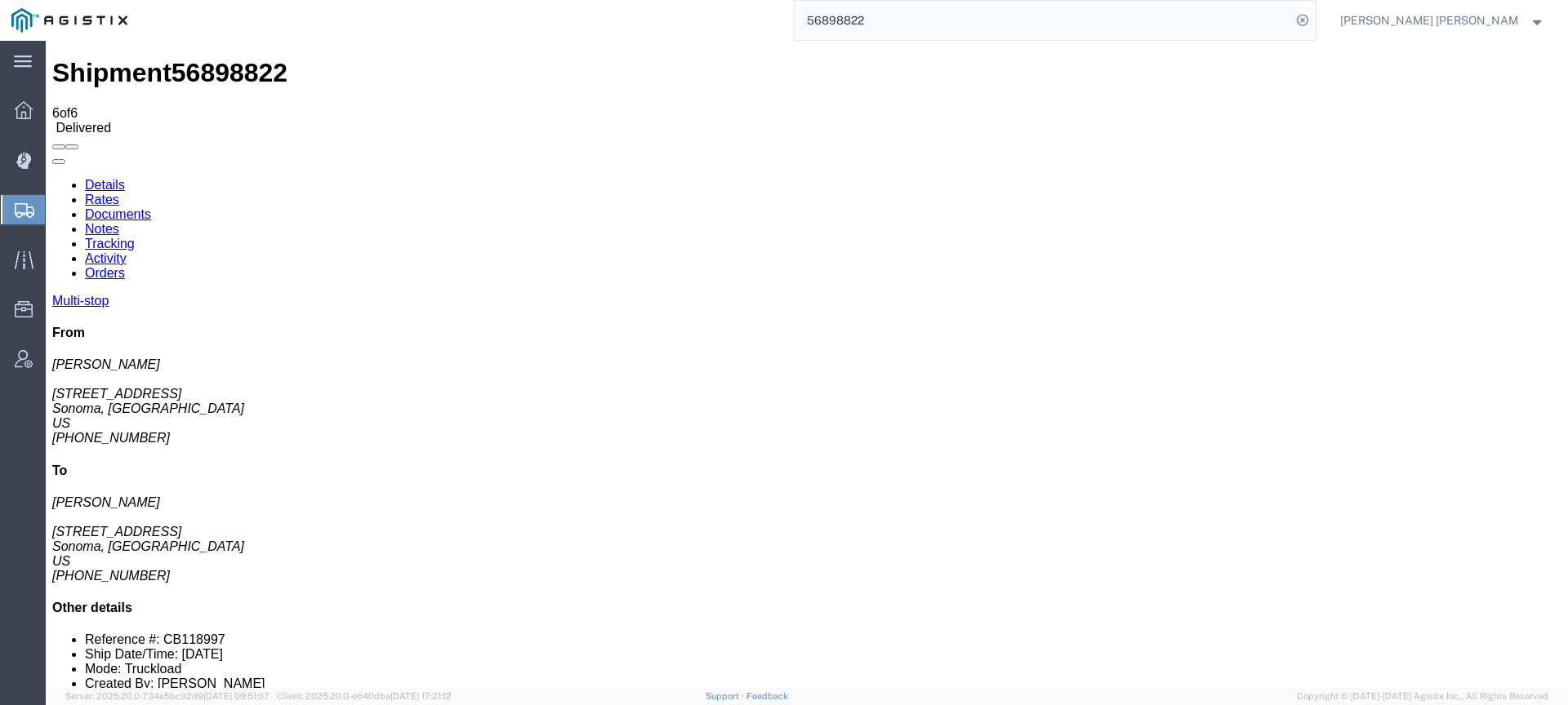
checkbox input "true"
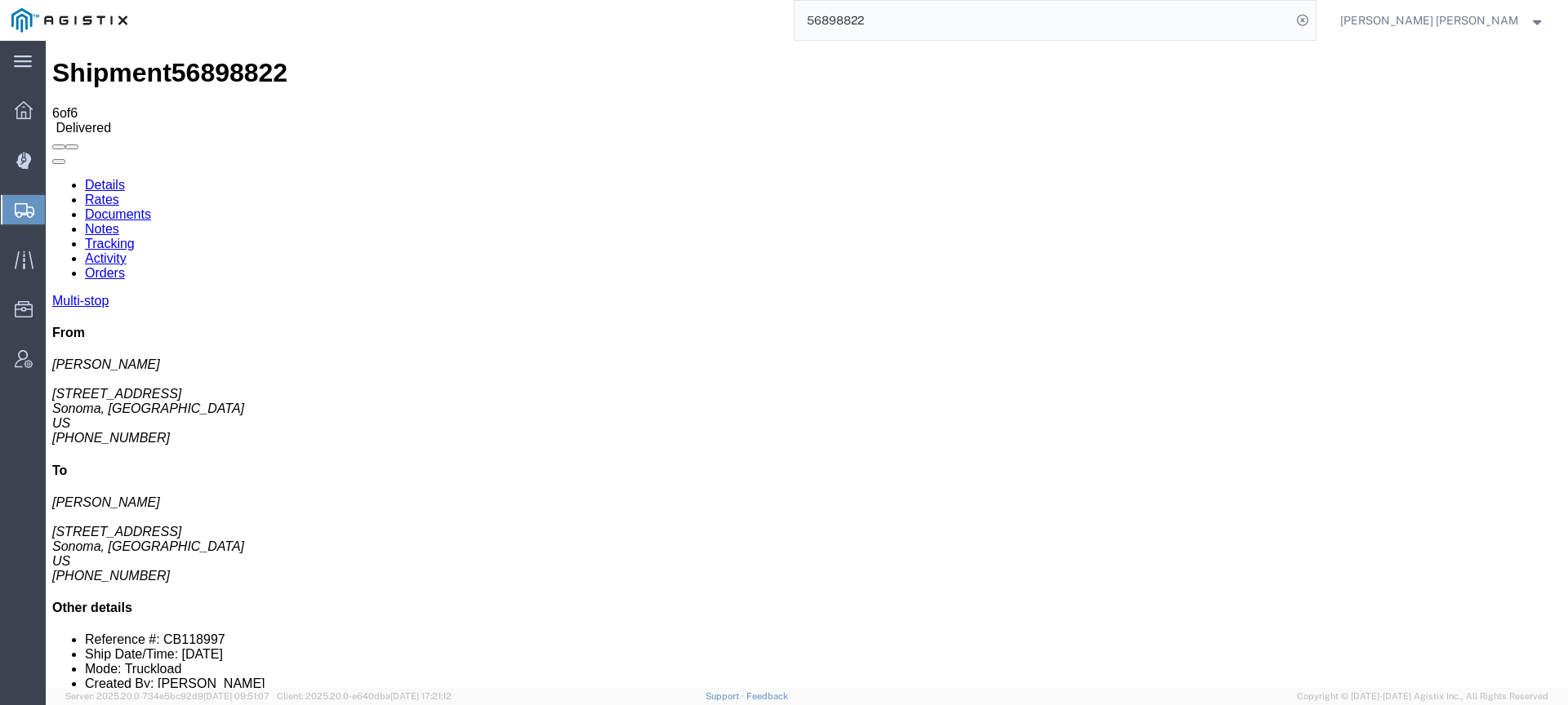
checkbox input "true"
